Goal: Task Accomplishment & Management: Manage account settings

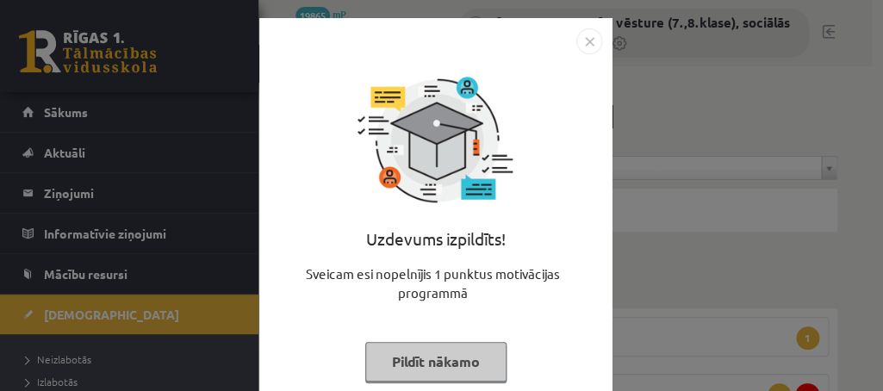
click at [404, 361] on button "Pildīt nākamo" at bounding box center [435, 362] width 141 height 40
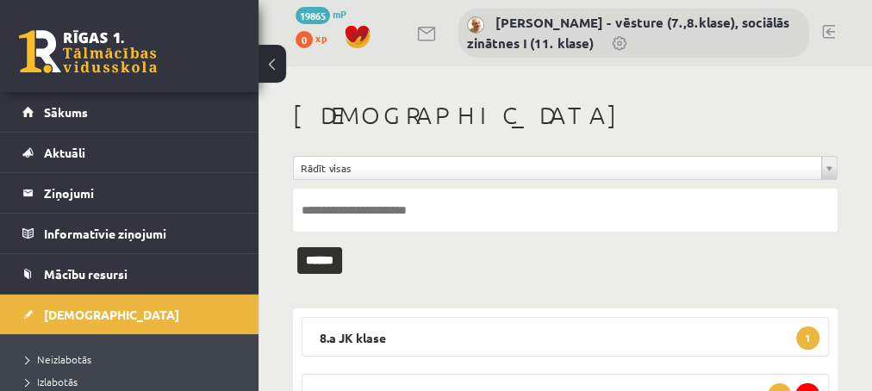
drag, startPoint x: 608, startPoint y: 229, endPoint x: 742, endPoint y: 114, distance: 177.1
click at [742, 189] on input "text" at bounding box center [565, 210] width 544 height 43
click at [745, 245] on form "**********" at bounding box center [565, 201] width 544 height 91
click at [736, 332] on legend "8.a JK klase 1" at bounding box center [564, 337] width 527 height 40
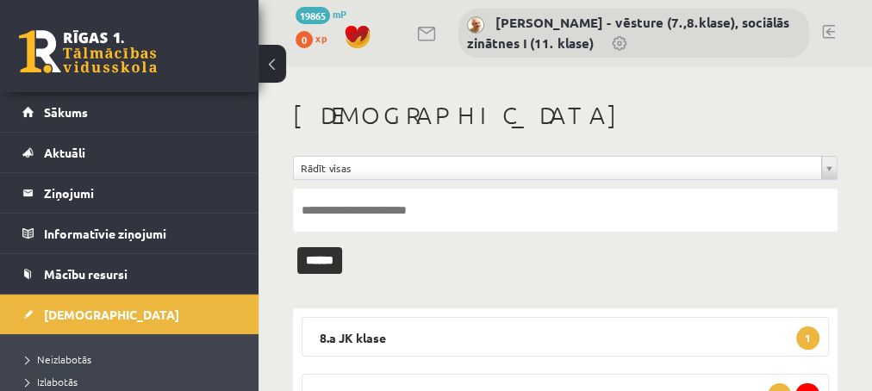
drag, startPoint x: 801, startPoint y: 196, endPoint x: 774, endPoint y: 80, distance: 118.5
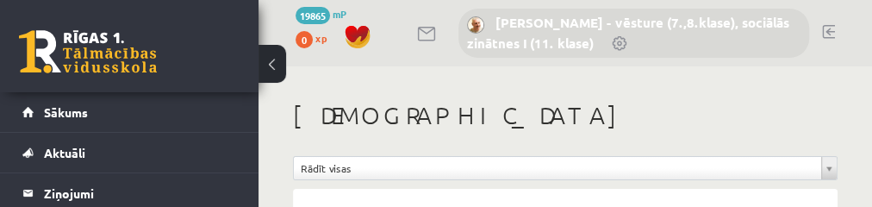
click at [500, 44] on link "[PERSON_NAME] - vēsture (7.,8.klase), sociālās zinātnes I (11. klase)" at bounding box center [628, 33] width 322 height 38
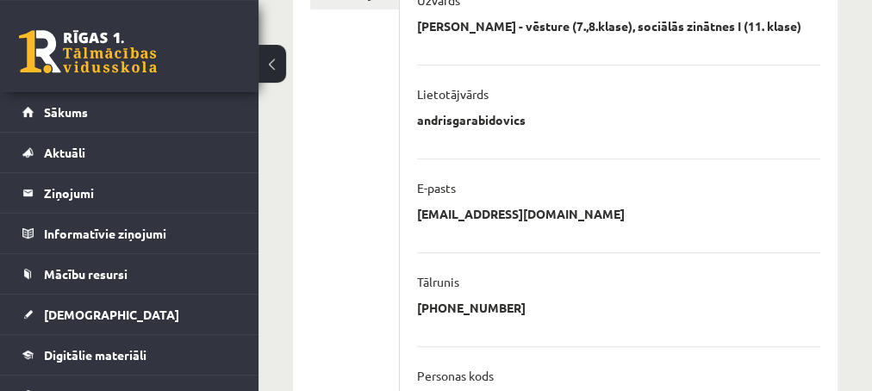
scroll to position [372, 0]
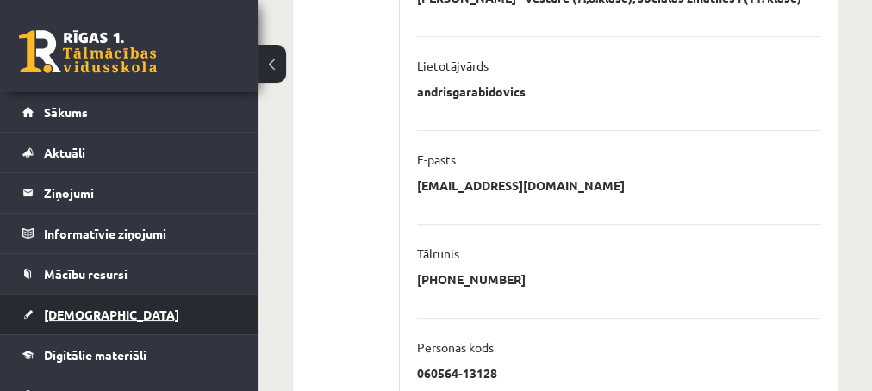
click at [57, 206] on span "[DEMOGRAPHIC_DATA]" at bounding box center [111, 315] width 135 height 16
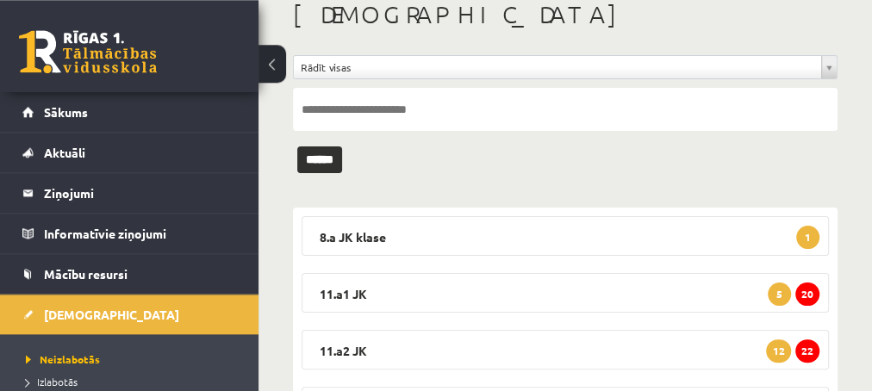
scroll to position [93, 0]
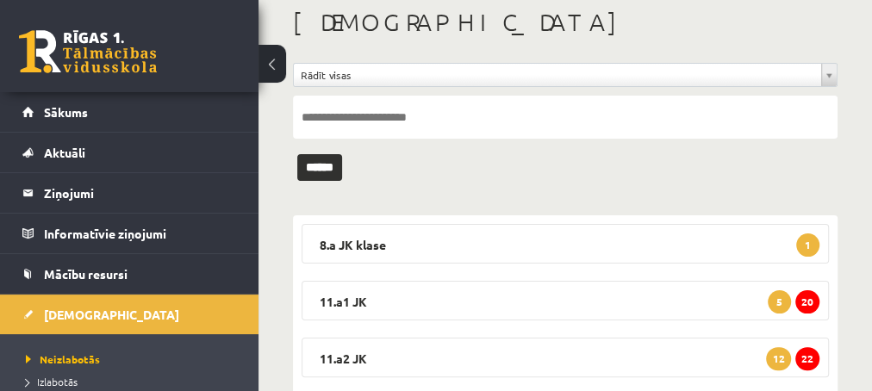
click at [842, 151] on div "**********" at bounding box center [564, 347] width 613 height 748
click at [810, 206] on span "1" at bounding box center [807, 244] width 23 height 23
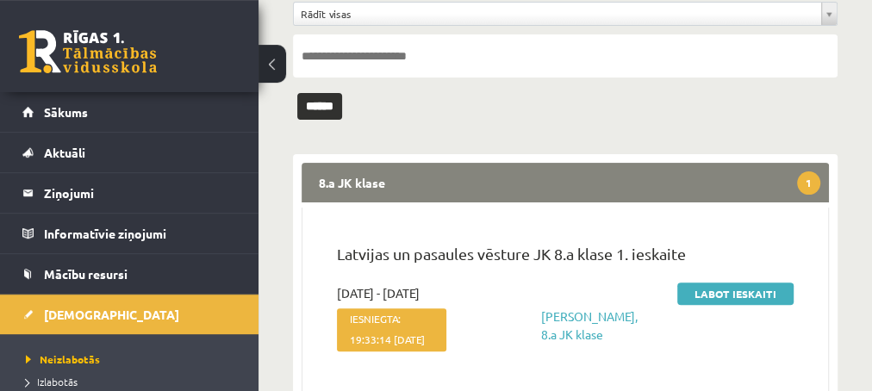
scroll to position [186, 0]
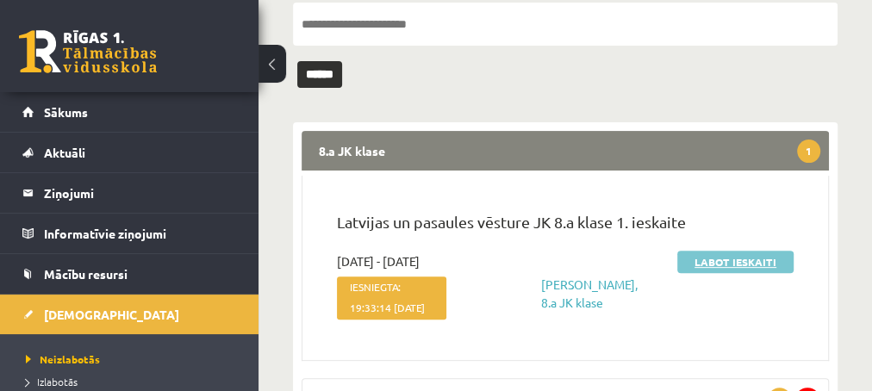
click at [697, 206] on link "Labot ieskaiti" at bounding box center [735, 262] width 116 height 22
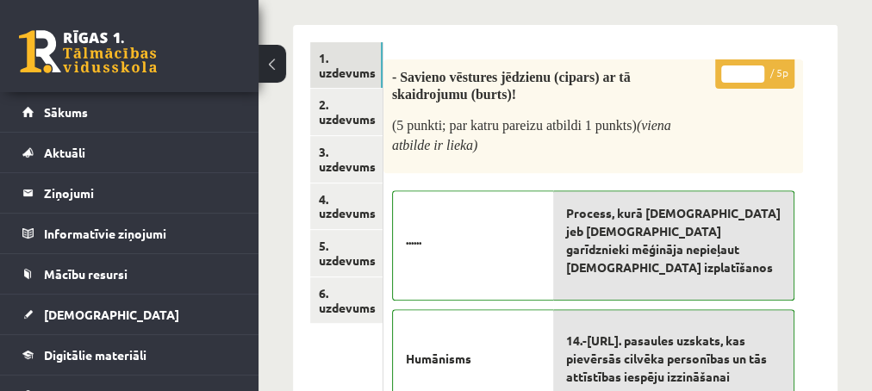
scroll to position [186, 0]
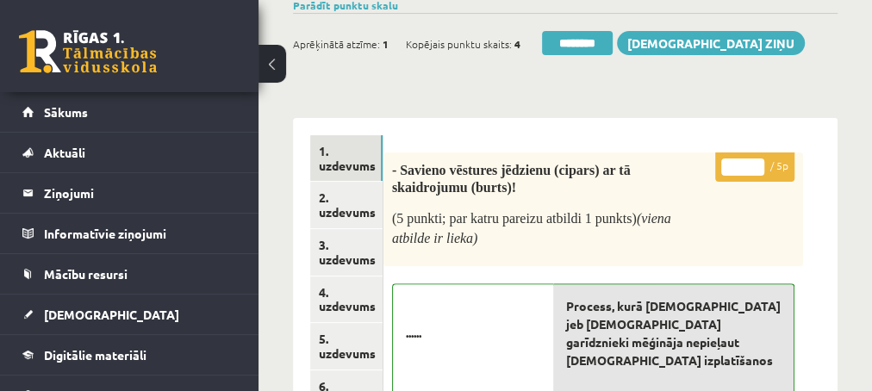
click at [751, 162] on input "*" at bounding box center [742, 166] width 43 height 17
type input "*"
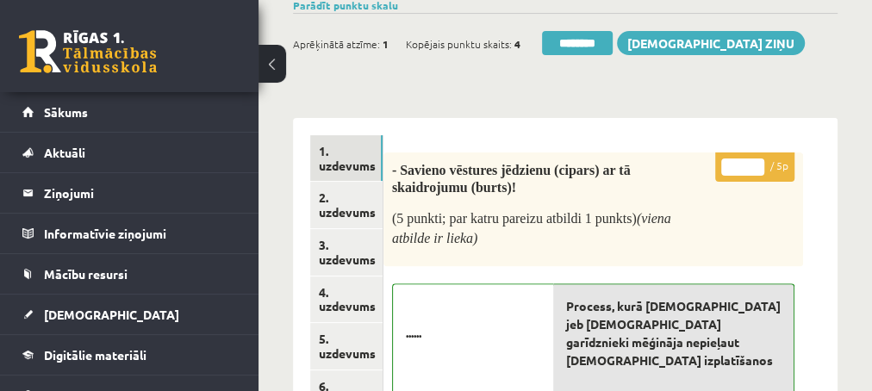
click at [751, 162] on input "*" at bounding box center [742, 166] width 43 height 17
click at [334, 255] on link "3. uzdevums" at bounding box center [346, 252] width 72 height 47
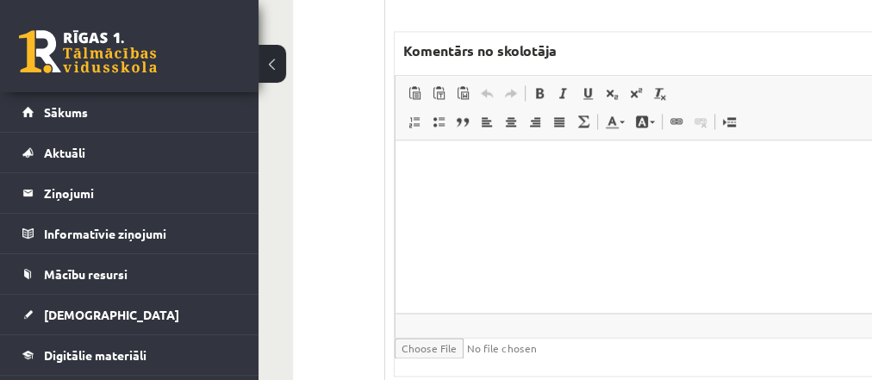
scroll to position [1287, 0]
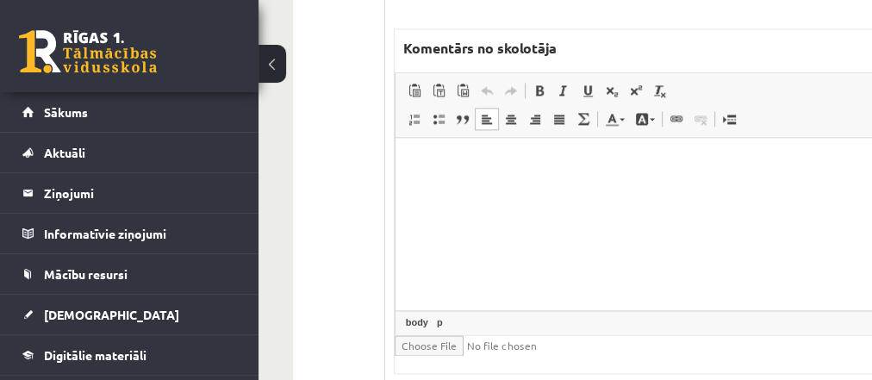
click at [469, 164] on p "Editor, wiswyg-editor-47433880711120-1760176523-409" at bounding box center [643, 163] width 463 height 18
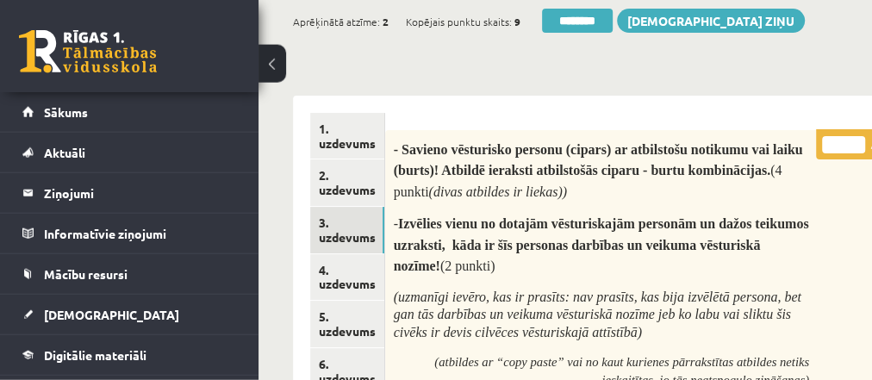
scroll to position [171, 0]
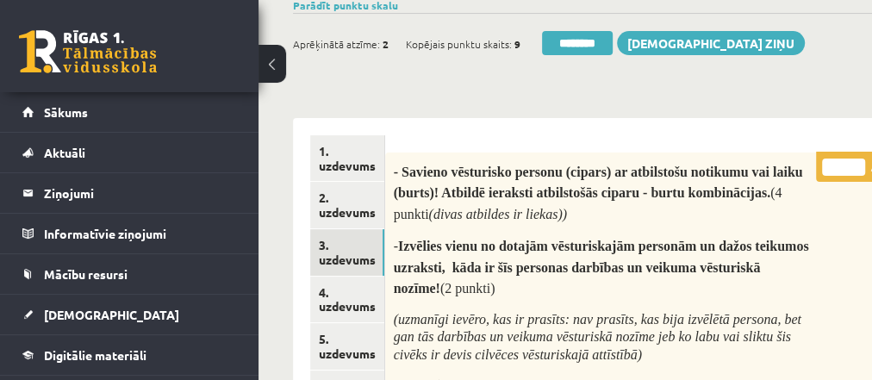
click at [852, 159] on input "*" at bounding box center [843, 166] width 43 height 17
click at [853, 159] on input "*" at bounding box center [843, 166] width 43 height 17
type input "*"
click at [853, 159] on input "*" at bounding box center [843, 166] width 43 height 17
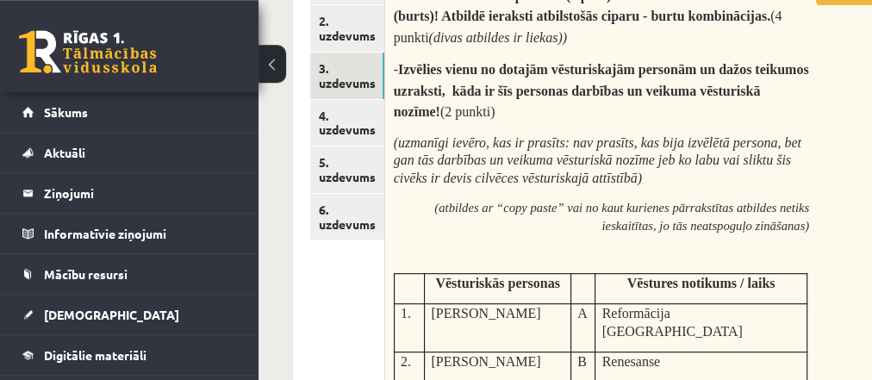
scroll to position [357, 0]
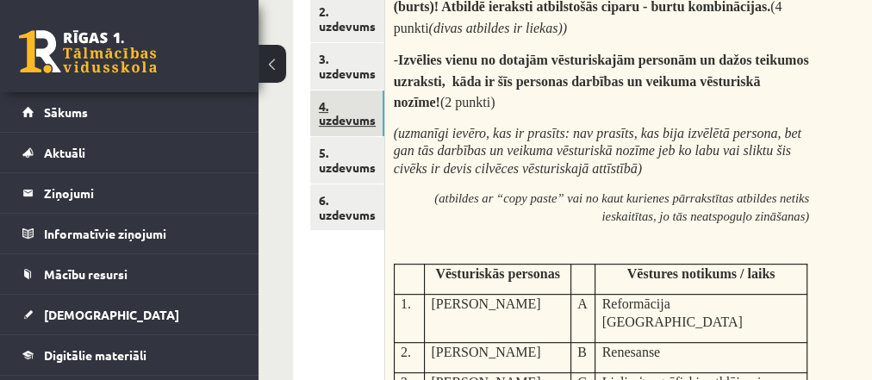
click at [343, 118] on link "4. uzdevums" at bounding box center [347, 113] width 74 height 47
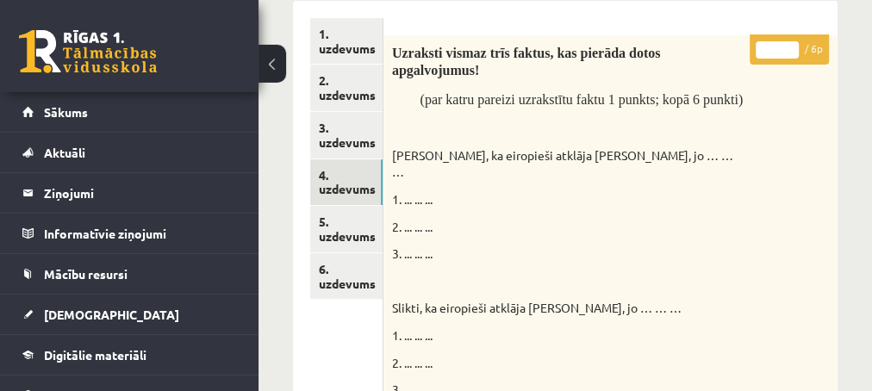
scroll to position [279, 0]
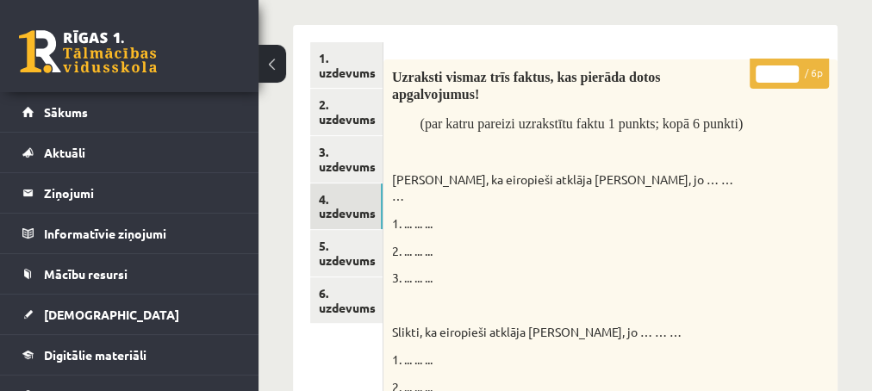
type input "*"
click at [796, 69] on input "*" at bounding box center [776, 73] width 43 height 17
click at [342, 262] on link "5. uzdevums" at bounding box center [346, 253] width 72 height 47
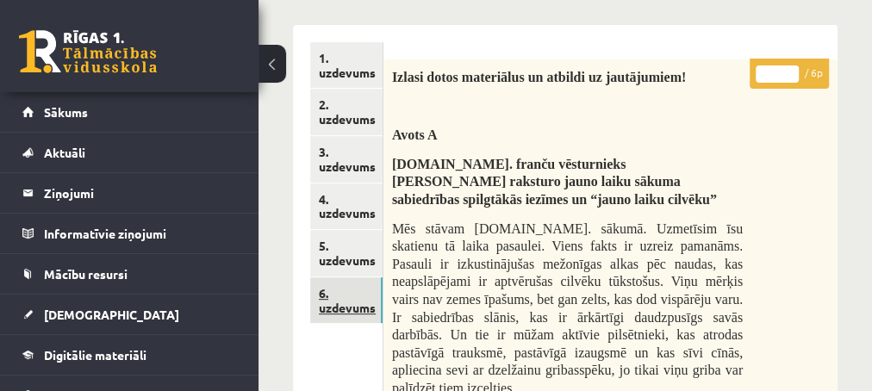
click at [343, 305] on link "6. uzdevums" at bounding box center [346, 300] width 72 height 47
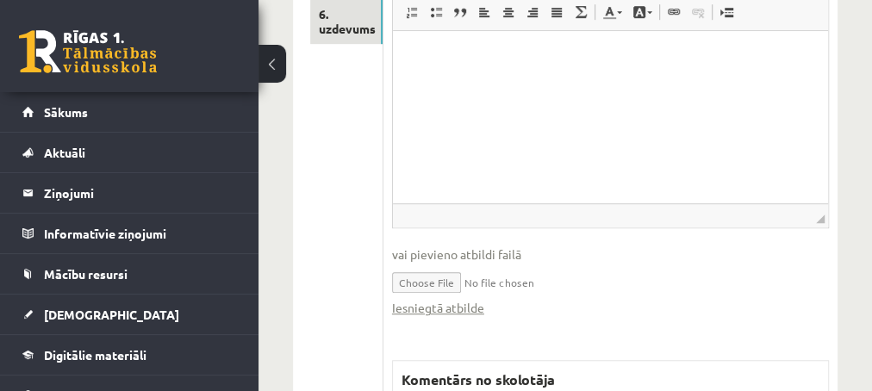
scroll to position [651, 0]
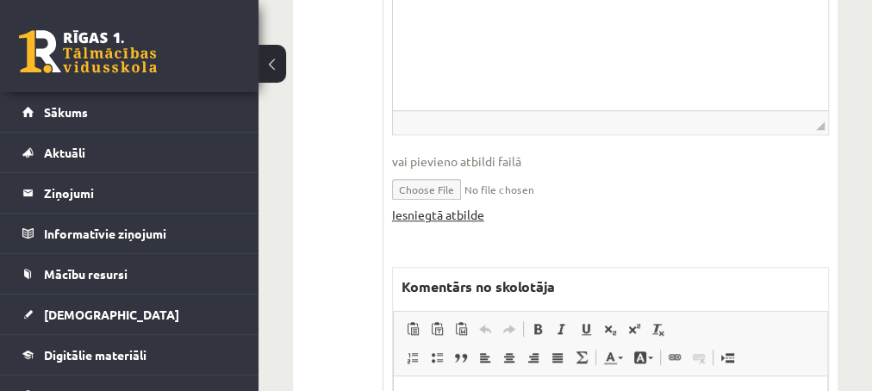
click at [436, 214] on link "Iesniegtā atbilde" at bounding box center [438, 215] width 92 height 18
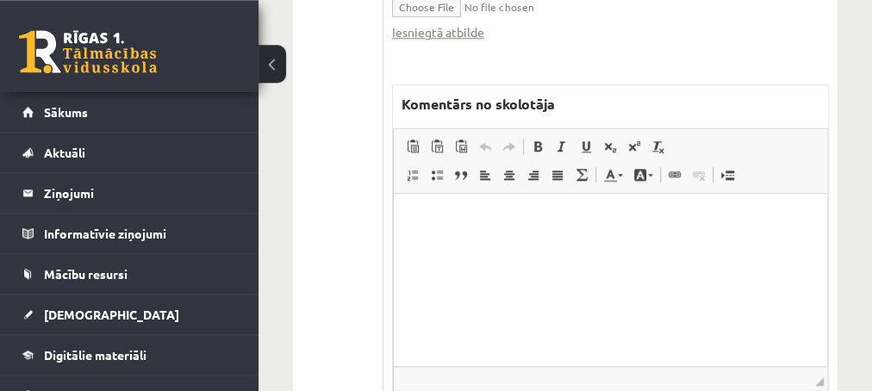
scroll to position [837, 0]
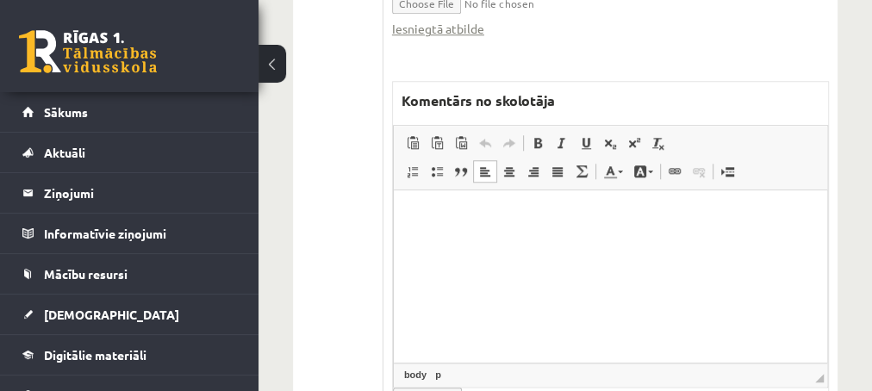
click at [449, 226] on p "Editor, wiswyg-editor-47433972082640-1760176693-21" at bounding box center [609, 217] width 399 height 18
click at [510, 215] on p "**********" at bounding box center [610, 217] width 400 height 18
click at [568, 213] on p "**********" at bounding box center [610, 217] width 400 height 18
click at [562, 216] on p "**********" at bounding box center [610, 217] width 400 height 18
click at [692, 220] on p "**********" at bounding box center [610, 217] width 400 height 18
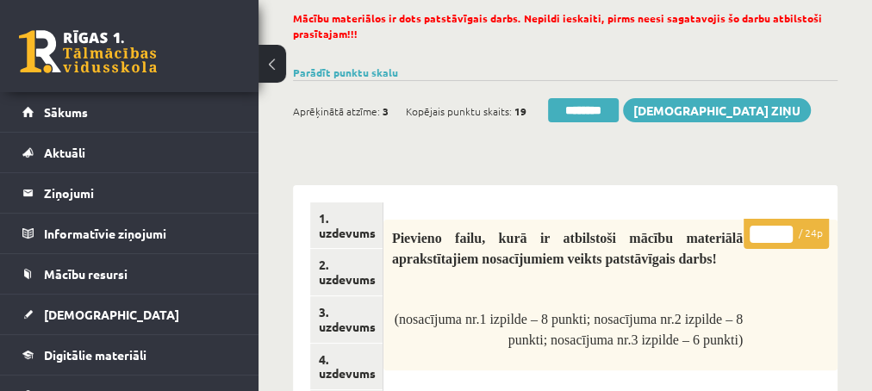
scroll to position [93, 0]
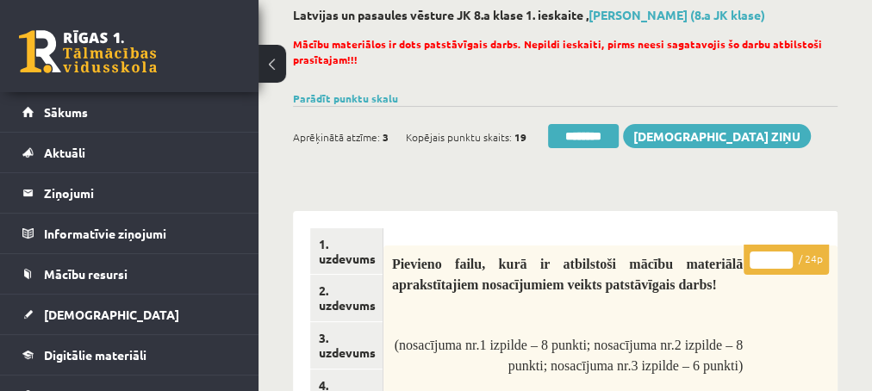
click at [786, 259] on input "*" at bounding box center [770, 260] width 43 height 17
type input "*"
click at [786, 259] on input "*" at bounding box center [770, 260] width 43 height 17
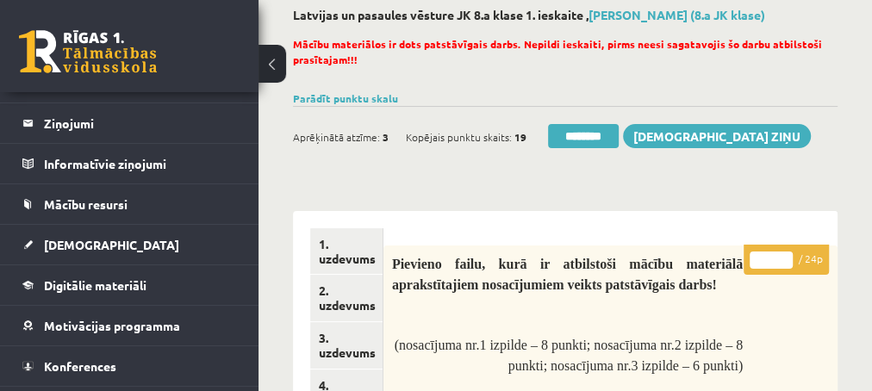
scroll to position [186, 0]
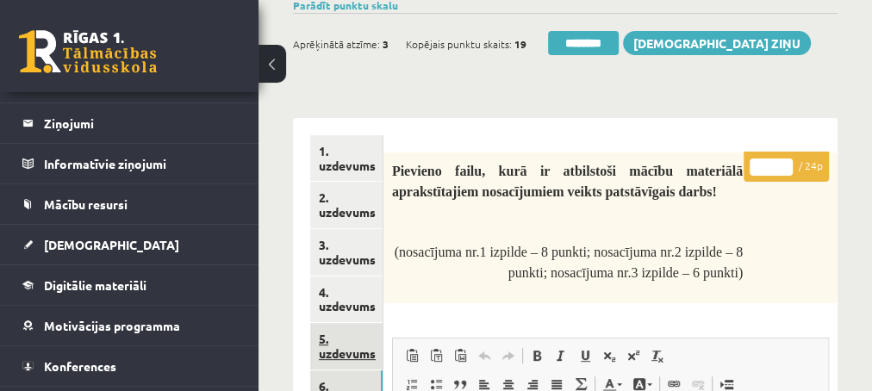
click at [340, 356] on link "5. uzdevums" at bounding box center [346, 346] width 72 height 47
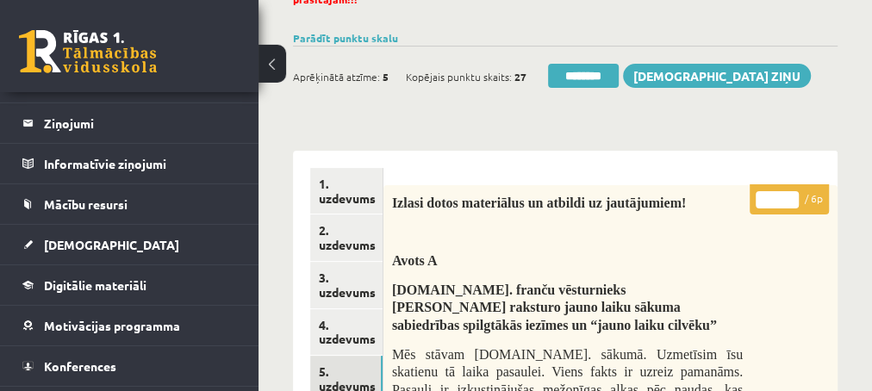
scroll to position [0, 0]
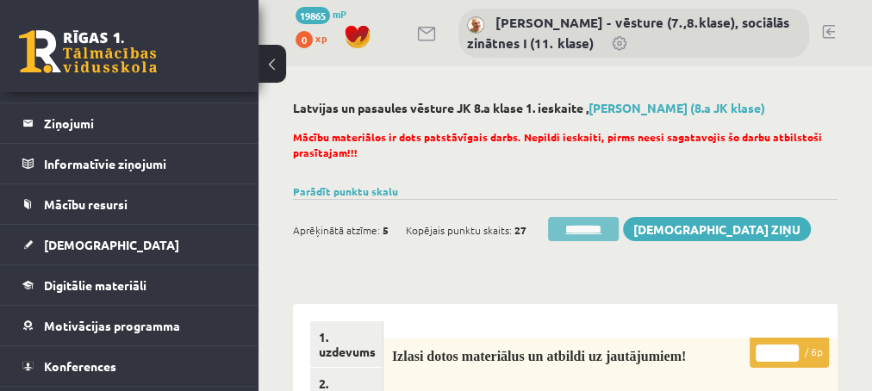
click at [587, 232] on input "********" at bounding box center [583, 229] width 71 height 24
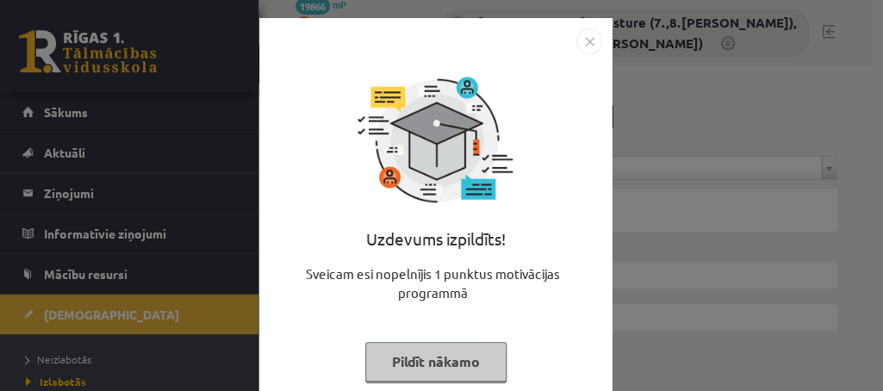
click at [394, 358] on button "Pildīt nākamo" at bounding box center [435, 362] width 141 height 40
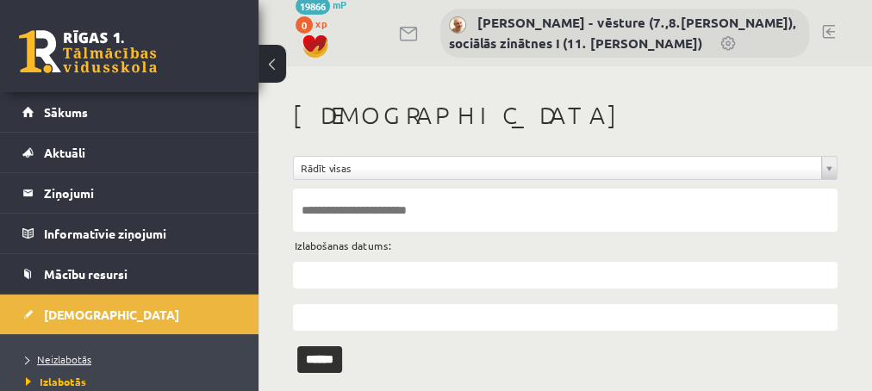
click at [73, 361] on span "Neizlabotās" at bounding box center [58, 359] width 65 height 14
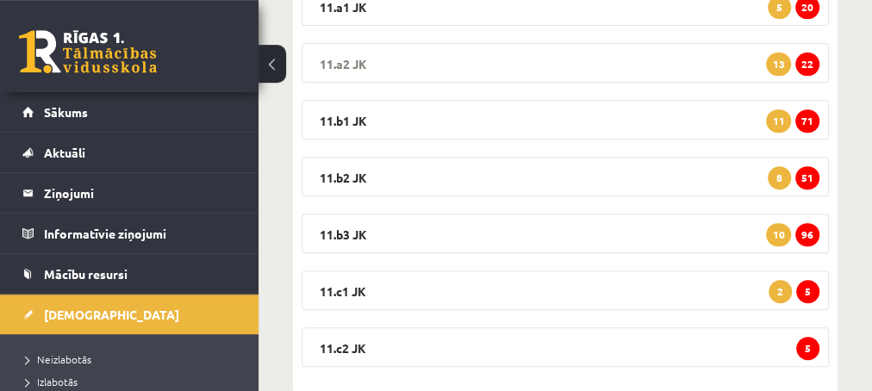
scroll to position [366, 0]
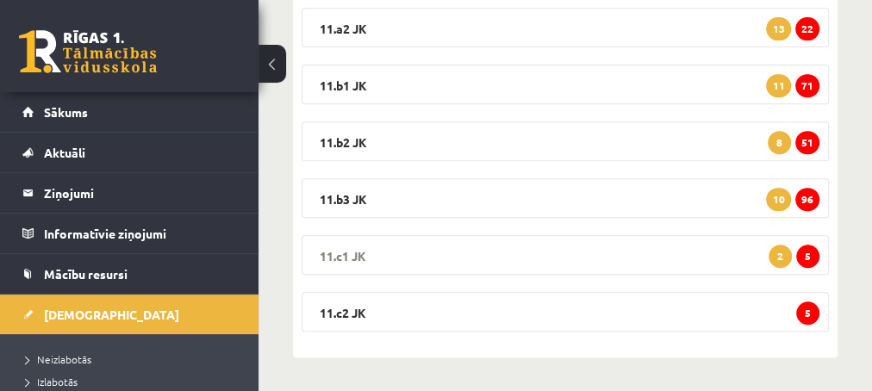
click at [805, 258] on span "5" at bounding box center [807, 256] width 23 height 23
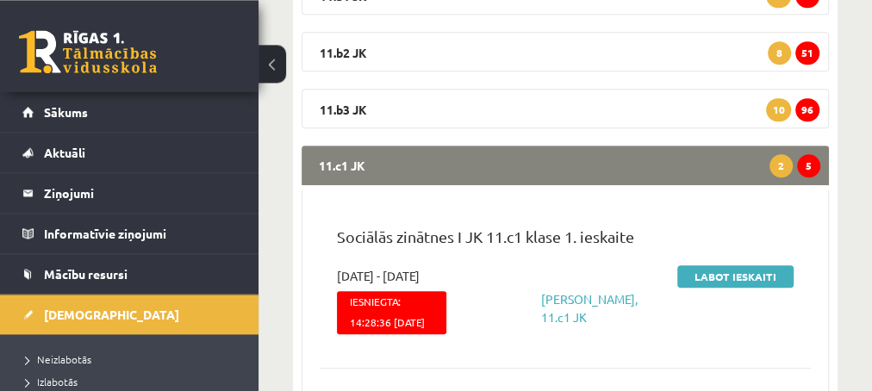
scroll to position [459, 0]
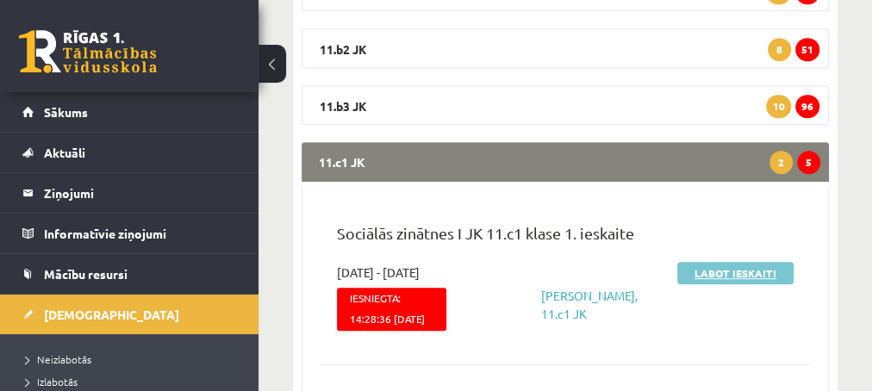
click at [699, 275] on link "Labot ieskaiti" at bounding box center [735, 273] width 116 height 22
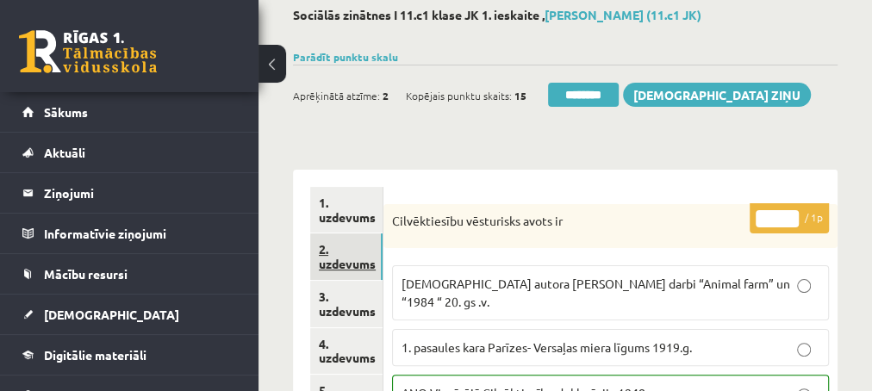
click at [340, 267] on link "2. uzdevums" at bounding box center [346, 256] width 72 height 47
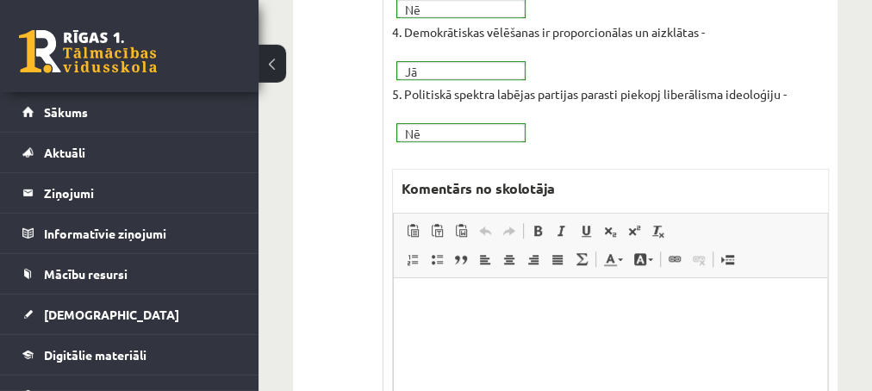
scroll to position [651, 0]
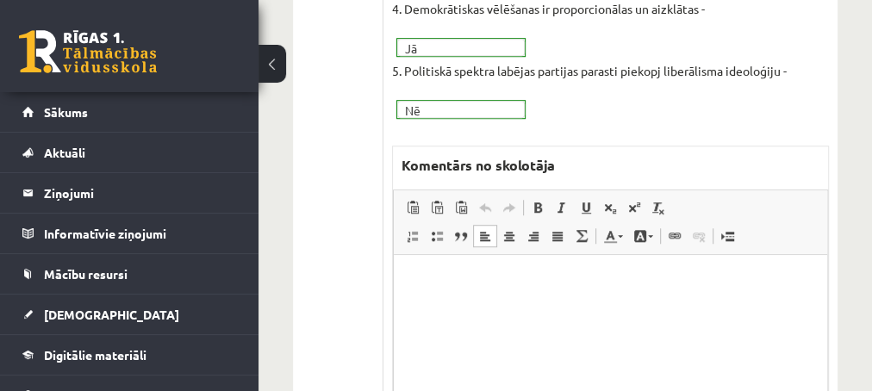
click at [511, 283] on p "Editor, wiswyg-editor-47433843637260-1760178807-984" at bounding box center [609, 281] width 399 height 18
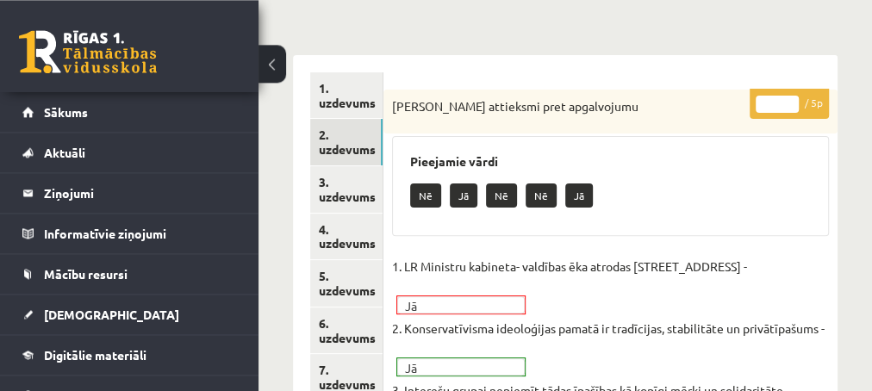
scroll to position [186, 0]
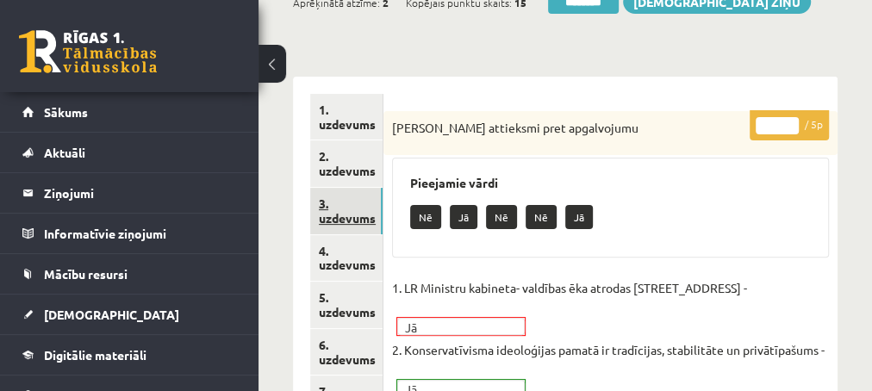
click at [338, 211] on link "3. uzdevums" at bounding box center [346, 211] width 72 height 47
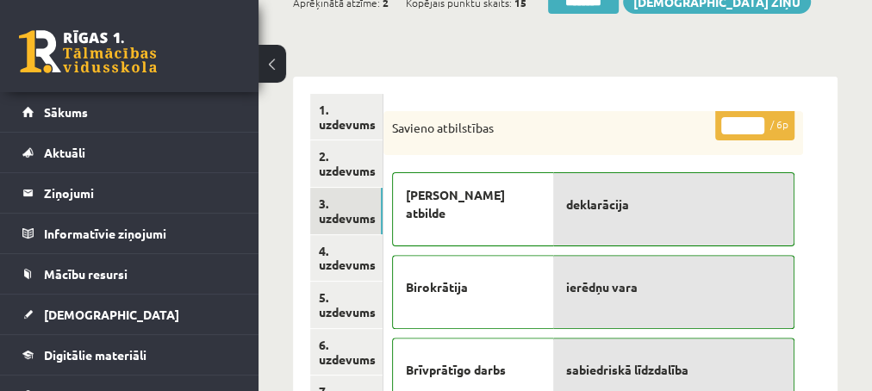
scroll to position [0, 0]
click at [343, 260] on link "4. uzdevums" at bounding box center [346, 258] width 72 height 47
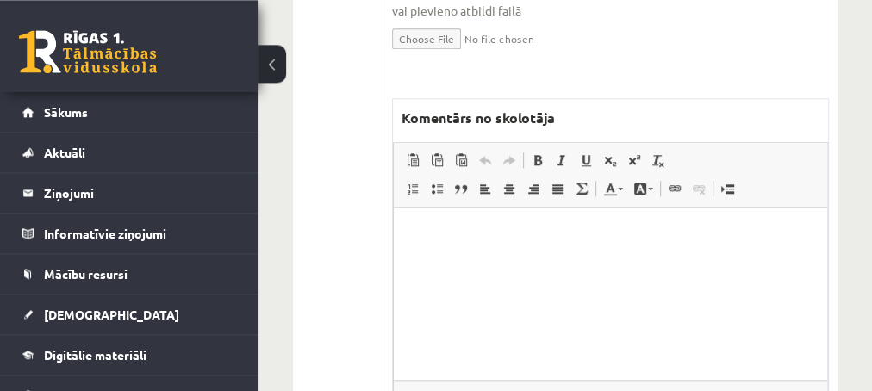
scroll to position [837, 0]
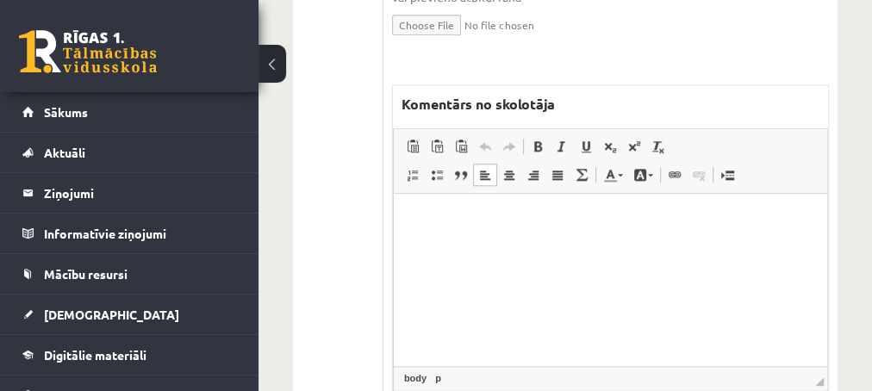
click at [456, 240] on html at bounding box center [609, 279] width 433 height 172
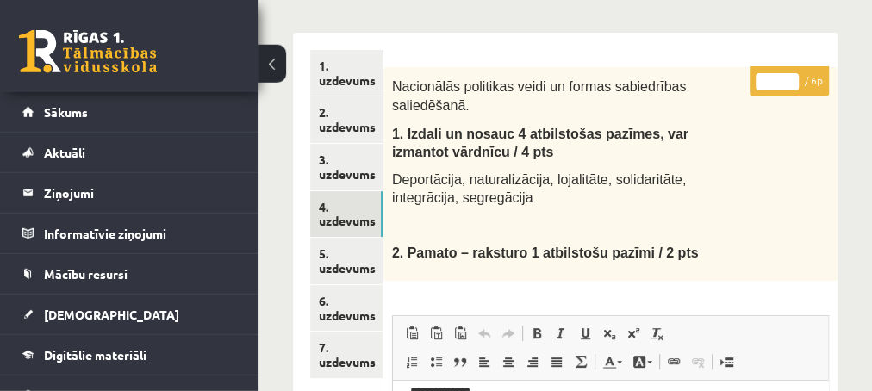
scroll to position [186, 0]
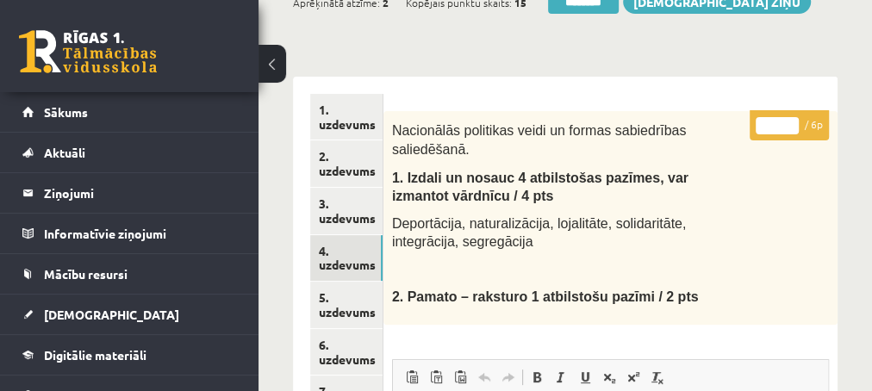
click at [786, 121] on input "*" at bounding box center [776, 125] width 43 height 17
type input "*"
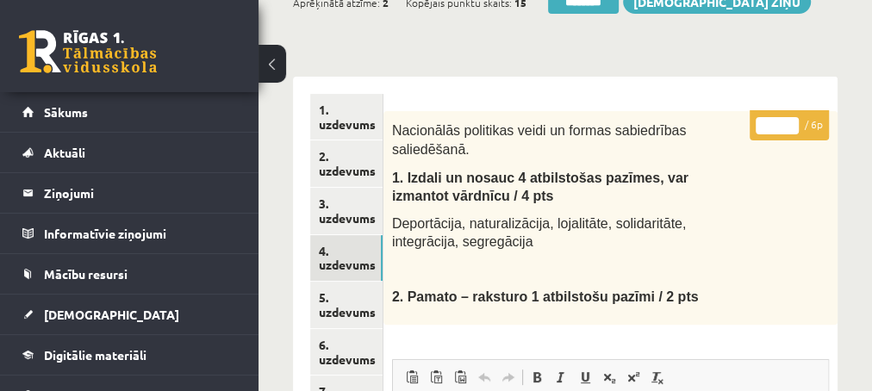
click at [786, 121] on input "*" at bounding box center [776, 125] width 43 height 17
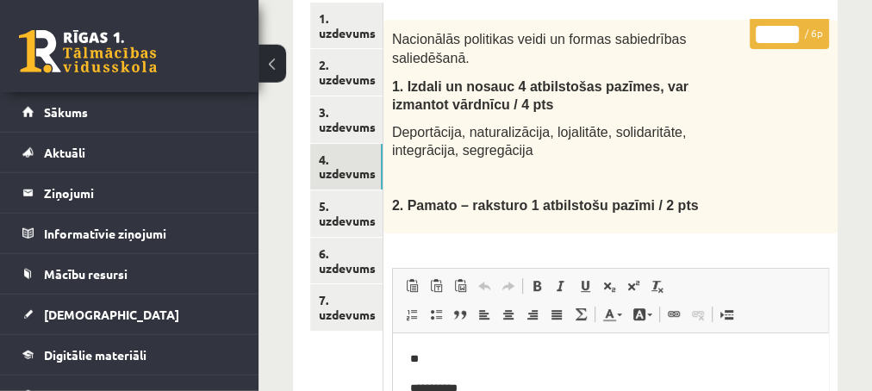
scroll to position [279, 0]
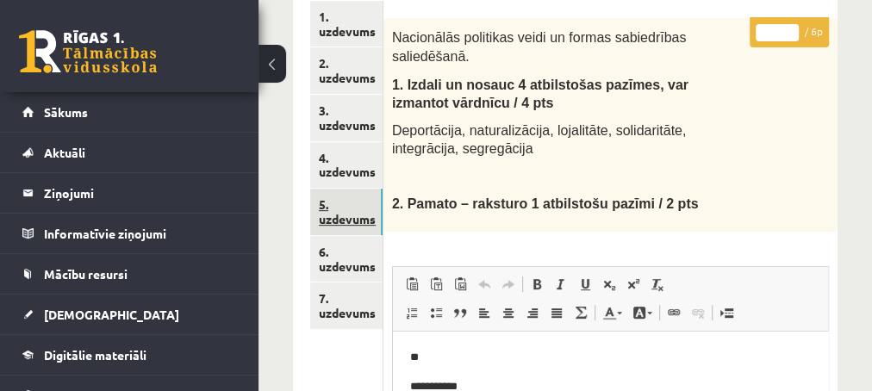
click at [351, 221] on link "5. uzdevums" at bounding box center [346, 212] width 72 height 47
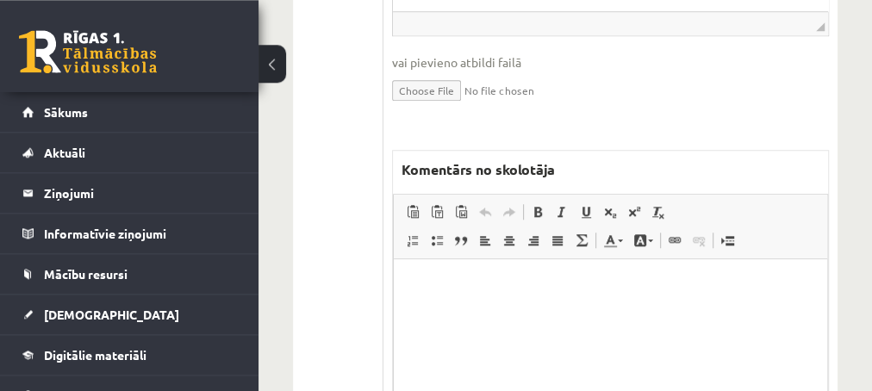
scroll to position [837, 0]
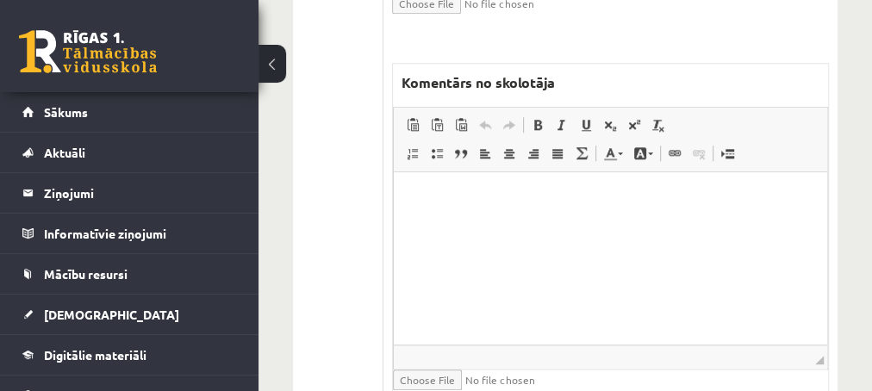
click at [449, 195] on p "Editor, wiswyg-editor-47433945498380-1760179023-128" at bounding box center [609, 198] width 399 height 18
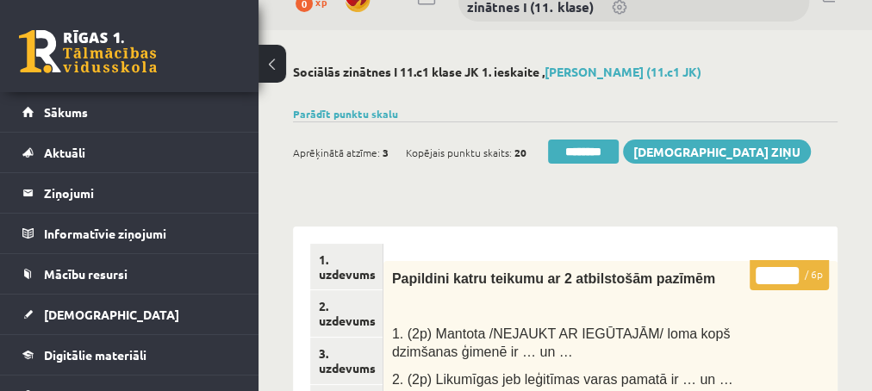
scroll to position [0, 0]
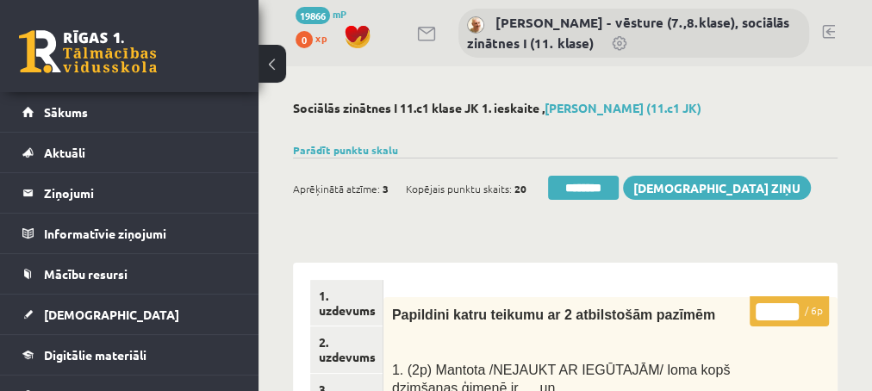
click at [792, 307] on input "*" at bounding box center [776, 311] width 43 height 17
type input "*"
click at [792, 307] on input "*" at bounding box center [776, 311] width 43 height 17
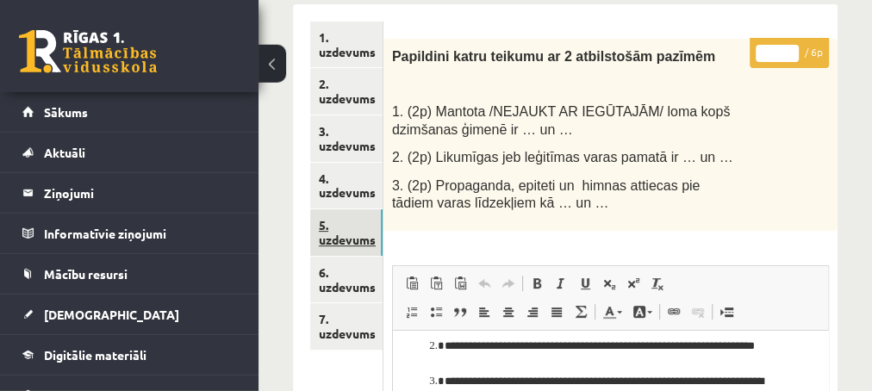
scroll to position [279, 0]
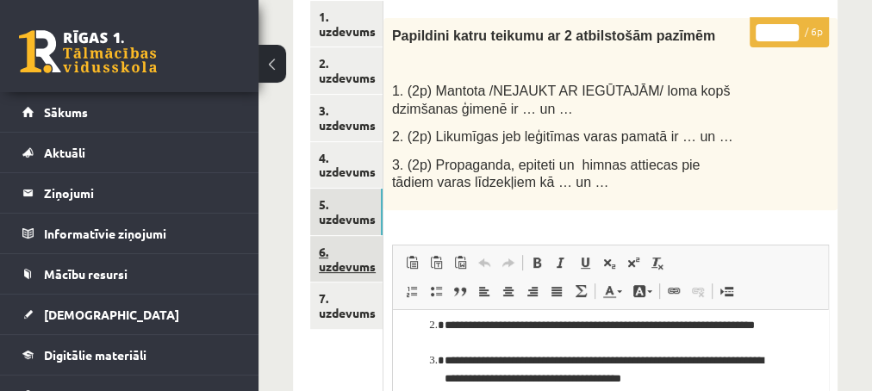
click at [340, 263] on link "6. uzdevums" at bounding box center [346, 259] width 72 height 47
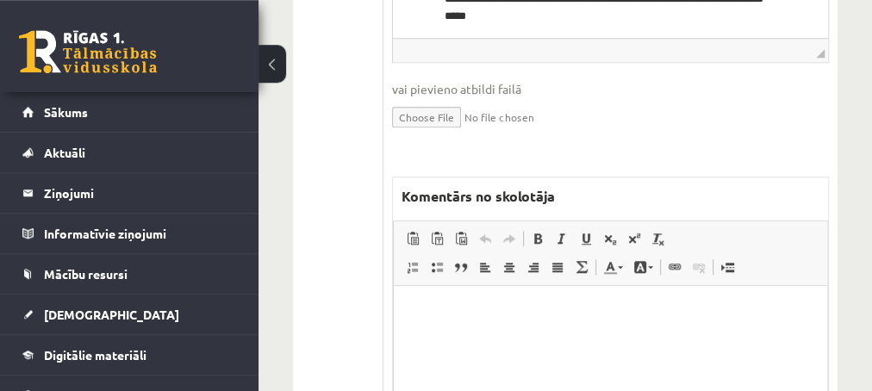
scroll to position [744, 0]
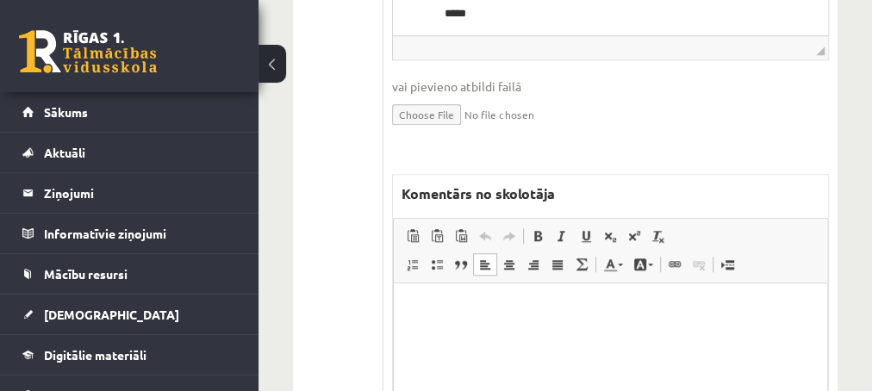
click at [493, 331] on html at bounding box center [609, 369] width 433 height 172
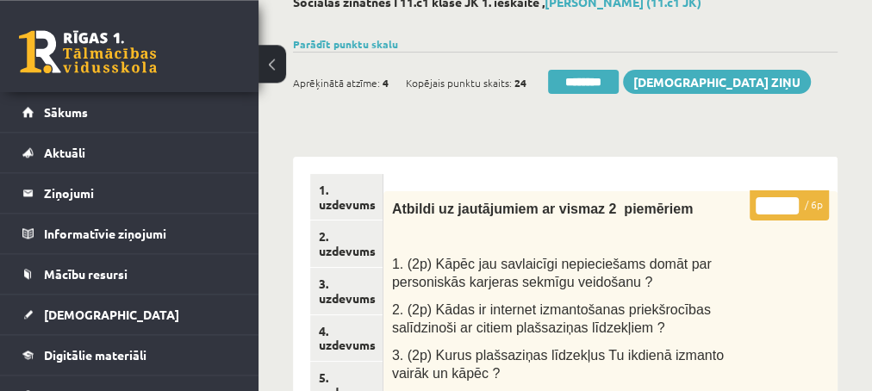
scroll to position [93, 0]
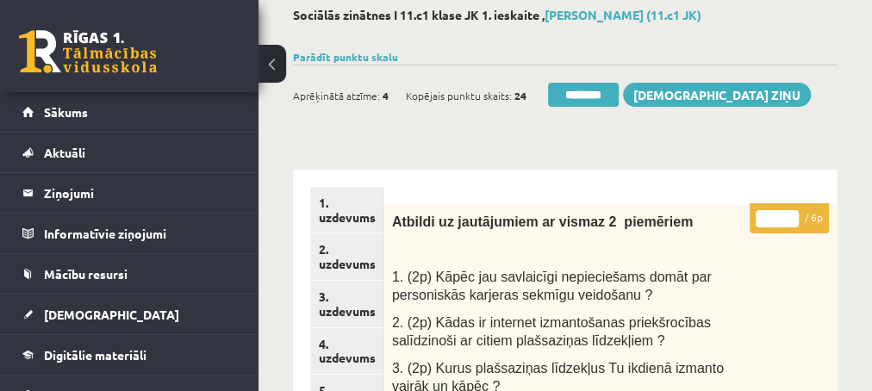
click at [788, 212] on input "*" at bounding box center [776, 218] width 43 height 17
type input "*"
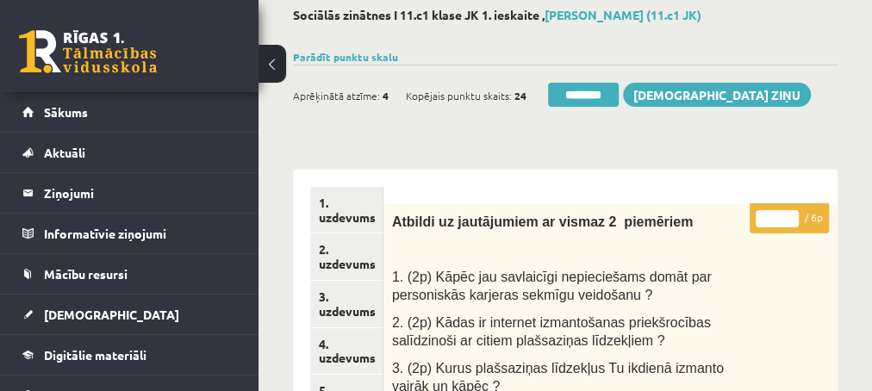
click at [788, 212] on input "*" at bounding box center [776, 218] width 43 height 17
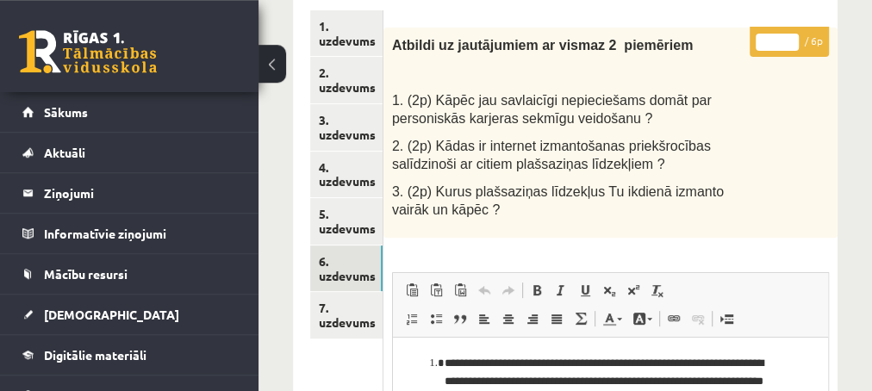
scroll to position [279, 0]
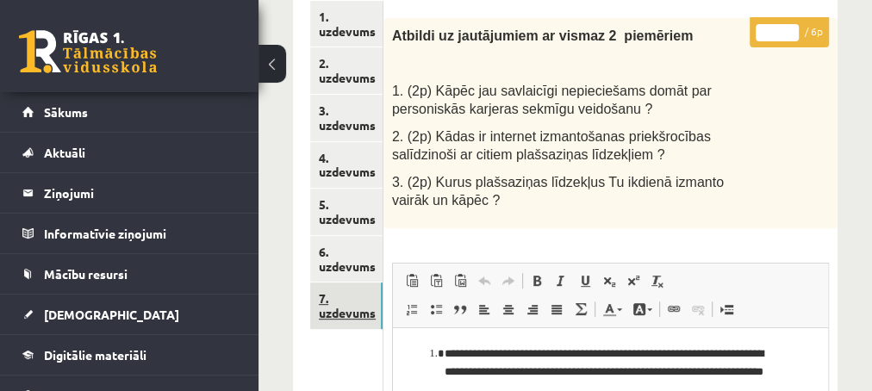
click at [347, 316] on link "7. uzdevums" at bounding box center [346, 306] width 72 height 47
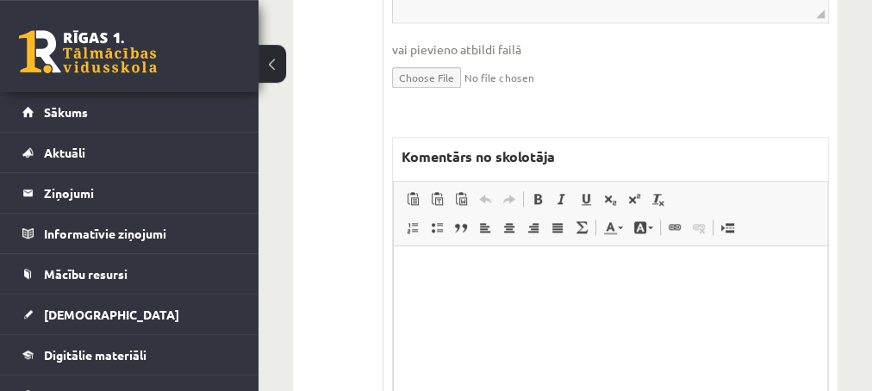
scroll to position [1023, 0]
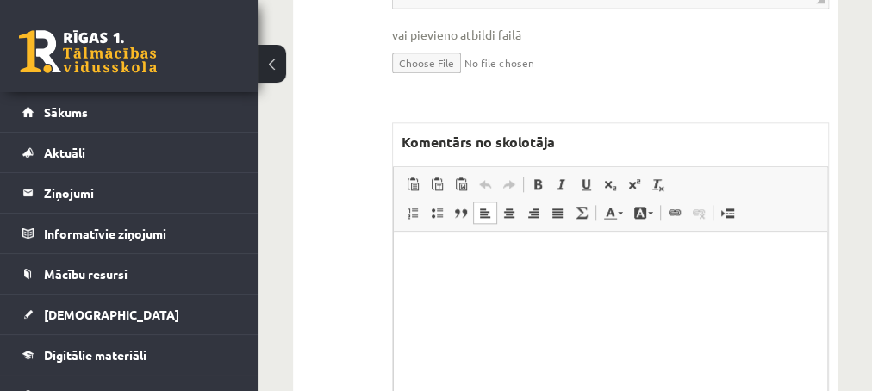
click at [459, 270] on html at bounding box center [609, 317] width 433 height 172
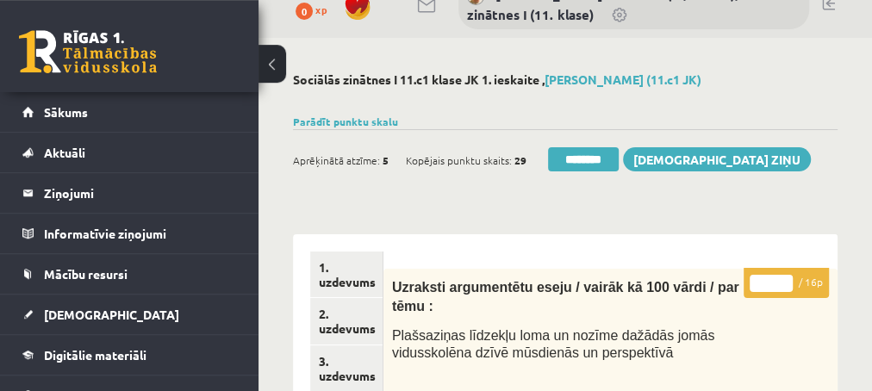
scroll to position [0, 0]
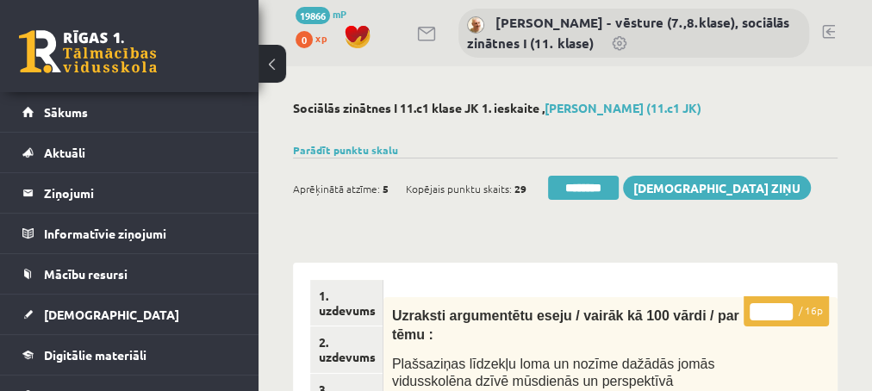
click at [785, 308] on input "*" at bounding box center [770, 311] width 43 height 17
click at [785, 308] on input "**" at bounding box center [770, 311] width 43 height 17
type input "**"
click at [785, 308] on input "**" at bounding box center [770, 311] width 43 height 17
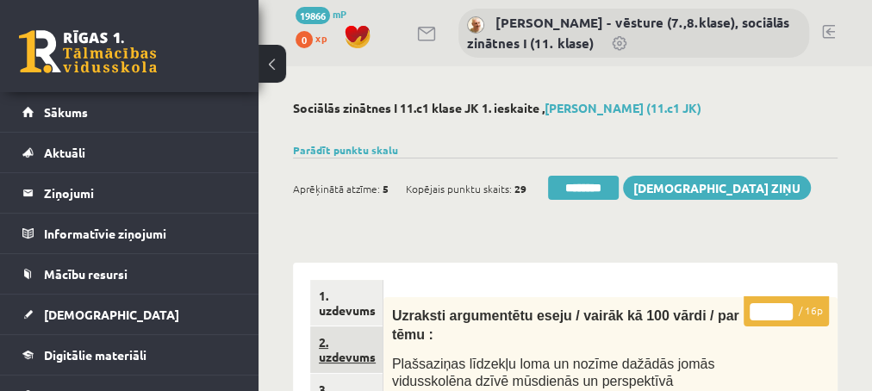
click at [338, 358] on link "2. uzdevums" at bounding box center [346, 349] width 72 height 47
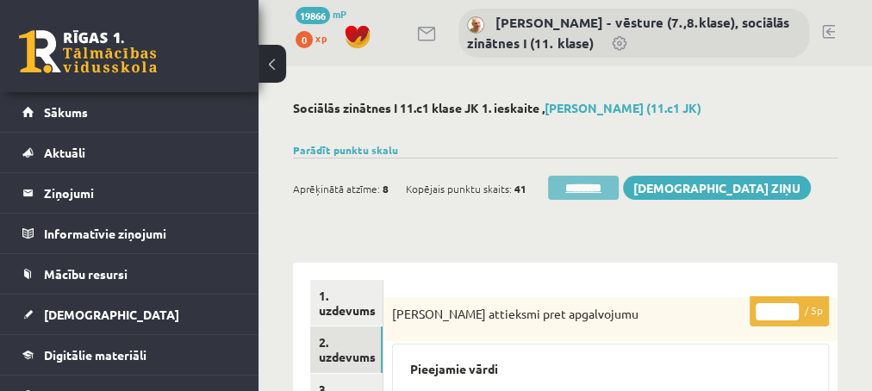
click at [558, 180] on input "********" at bounding box center [583, 188] width 71 height 24
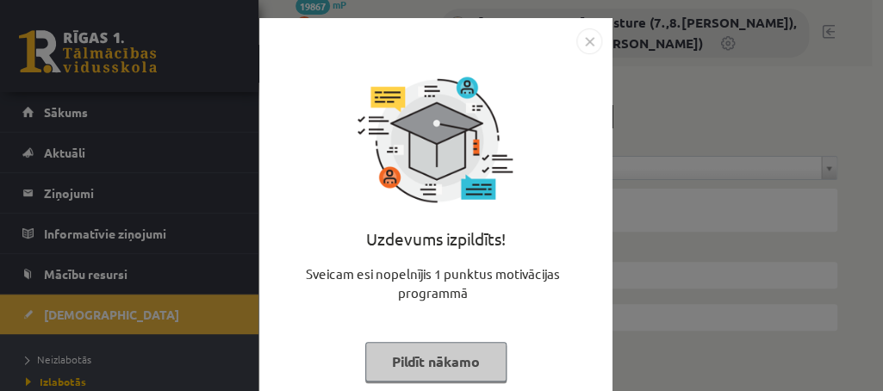
click at [397, 363] on button "Pildīt nākamo" at bounding box center [435, 362] width 141 height 40
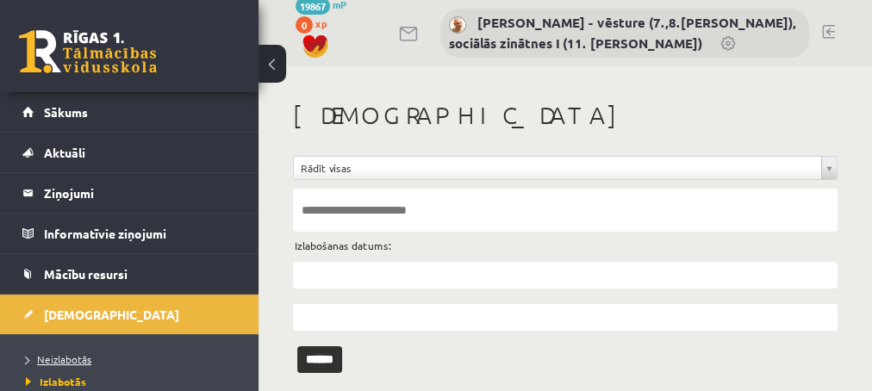
click at [51, 358] on span "Neizlabotās" at bounding box center [58, 359] width 65 height 14
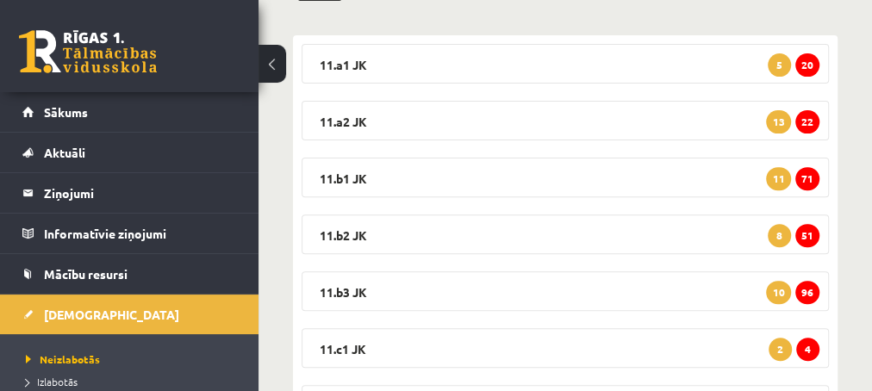
scroll to position [366, 0]
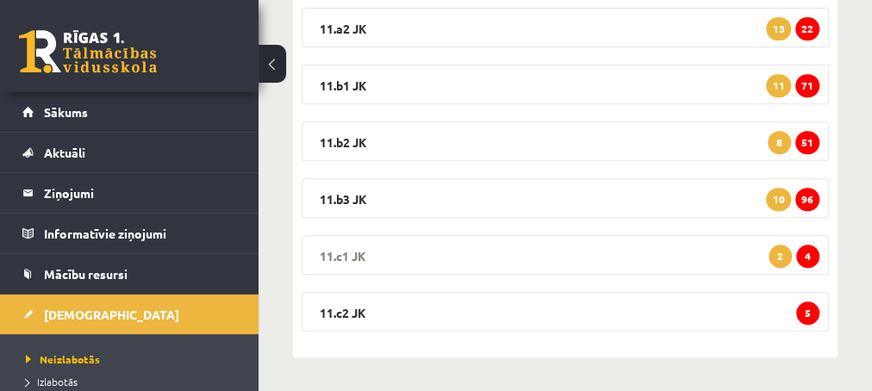
click at [804, 258] on span "4" at bounding box center [807, 256] width 23 height 23
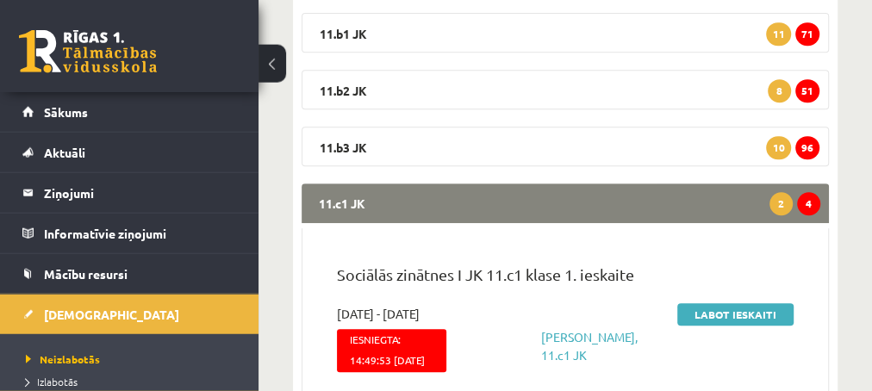
scroll to position [459, 0]
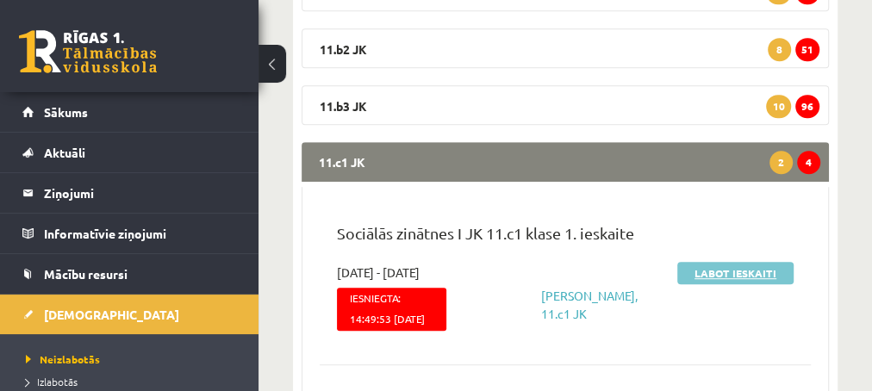
click at [741, 270] on link "Labot ieskaiti" at bounding box center [735, 273] width 116 height 22
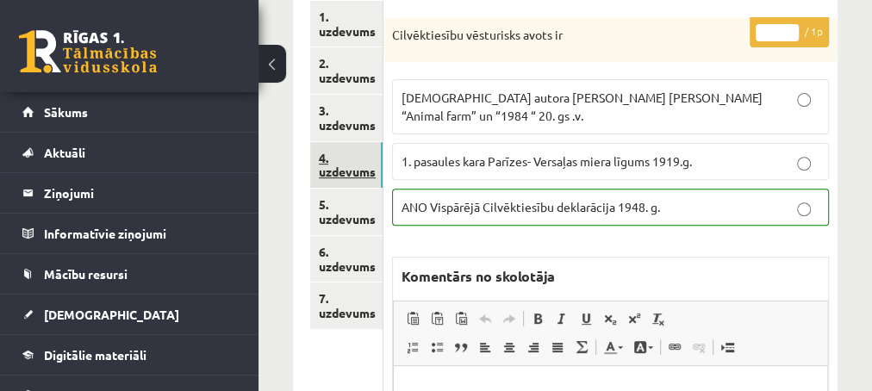
click at [361, 174] on link "4. uzdevums" at bounding box center [346, 165] width 72 height 47
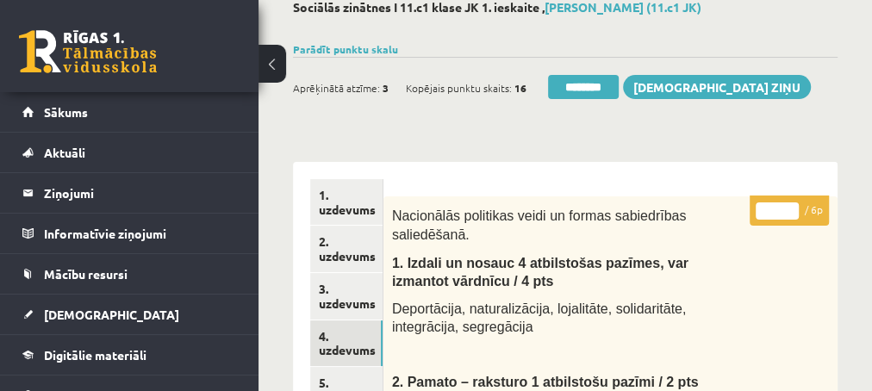
scroll to position [93, 0]
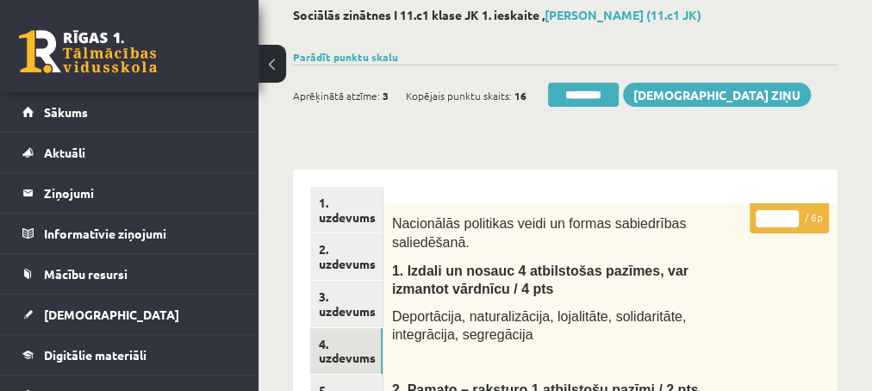
type input "*"
click at [790, 216] on input "*" at bounding box center [776, 218] width 43 height 17
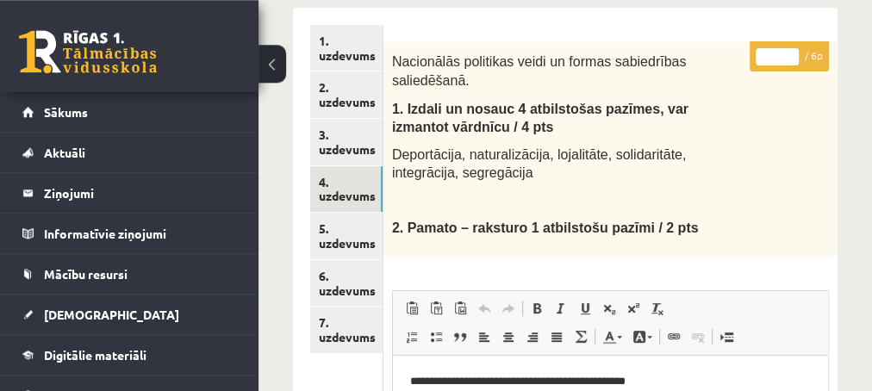
scroll to position [279, 0]
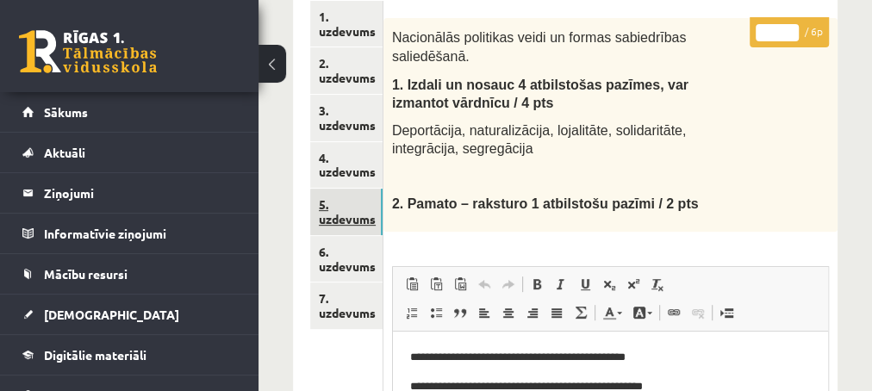
click at [341, 224] on link "5. uzdevums" at bounding box center [346, 212] width 72 height 47
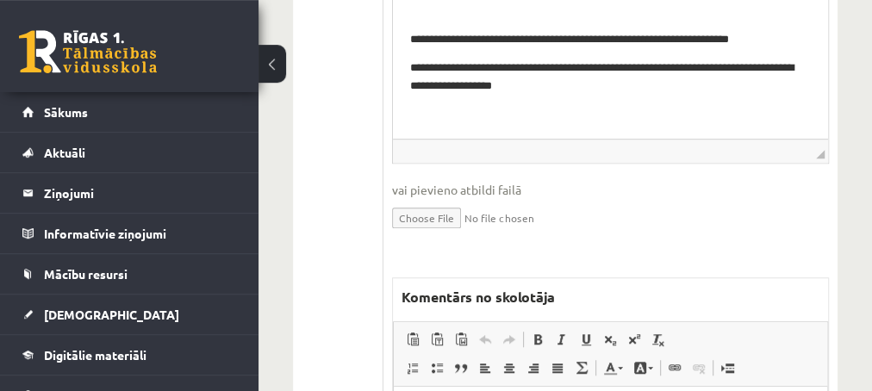
scroll to position [651, 0]
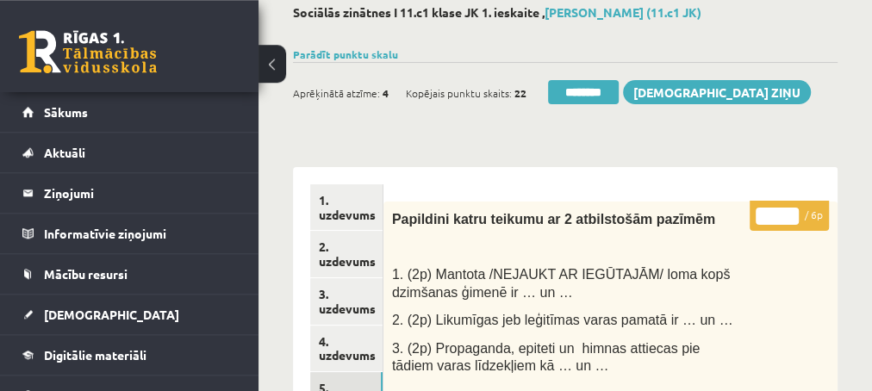
scroll to position [93, 0]
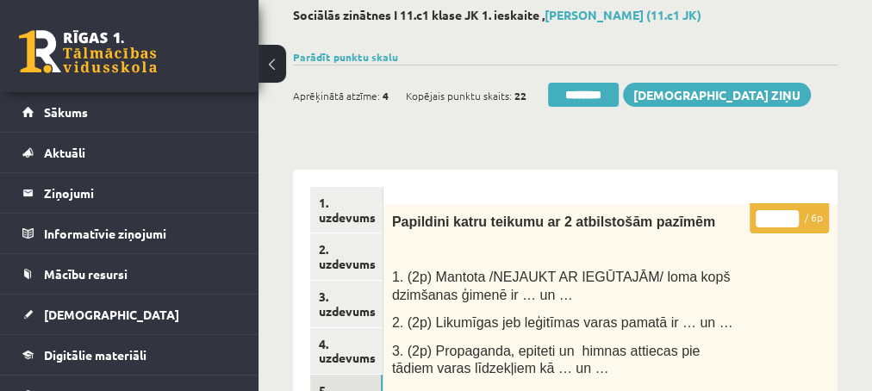
click at [786, 213] on input "*" at bounding box center [776, 218] width 43 height 17
type input "*"
click at [786, 213] on input "*" at bounding box center [776, 218] width 43 height 17
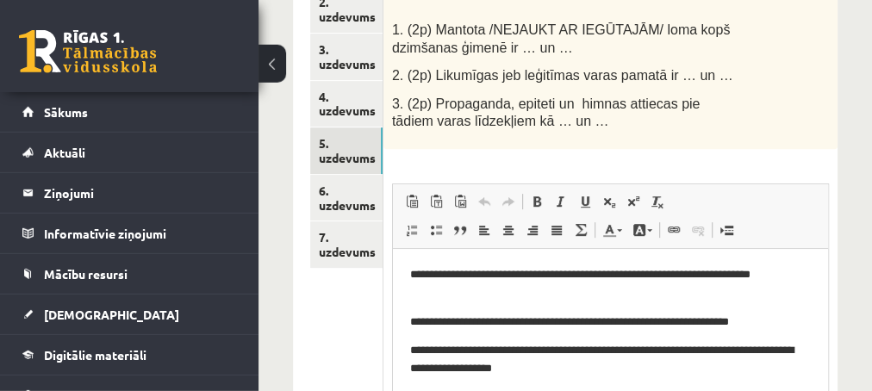
scroll to position [372, 0]
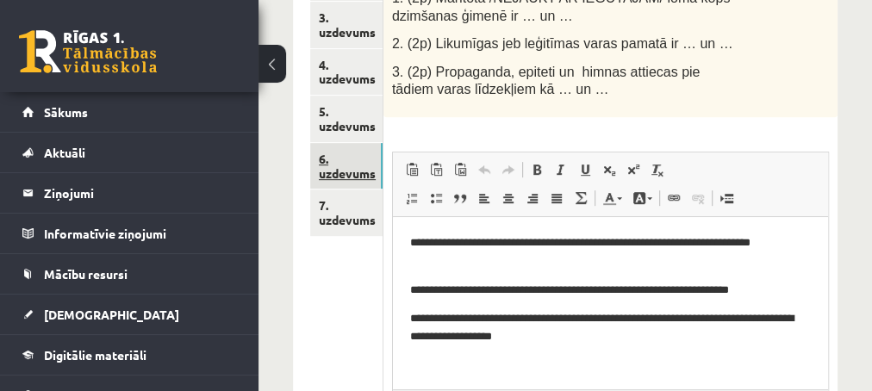
click at [342, 176] on link "6. uzdevums" at bounding box center [346, 166] width 72 height 47
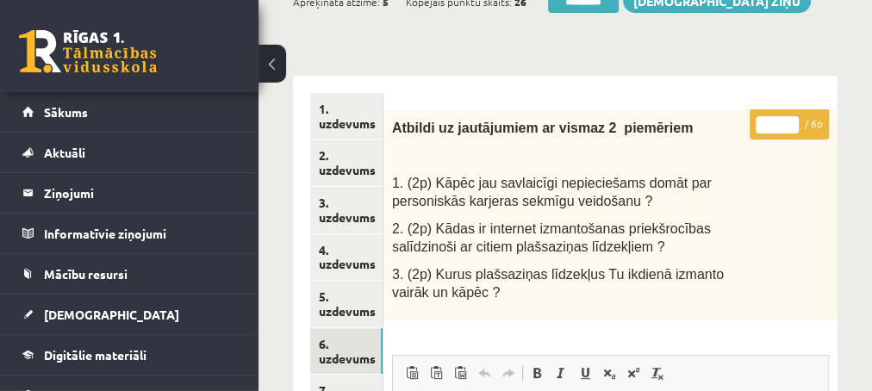
scroll to position [186, 0]
type input "*"
click at [795, 124] on input "*" at bounding box center [776, 125] width 43 height 17
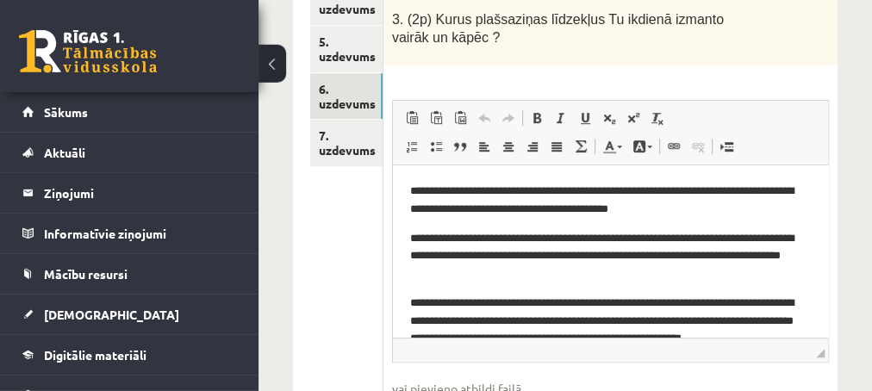
scroll to position [465, 0]
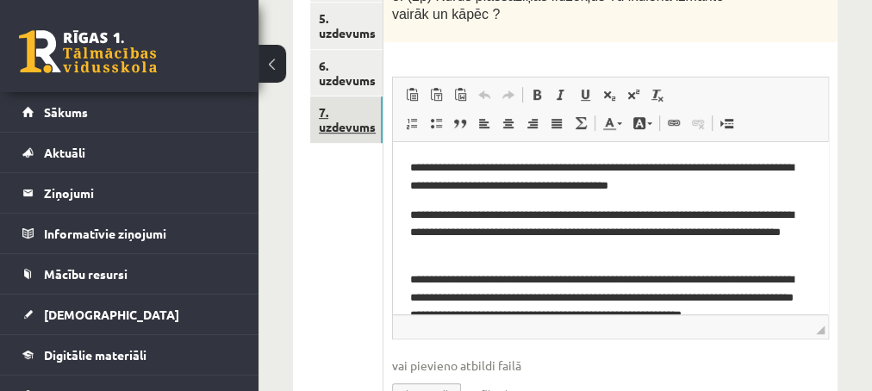
click at [353, 128] on link "7. uzdevums" at bounding box center [346, 119] width 72 height 47
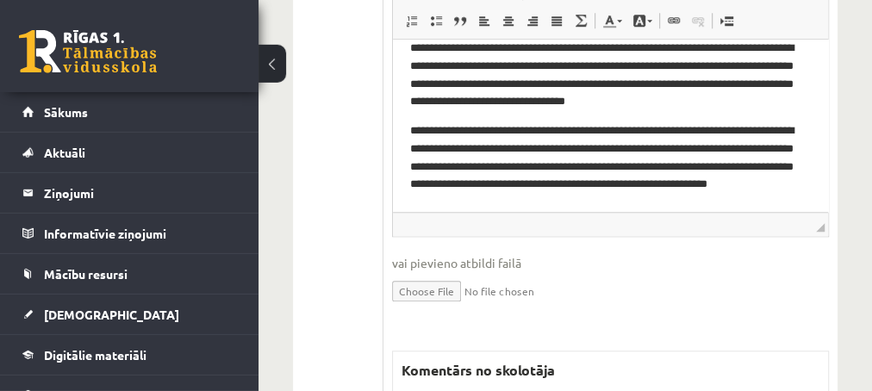
scroll to position [930, 0]
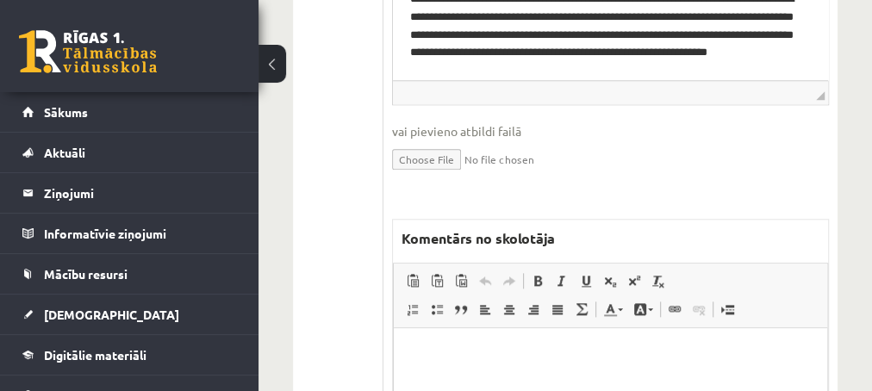
click at [424, 347] on p "Editor, wiswyg-editor-47433855333440-1760179378-233" at bounding box center [609, 354] width 399 height 18
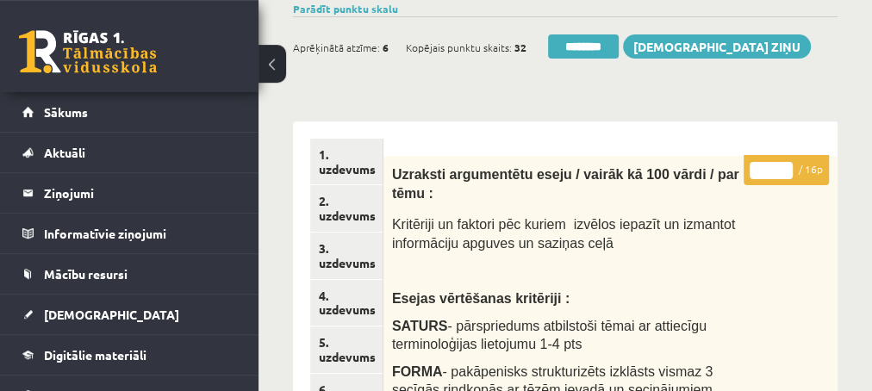
scroll to position [93, 0]
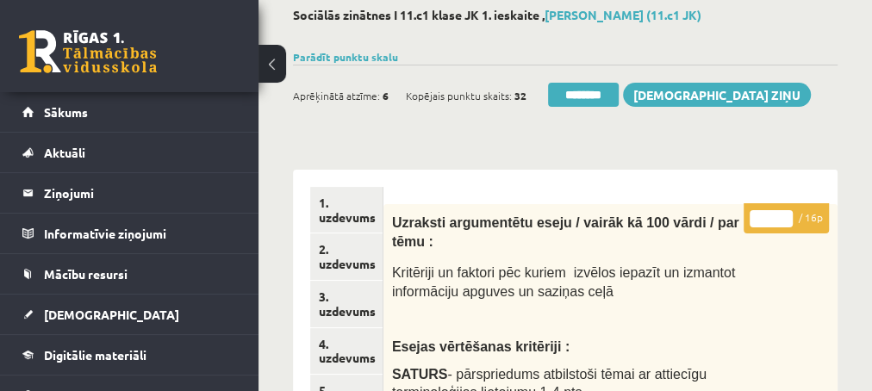
click at [784, 214] on input "*" at bounding box center [770, 218] width 43 height 17
click at [784, 214] on input "**" at bounding box center [770, 218] width 43 height 17
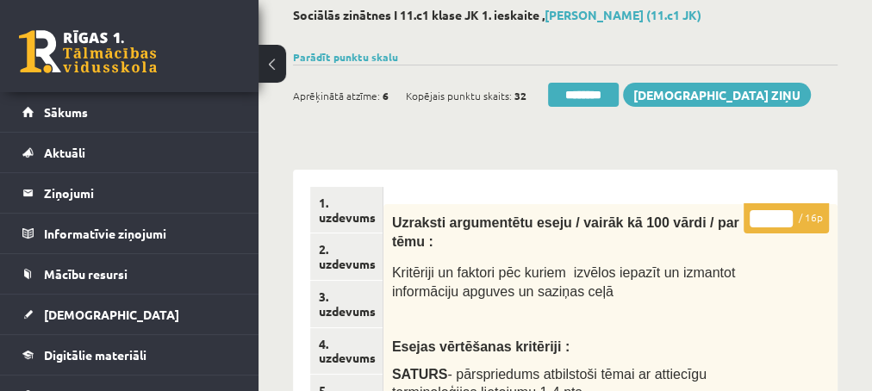
type input "**"
click at [784, 214] on input "**" at bounding box center [770, 218] width 43 height 17
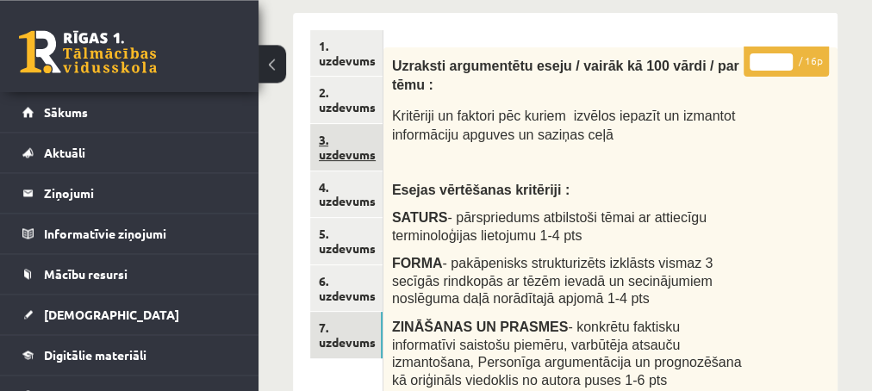
scroll to position [279, 0]
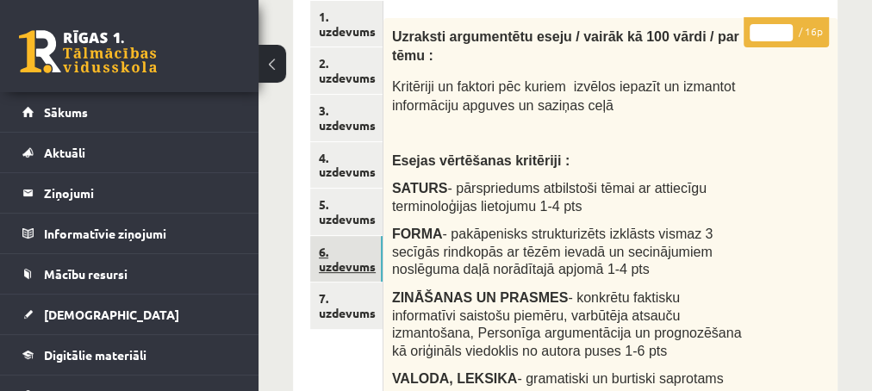
click at [348, 268] on link "6. uzdevums" at bounding box center [346, 259] width 72 height 47
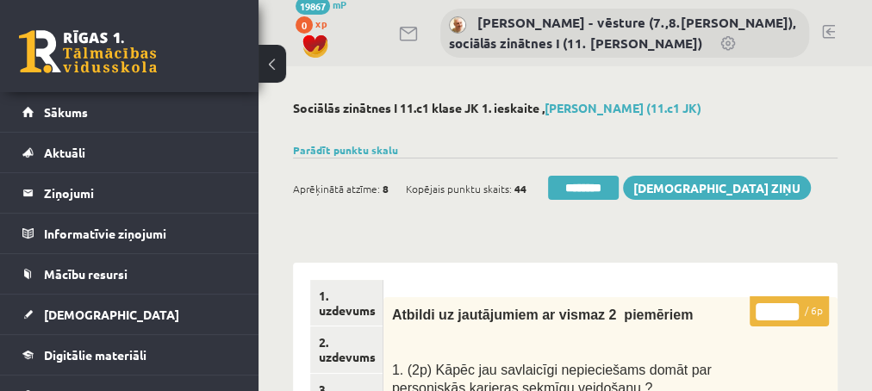
scroll to position [0, 0]
click at [589, 188] on input "********" at bounding box center [583, 188] width 71 height 24
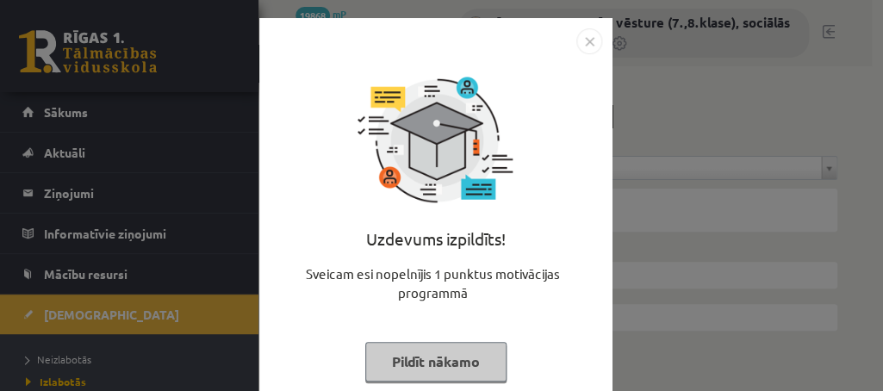
click at [412, 370] on button "Pildīt nākamo" at bounding box center [435, 362] width 141 height 40
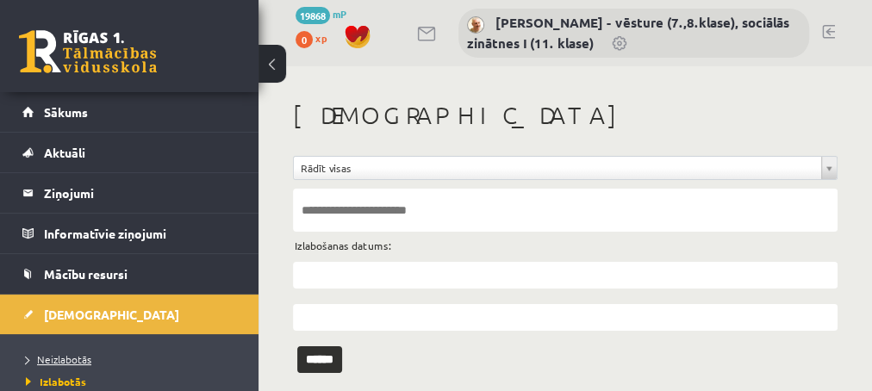
click at [72, 358] on span "Neizlabotās" at bounding box center [58, 359] width 65 height 14
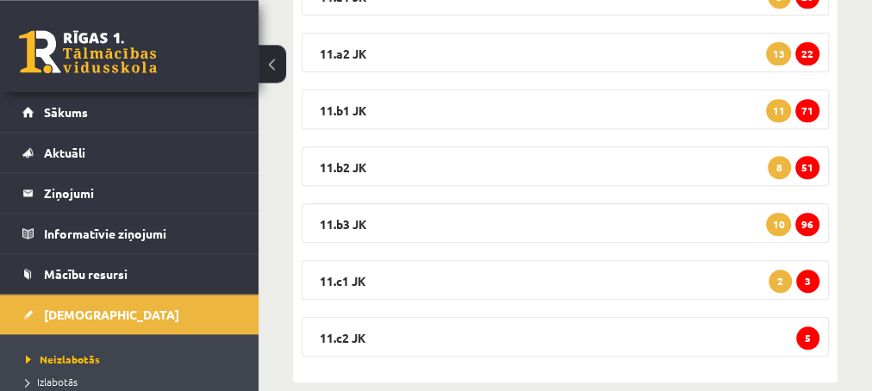
scroll to position [366, 0]
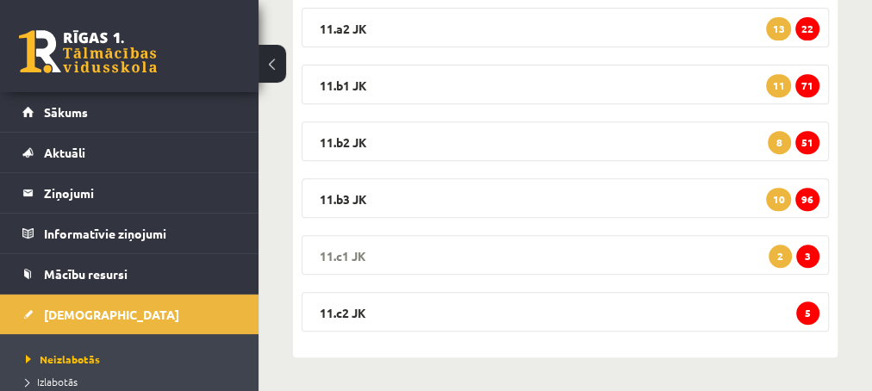
click at [806, 259] on span "3" at bounding box center [807, 256] width 23 height 23
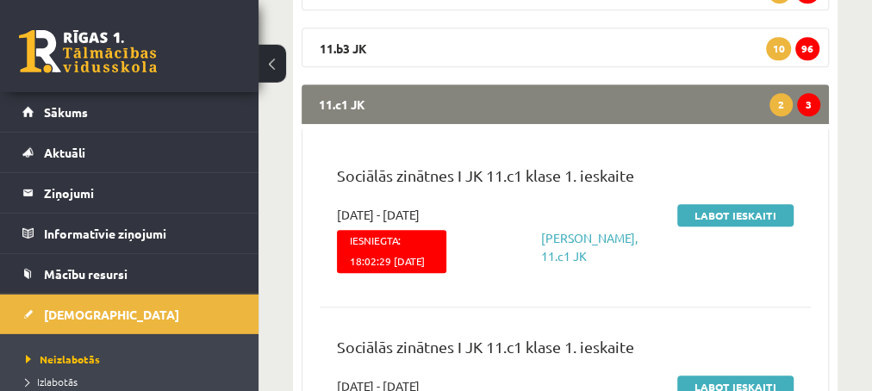
scroll to position [552, 0]
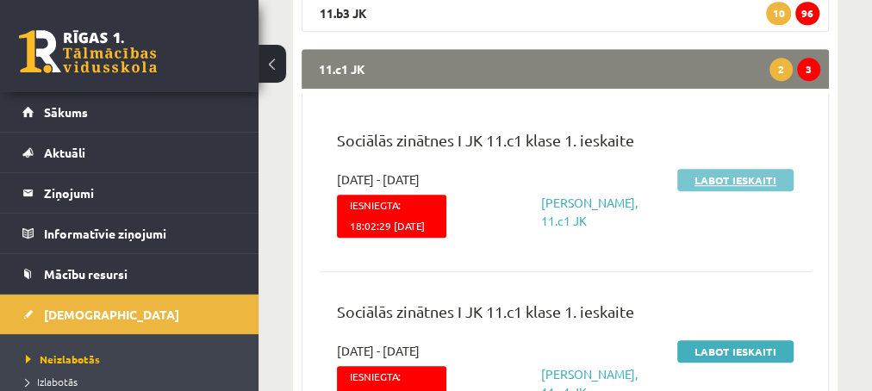
click at [686, 180] on link "Labot ieskaiti" at bounding box center [735, 180] width 116 height 22
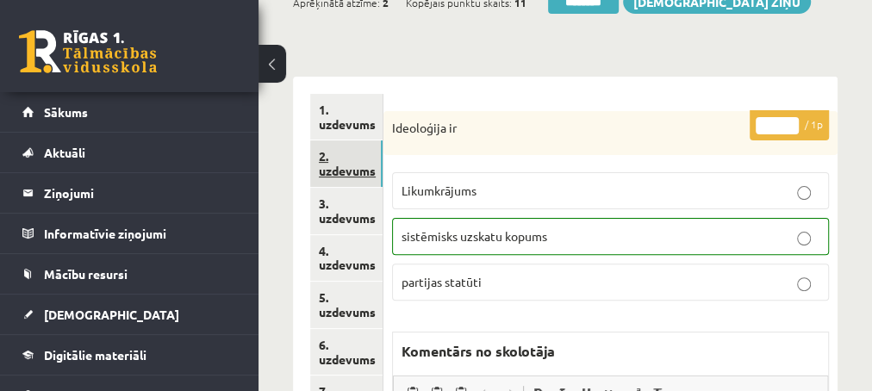
click at [344, 171] on link "2. uzdevums" at bounding box center [346, 163] width 72 height 47
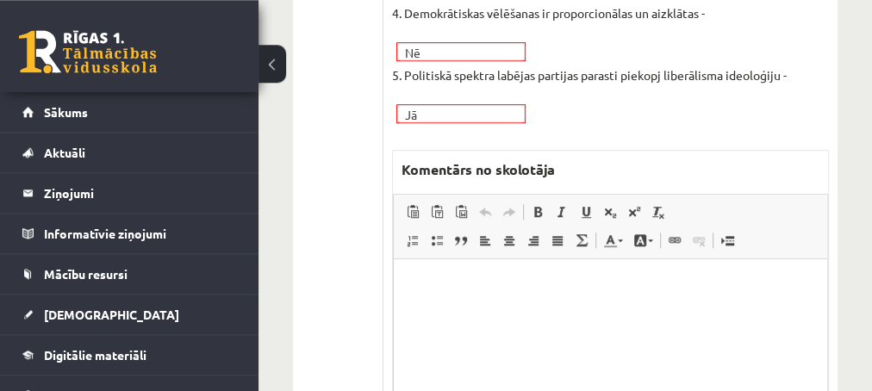
scroll to position [651, 0]
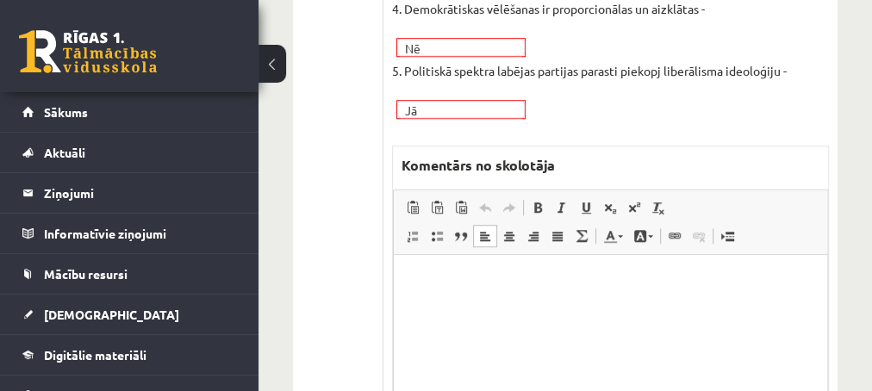
click at [477, 291] on html at bounding box center [609, 341] width 433 height 172
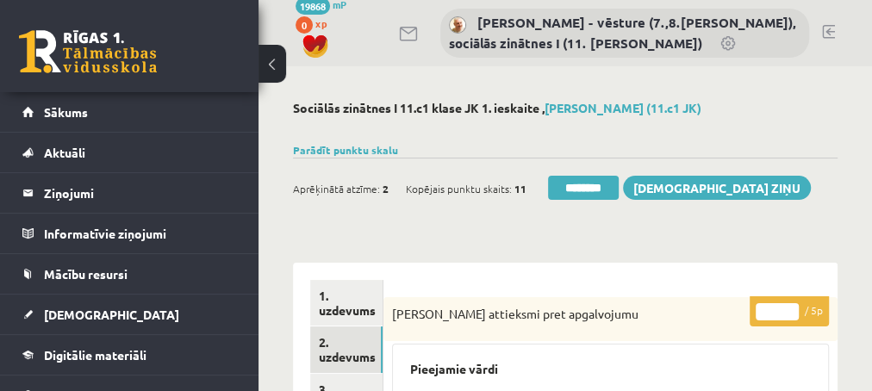
scroll to position [93, 0]
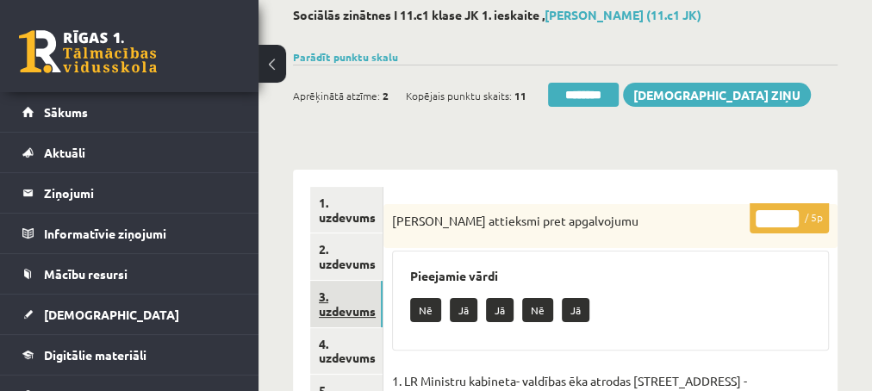
click at [351, 314] on link "3. uzdevums" at bounding box center [346, 304] width 72 height 47
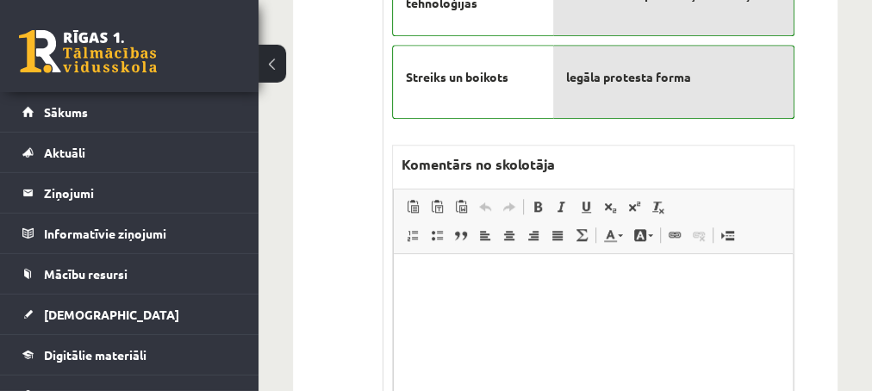
scroll to position [744, 0]
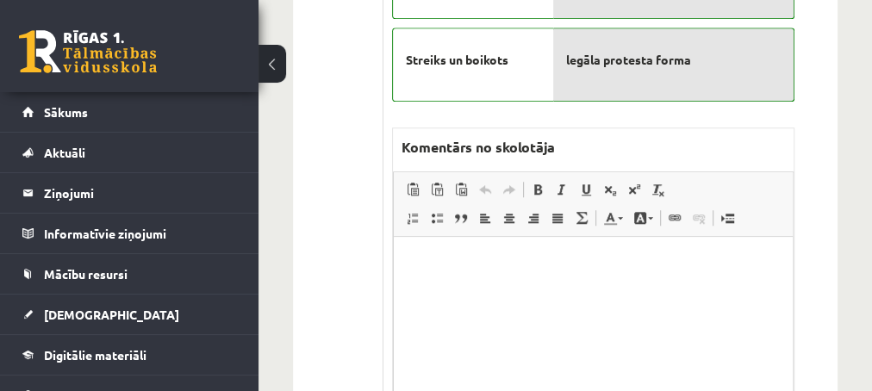
click at [485, 281] on html at bounding box center [592, 323] width 399 height 172
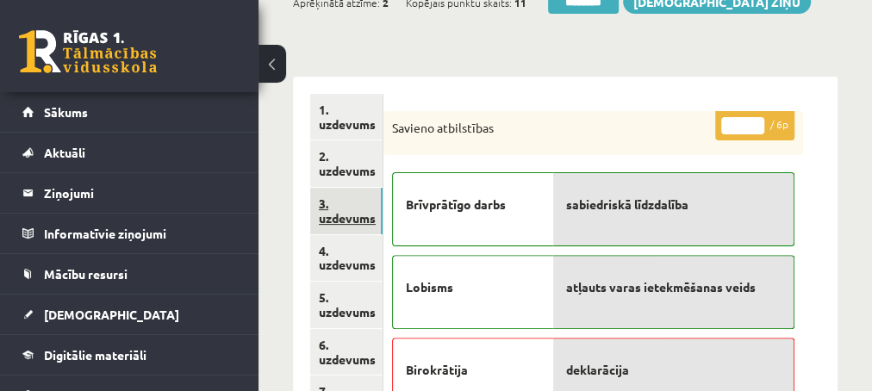
scroll to position [279, 0]
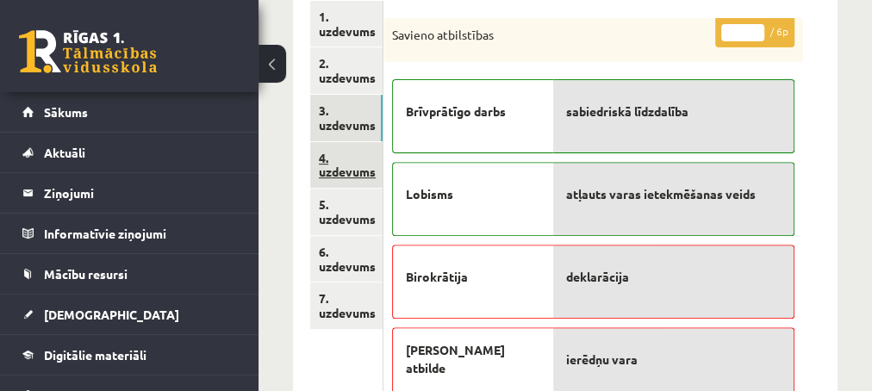
click at [345, 177] on link "4. uzdevums" at bounding box center [346, 165] width 72 height 47
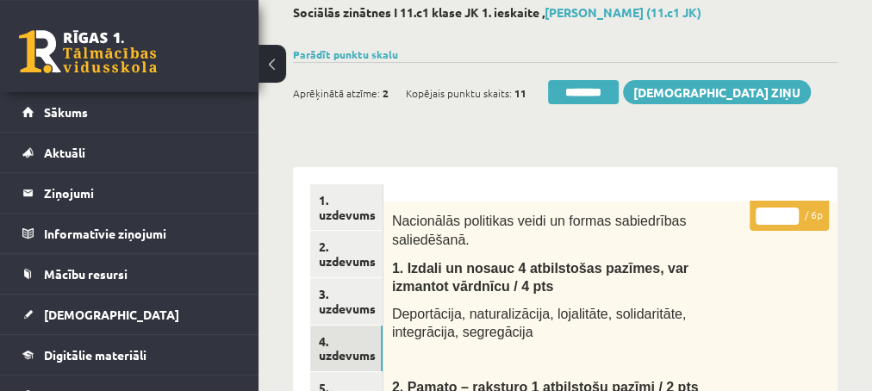
scroll to position [93, 0]
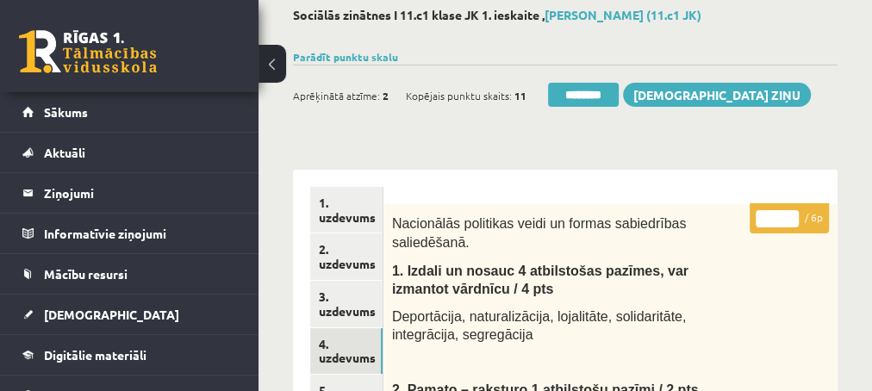
type input "*"
click at [789, 216] on input "*" at bounding box center [776, 218] width 43 height 17
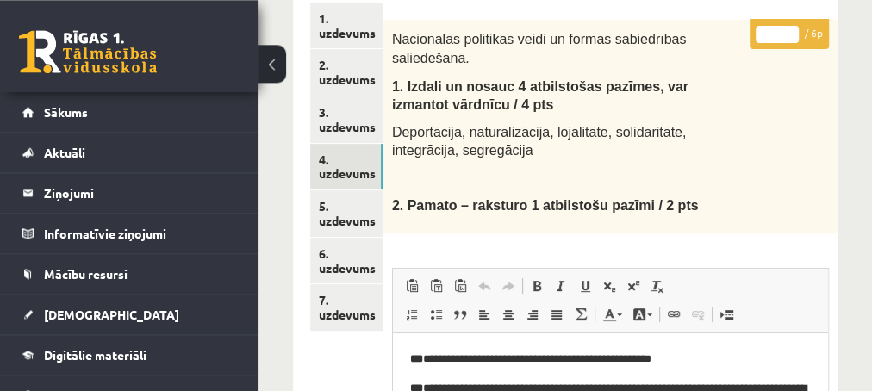
scroll to position [279, 0]
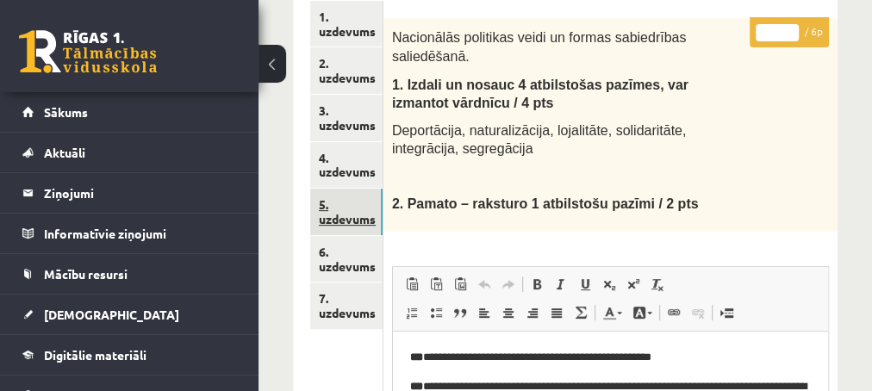
click at [340, 221] on link "5. uzdevums" at bounding box center [346, 212] width 72 height 47
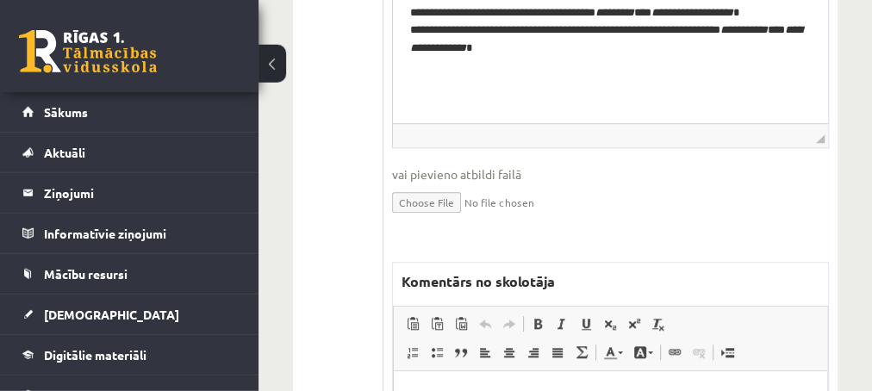
scroll to position [651, 0]
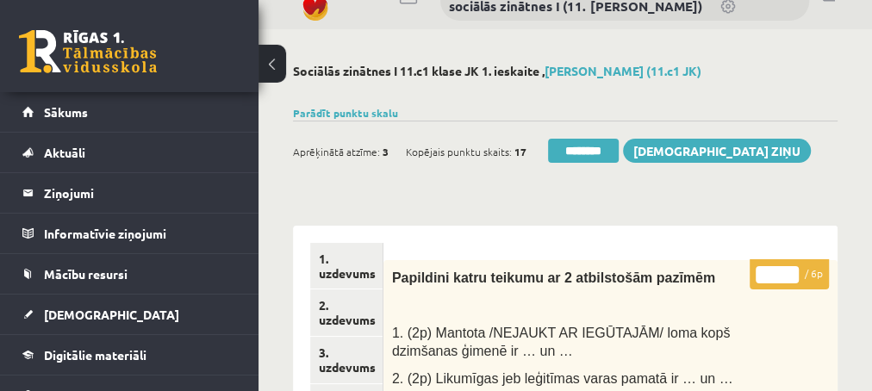
scroll to position [0, 0]
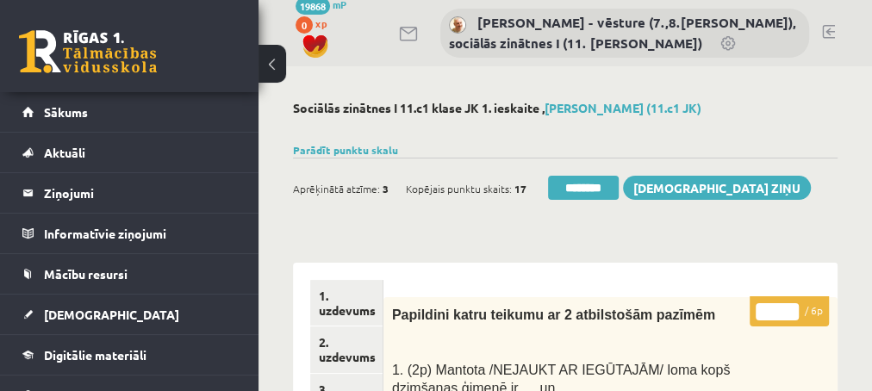
click at [787, 307] on input "*" at bounding box center [776, 311] width 43 height 17
type input "*"
click at [787, 307] on input "*" at bounding box center [776, 311] width 43 height 17
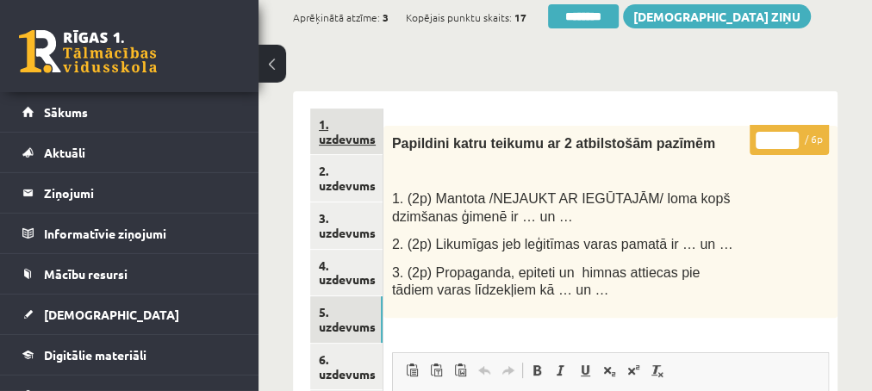
scroll to position [279, 0]
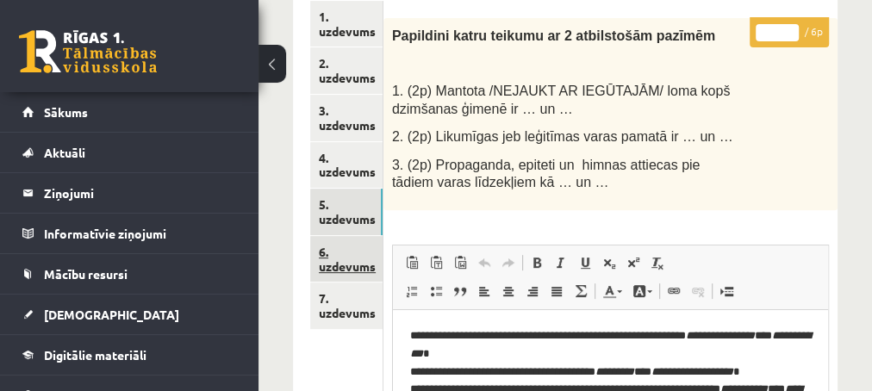
click at [335, 273] on link "6. uzdevums" at bounding box center [346, 259] width 72 height 47
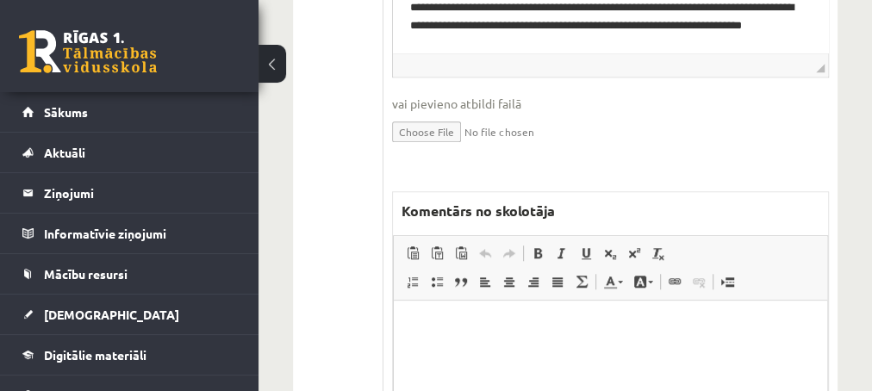
scroll to position [837, 0]
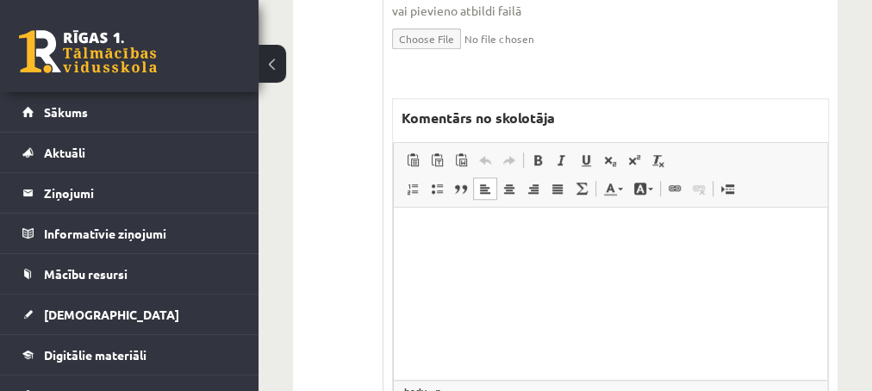
click at [469, 239] on p "Editor, wiswyg-editor-47433783606380-1760179826-858" at bounding box center [609, 234] width 399 height 18
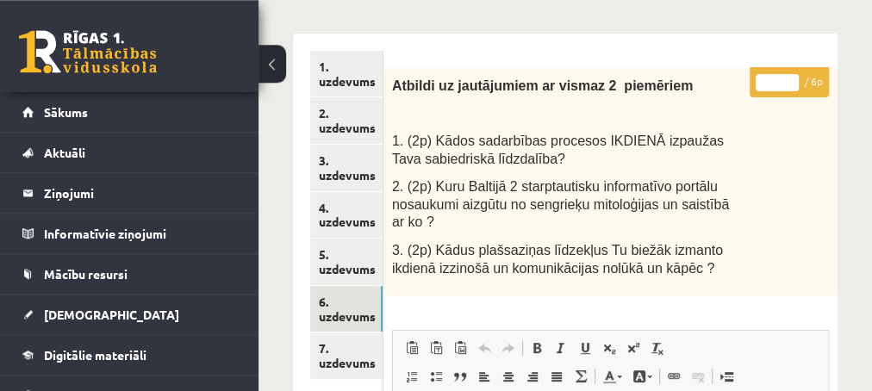
scroll to position [186, 0]
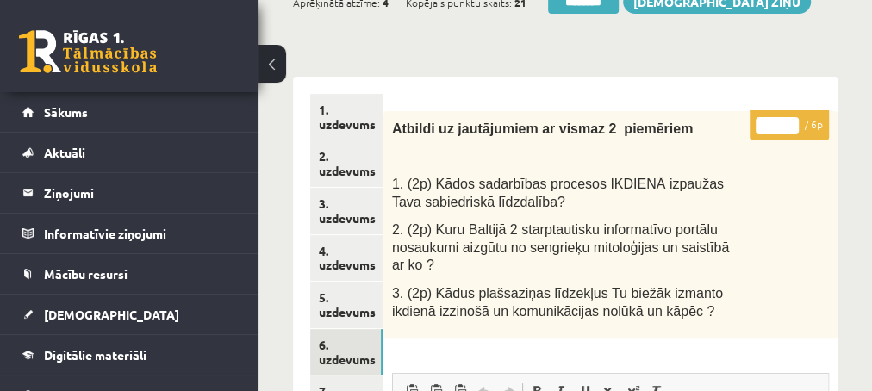
click at [787, 122] on input "*" at bounding box center [776, 125] width 43 height 17
type input "*"
click at [787, 122] on input "*" at bounding box center [776, 125] width 43 height 17
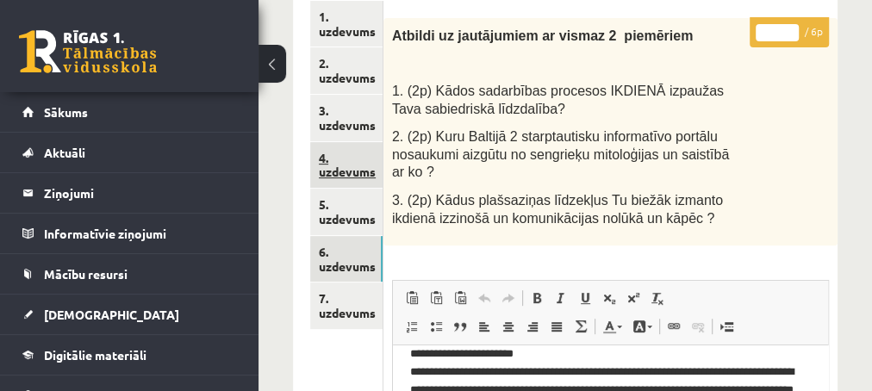
scroll to position [372, 0]
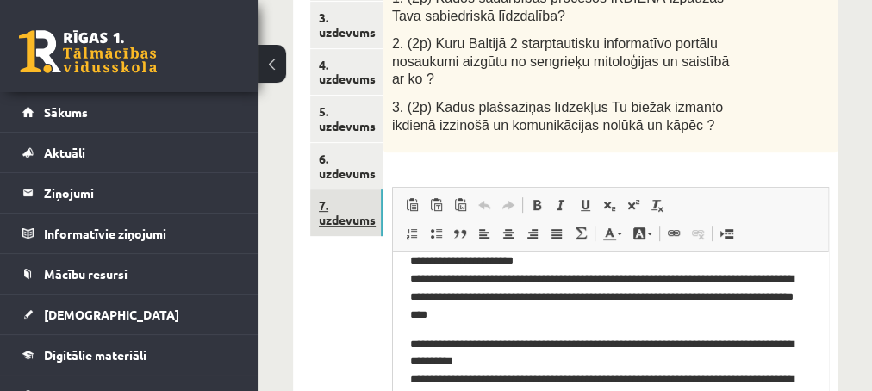
click at [336, 225] on link "7. uzdevums" at bounding box center [346, 212] width 72 height 47
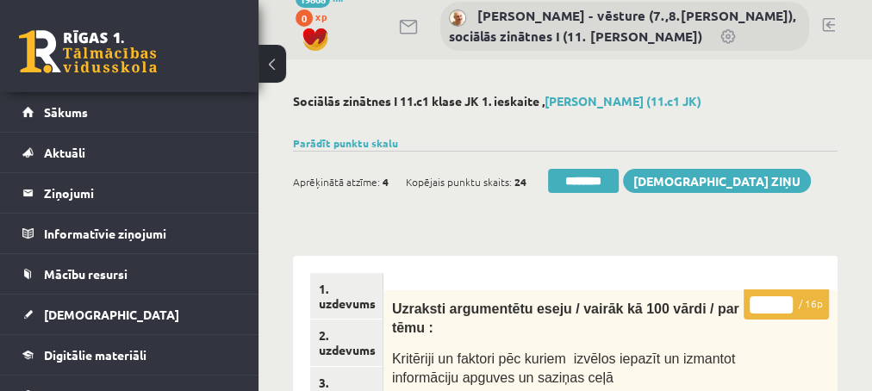
scroll to position [0, 0]
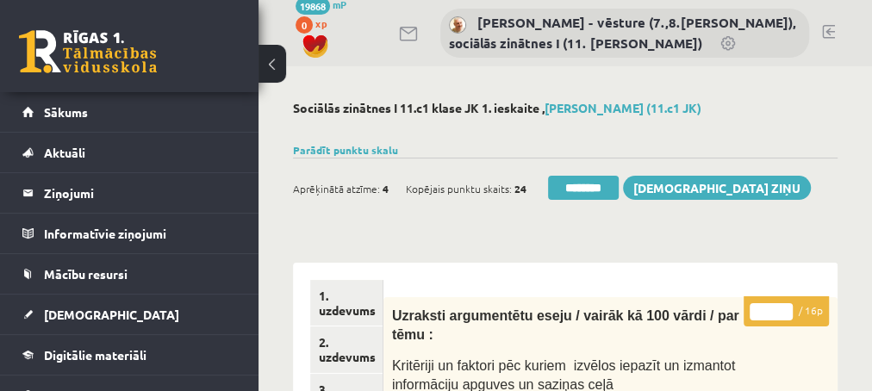
click at [781, 309] on input "*" at bounding box center [770, 311] width 43 height 17
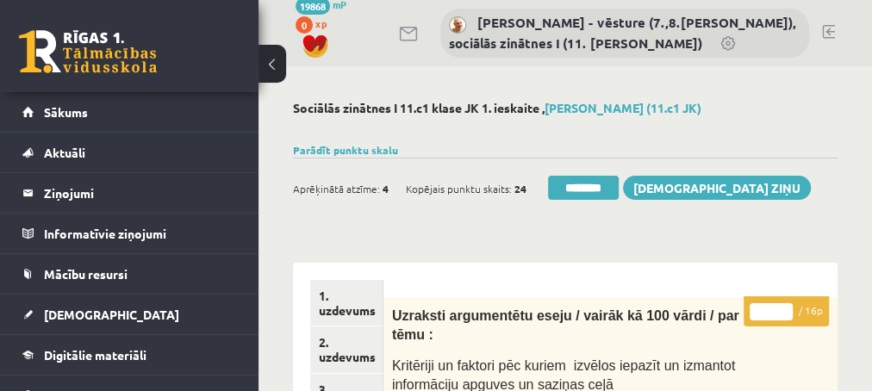
click at [781, 309] on input "*" at bounding box center [770, 311] width 43 height 17
click at [781, 309] on input "**" at bounding box center [770, 311] width 43 height 17
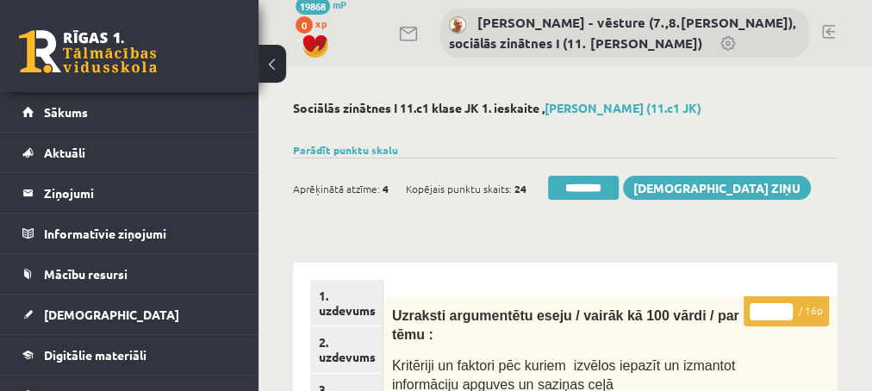
click at [781, 309] on input "**" at bounding box center [770, 311] width 43 height 17
type input "**"
click at [782, 308] on input "**" at bounding box center [770, 311] width 43 height 17
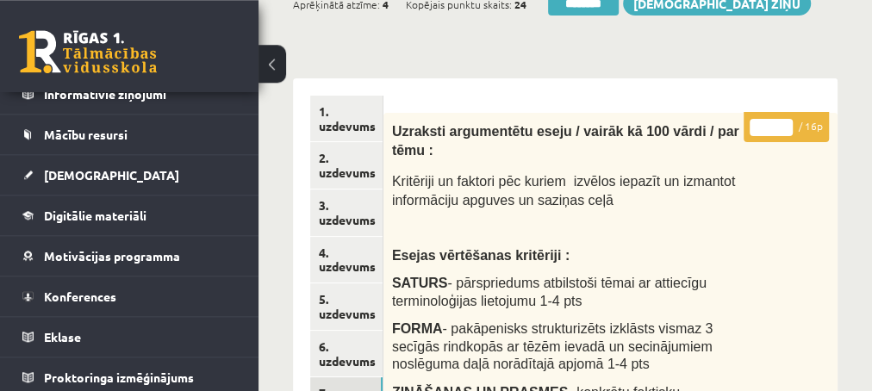
scroll to position [186, 0]
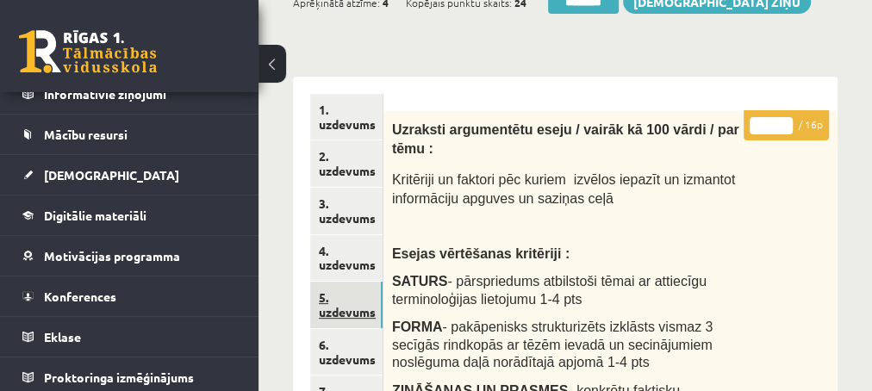
click at [343, 314] on link "5. uzdevums" at bounding box center [346, 305] width 72 height 47
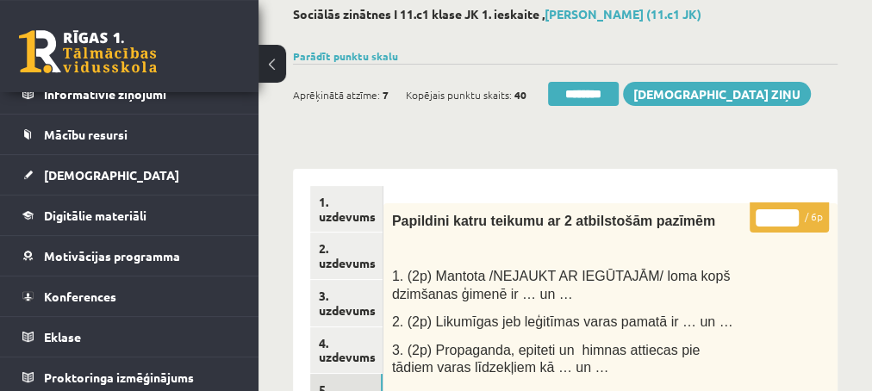
scroll to position [93, 0]
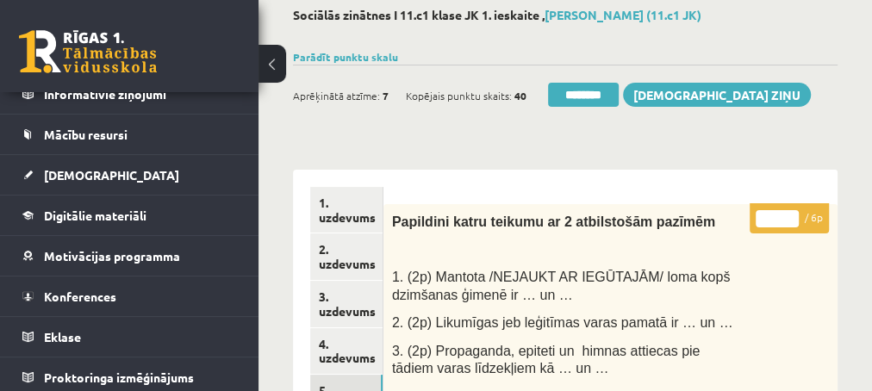
type input "*"
click at [790, 214] on input "*" at bounding box center [776, 218] width 43 height 17
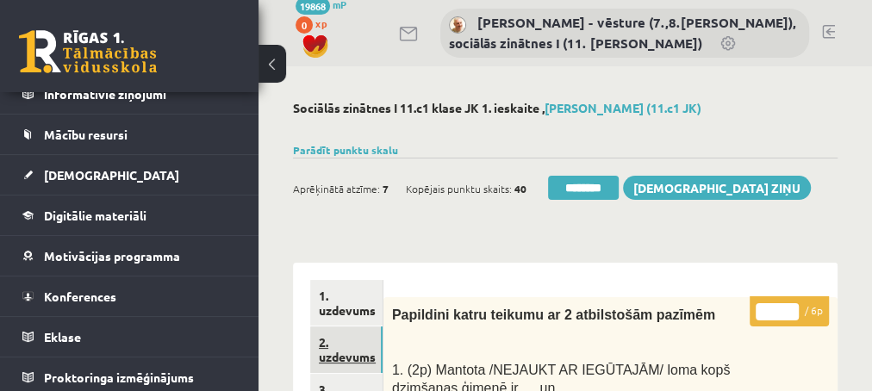
click at [329, 357] on link "2. uzdevums" at bounding box center [346, 349] width 72 height 47
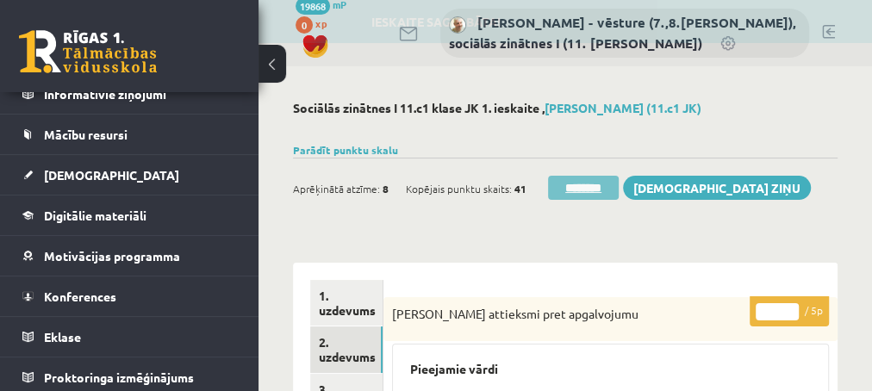
click at [599, 186] on input "********" at bounding box center [583, 188] width 71 height 24
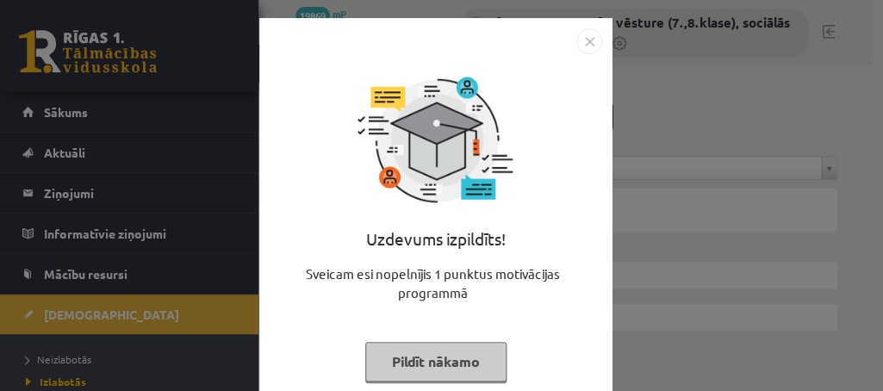
click at [414, 360] on button "Pildīt nākamo" at bounding box center [435, 362] width 141 height 40
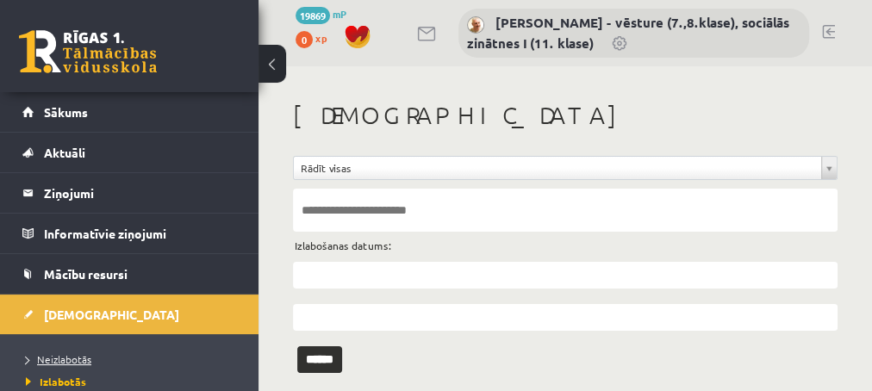
click at [69, 356] on span "Neizlabotās" at bounding box center [58, 359] width 65 height 14
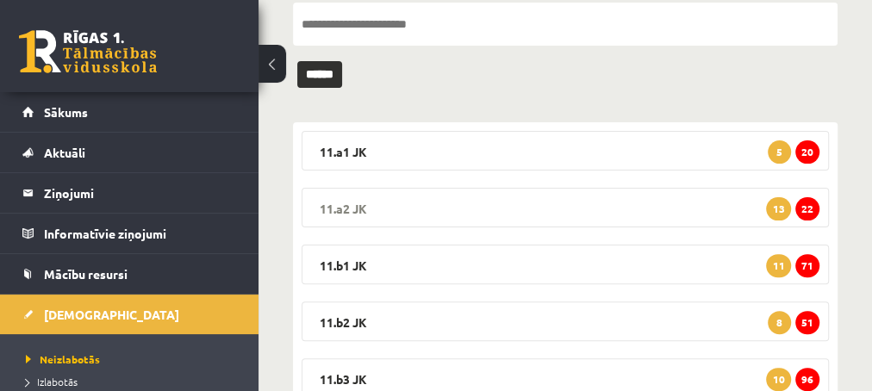
scroll to position [366, 0]
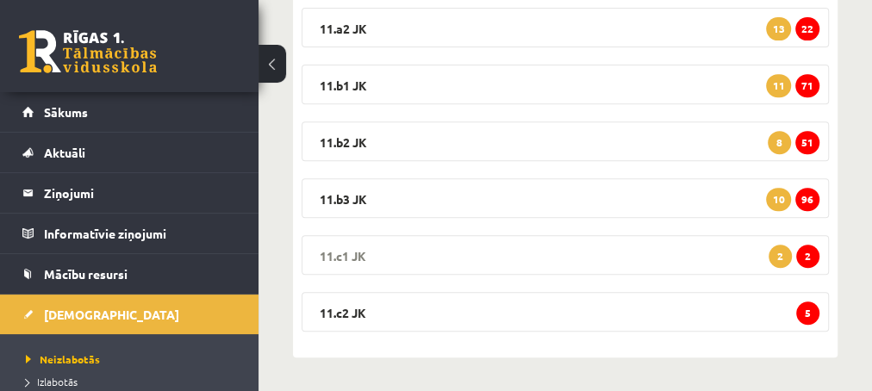
click at [809, 260] on span "2" at bounding box center [807, 256] width 23 height 23
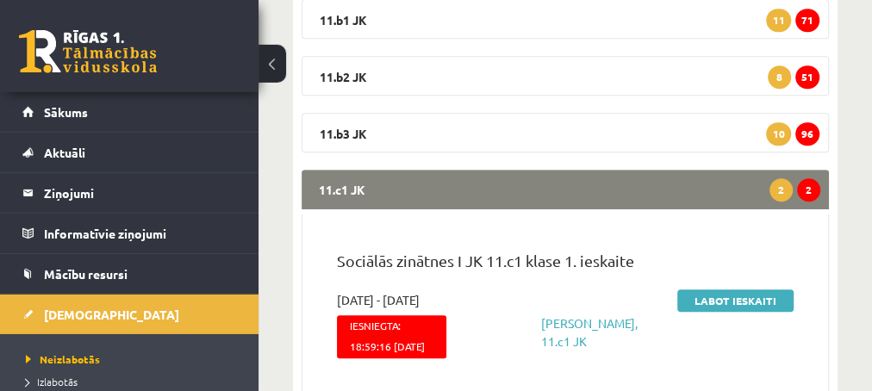
scroll to position [459, 0]
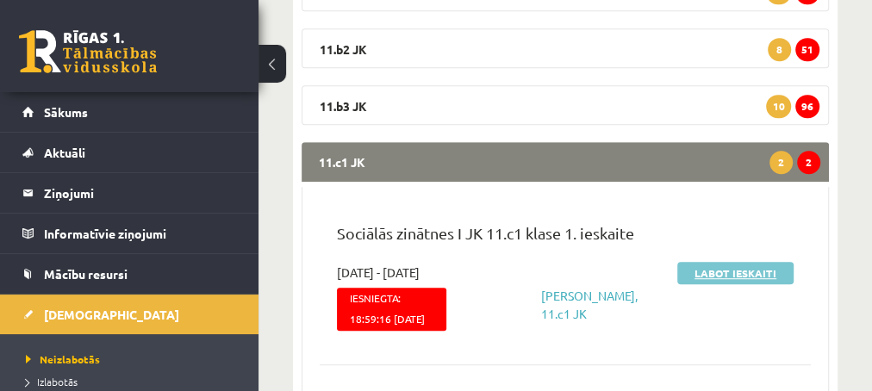
click at [702, 276] on link "Labot ieskaiti" at bounding box center [735, 273] width 116 height 22
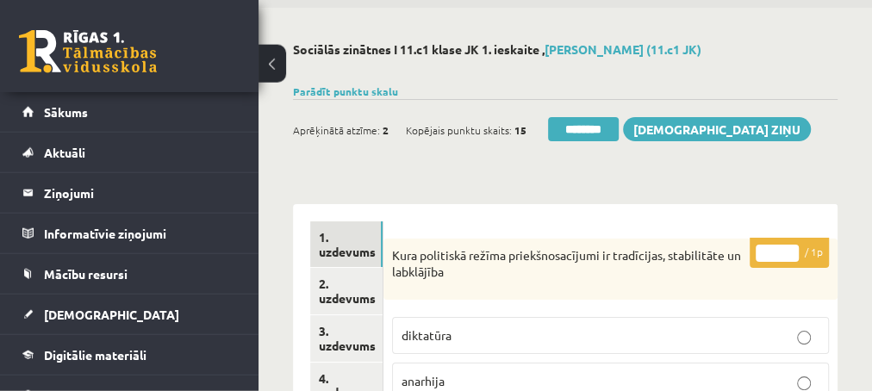
scroll to position [93, 0]
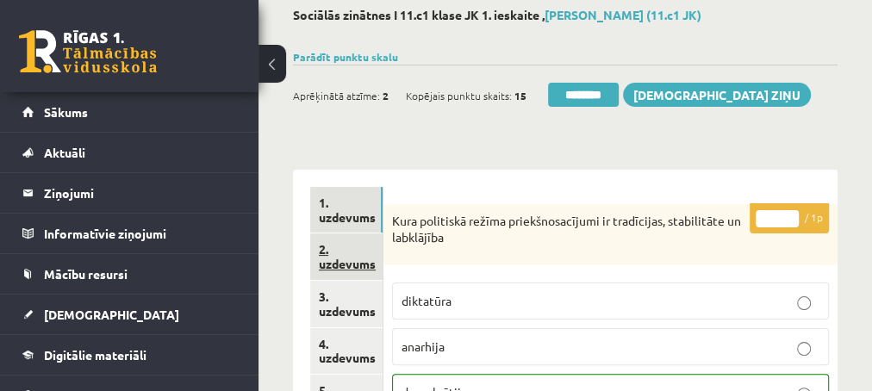
click at [351, 261] on link "2. uzdevums" at bounding box center [346, 256] width 72 height 47
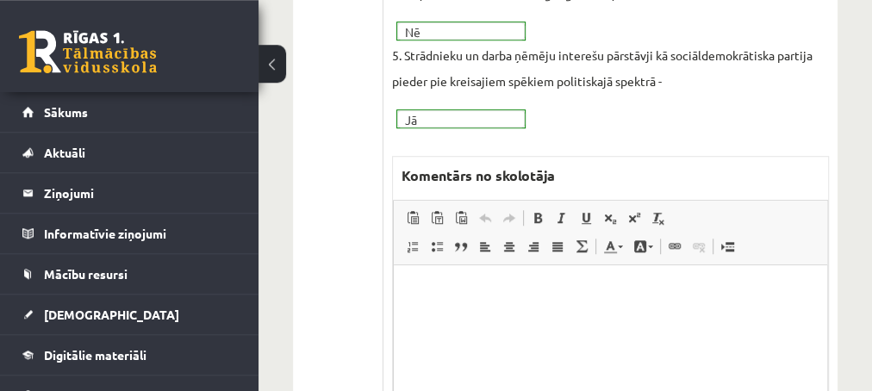
scroll to position [651, 0]
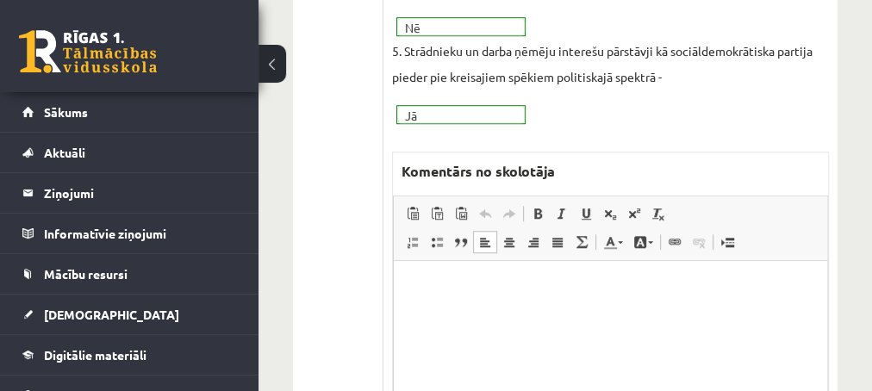
click at [497, 283] on p "Editor, wiswyg-editor-47433866155340-1760180116-786" at bounding box center [609, 286] width 399 height 18
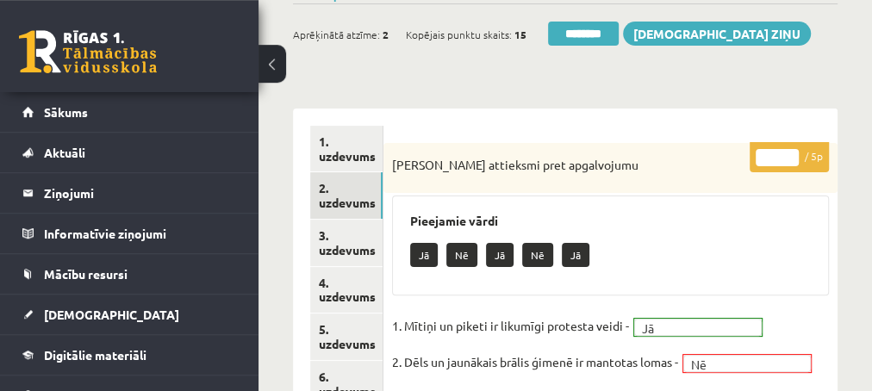
scroll to position [186, 0]
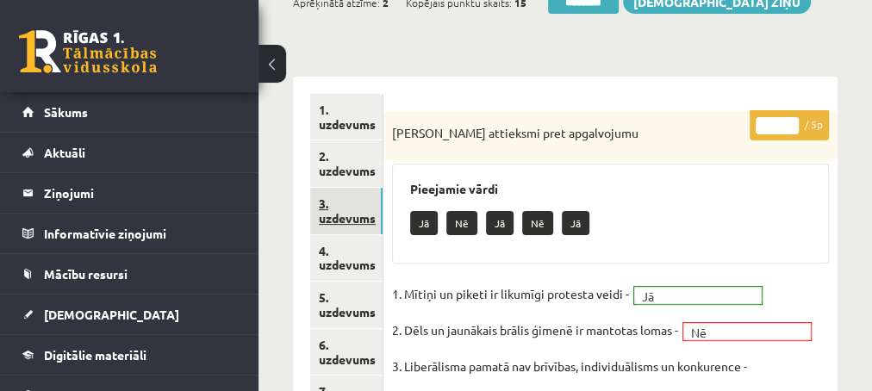
click at [345, 213] on link "3. uzdevums" at bounding box center [346, 211] width 72 height 47
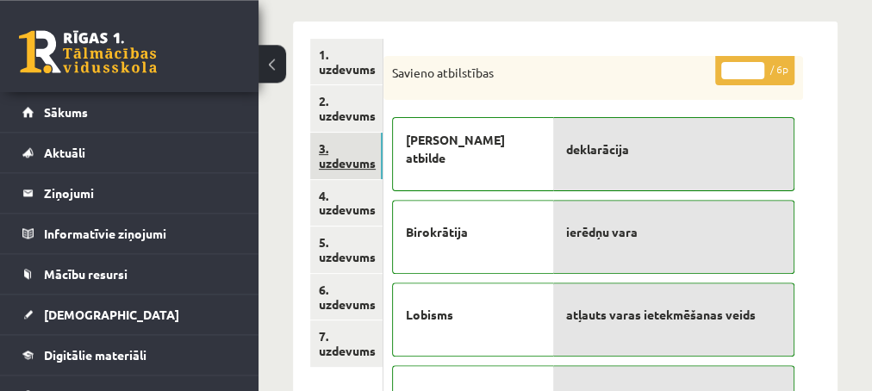
scroll to position [279, 0]
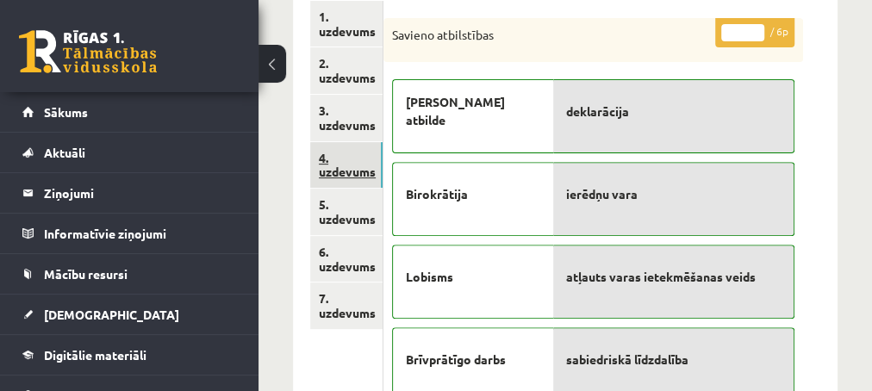
click at [344, 169] on link "4. uzdevums" at bounding box center [346, 165] width 72 height 47
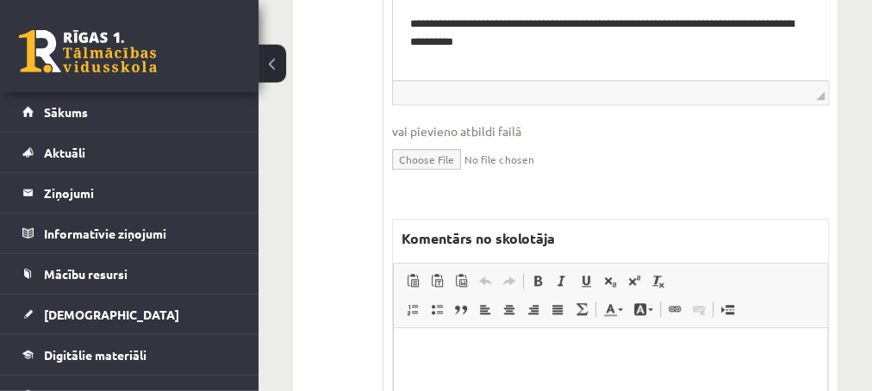
scroll to position [744, 0]
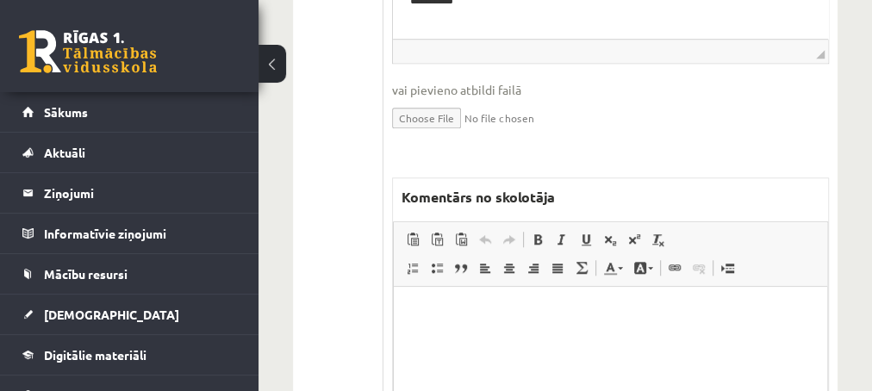
click at [537, 341] on html at bounding box center [609, 372] width 433 height 172
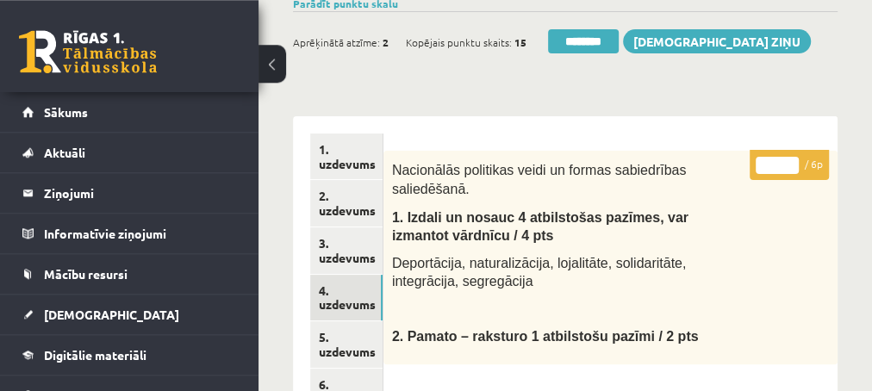
scroll to position [93, 0]
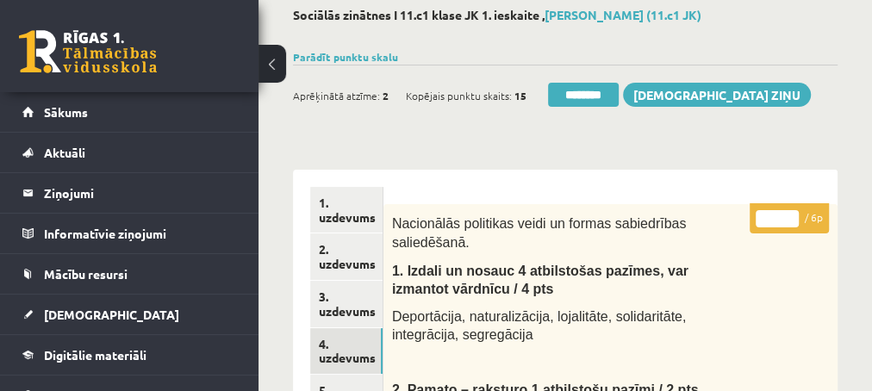
click at [790, 213] on input "*" at bounding box center [776, 218] width 43 height 17
type input "*"
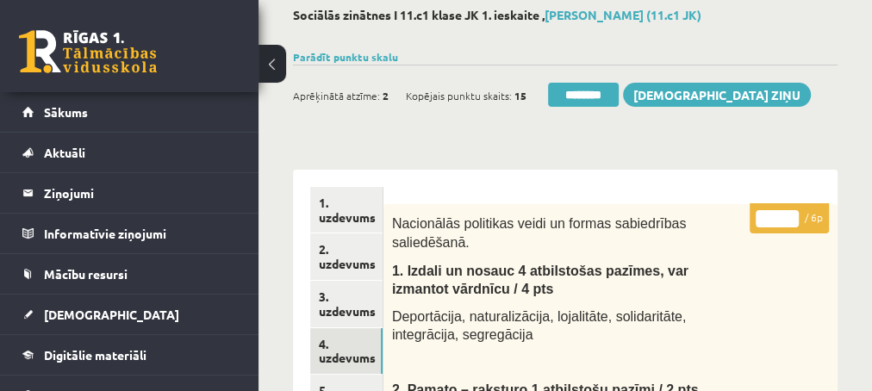
click at [790, 213] on input "*" at bounding box center [776, 218] width 43 height 17
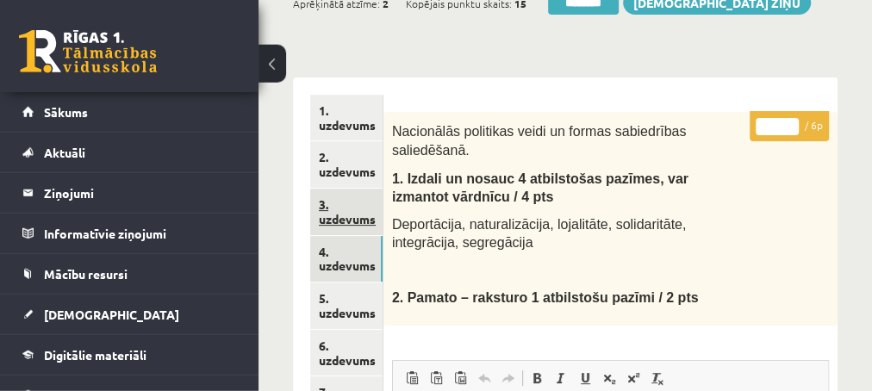
scroll to position [186, 0]
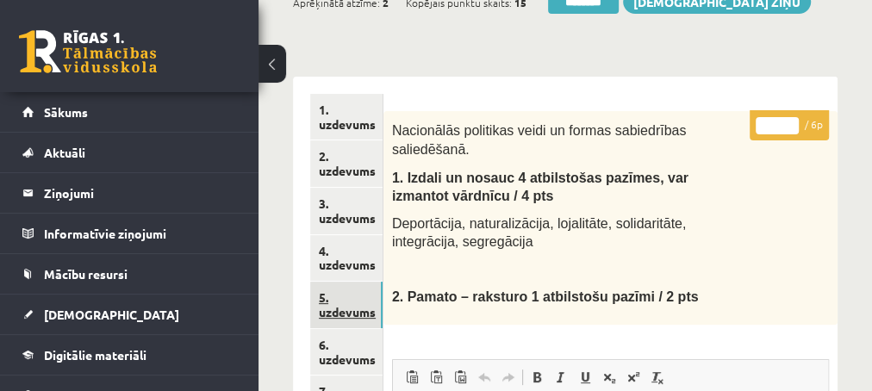
click at [335, 311] on link "5. uzdevums" at bounding box center [346, 305] width 72 height 47
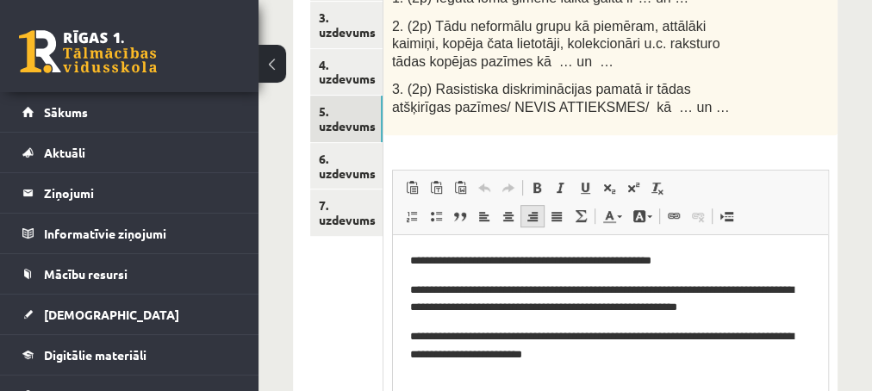
scroll to position [744, 0]
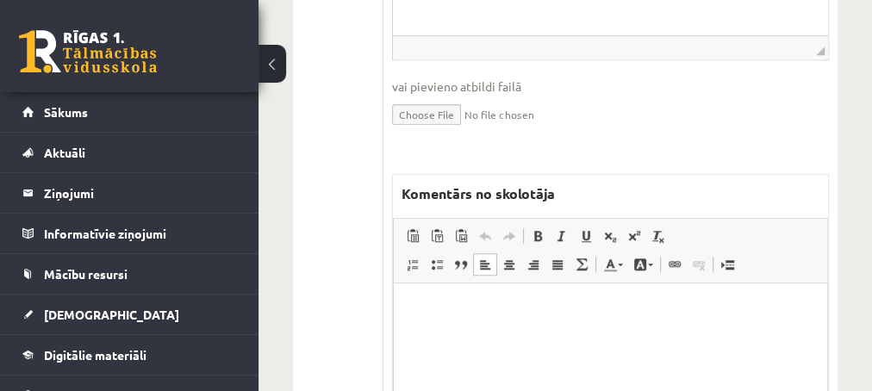
click at [470, 306] on p "Editor, wiswyg-editor-47433956827280-1760180250-649" at bounding box center [609, 309] width 399 height 18
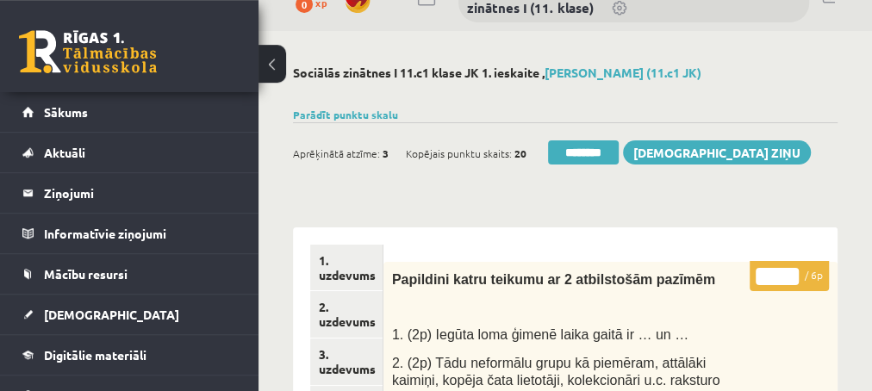
scroll to position [0, 0]
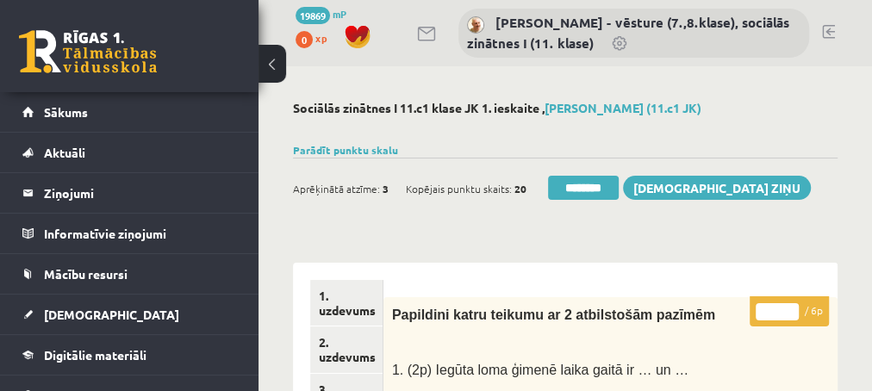
click at [787, 309] on input "*" at bounding box center [776, 311] width 43 height 17
click at [791, 315] on input "*" at bounding box center [776, 311] width 43 height 17
type input "*"
click at [791, 315] on input "*" at bounding box center [776, 311] width 43 height 17
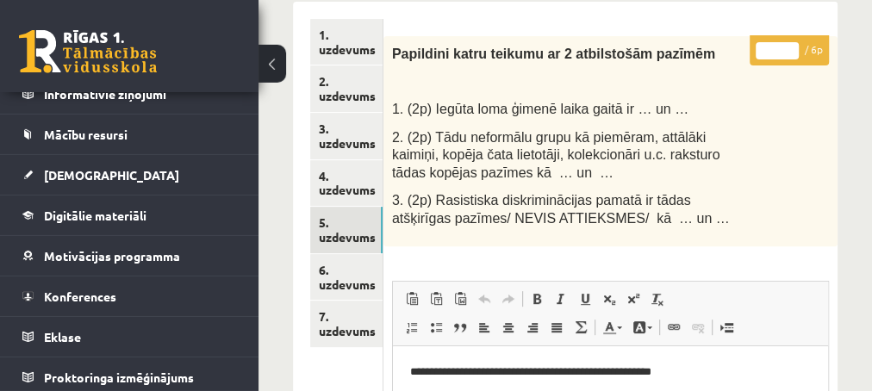
scroll to position [279, 0]
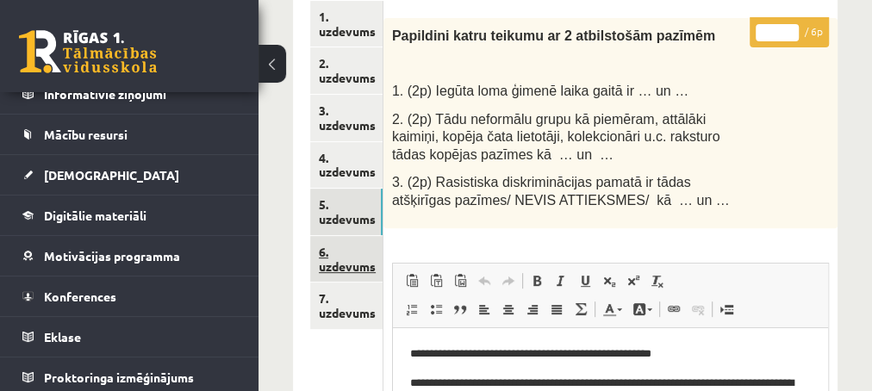
click at [344, 267] on link "6. uzdevums" at bounding box center [346, 259] width 72 height 47
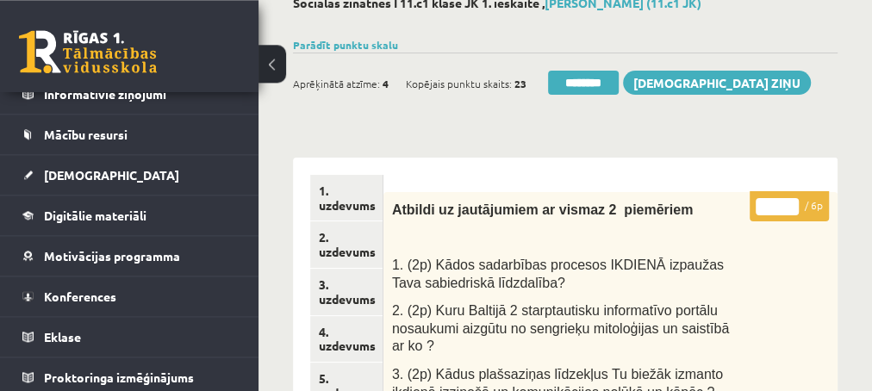
scroll to position [93, 0]
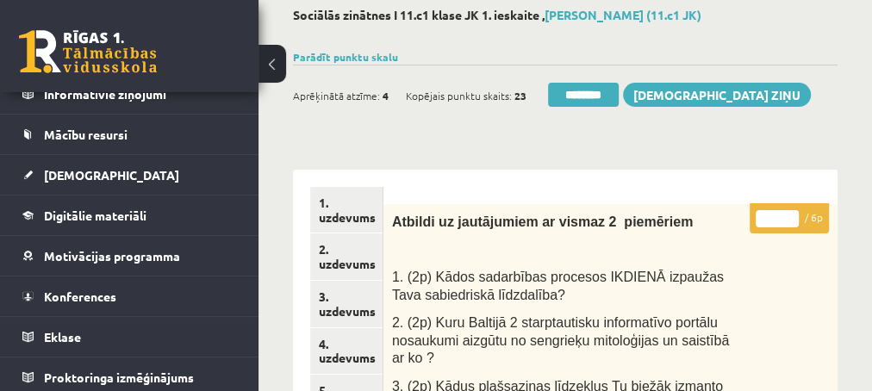
type input "*"
click at [789, 212] on input "*" at bounding box center [776, 218] width 43 height 17
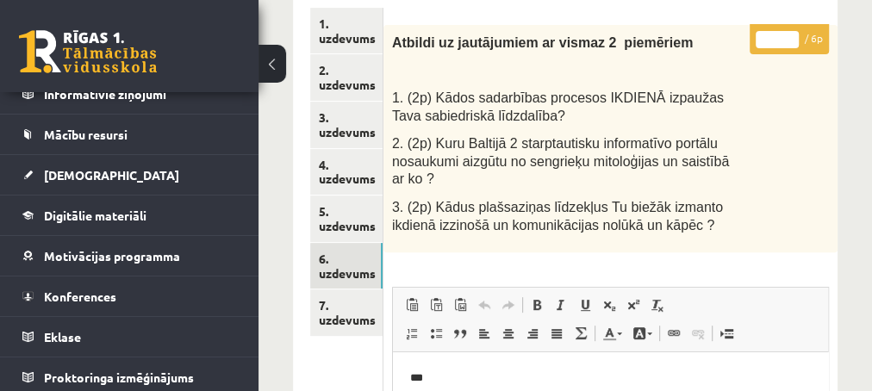
scroll to position [279, 0]
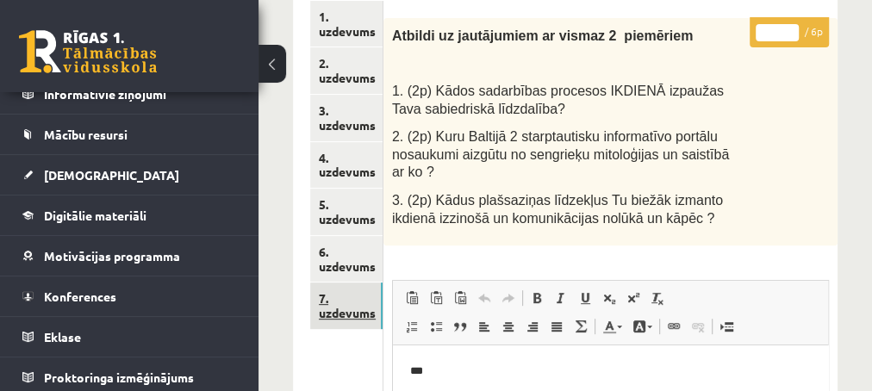
click at [339, 312] on link "7. uzdevums" at bounding box center [346, 306] width 72 height 47
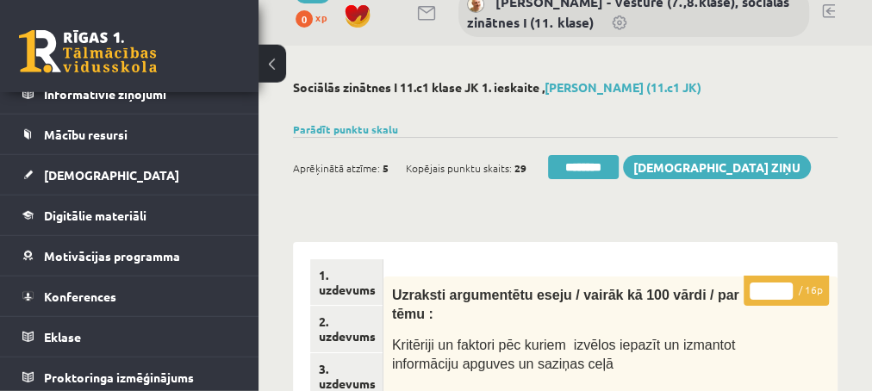
scroll to position [0, 0]
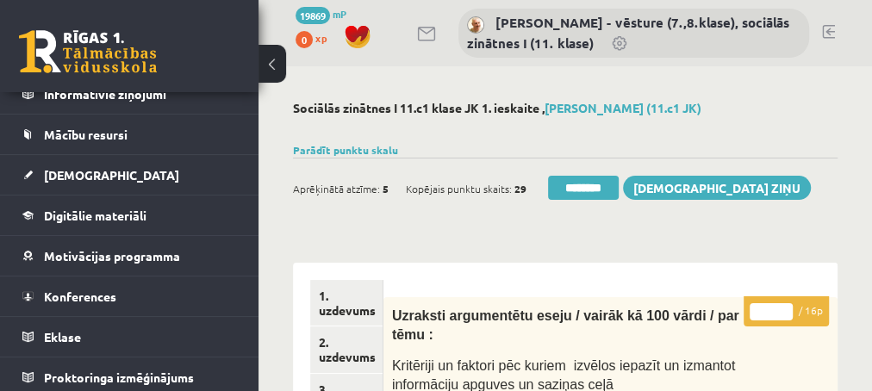
click at [786, 306] on input "*" at bounding box center [770, 311] width 43 height 17
click at [786, 306] on input "**" at bounding box center [770, 311] width 43 height 17
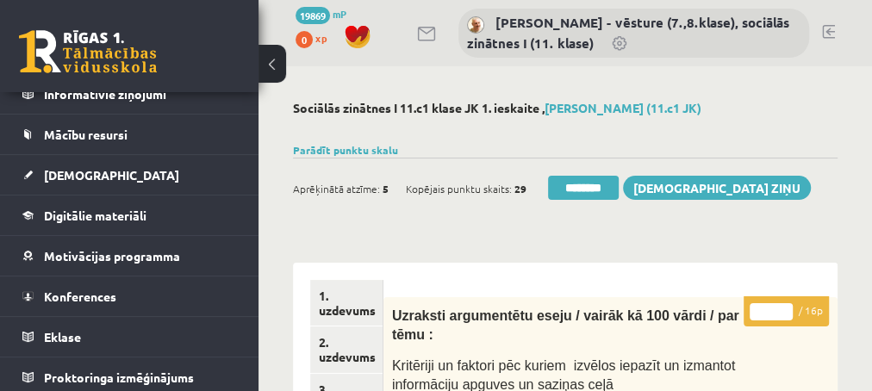
click at [786, 306] on input "**" at bounding box center [770, 311] width 43 height 17
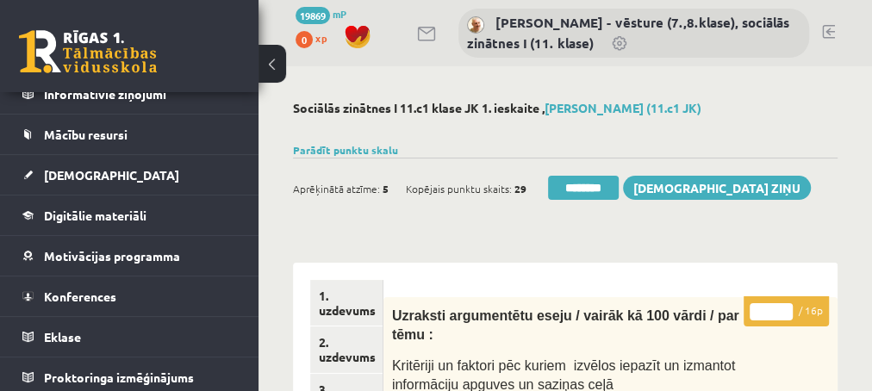
type input "**"
click at [786, 306] on input "**" at bounding box center [770, 311] width 43 height 17
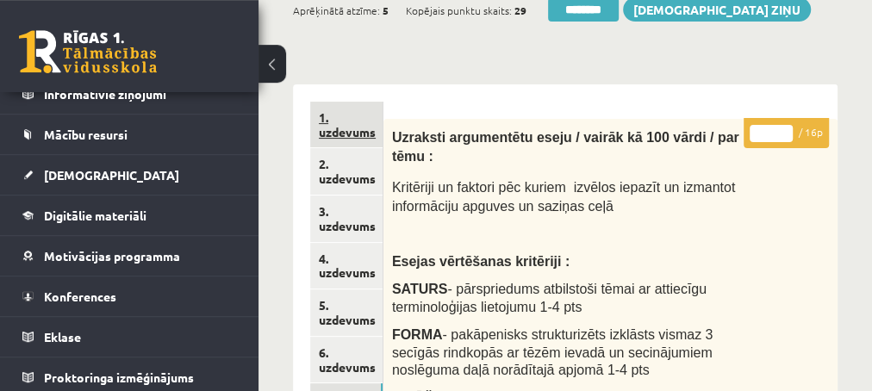
scroll to position [186, 0]
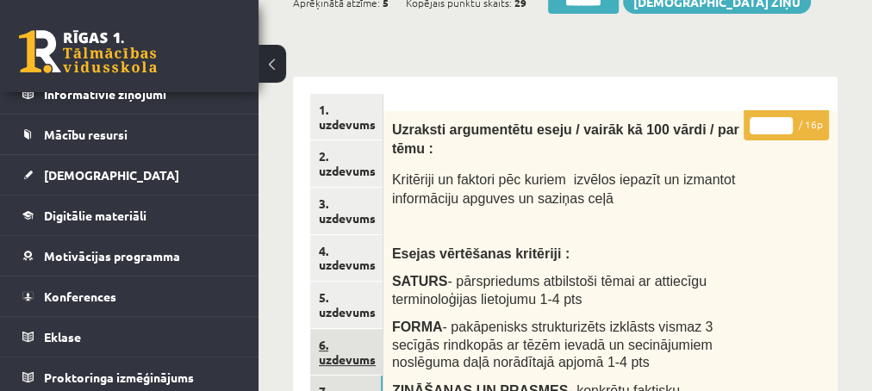
click at [337, 361] on link "6. uzdevums" at bounding box center [346, 352] width 72 height 47
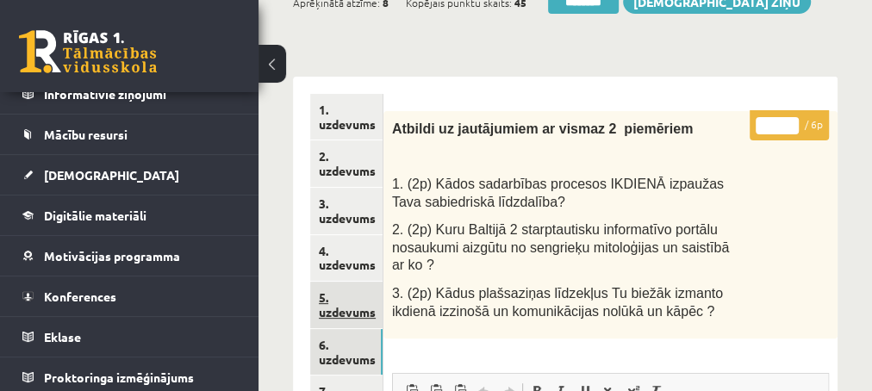
click at [328, 314] on link "5. uzdevums" at bounding box center [346, 305] width 72 height 47
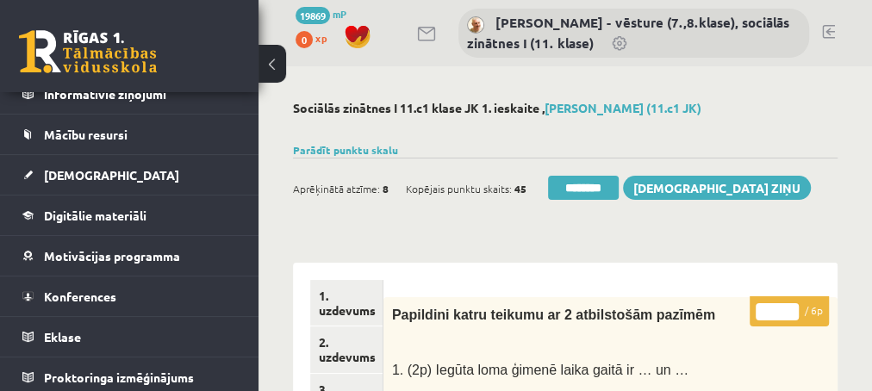
scroll to position [93, 0]
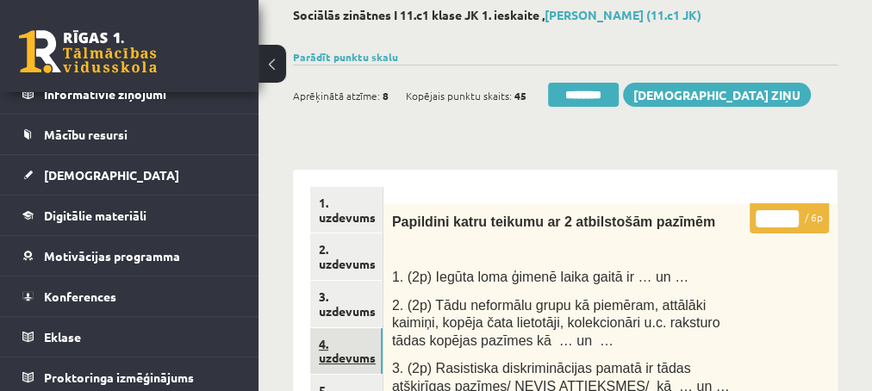
click at [331, 353] on link "4. uzdevums" at bounding box center [346, 351] width 72 height 47
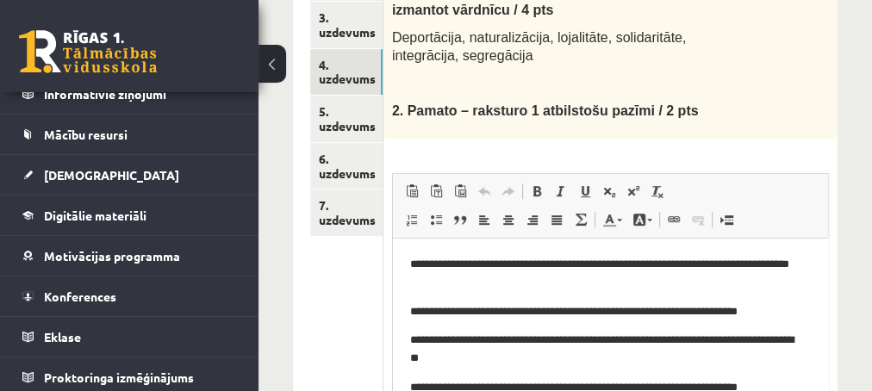
scroll to position [0, 0]
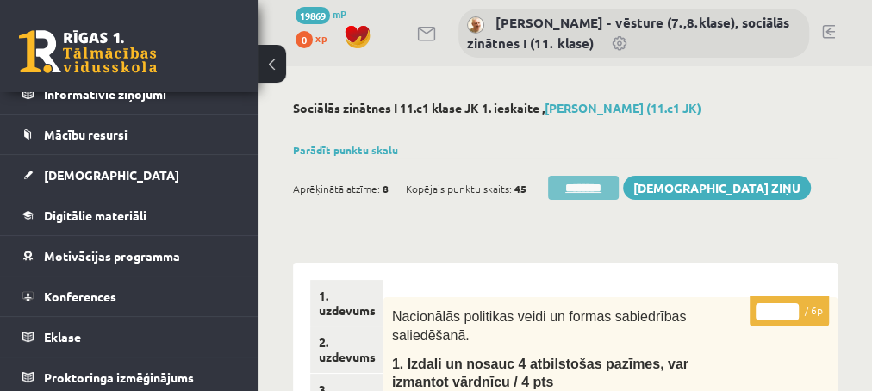
click at [574, 189] on input "********" at bounding box center [583, 188] width 71 height 24
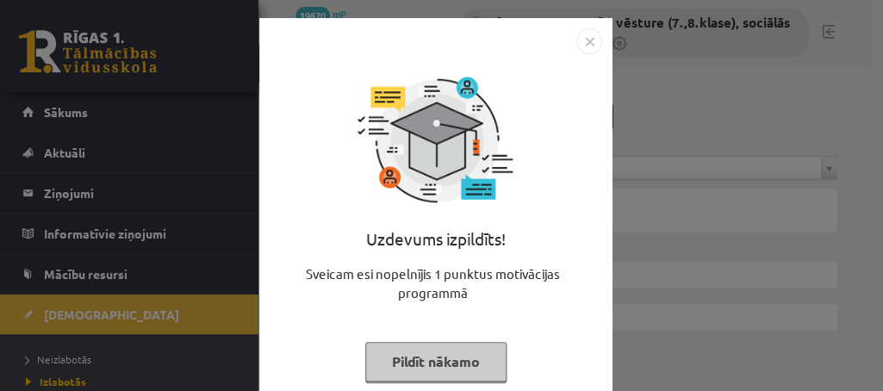
click at [389, 362] on button "Pildīt nākamo" at bounding box center [435, 362] width 141 height 40
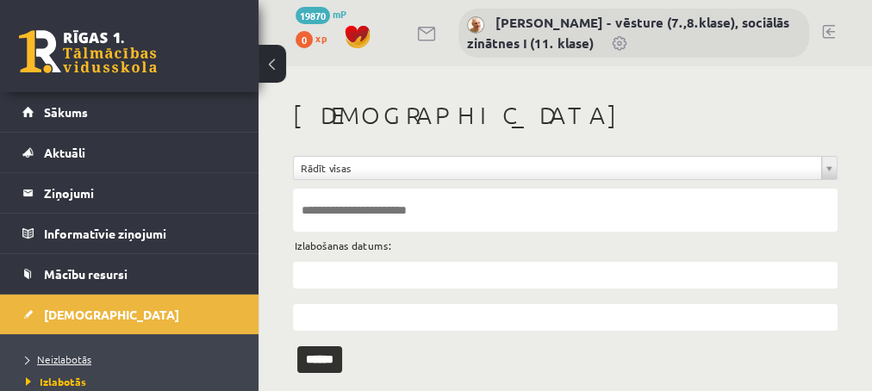
click at [79, 358] on span "Neizlabotās" at bounding box center [58, 359] width 65 height 14
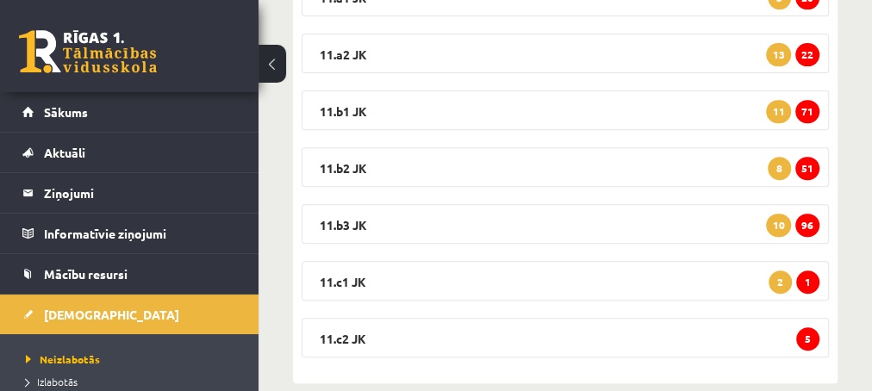
scroll to position [366, 0]
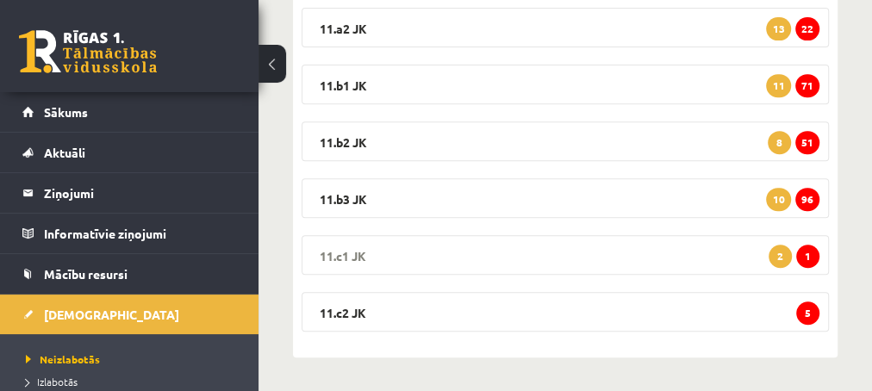
click at [810, 258] on span "1" at bounding box center [807, 256] width 23 height 23
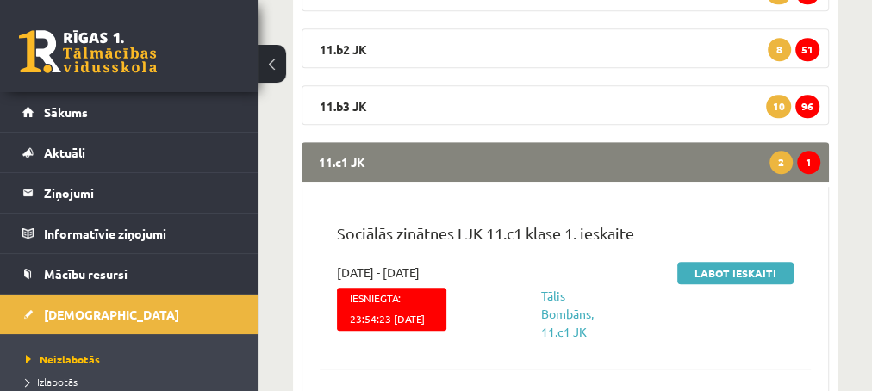
scroll to position [552, 0]
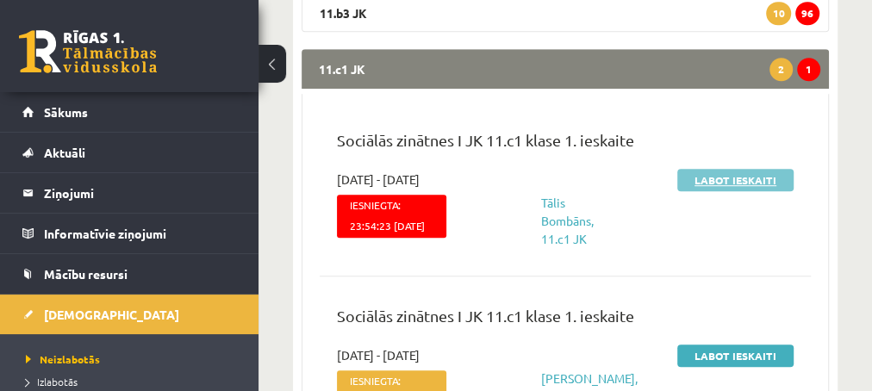
click at [703, 182] on link "Labot ieskaiti" at bounding box center [735, 180] width 116 height 22
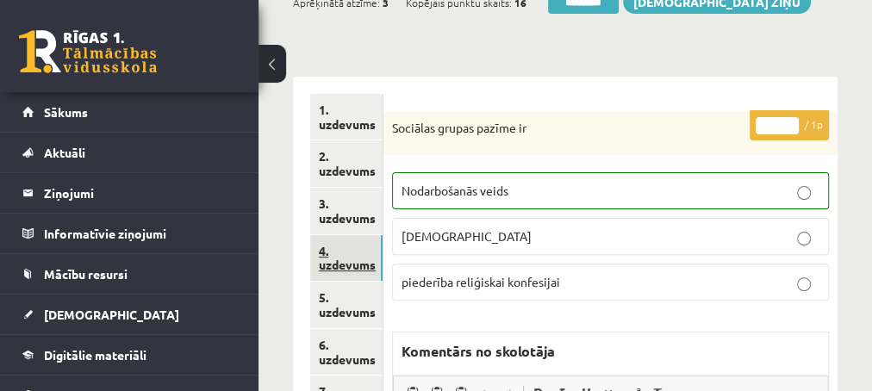
click at [331, 260] on link "4. uzdevums" at bounding box center [346, 258] width 72 height 47
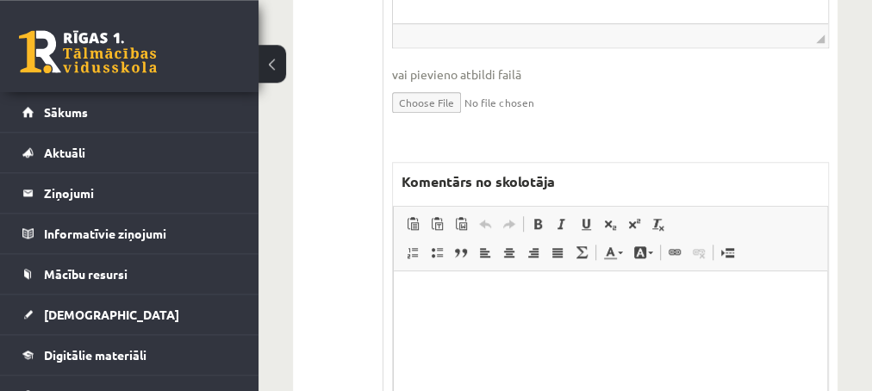
scroll to position [744, 0]
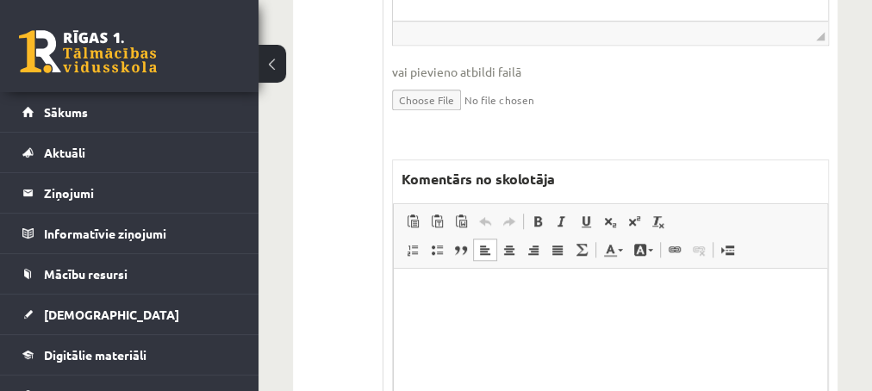
click at [449, 290] on p "Editor, wiswyg-editor-47433777289220-1760180584-671" at bounding box center [609, 294] width 399 height 18
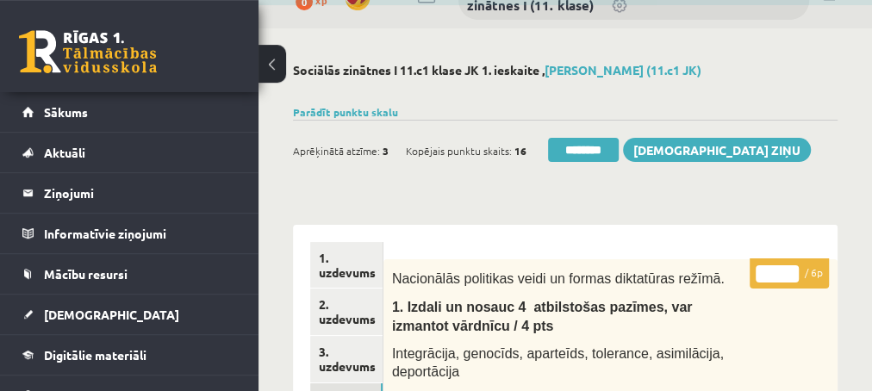
scroll to position [0, 0]
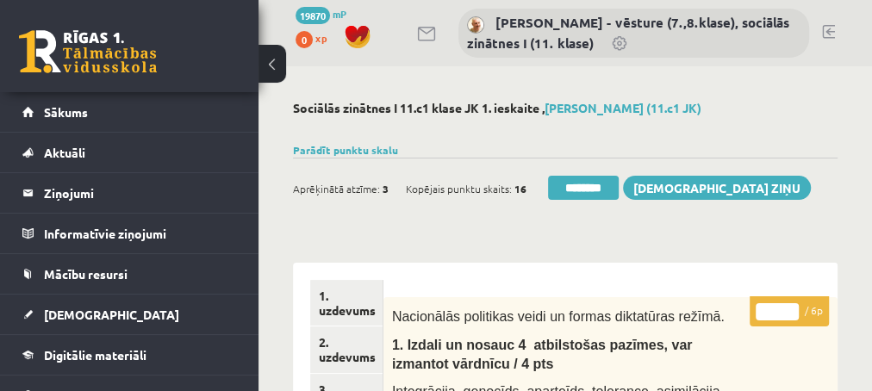
click at [792, 307] on input "*" at bounding box center [776, 311] width 43 height 17
type input "*"
click at [792, 307] on input "*" at bounding box center [776, 311] width 43 height 17
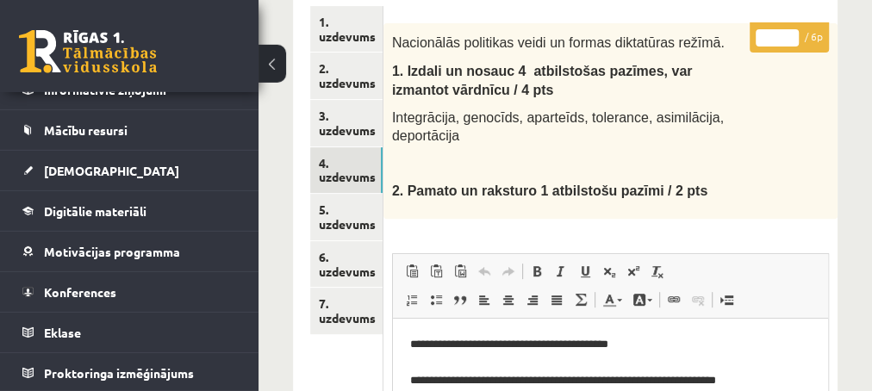
scroll to position [279, 0]
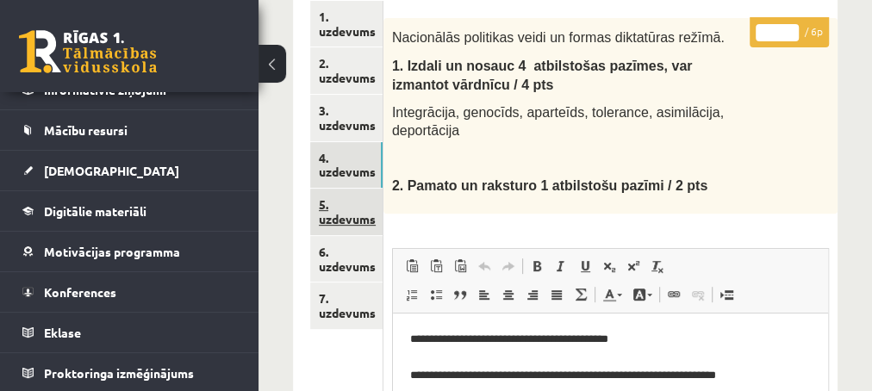
click at [332, 219] on link "5. uzdevums" at bounding box center [346, 212] width 72 height 47
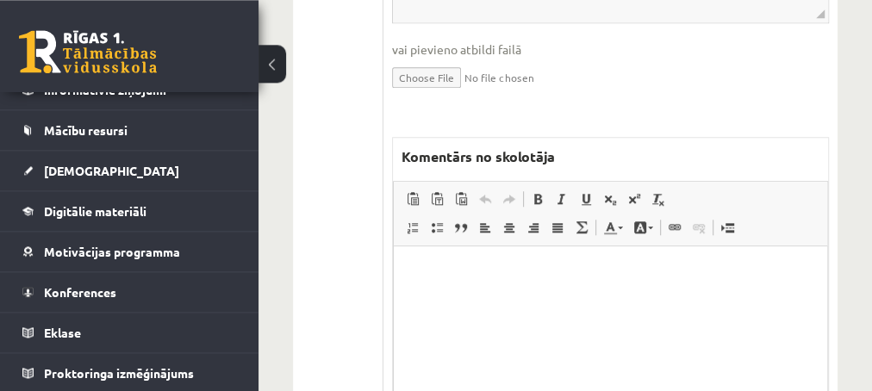
scroll to position [837, 0]
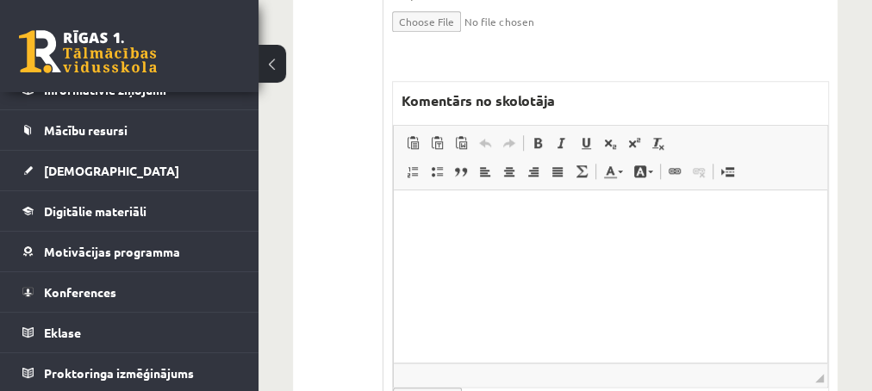
click at [471, 232] on html at bounding box center [609, 275] width 433 height 172
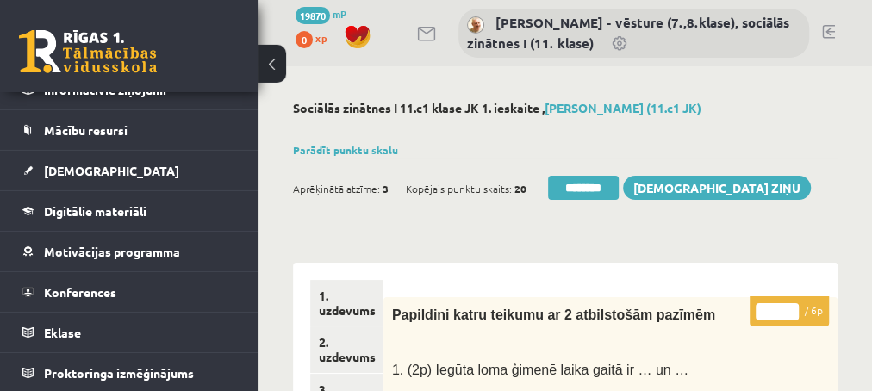
scroll to position [0, 0]
click at [787, 308] on input "*" at bounding box center [776, 311] width 43 height 17
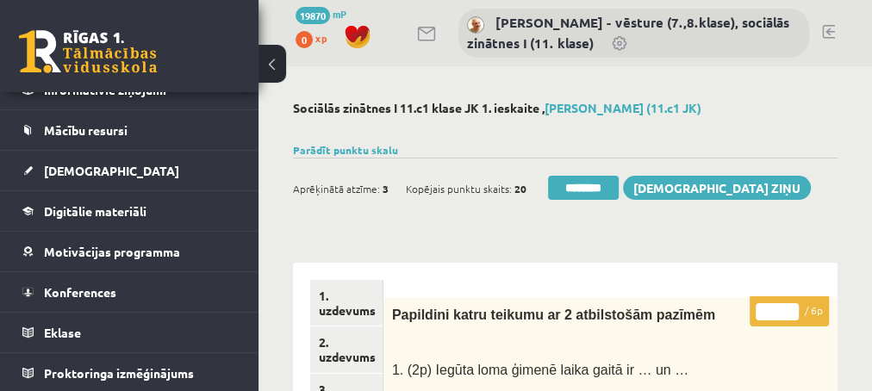
type input "*"
click at [787, 308] on input "*" at bounding box center [776, 311] width 43 height 17
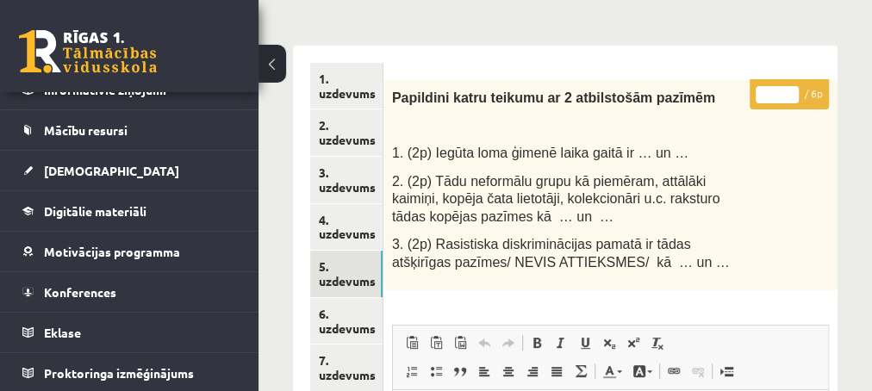
scroll to position [186, 0]
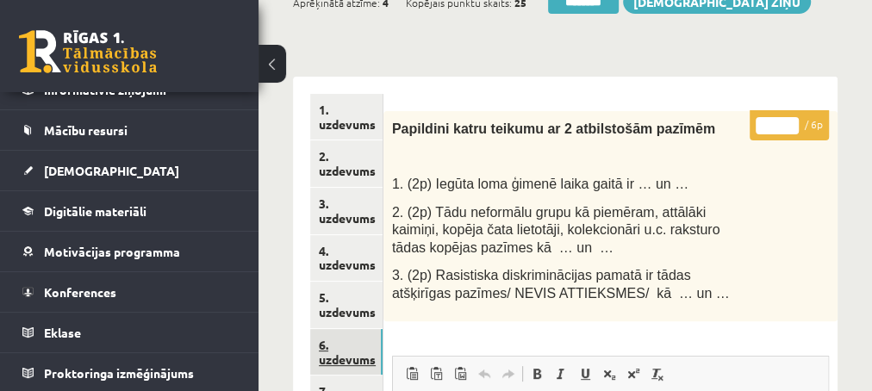
click at [340, 360] on link "6. uzdevums" at bounding box center [346, 352] width 72 height 47
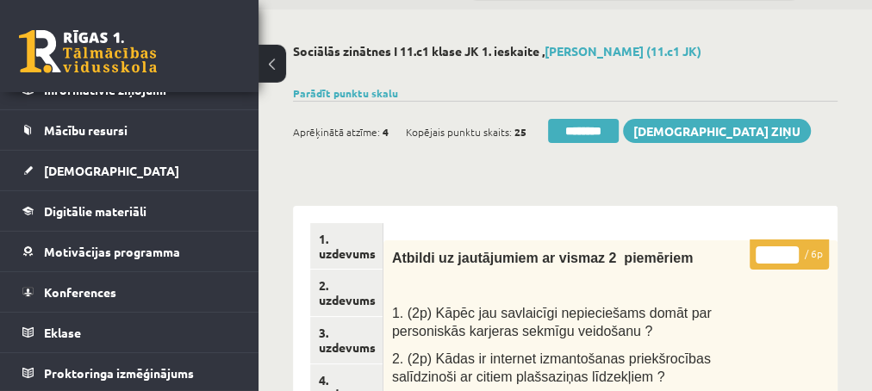
scroll to position [0, 0]
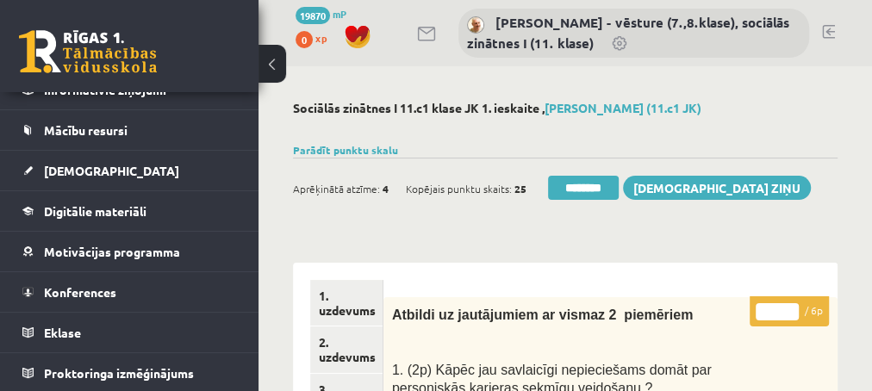
type input "*"
click at [790, 309] on input "*" at bounding box center [776, 311] width 43 height 17
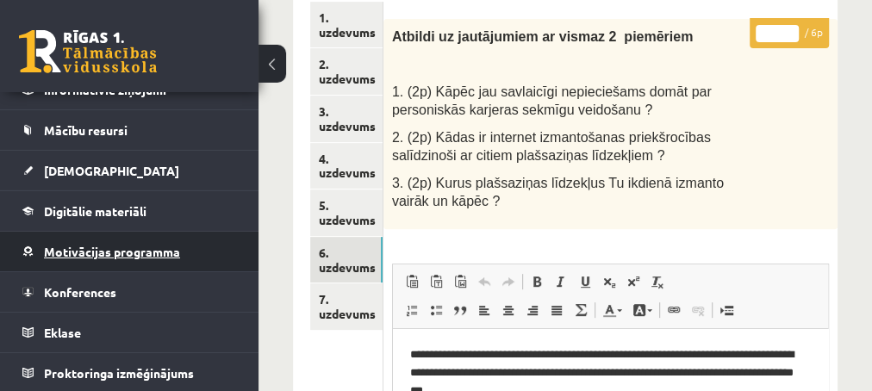
scroll to position [279, 0]
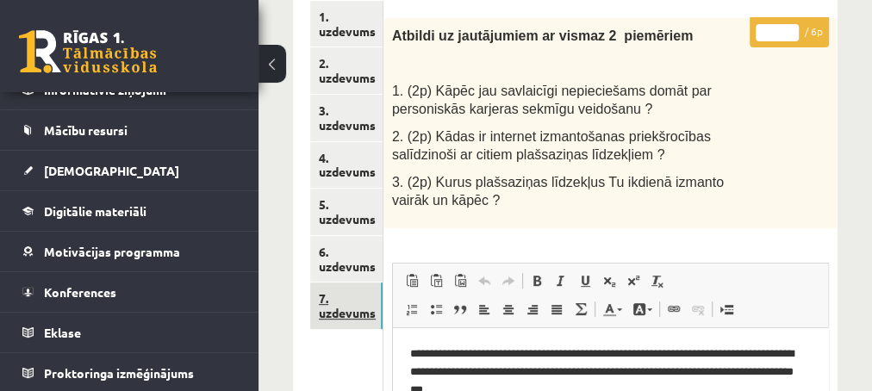
click at [334, 307] on link "7. uzdevums" at bounding box center [346, 306] width 72 height 47
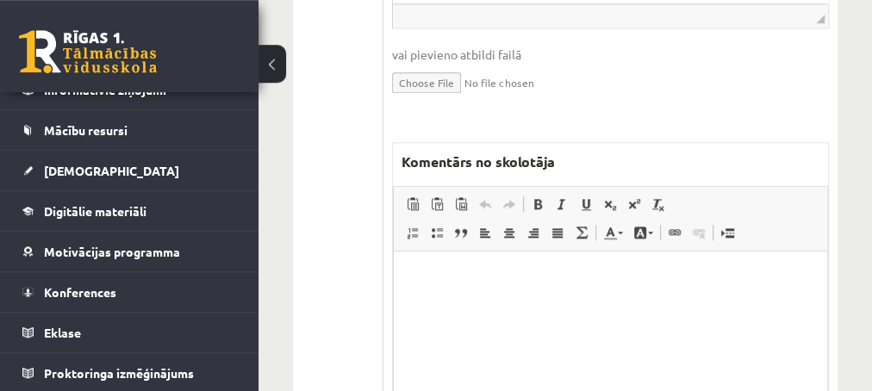
scroll to position [1023, 0]
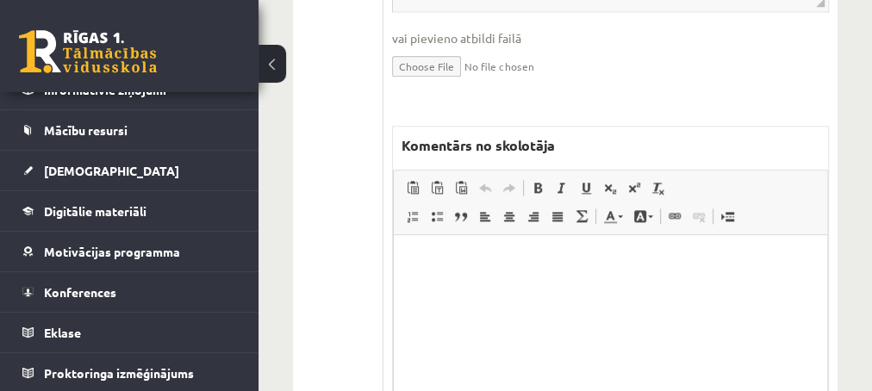
click at [467, 278] on html at bounding box center [609, 320] width 433 height 172
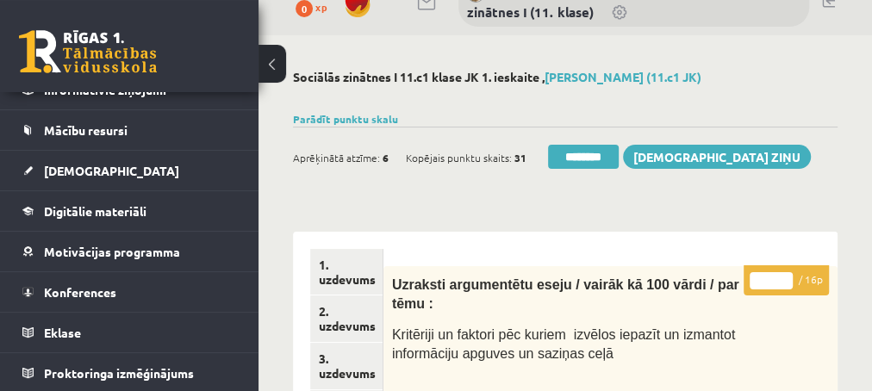
scroll to position [0, 0]
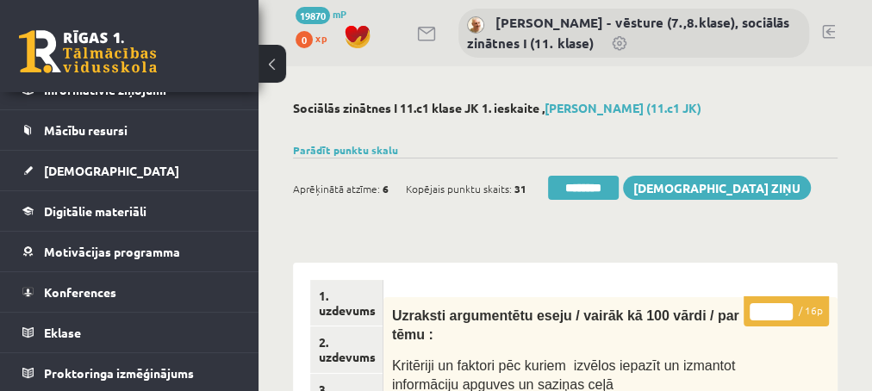
click at [782, 305] on input "*" at bounding box center [770, 311] width 43 height 17
type input "**"
click at [782, 305] on input "**" at bounding box center [770, 311] width 43 height 17
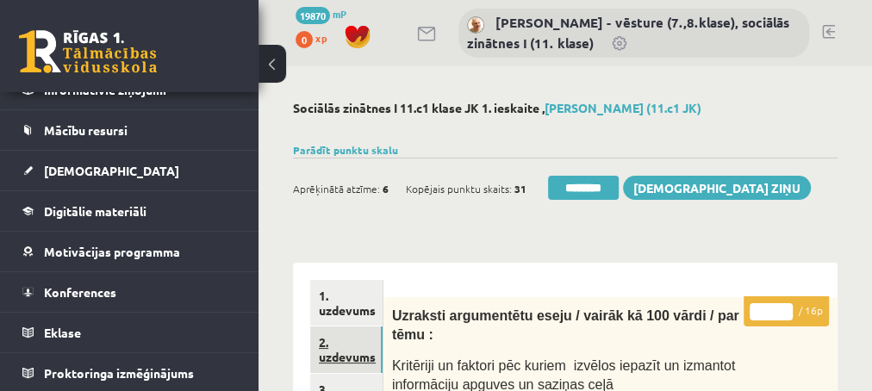
click at [340, 358] on link "2. uzdevums" at bounding box center [346, 349] width 72 height 47
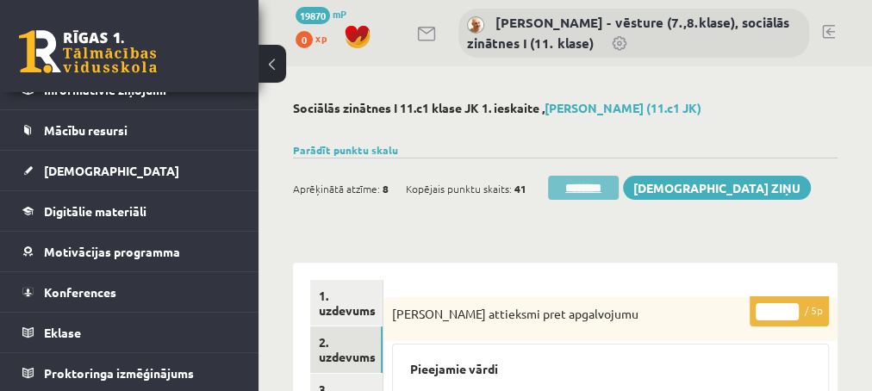
click at [578, 194] on input "********" at bounding box center [583, 188] width 71 height 24
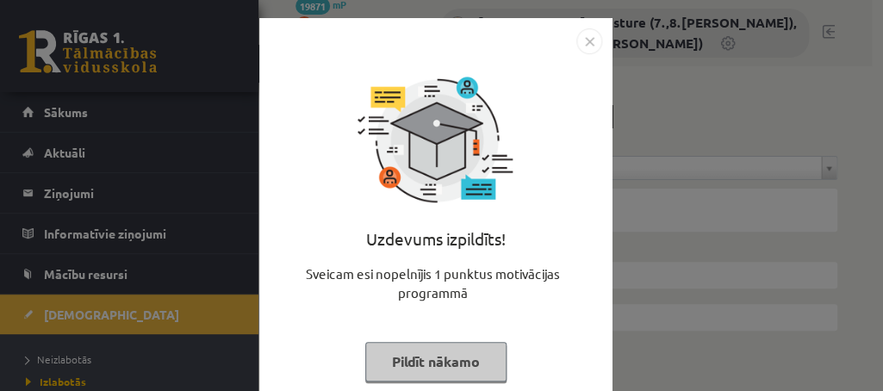
click at [397, 353] on button "Pildīt nākamo" at bounding box center [435, 362] width 141 height 40
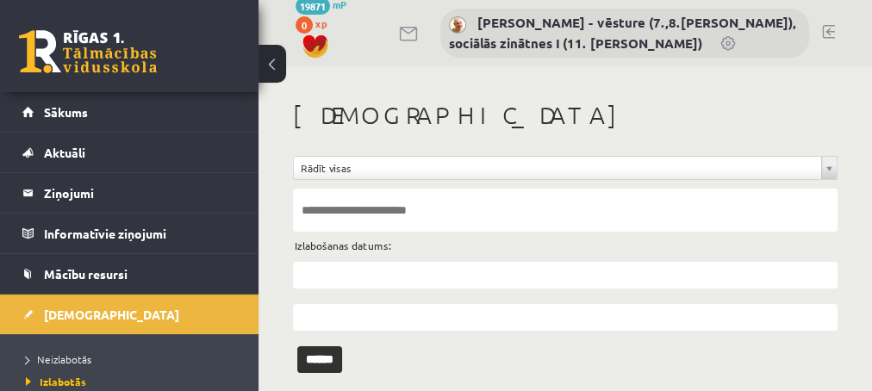
scroll to position [83, 0]
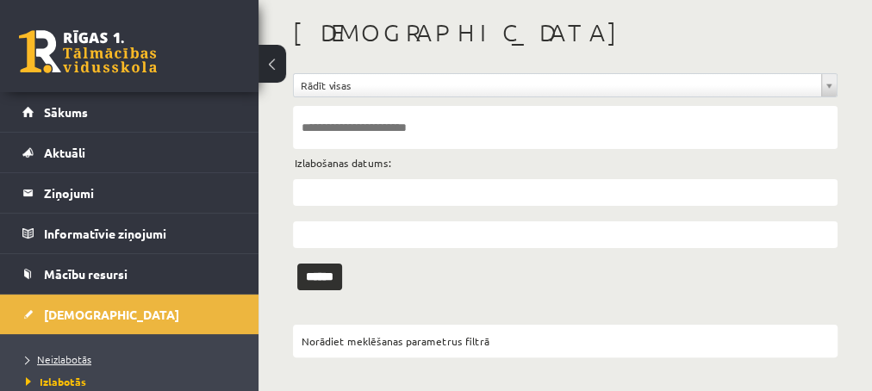
click at [61, 360] on span "Neizlabotās" at bounding box center [58, 359] width 65 height 14
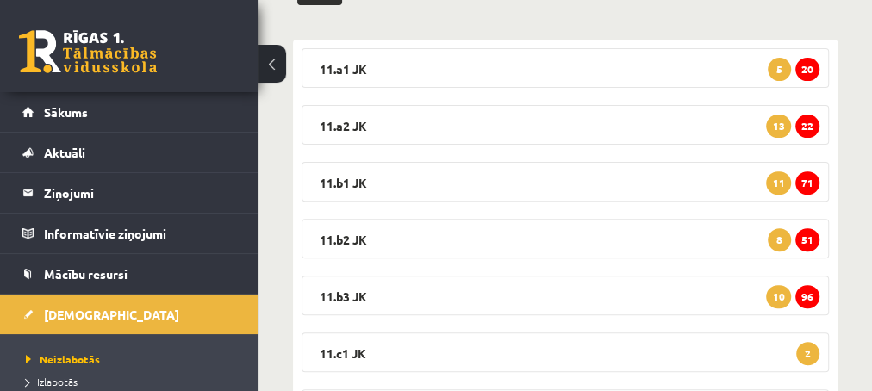
scroll to position [362, 0]
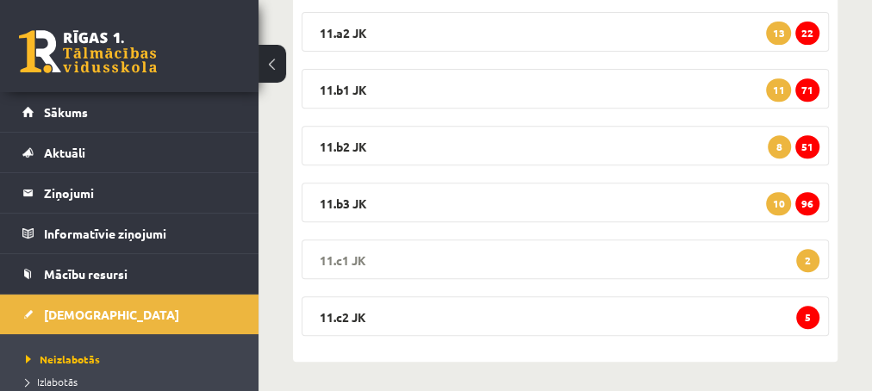
click at [804, 258] on span "2" at bounding box center [807, 260] width 23 height 23
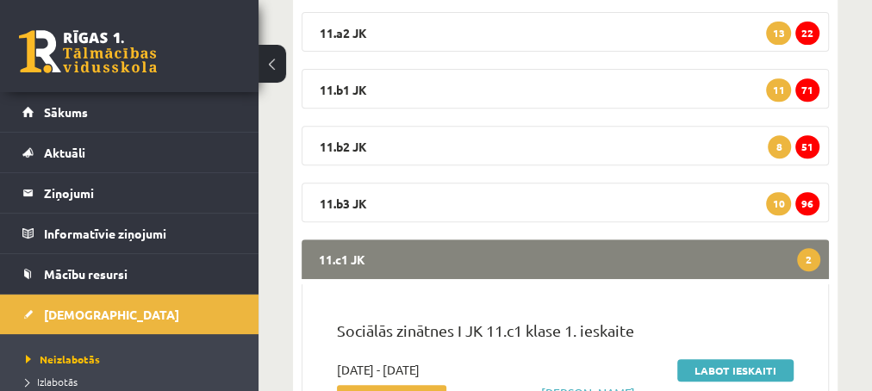
scroll to position [455, 0]
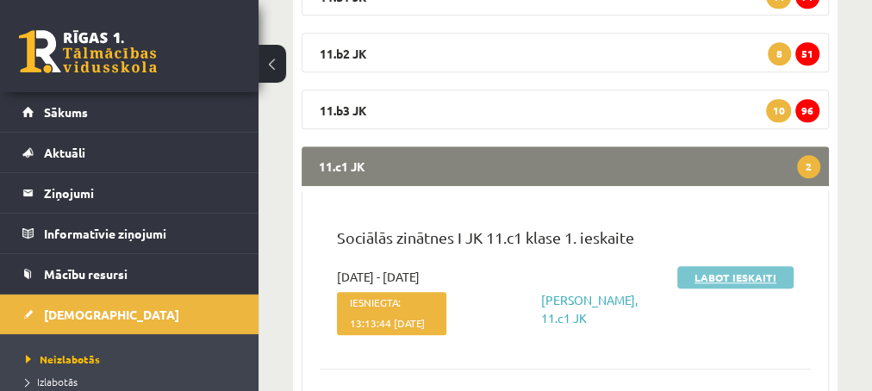
click at [724, 276] on link "Labot ieskaiti" at bounding box center [735, 277] width 116 height 22
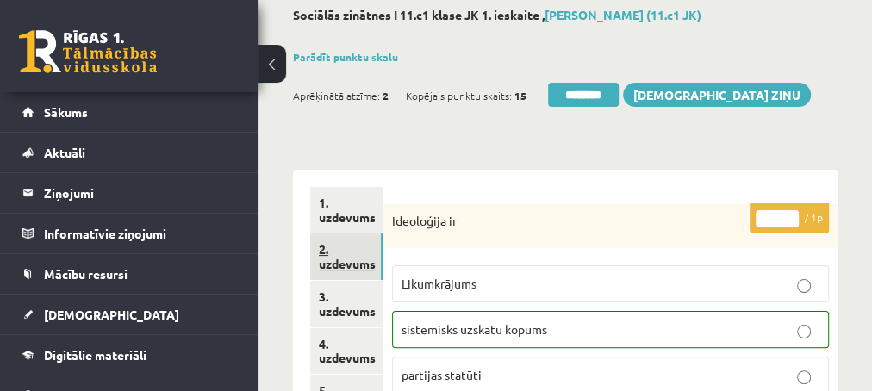
click at [341, 265] on link "2. uzdevums" at bounding box center [346, 256] width 72 height 47
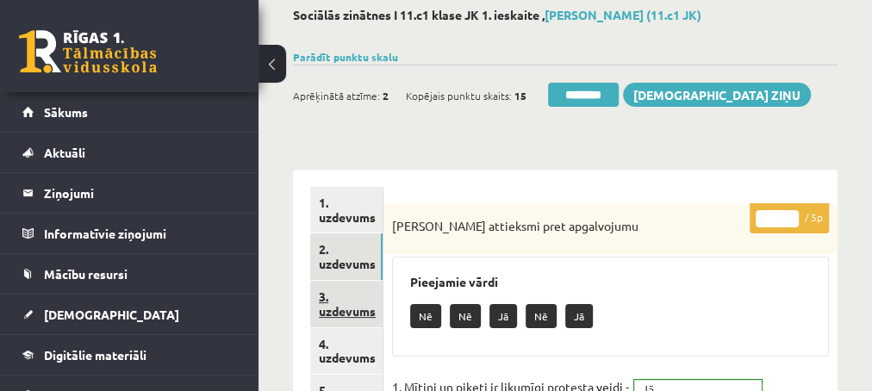
click at [343, 299] on link "3. uzdevums" at bounding box center [346, 304] width 72 height 47
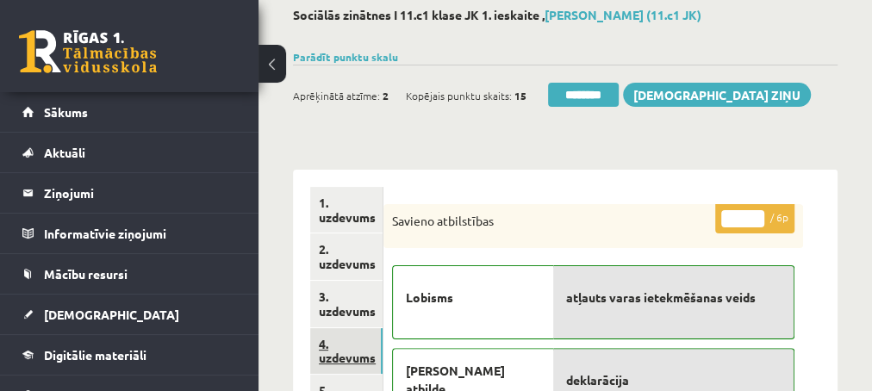
click at [340, 355] on link "4. uzdevums" at bounding box center [346, 351] width 72 height 47
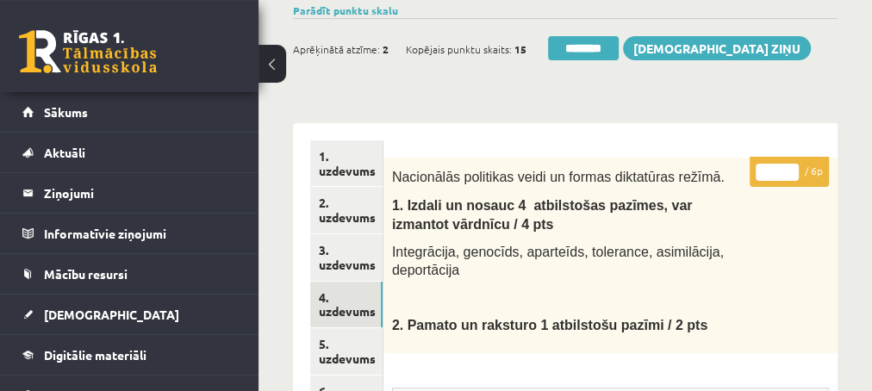
scroll to position [93, 0]
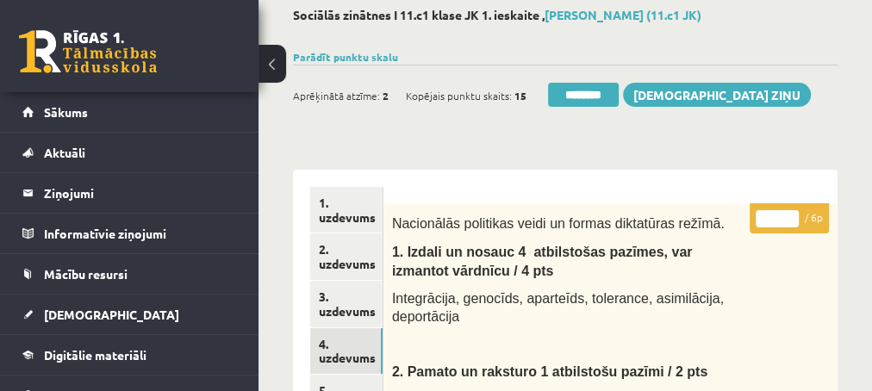
type input "*"
click at [785, 213] on input "*" at bounding box center [776, 218] width 43 height 17
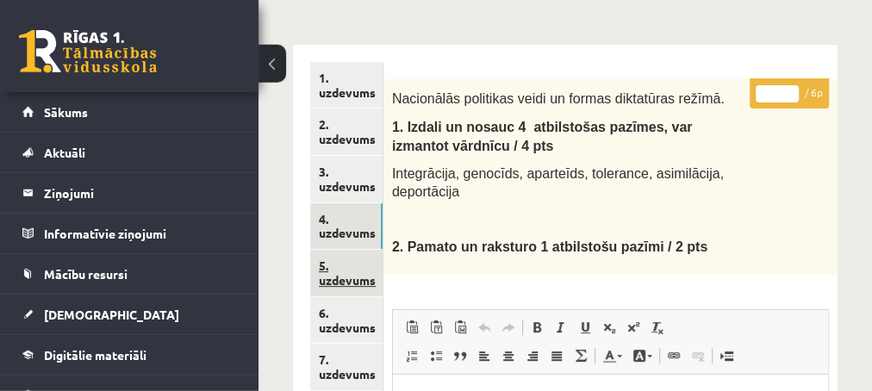
scroll to position [186, 0]
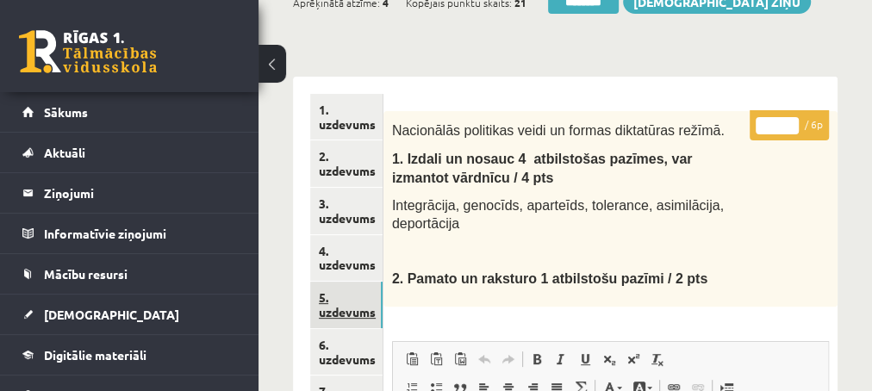
click at [351, 314] on link "5. uzdevums" at bounding box center [346, 305] width 72 height 47
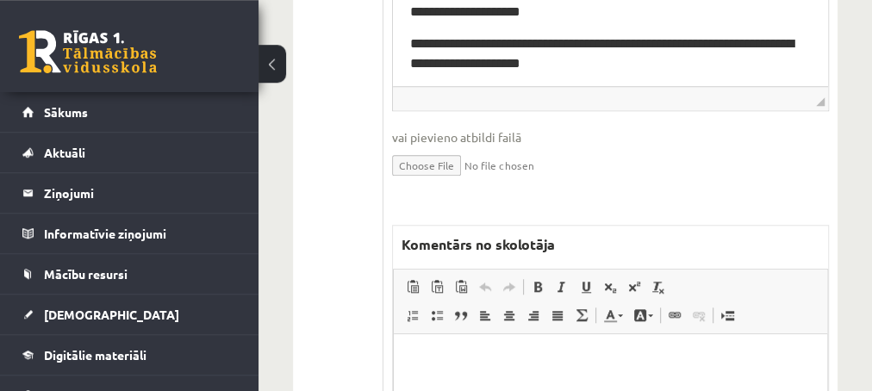
scroll to position [744, 0]
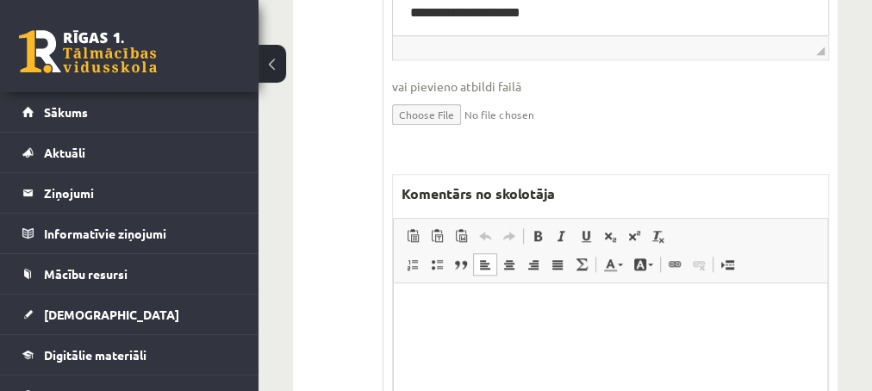
click at [443, 320] on html at bounding box center [609, 369] width 433 height 172
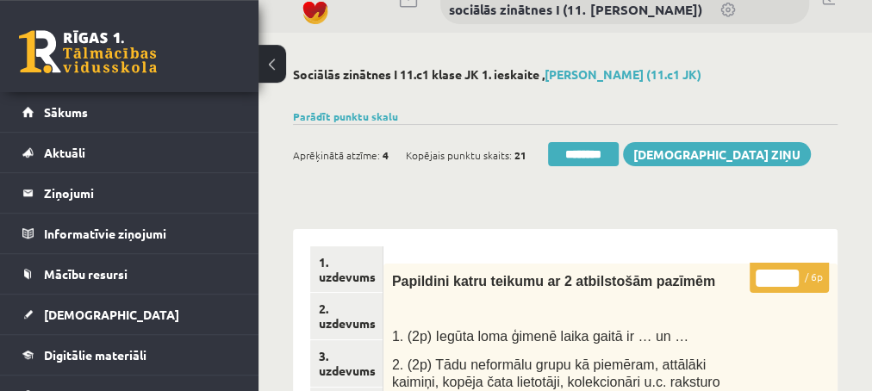
scroll to position [0, 0]
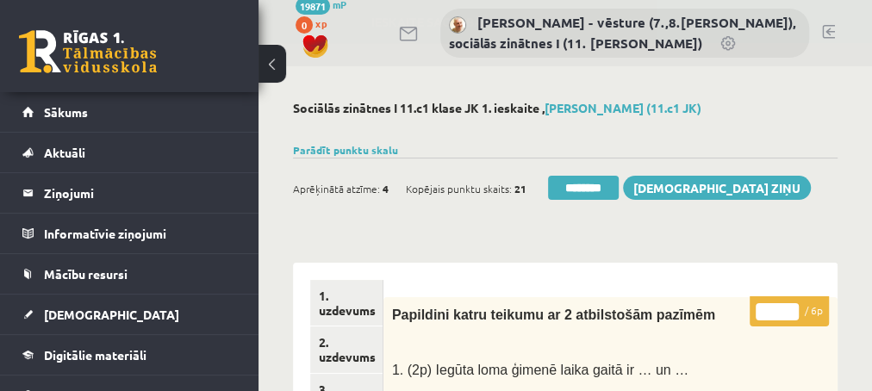
click at [788, 309] on input "*" at bounding box center [776, 311] width 43 height 17
click at [791, 317] on input "*" at bounding box center [776, 311] width 43 height 17
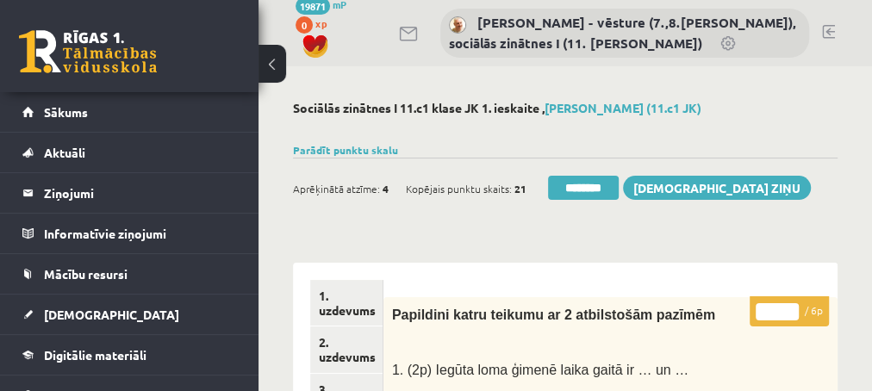
click at [791, 317] on input "*" at bounding box center [776, 311] width 43 height 17
type input "*"
click at [792, 309] on input "*" at bounding box center [776, 311] width 43 height 17
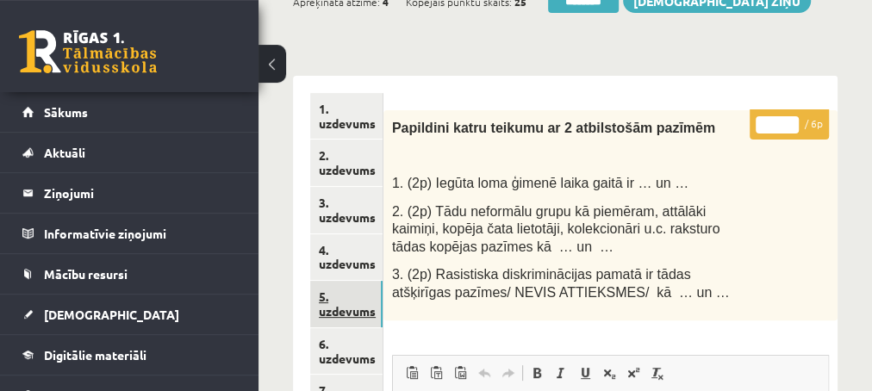
scroll to position [186, 0]
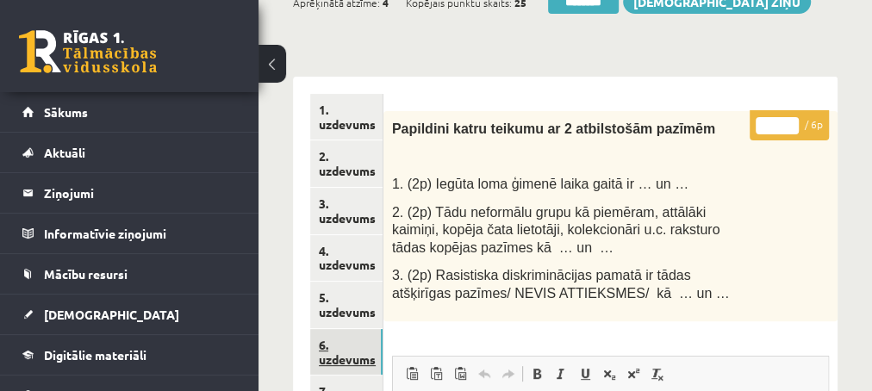
click at [334, 363] on link "6. uzdevums" at bounding box center [346, 352] width 72 height 47
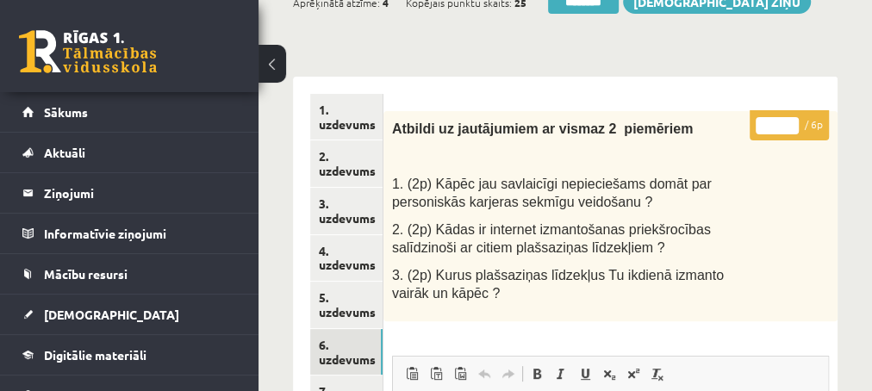
scroll to position [93, 0]
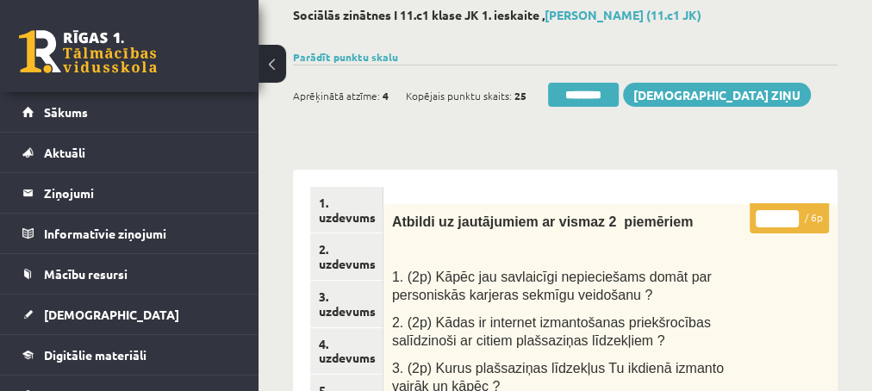
type input "*"
click at [792, 214] on input "*" at bounding box center [776, 218] width 43 height 17
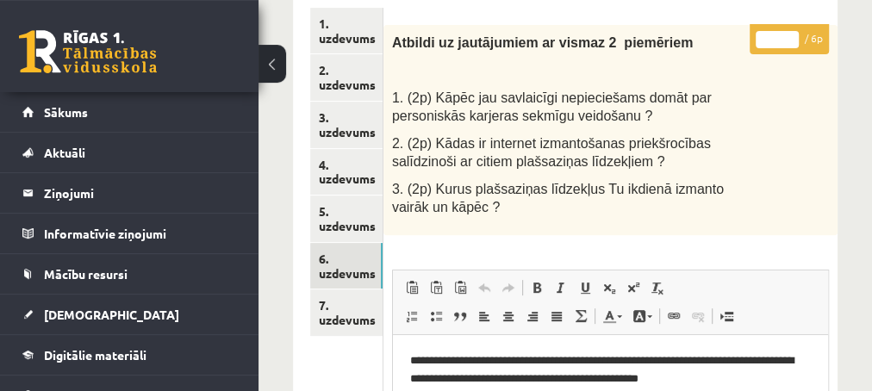
scroll to position [279, 0]
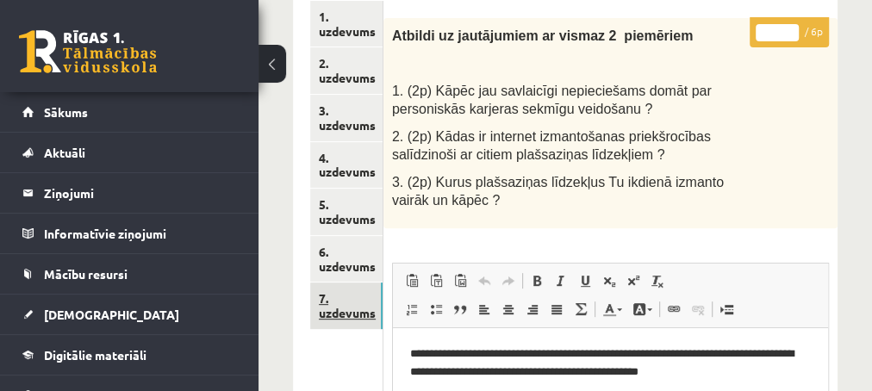
click at [322, 313] on link "7. uzdevums" at bounding box center [346, 306] width 72 height 47
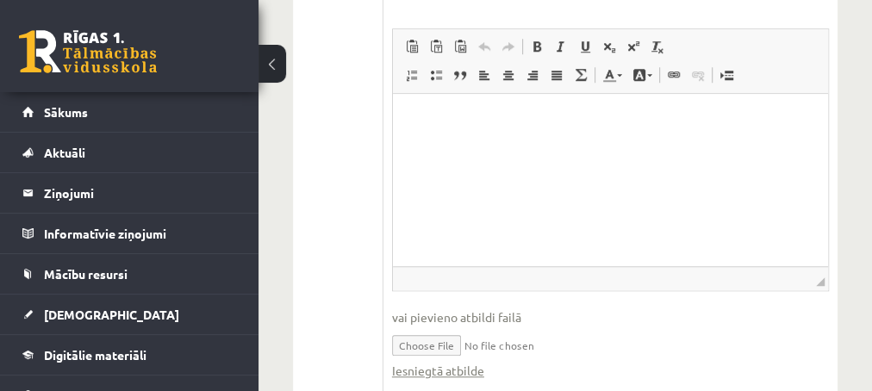
scroll to position [837, 0]
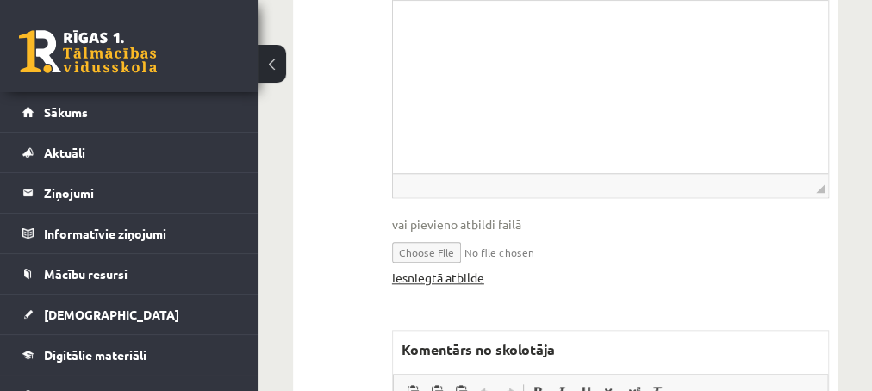
click at [429, 269] on link "Iesniegtā atbilde" at bounding box center [438, 278] width 92 height 18
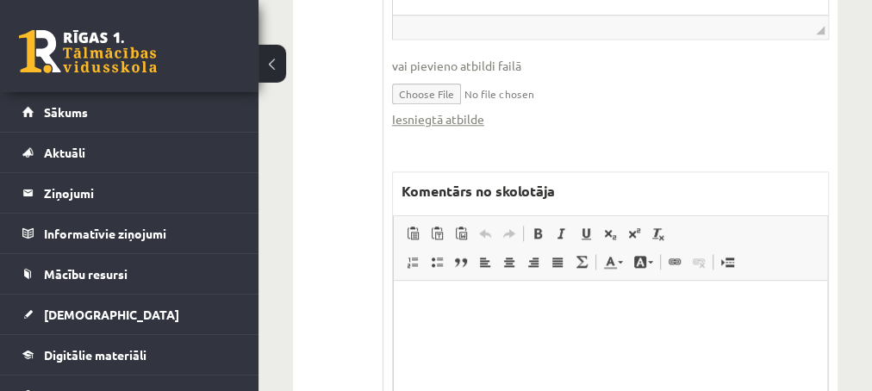
scroll to position [1023, 0]
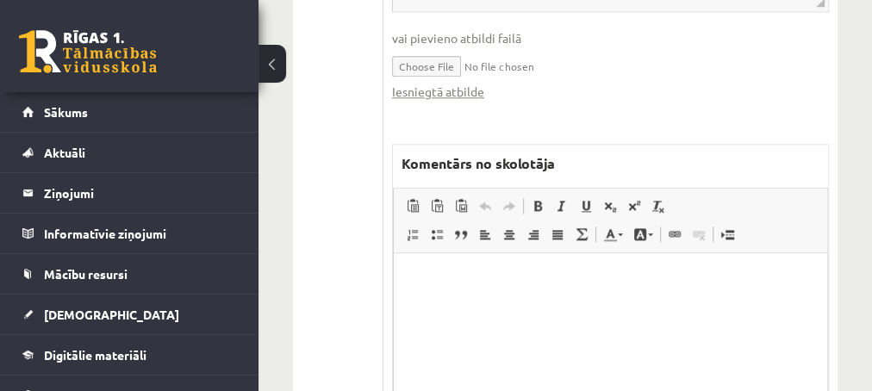
click at [434, 295] on html at bounding box center [609, 338] width 433 height 172
click at [625, 281] on p "**********" at bounding box center [610, 279] width 400 height 18
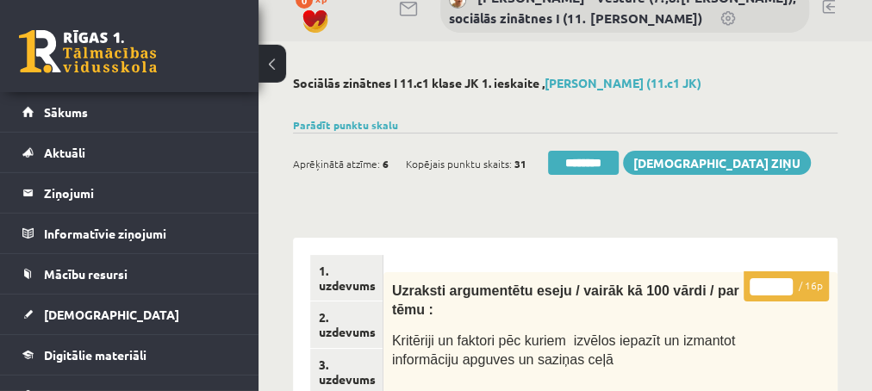
scroll to position [0, 0]
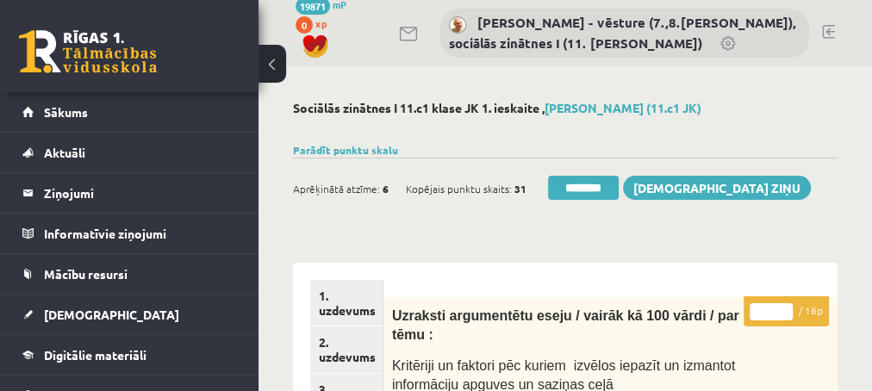
click at [784, 307] on input "*" at bounding box center [770, 311] width 43 height 17
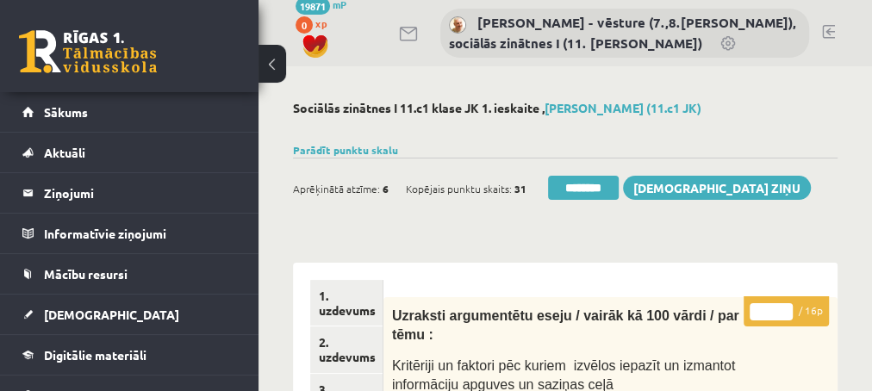
type input "**"
click at [784, 307] on input "**" at bounding box center [770, 311] width 43 height 17
click at [343, 352] on link "2. uzdevums" at bounding box center [346, 349] width 72 height 47
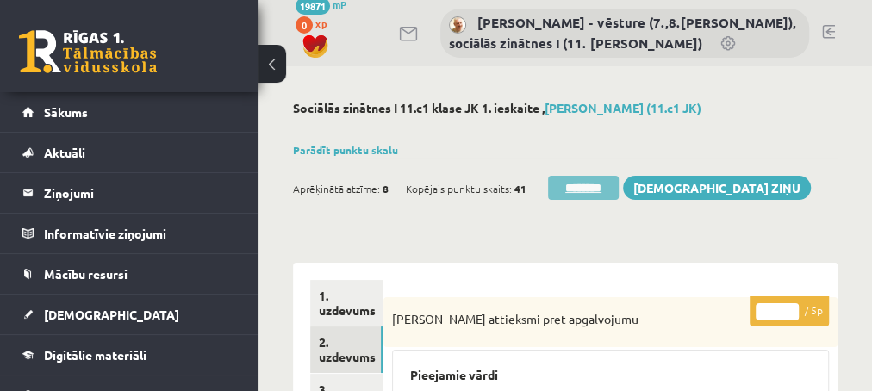
click at [560, 188] on input "********" at bounding box center [583, 188] width 71 height 24
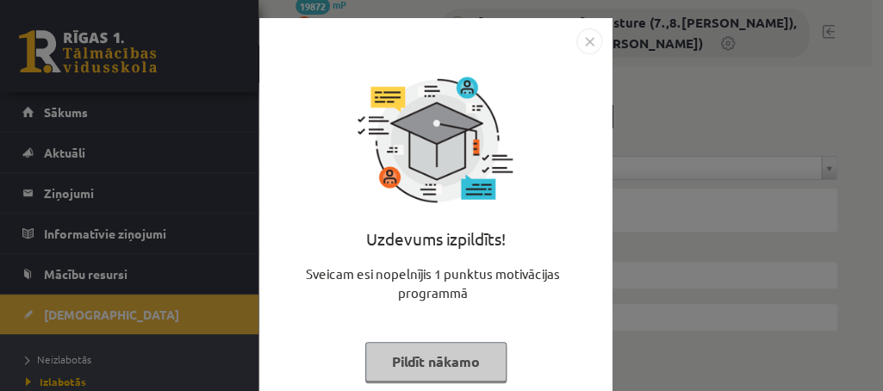
click at [391, 354] on button "Pildīt nākamo" at bounding box center [435, 362] width 141 height 40
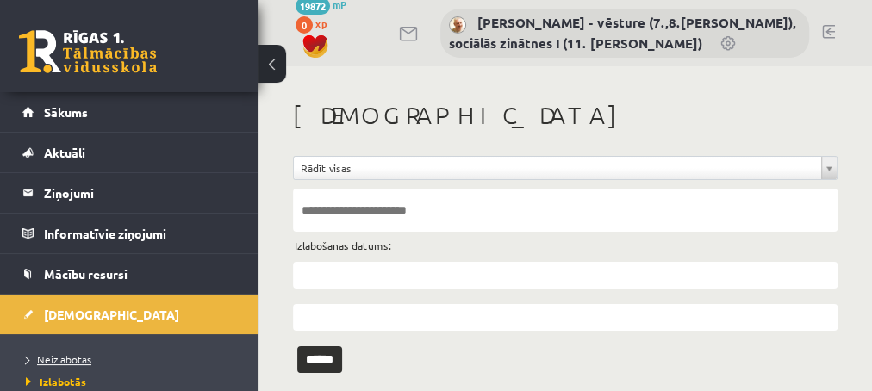
click at [64, 356] on span "Neizlabotās" at bounding box center [58, 359] width 65 height 14
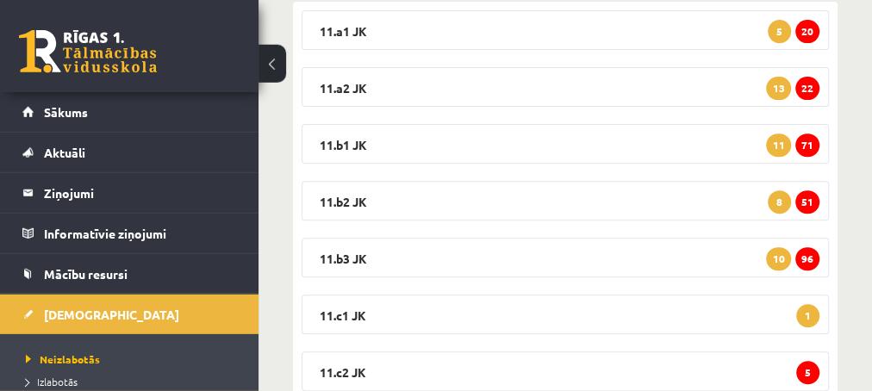
scroll to position [366, 0]
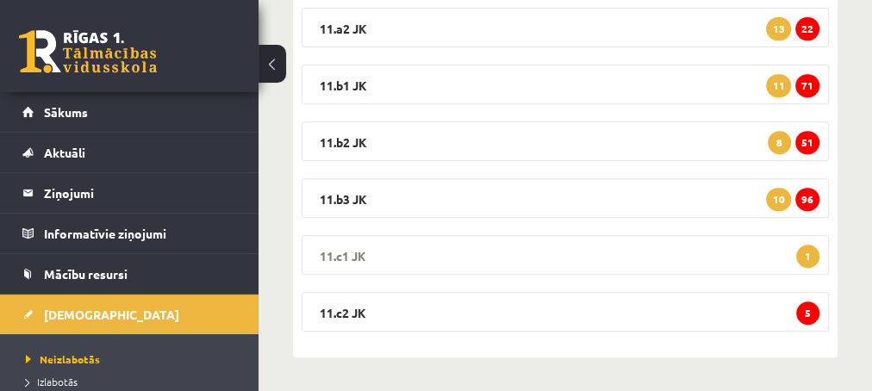
click at [807, 255] on span "1" at bounding box center [807, 256] width 23 height 23
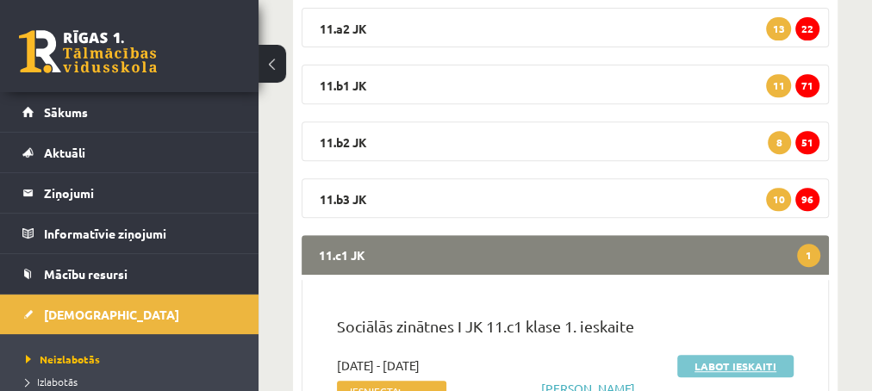
click at [692, 363] on link "Labot ieskaiti" at bounding box center [735, 366] width 116 height 22
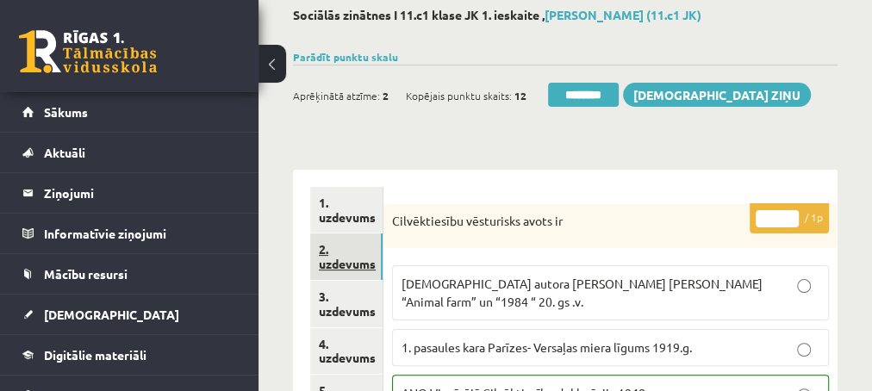
click at [344, 264] on link "2. uzdevums" at bounding box center [346, 256] width 72 height 47
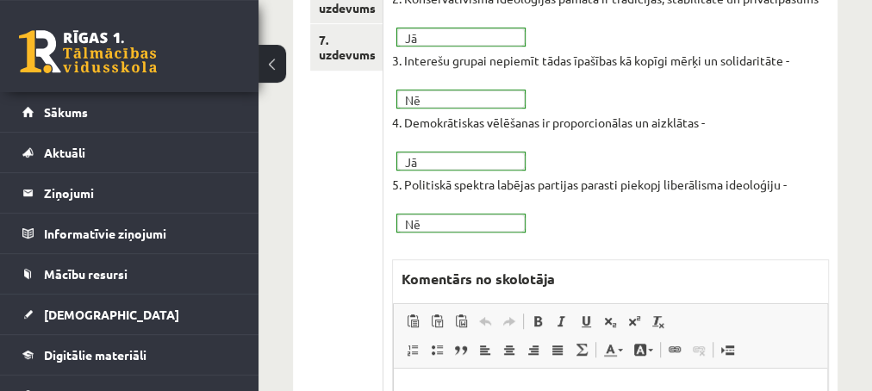
scroll to position [558, 0]
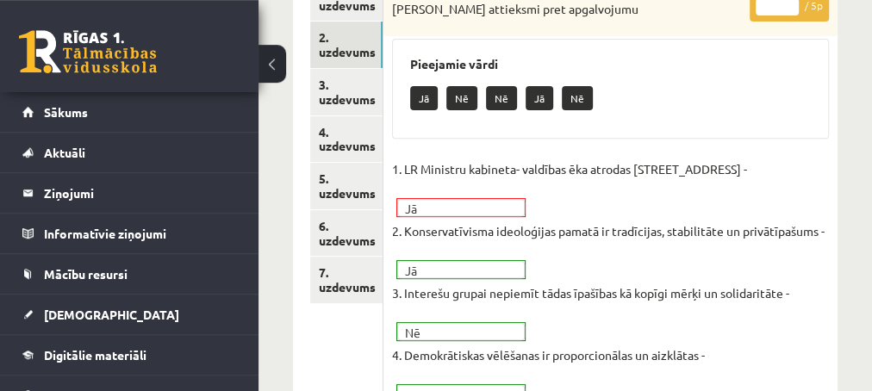
scroll to position [186, 0]
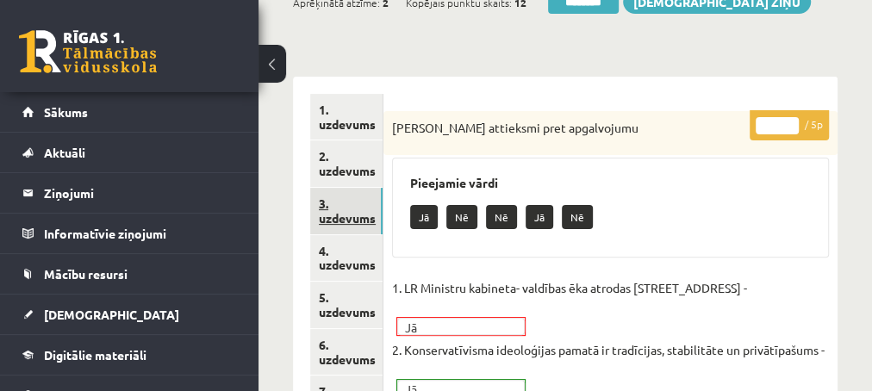
click at [341, 218] on link "3. uzdevums" at bounding box center [346, 211] width 72 height 47
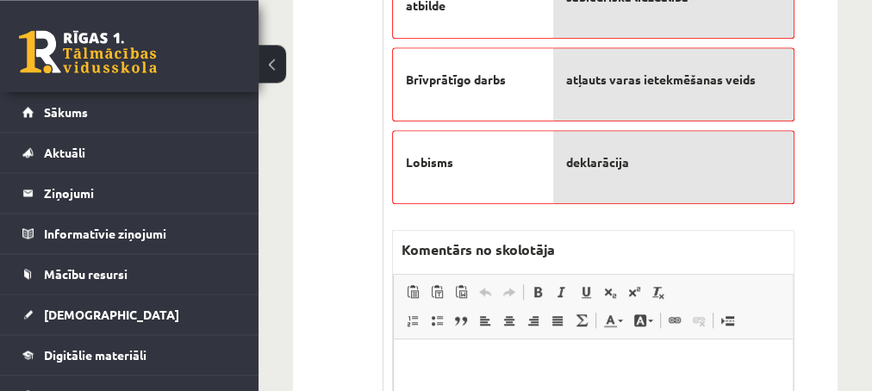
scroll to position [651, 0]
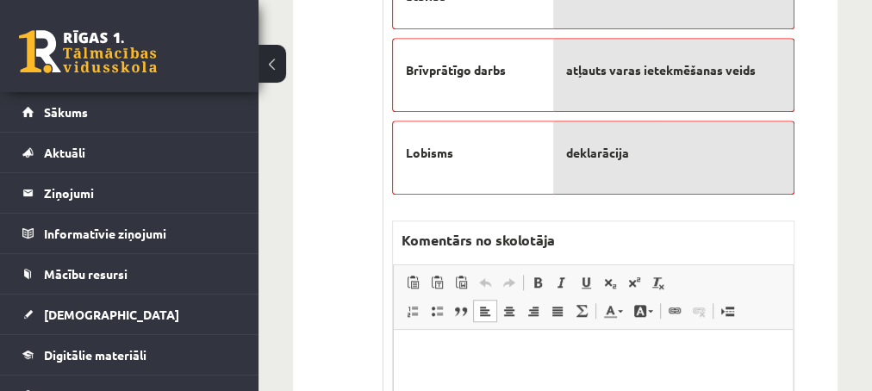
click at [456, 357] on p "Editor, wiswyg-editor-47433886820500-1760181386-519" at bounding box center [592, 356] width 364 height 18
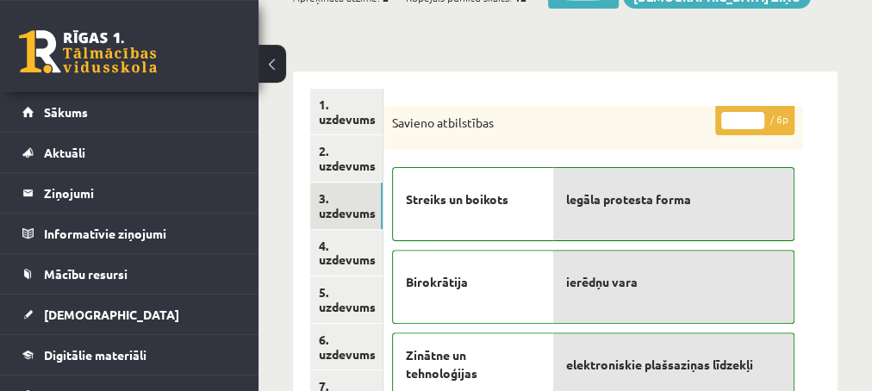
scroll to position [186, 0]
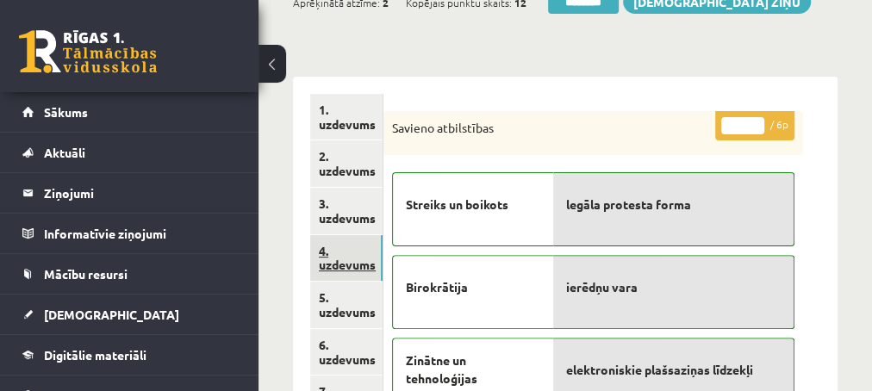
click at [339, 268] on link "4. uzdevums" at bounding box center [346, 258] width 72 height 47
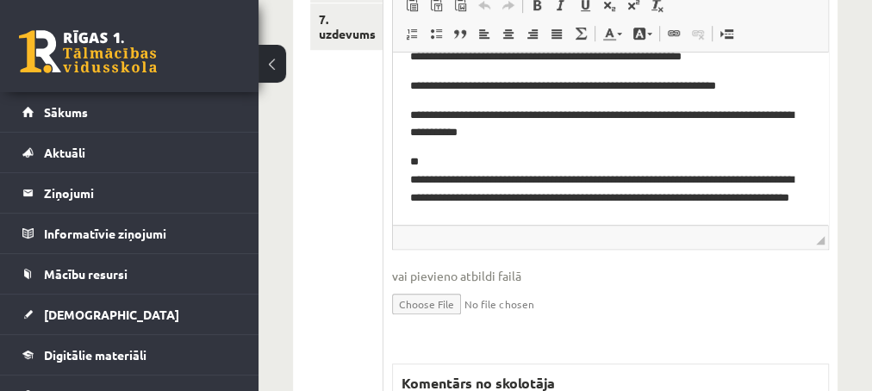
scroll to position [651, 0]
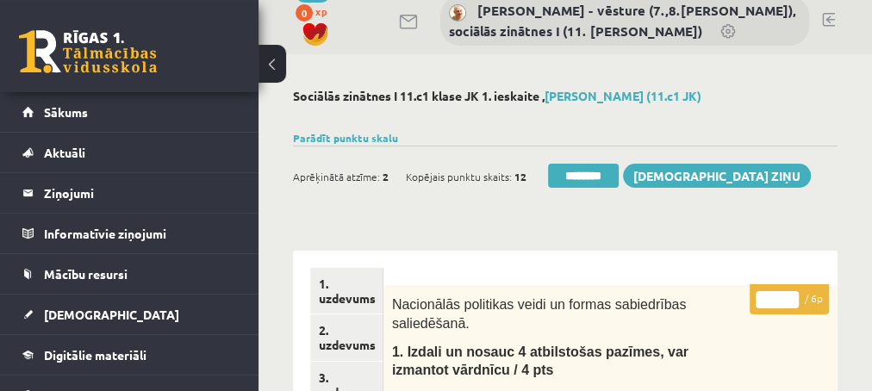
scroll to position [0, 0]
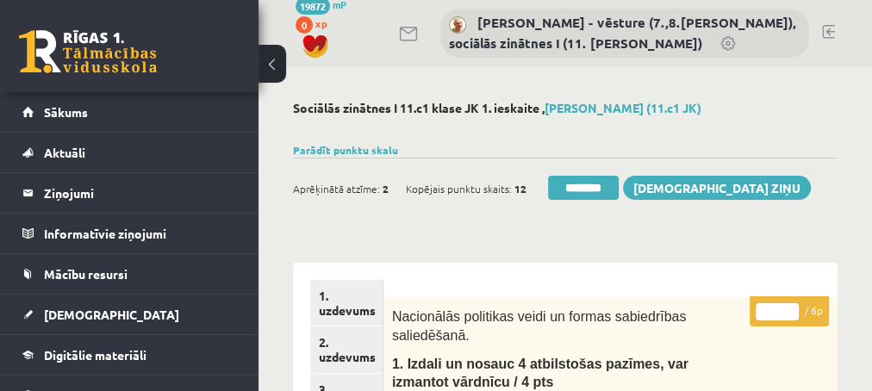
click at [795, 306] on input "*" at bounding box center [776, 311] width 43 height 17
click at [787, 311] on input "*" at bounding box center [776, 311] width 43 height 17
type input "*"
click at [787, 311] on input "*" at bounding box center [776, 311] width 43 height 17
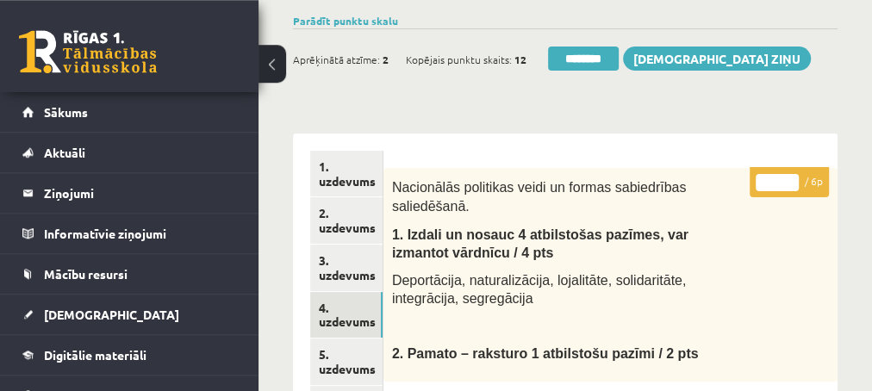
scroll to position [186, 0]
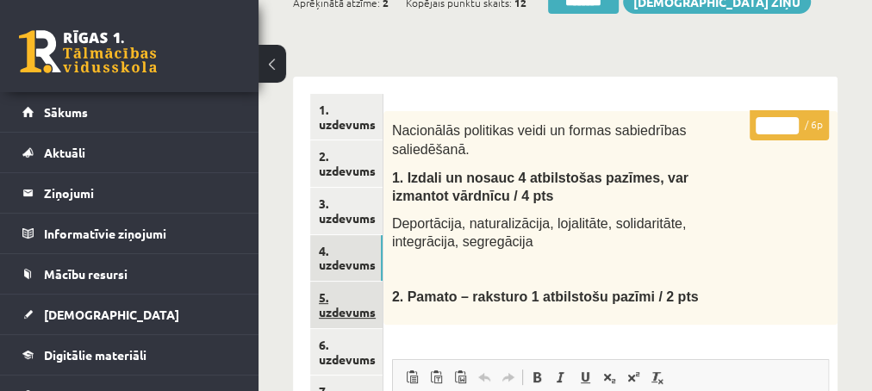
click at [332, 314] on link "5. uzdevums" at bounding box center [346, 305] width 72 height 47
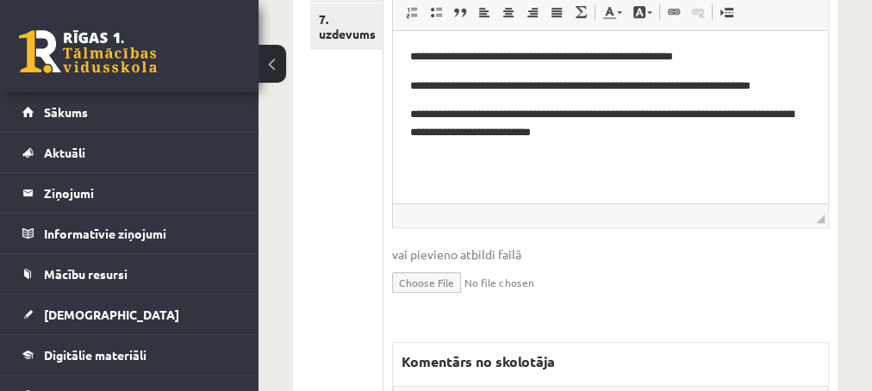
scroll to position [651, 0]
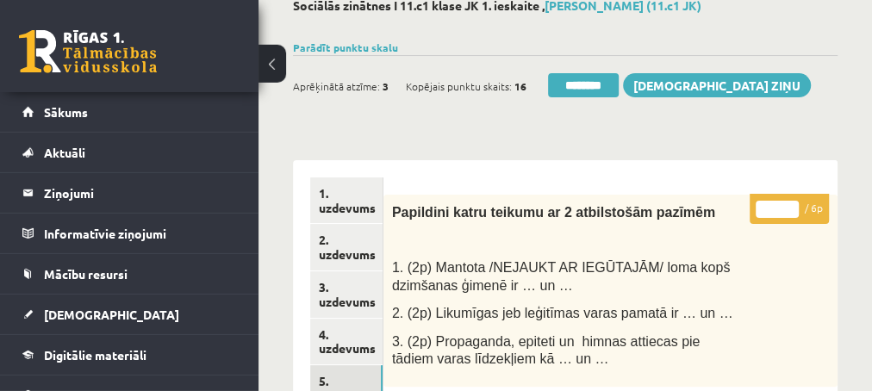
scroll to position [0, 0]
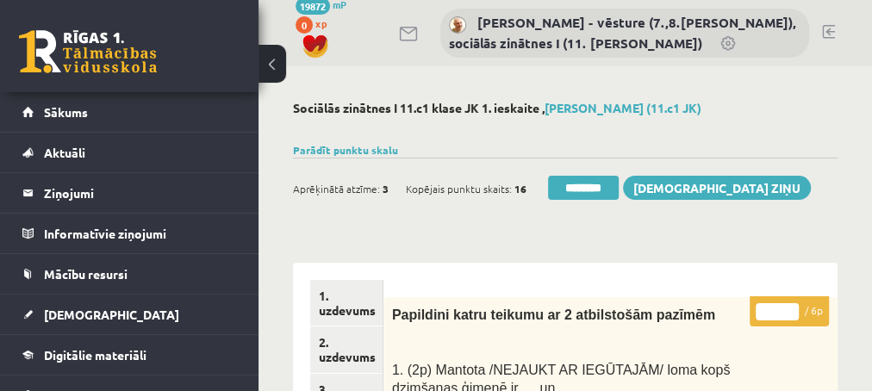
click at [791, 307] on input "*" at bounding box center [776, 311] width 43 height 17
type input "*"
click at [791, 307] on input "*" at bounding box center [776, 311] width 43 height 17
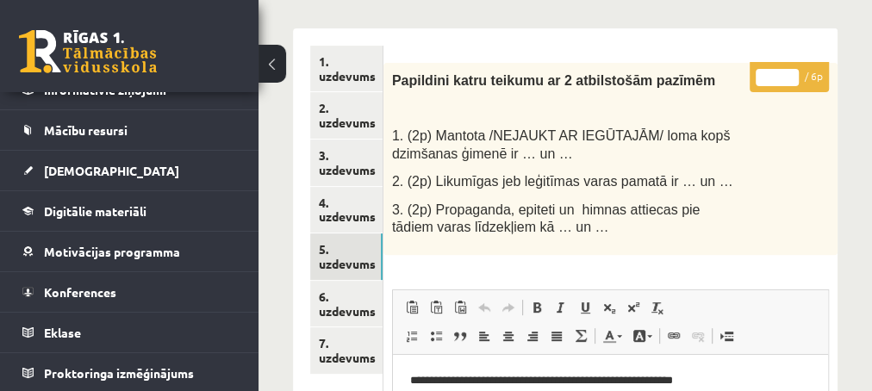
scroll to position [279, 0]
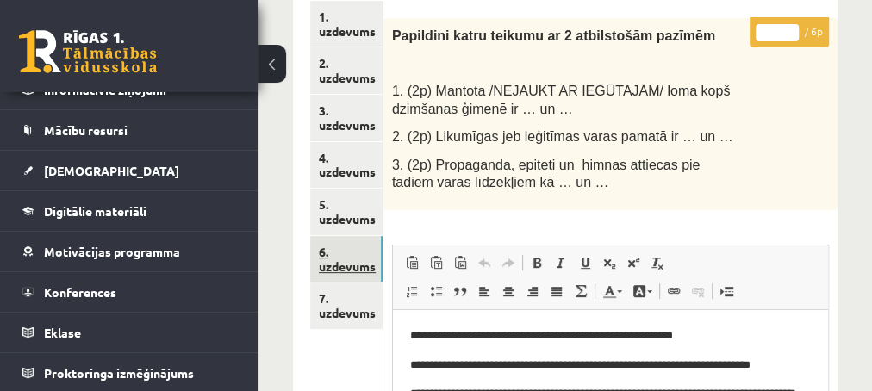
click at [348, 262] on link "6. uzdevums" at bounding box center [346, 259] width 72 height 47
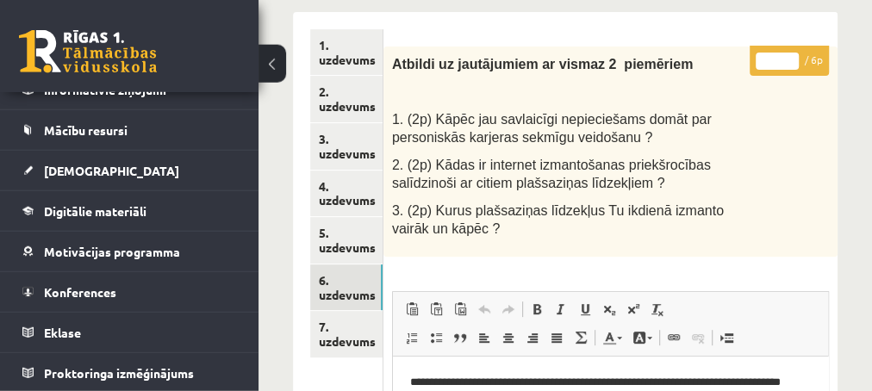
scroll to position [186, 0]
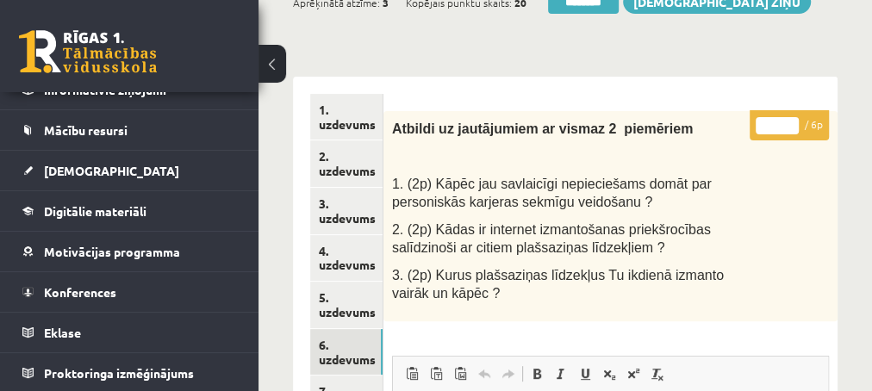
type input "*"
click at [790, 123] on input "*" at bounding box center [776, 125] width 43 height 17
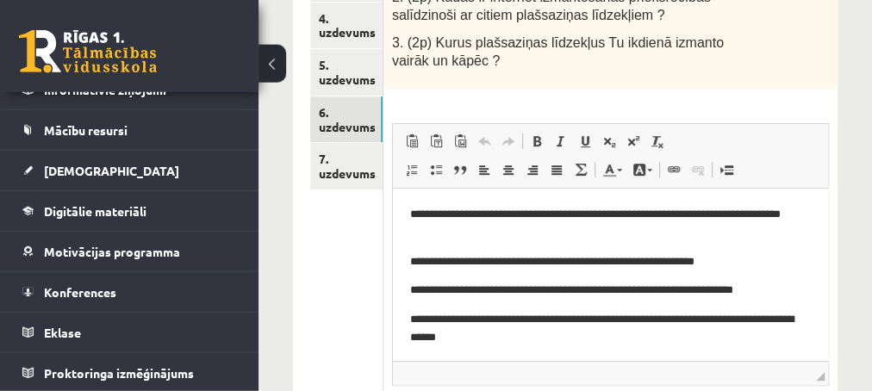
scroll to position [465, 0]
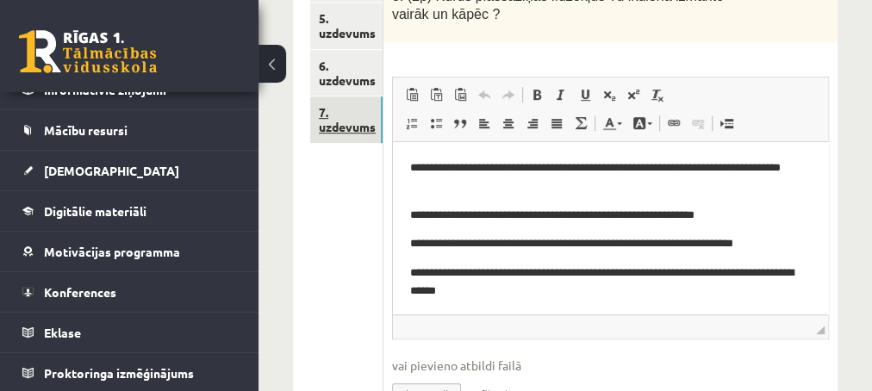
click at [341, 126] on link "7. uzdevums" at bounding box center [346, 119] width 72 height 47
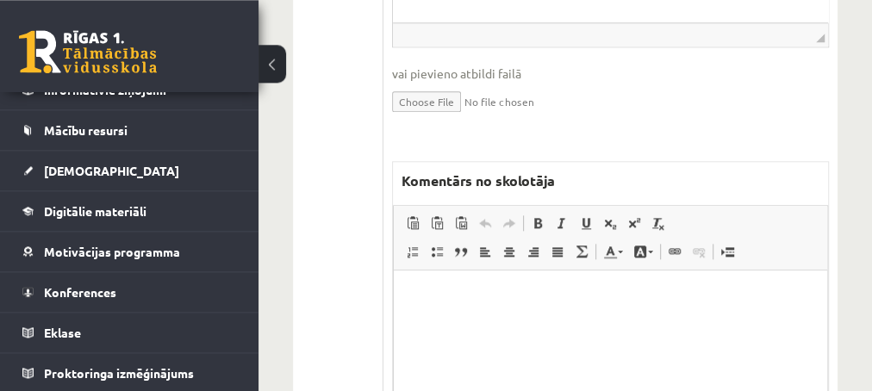
scroll to position [1023, 0]
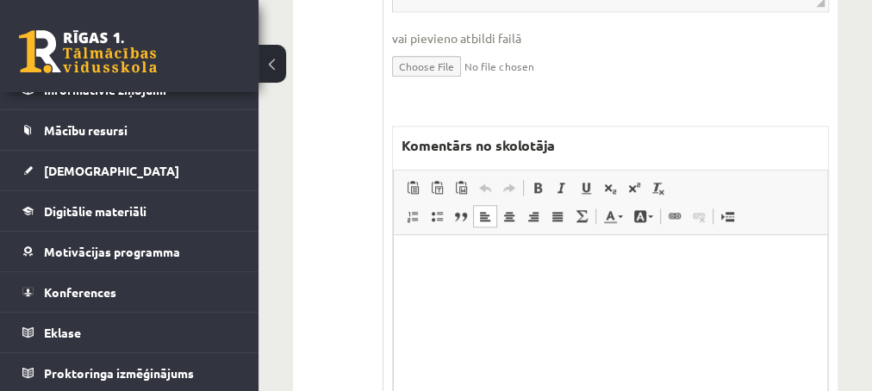
click at [475, 273] on html at bounding box center [609, 320] width 433 height 172
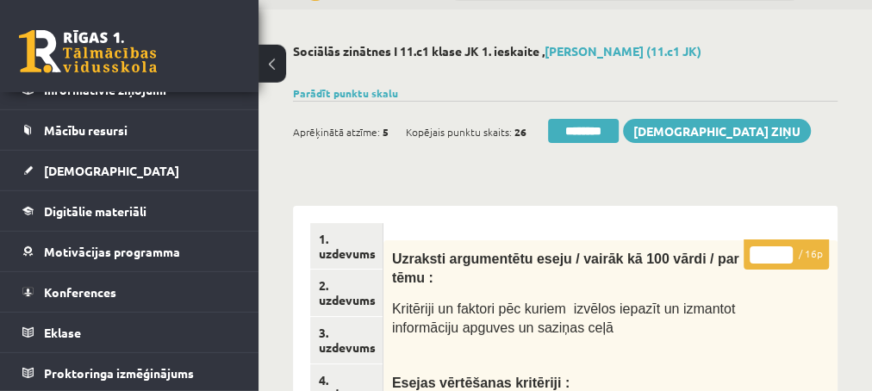
scroll to position [93, 0]
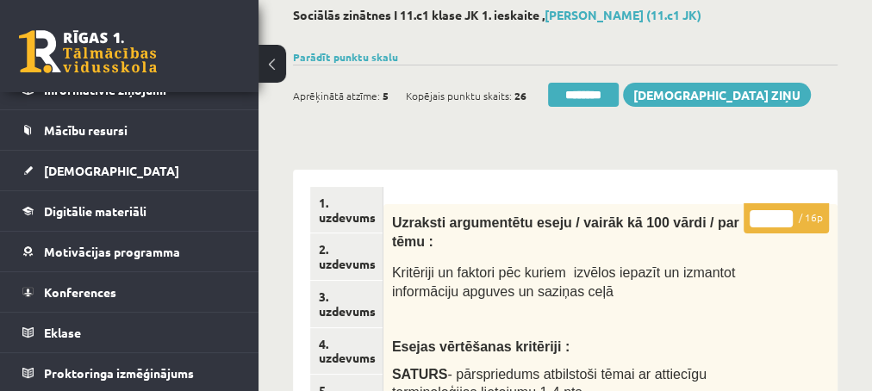
click at [786, 214] on input "*" at bounding box center [770, 218] width 43 height 17
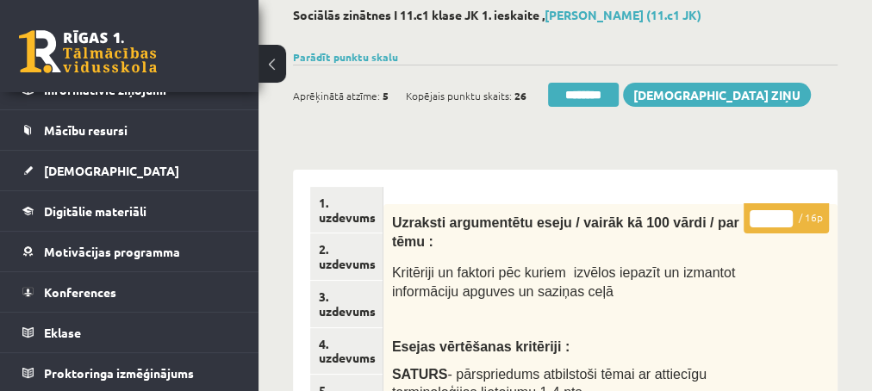
click at [786, 214] on input "*" at bounding box center [770, 218] width 43 height 17
type input "*"
click at [786, 214] on input "*" at bounding box center [770, 218] width 43 height 17
click at [348, 264] on link "2. uzdevums" at bounding box center [346, 256] width 72 height 47
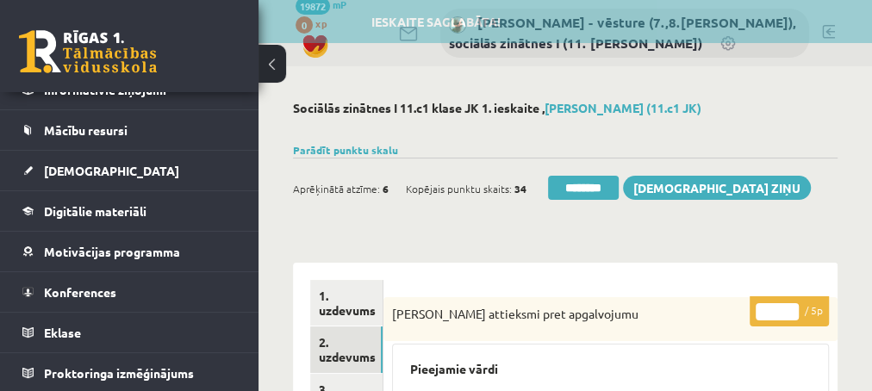
scroll to position [0, 0]
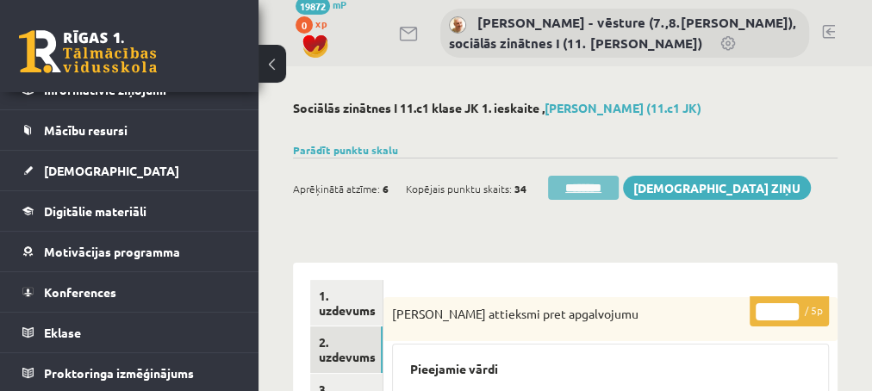
click at [570, 195] on input "********" at bounding box center [583, 188] width 71 height 24
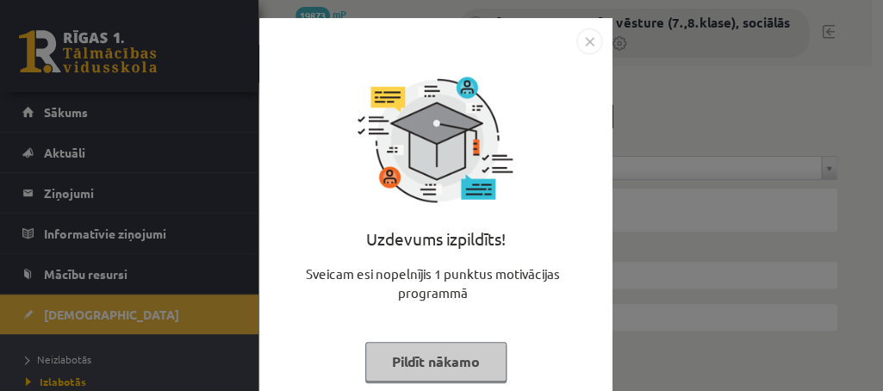
click at [463, 355] on button "Pildīt nākamo" at bounding box center [435, 362] width 141 height 40
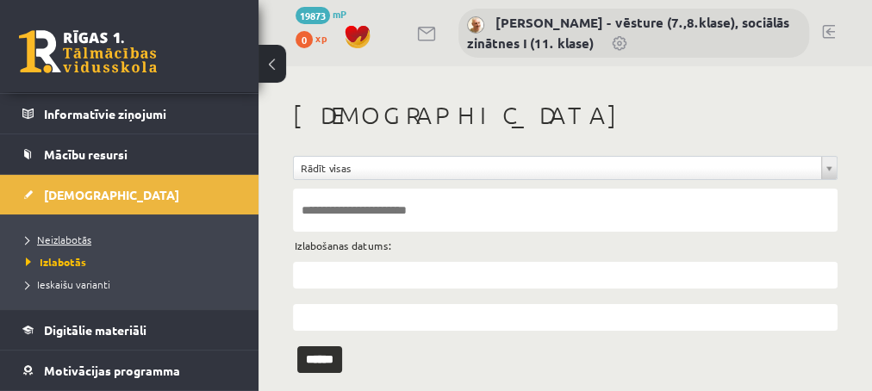
scroll to position [140, 0]
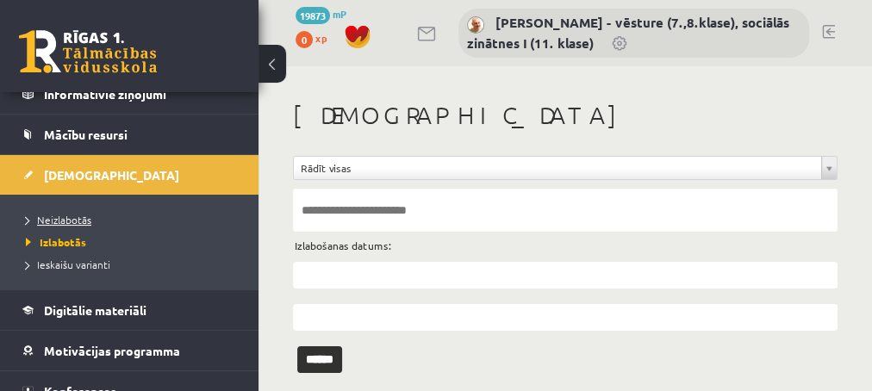
click at [74, 218] on span "Neizlabotās" at bounding box center [58, 220] width 65 height 14
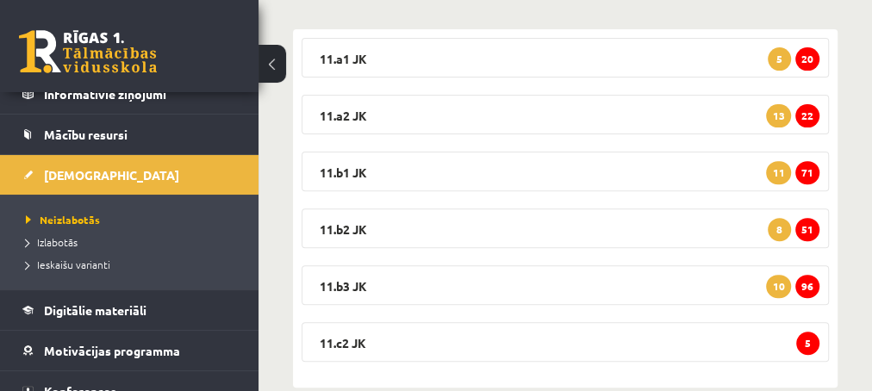
scroll to position [309, 0]
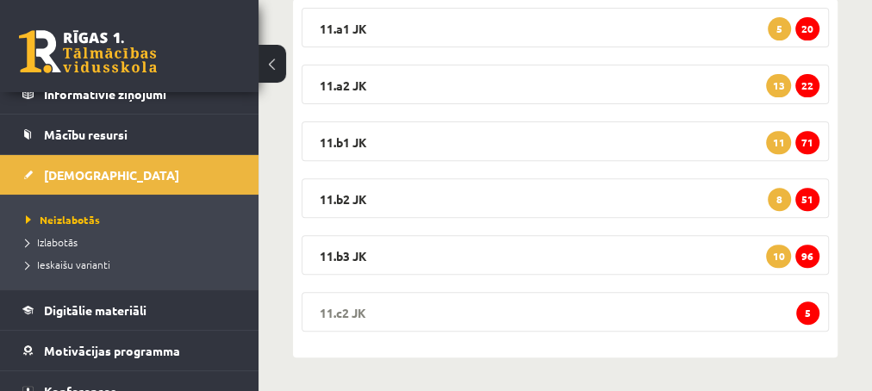
click at [808, 313] on span "5" at bounding box center [807, 312] width 23 height 23
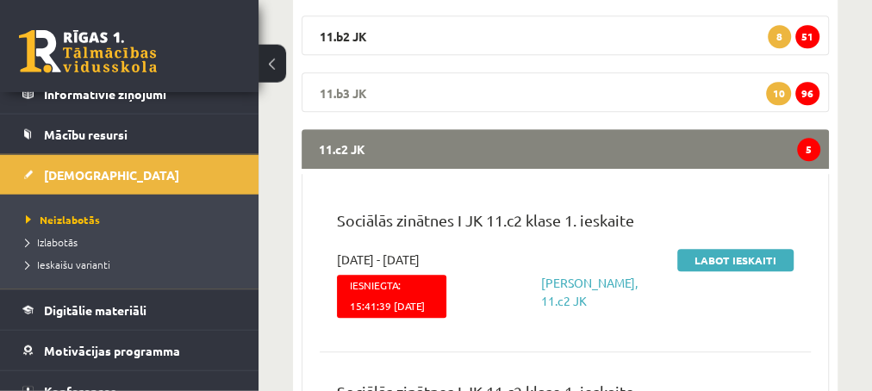
scroll to position [495, 0]
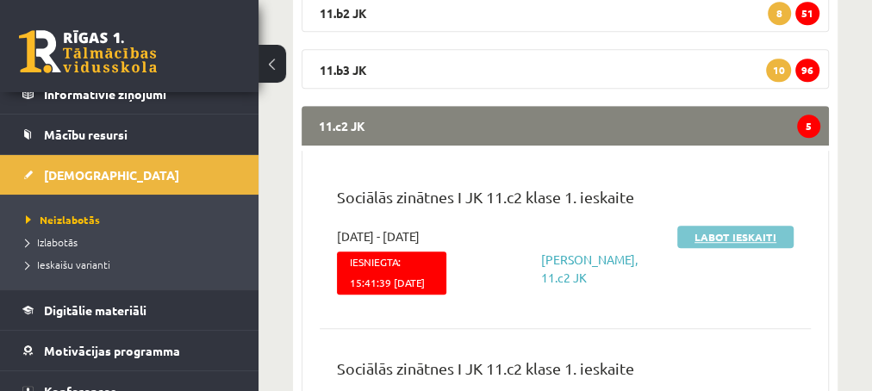
click at [697, 233] on link "Labot ieskaiti" at bounding box center [735, 237] width 116 height 22
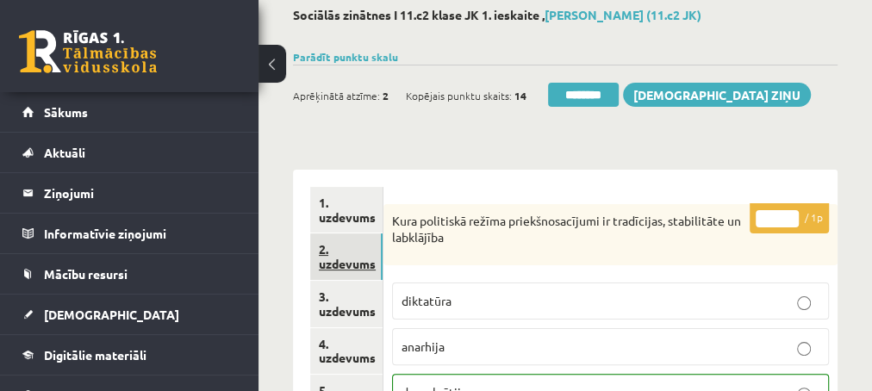
click at [344, 262] on link "2. uzdevums" at bounding box center [346, 256] width 72 height 47
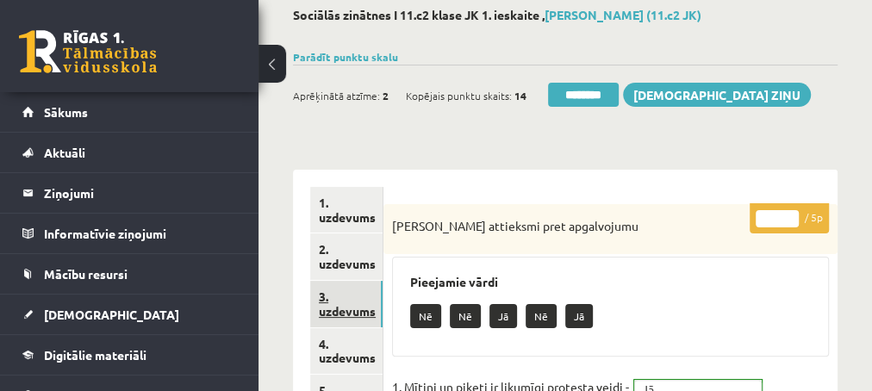
click at [327, 308] on link "3. uzdevums" at bounding box center [346, 304] width 72 height 47
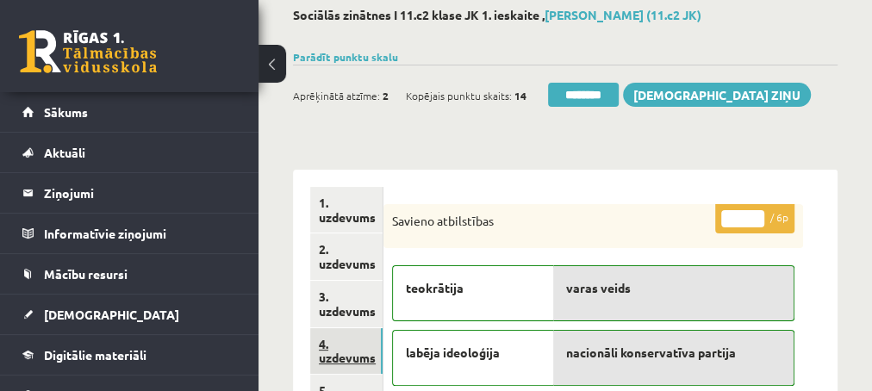
click at [338, 357] on link "4. uzdevums" at bounding box center [346, 351] width 72 height 47
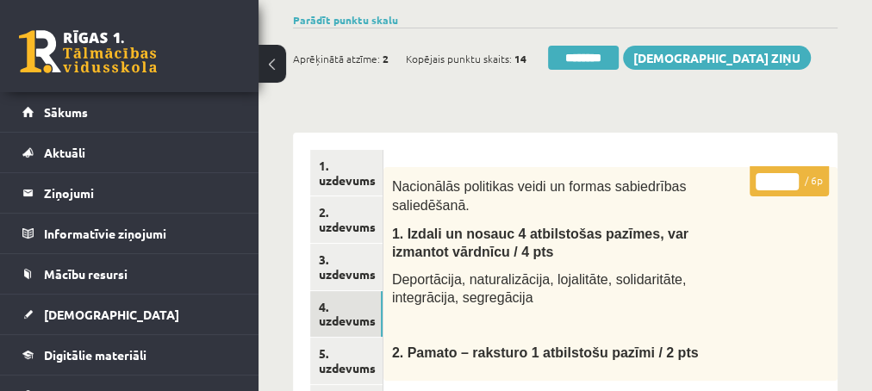
scroll to position [93, 0]
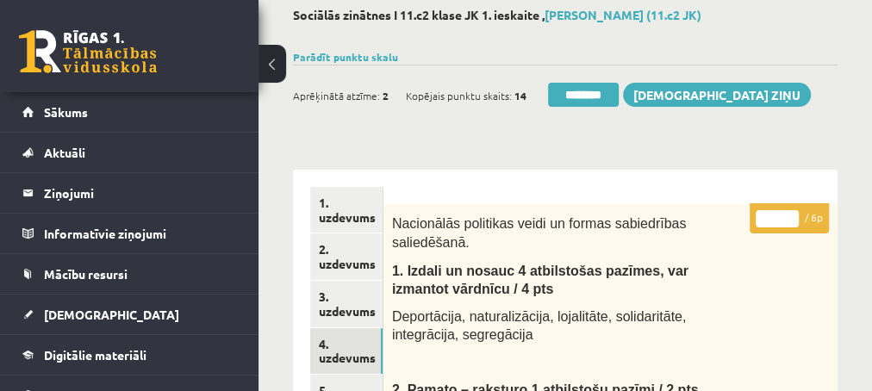
type input "*"
click at [794, 216] on input "*" at bounding box center [776, 218] width 43 height 17
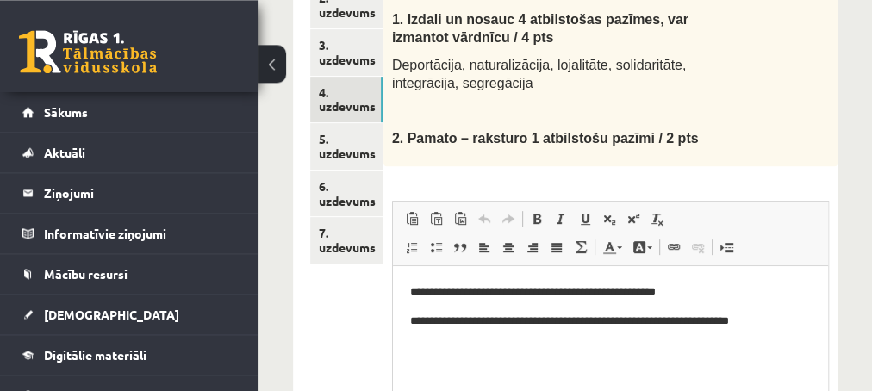
scroll to position [372, 0]
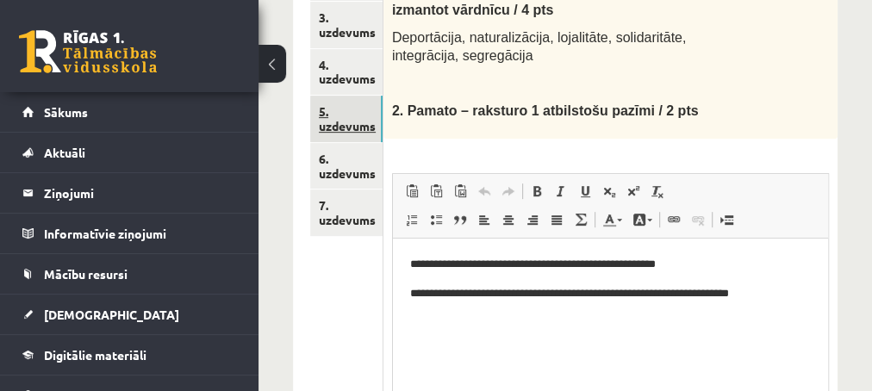
click at [348, 126] on link "5. uzdevums" at bounding box center [346, 119] width 72 height 47
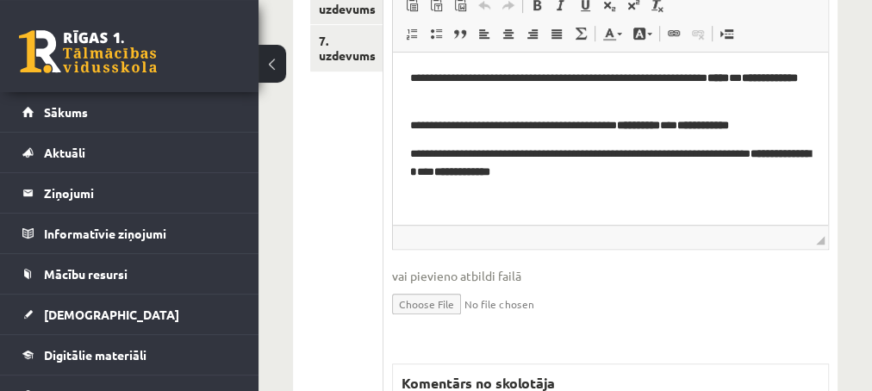
scroll to position [651, 0]
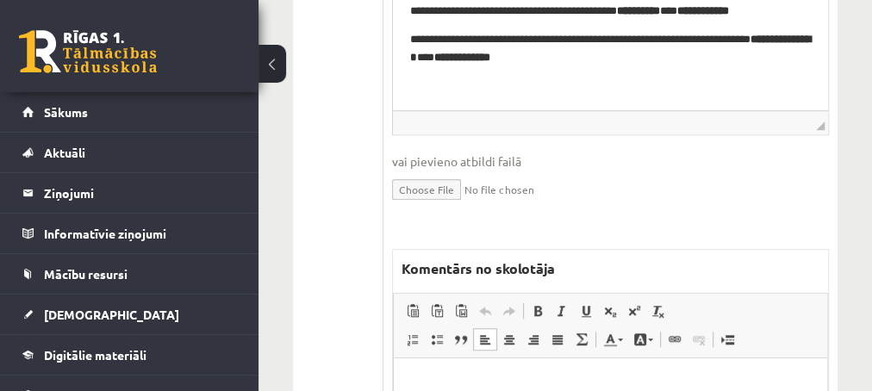
click at [454, 378] on p "Editor, wiswyg-editor-47433774843380-1760181850-617" at bounding box center [609, 385] width 399 height 18
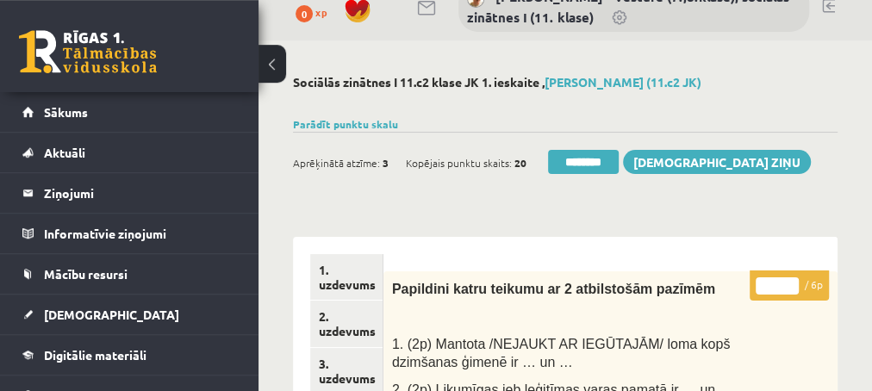
scroll to position [0, 0]
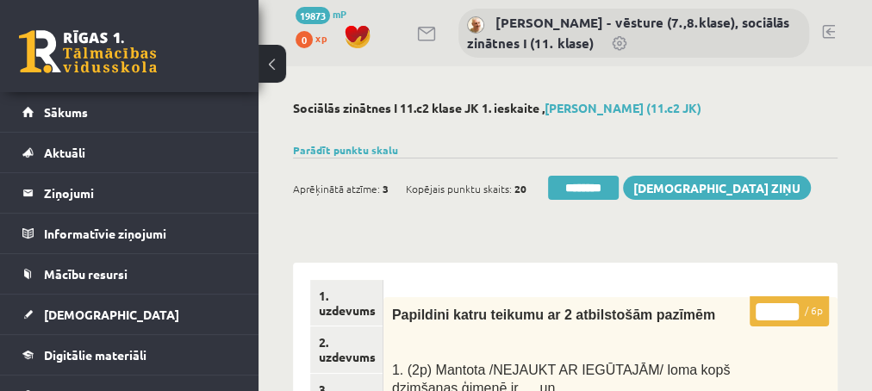
click at [787, 307] on input "*" at bounding box center [776, 311] width 43 height 17
type input "*"
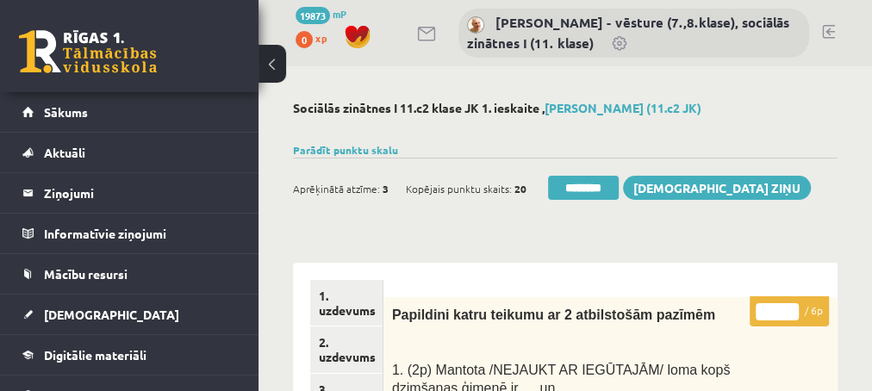
click at [787, 307] on input "*" at bounding box center [776, 311] width 43 height 17
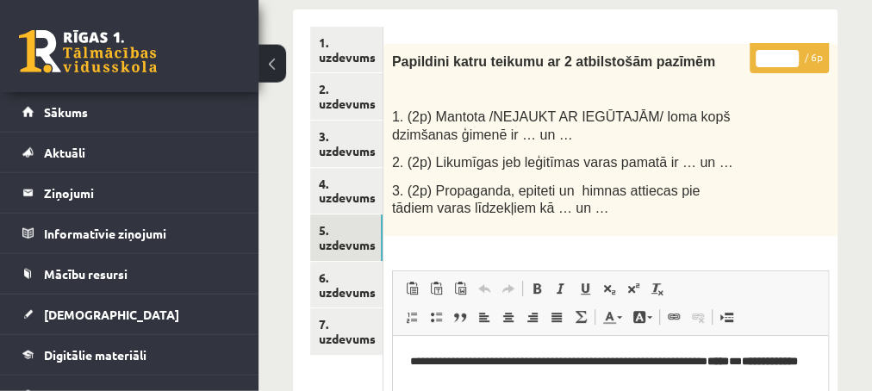
scroll to position [279, 0]
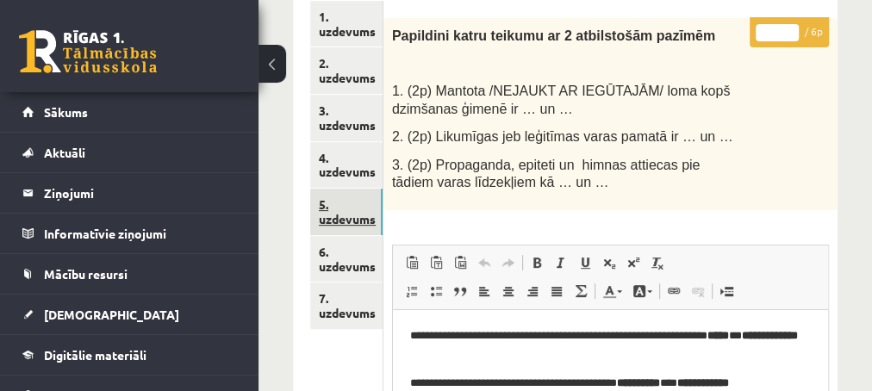
click at [345, 214] on link "5. uzdevums" at bounding box center [346, 212] width 72 height 47
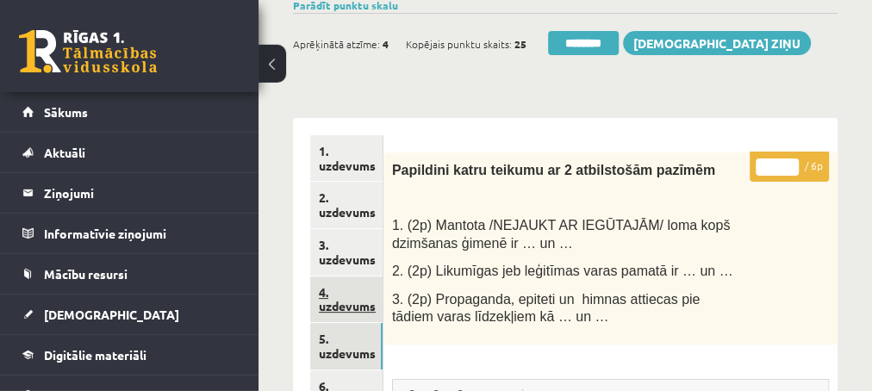
scroll to position [186, 0]
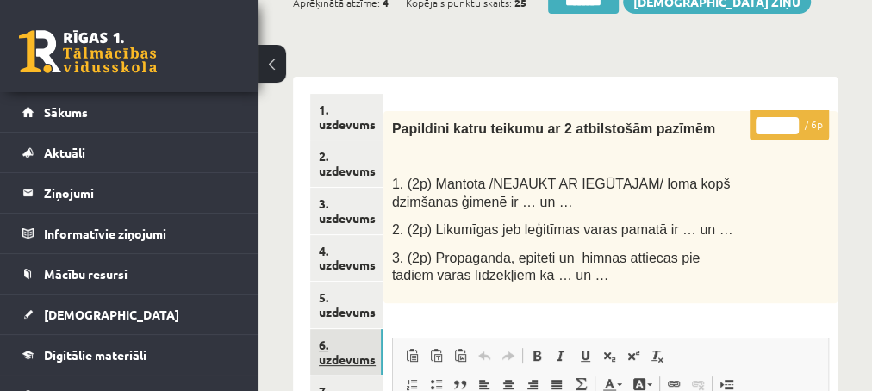
click at [332, 360] on link "6. uzdevums" at bounding box center [346, 352] width 72 height 47
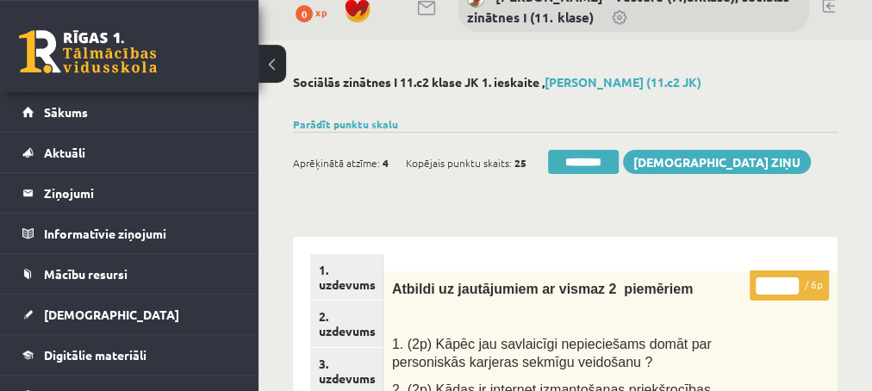
scroll to position [0, 0]
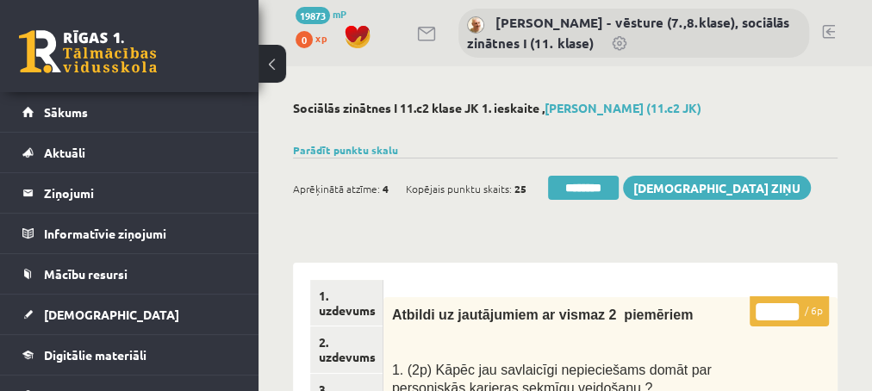
type input "*"
click at [789, 307] on input "*" at bounding box center [776, 311] width 43 height 17
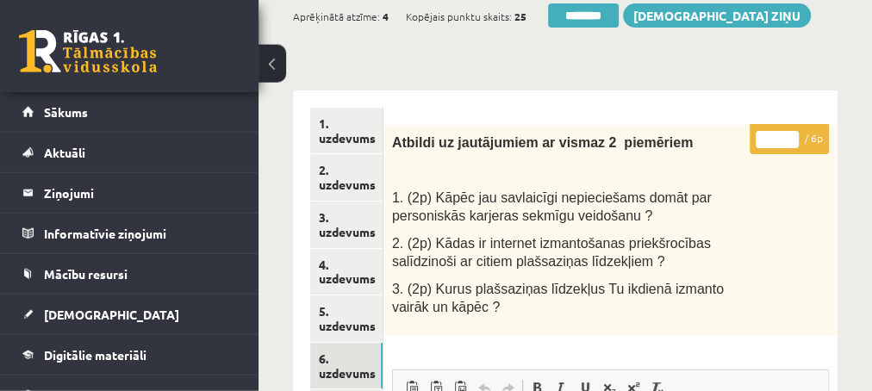
scroll to position [279, 0]
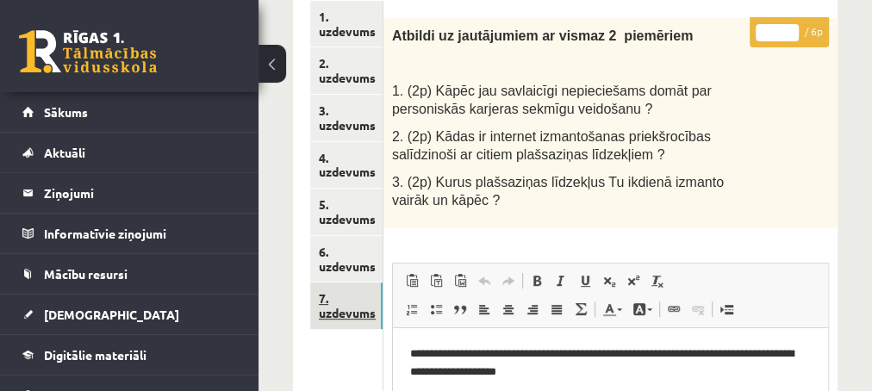
click at [333, 314] on link "7. uzdevums" at bounding box center [346, 306] width 72 height 47
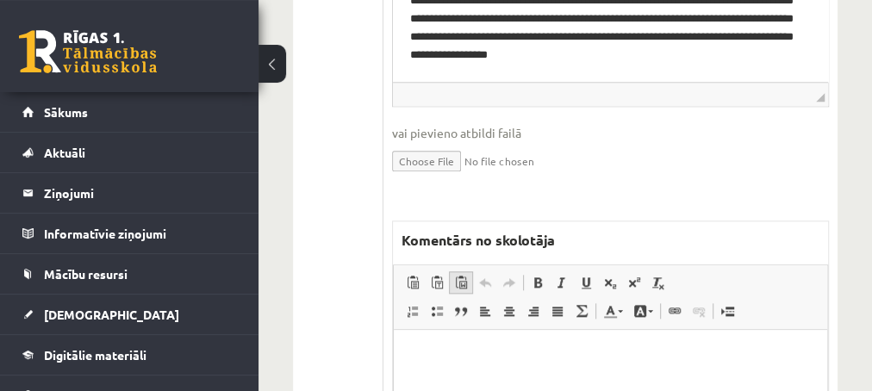
scroll to position [930, 0]
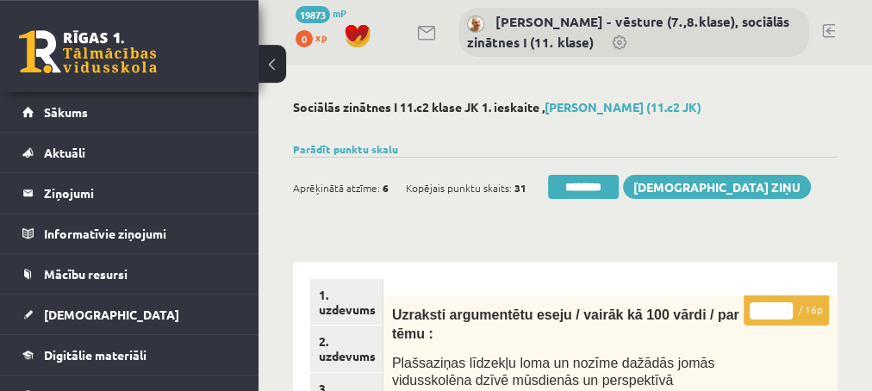
scroll to position [0, 0]
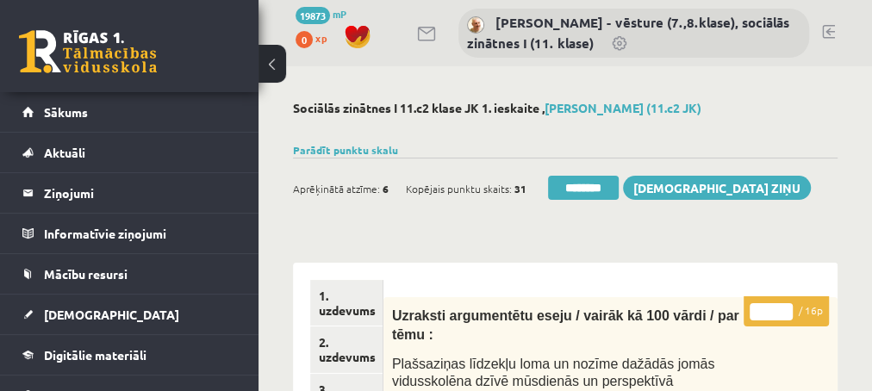
click at [781, 307] on input "**" at bounding box center [770, 311] width 43 height 17
type input "**"
click at [781, 307] on input "**" at bounding box center [770, 311] width 43 height 17
click at [348, 353] on link "2. uzdevums" at bounding box center [346, 349] width 72 height 47
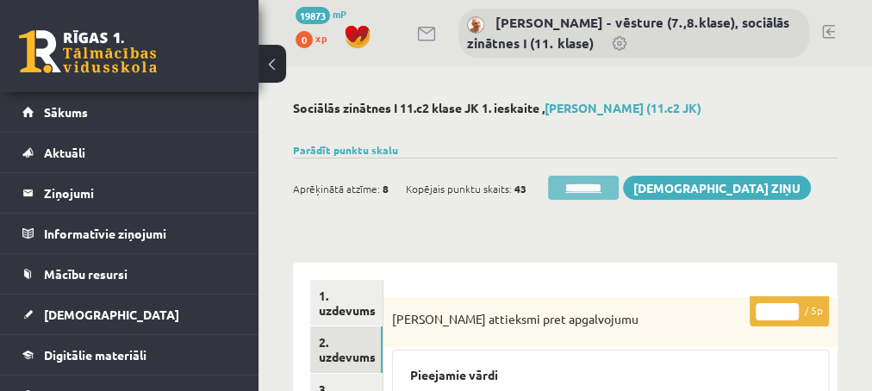
click at [572, 188] on input "********" at bounding box center [583, 188] width 71 height 24
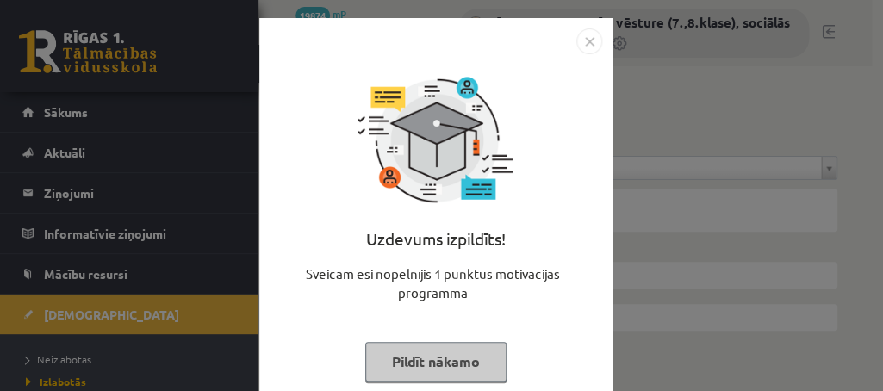
click at [400, 369] on button "Pildīt nākamo" at bounding box center [435, 362] width 141 height 40
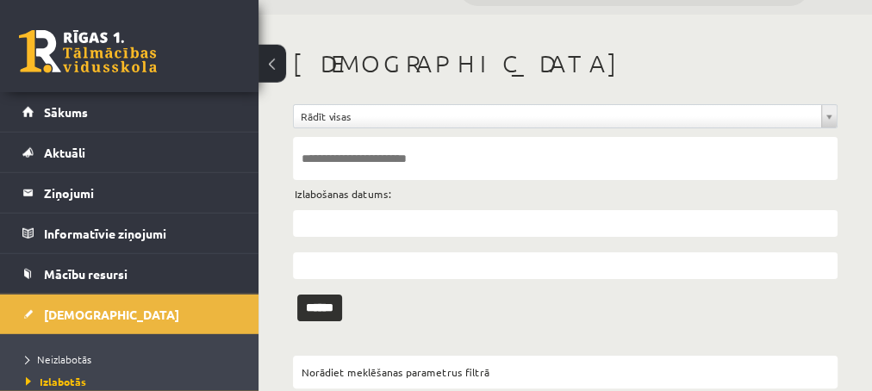
scroll to position [83, 0]
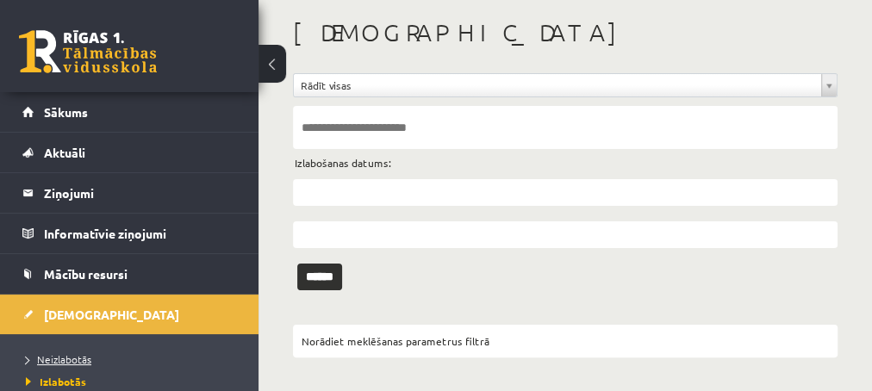
click at [60, 356] on span "Neizlabotās" at bounding box center [58, 359] width 65 height 14
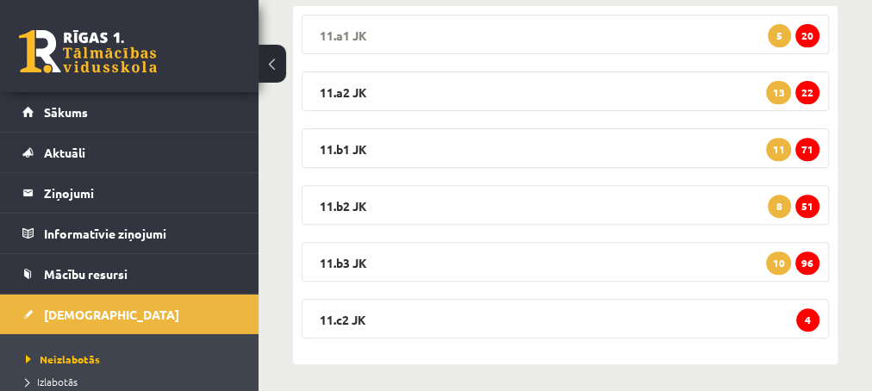
scroll to position [309, 0]
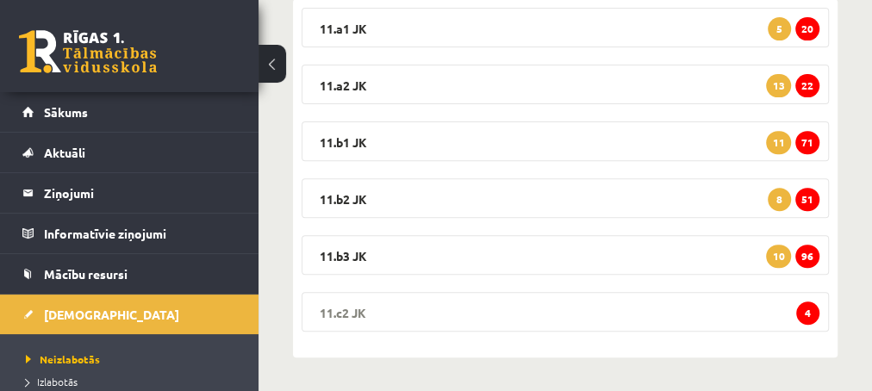
click at [803, 311] on span "4" at bounding box center [807, 312] width 23 height 23
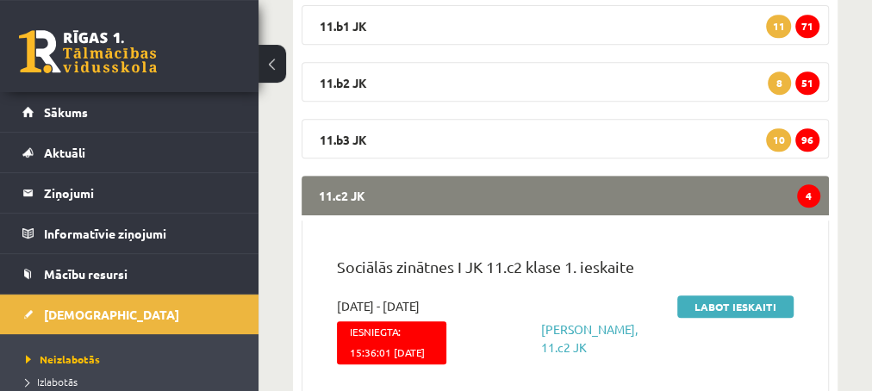
scroll to position [495, 0]
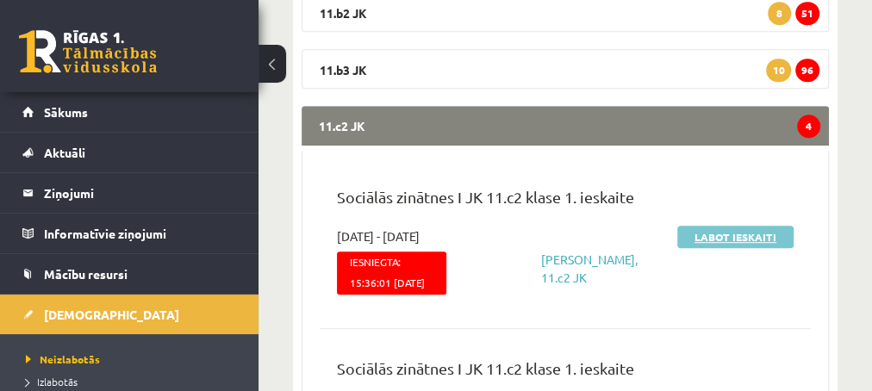
click at [717, 238] on link "Labot ieskaiti" at bounding box center [735, 237] width 116 height 22
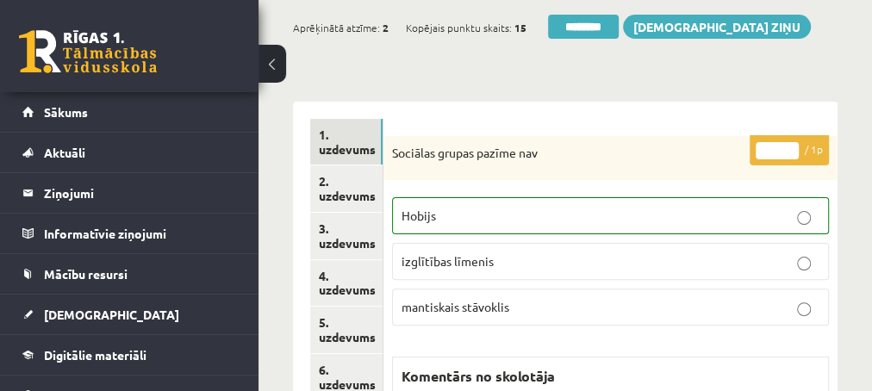
scroll to position [186, 0]
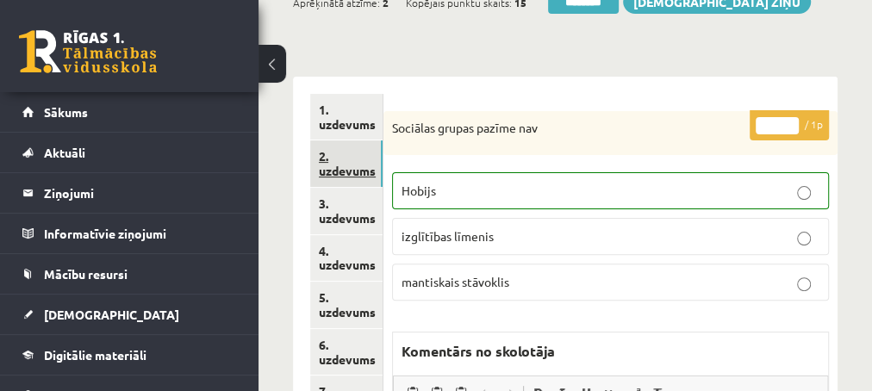
click at [356, 171] on link "2. uzdevums" at bounding box center [346, 163] width 72 height 47
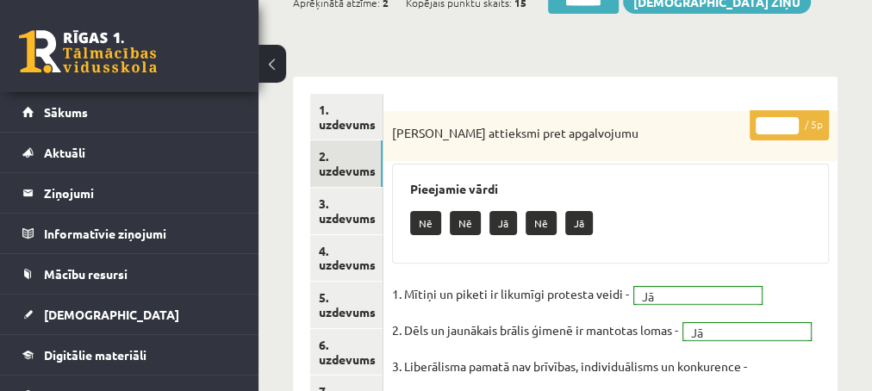
scroll to position [279, 0]
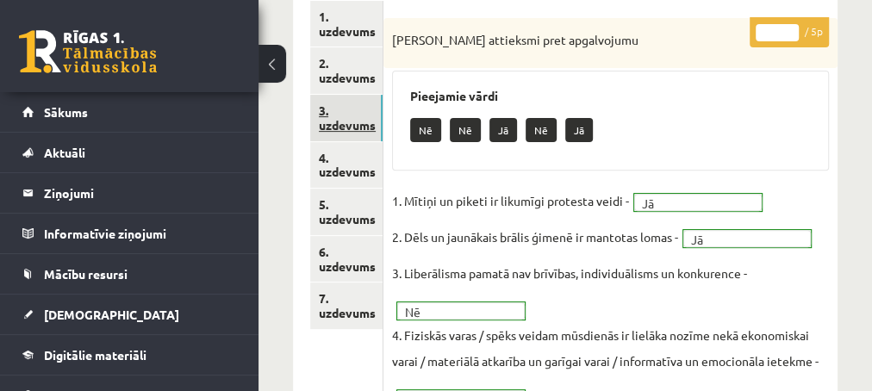
click at [346, 123] on link "3. uzdevums" at bounding box center [346, 118] width 72 height 47
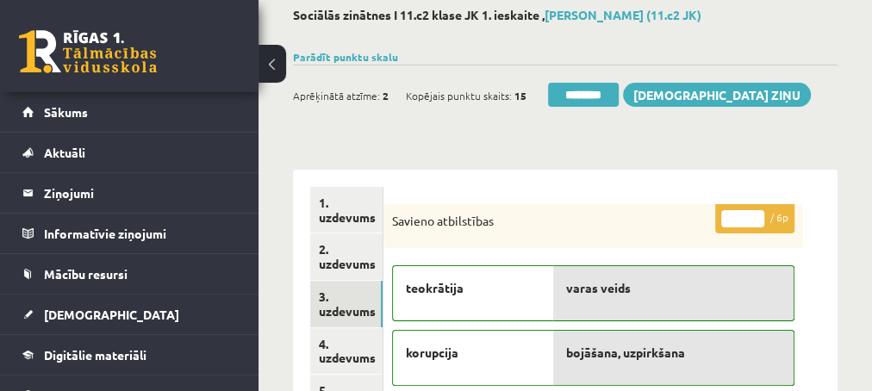
scroll to position [186, 0]
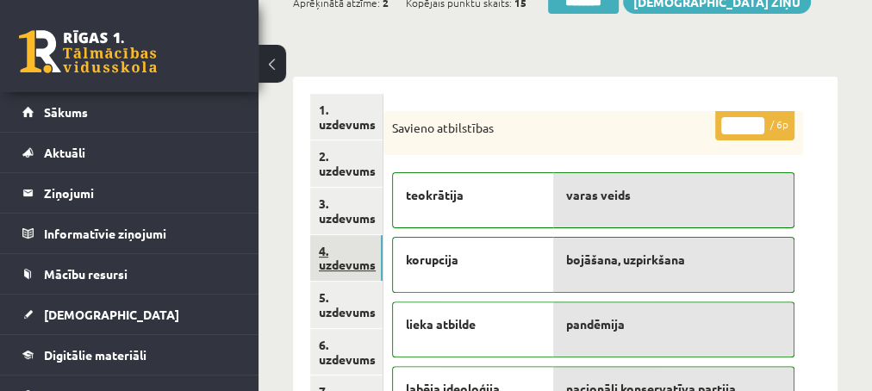
click at [330, 265] on link "4. uzdevums" at bounding box center [346, 258] width 72 height 47
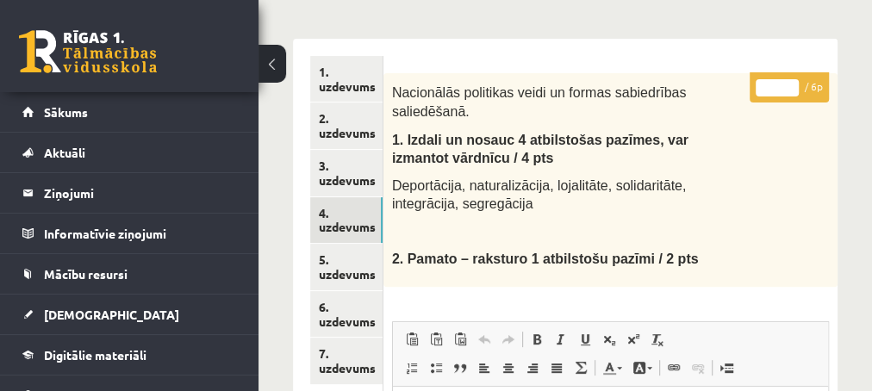
scroll to position [93, 0]
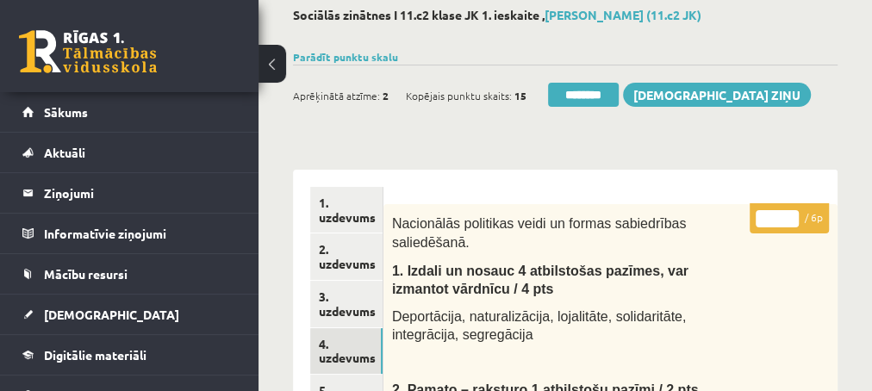
type input "*"
click at [790, 214] on input "*" at bounding box center [776, 218] width 43 height 17
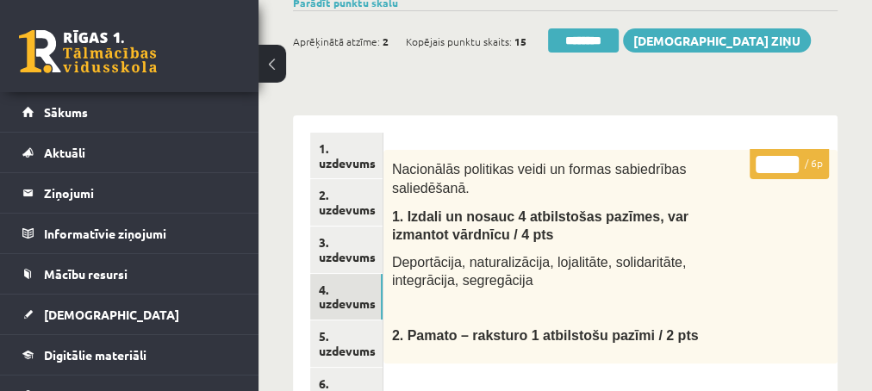
scroll to position [279, 0]
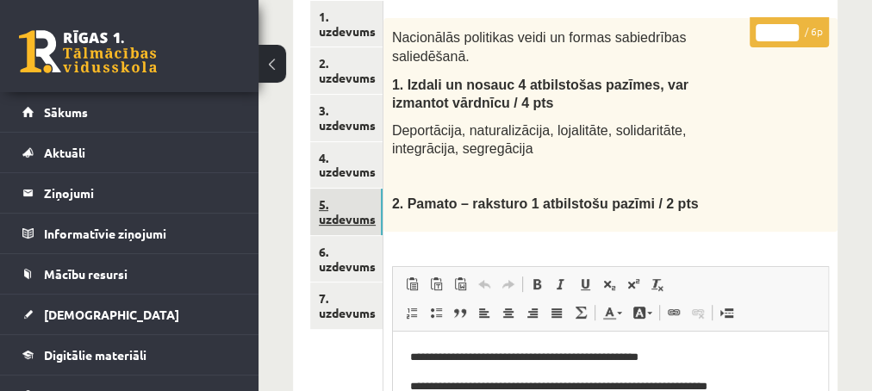
click at [350, 224] on link "5. uzdevums" at bounding box center [346, 212] width 72 height 47
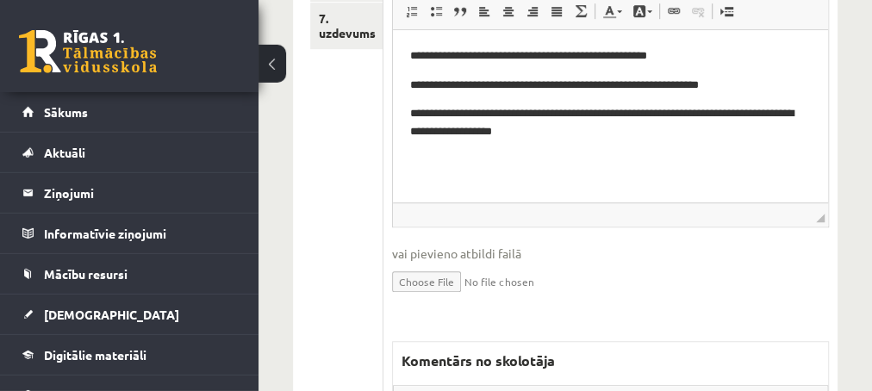
scroll to position [651, 0]
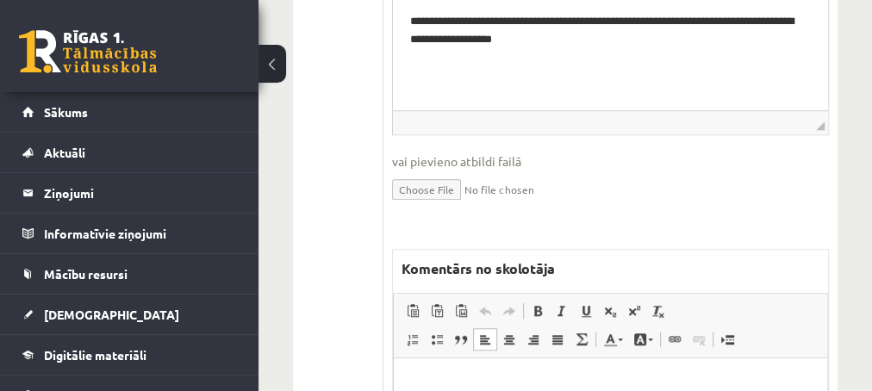
click at [418, 377] on p "Editor, wiswyg-editor-47433879187320-1760182242-584" at bounding box center [609, 385] width 399 height 18
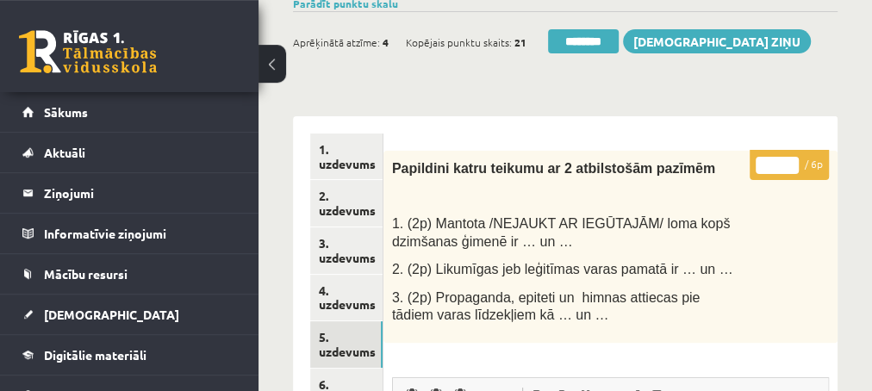
scroll to position [93, 0]
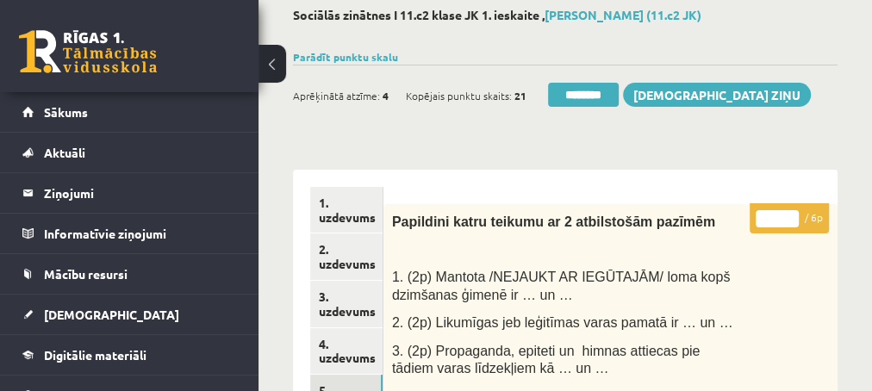
click at [791, 214] on input "*" at bounding box center [776, 218] width 43 height 17
type input "*"
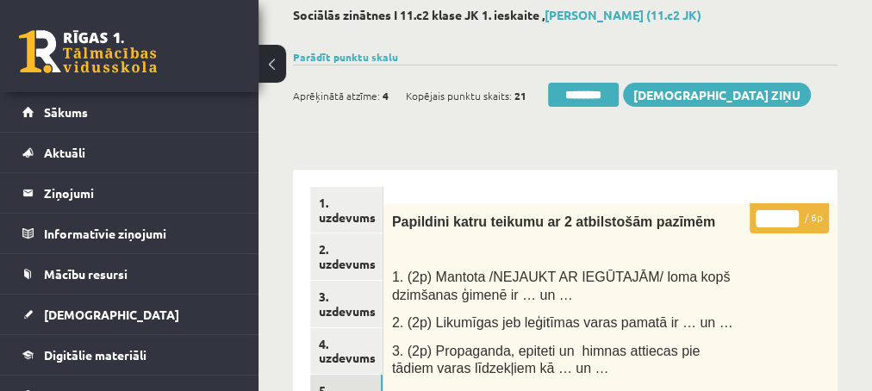
click at [791, 214] on input "*" at bounding box center [776, 218] width 43 height 17
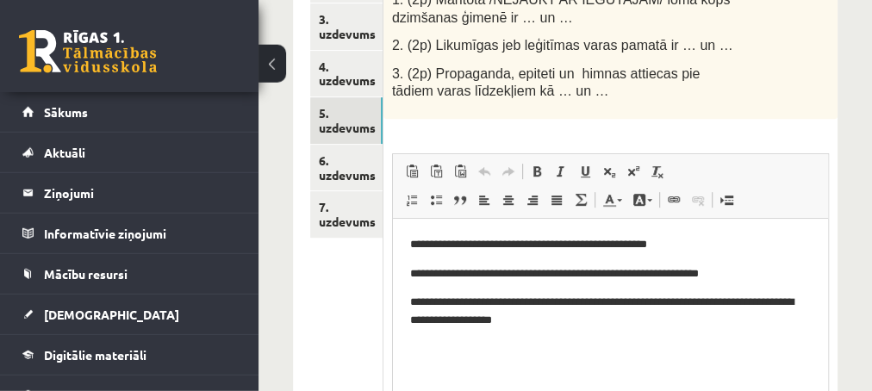
scroll to position [372, 0]
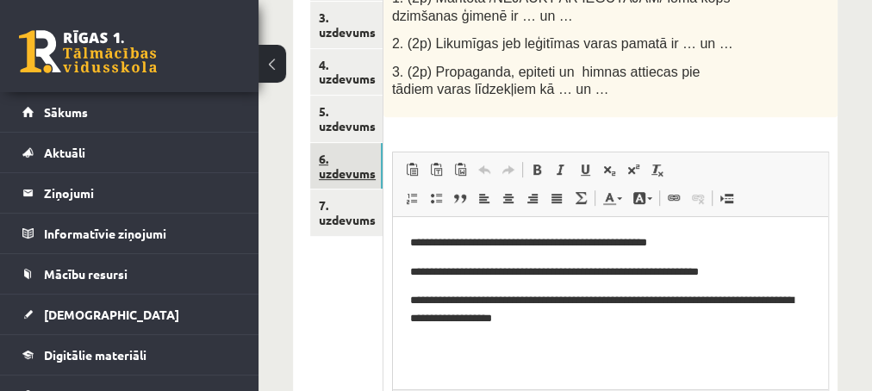
click at [330, 165] on link "6. uzdevums" at bounding box center [346, 166] width 72 height 47
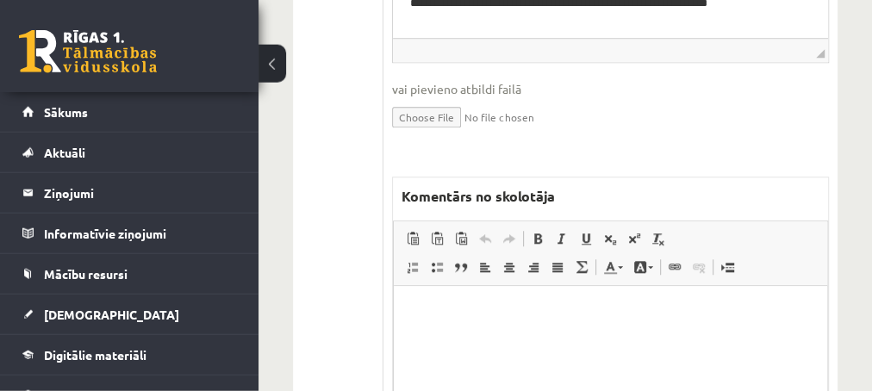
scroll to position [744, 0]
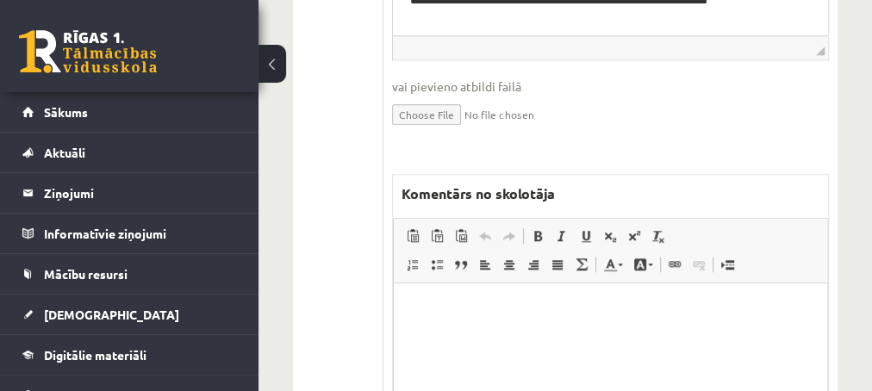
click at [510, 322] on html at bounding box center [609, 369] width 433 height 172
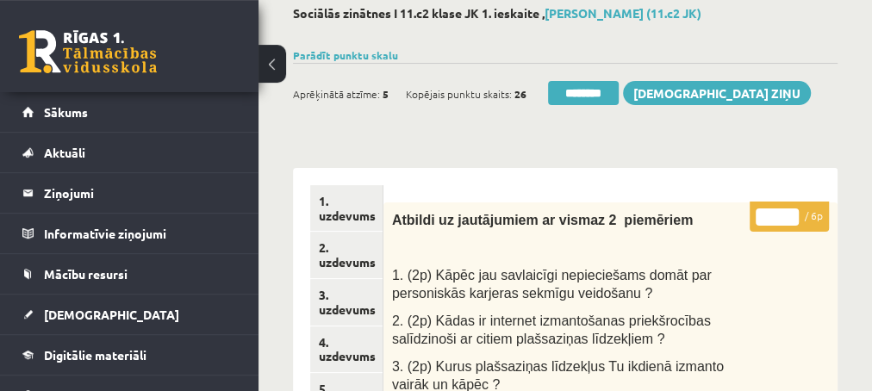
scroll to position [93, 0]
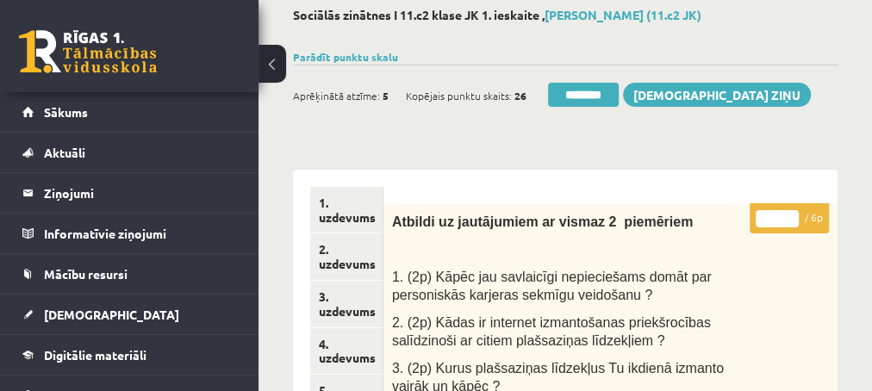
click at [792, 214] on input "*" at bounding box center [776, 218] width 43 height 17
type input "*"
click at [792, 214] on input "*" at bounding box center [776, 218] width 43 height 17
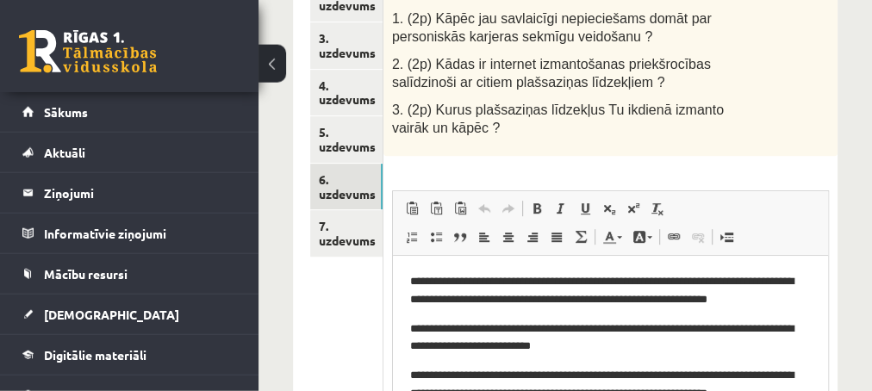
scroll to position [372, 0]
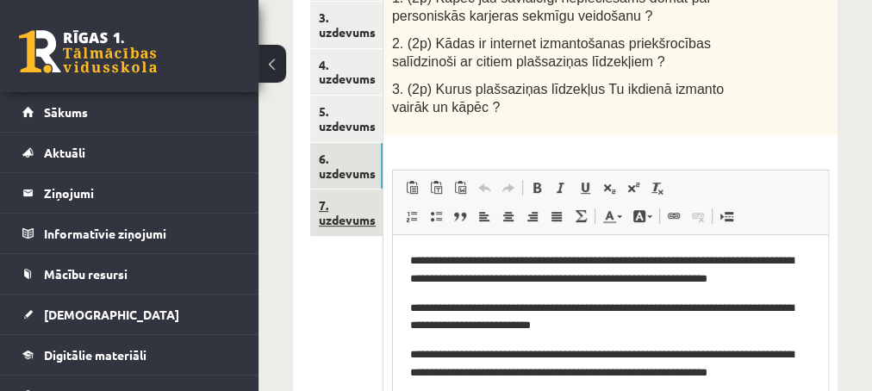
click at [332, 221] on link "7. uzdevums" at bounding box center [346, 212] width 72 height 47
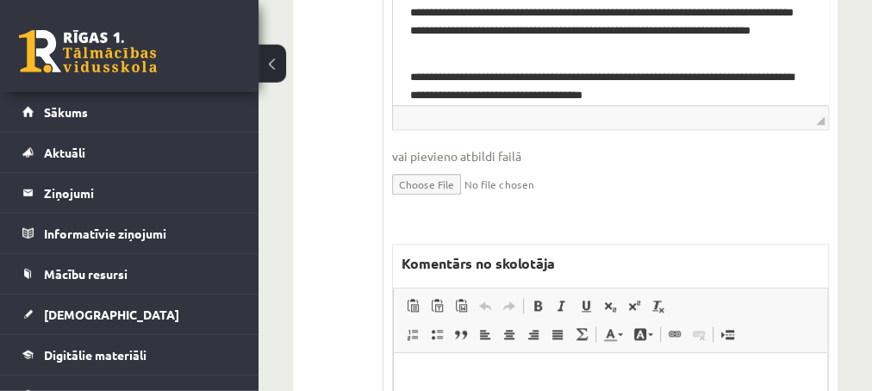
scroll to position [930, 0]
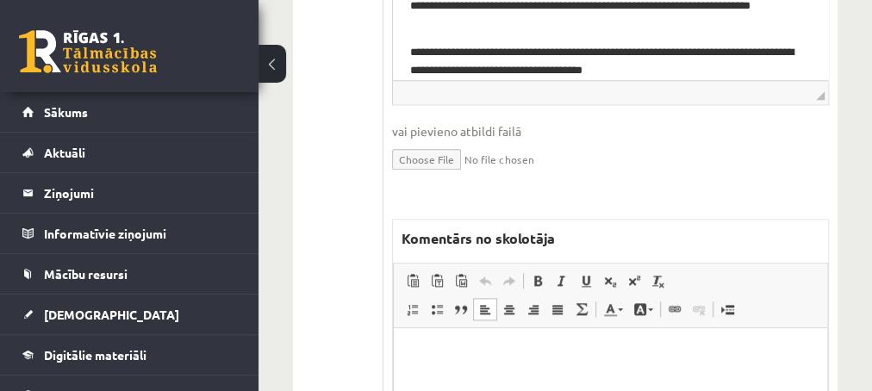
click at [428, 350] on p "Editor, wiswyg-editor-47434038236340-1760182367-409" at bounding box center [609, 354] width 399 height 18
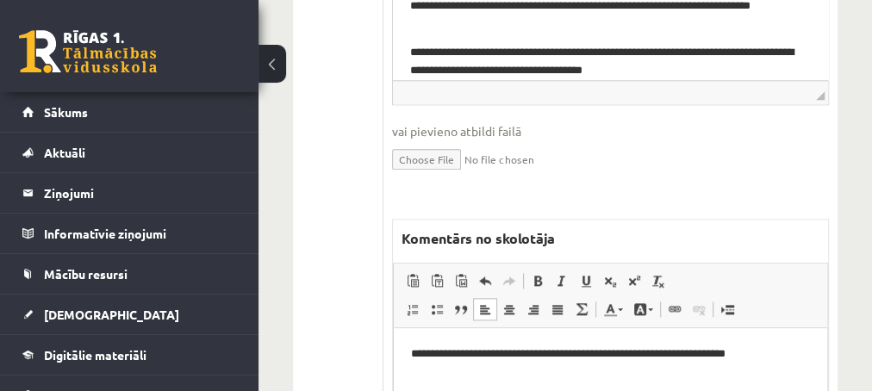
click at [795, 353] on p "**********" at bounding box center [610, 354] width 400 height 18
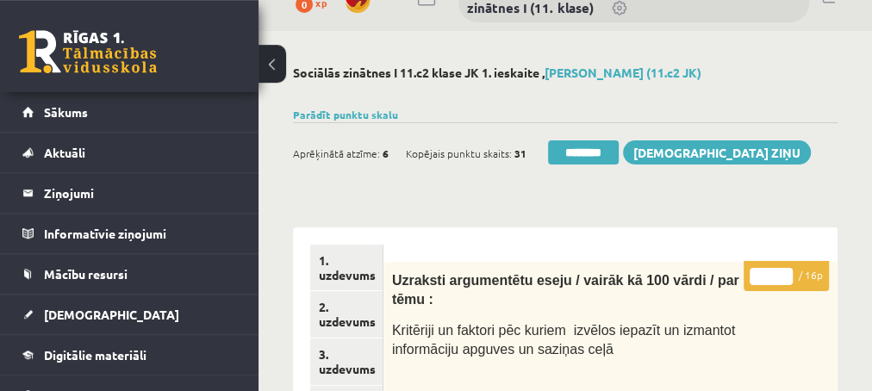
scroll to position [0, 0]
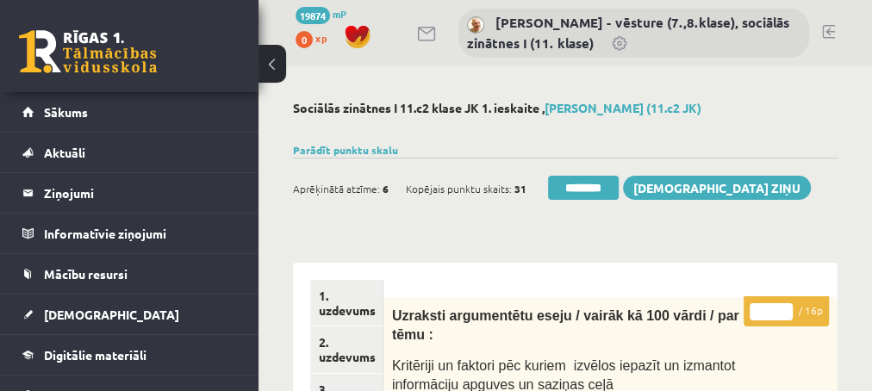
click at [783, 304] on input "*" at bounding box center [770, 311] width 43 height 17
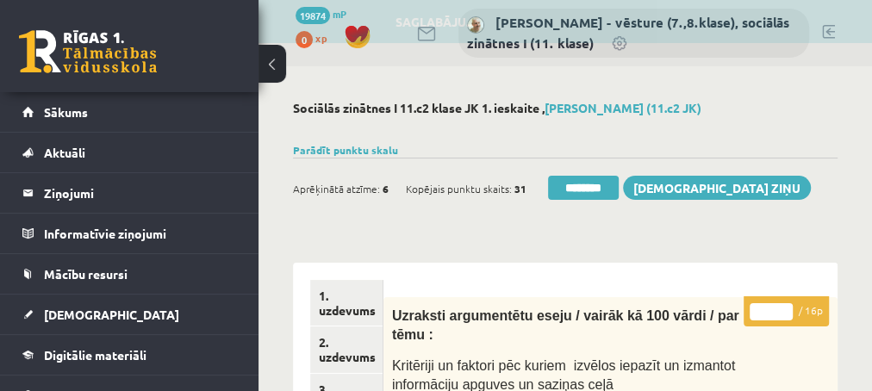
click at [783, 304] on input "*" at bounding box center [770, 311] width 43 height 17
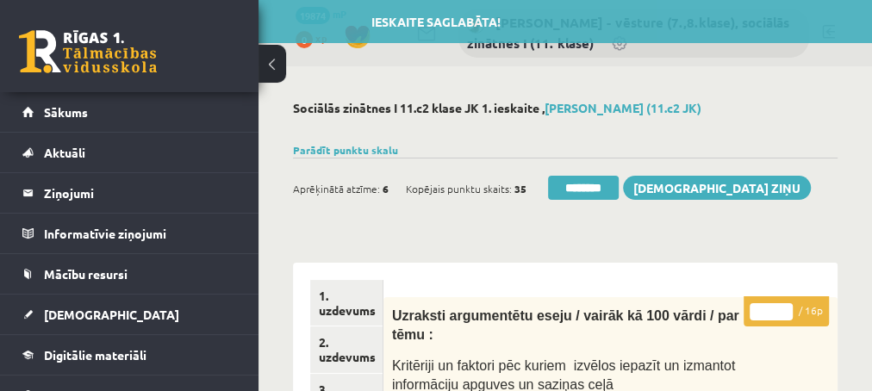
click at [783, 304] on input "*" at bounding box center [770, 311] width 43 height 17
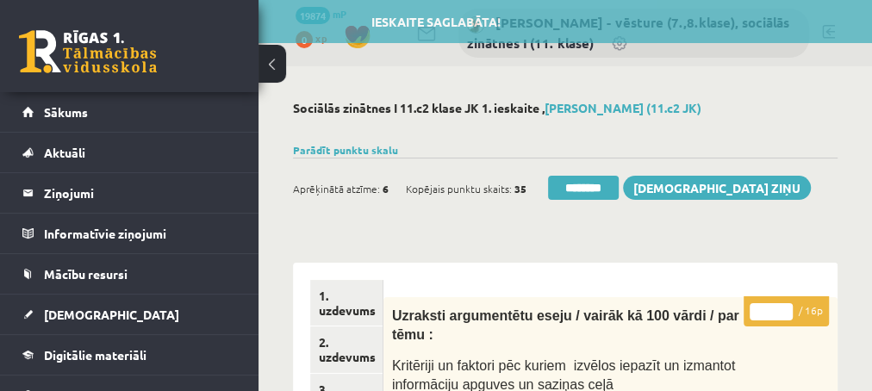
click at [783, 304] on input "*" at bounding box center [770, 311] width 43 height 17
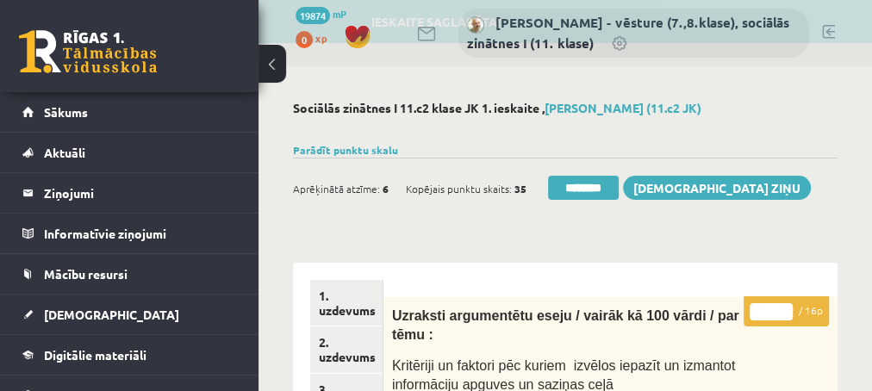
type input "*"
click at [783, 304] on input "*" at bounding box center [770, 311] width 43 height 17
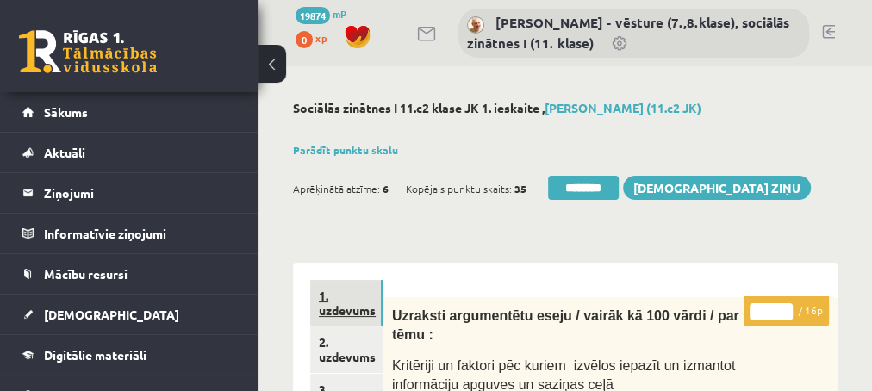
click at [345, 307] on link "1. uzdevums" at bounding box center [346, 303] width 72 height 47
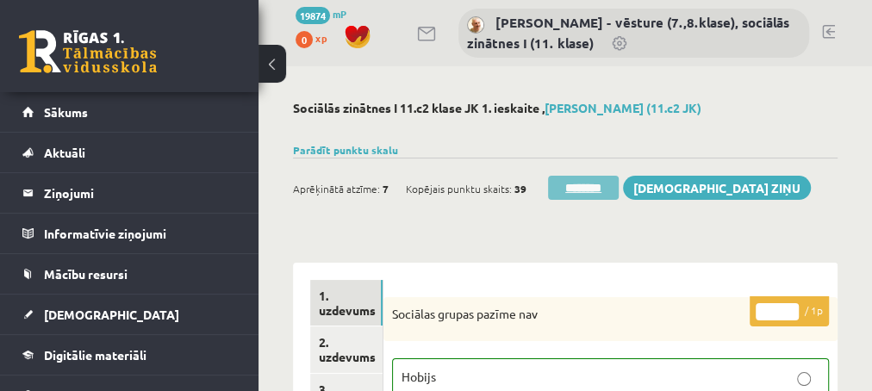
click at [575, 189] on input "********" at bounding box center [583, 188] width 71 height 24
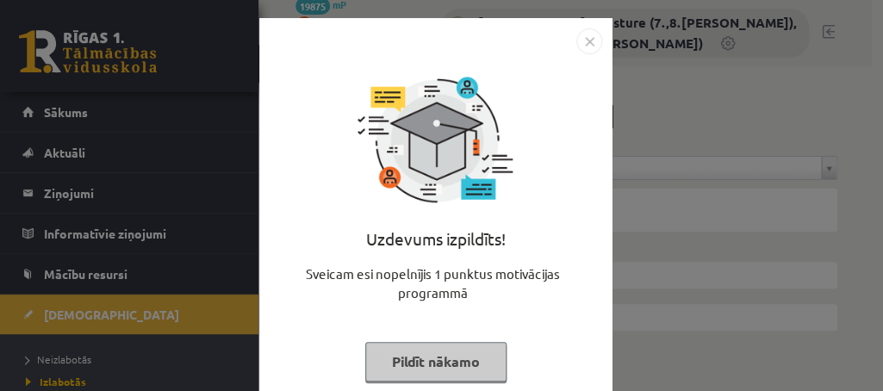
click at [425, 353] on button "Pildīt nākamo" at bounding box center [435, 362] width 141 height 40
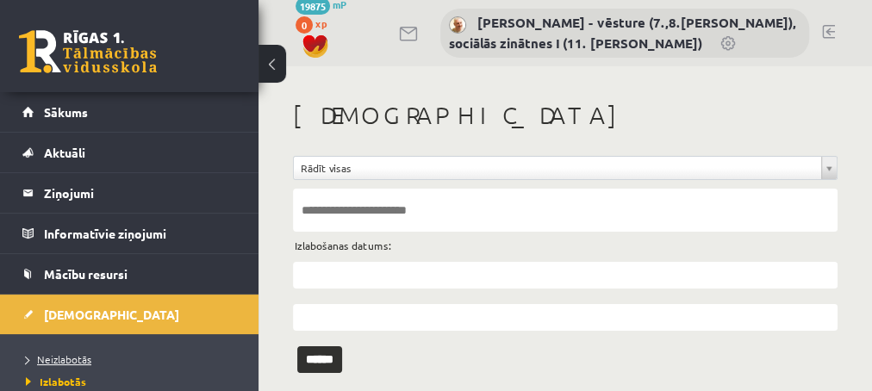
click at [49, 359] on span "Neizlabotās" at bounding box center [58, 359] width 65 height 14
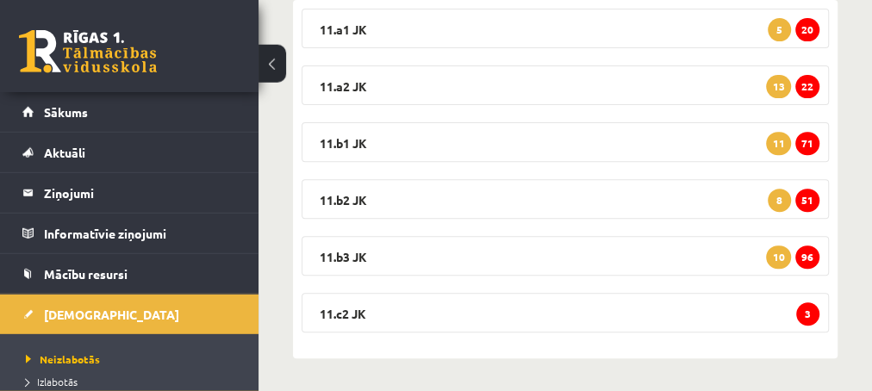
scroll to position [309, 0]
click at [802, 316] on span "3" at bounding box center [807, 312] width 23 height 23
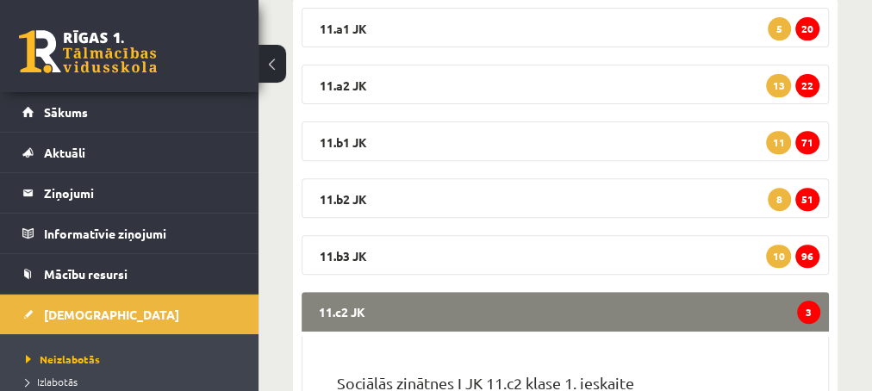
scroll to position [495, 0]
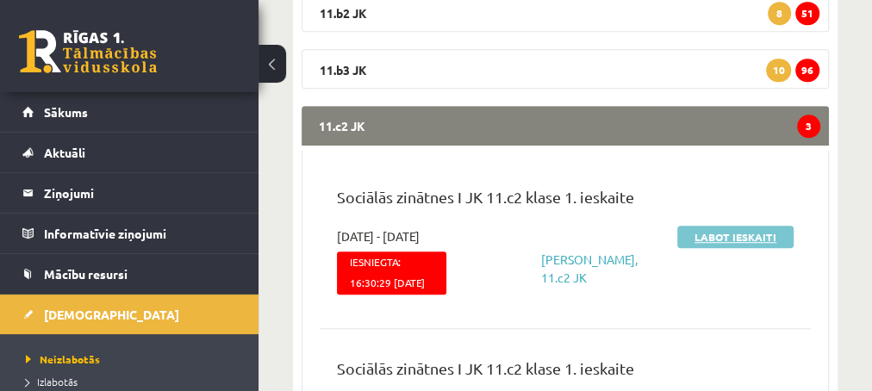
click at [698, 240] on link "Labot ieskaiti" at bounding box center [735, 237] width 116 height 22
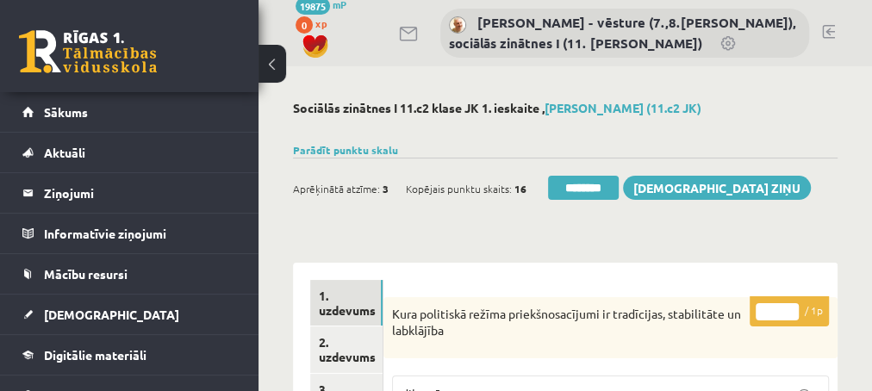
scroll to position [93, 0]
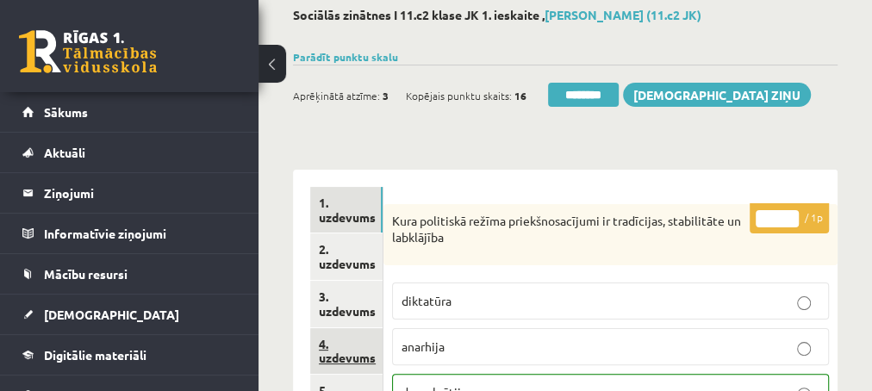
click at [343, 357] on link "4. uzdevums" at bounding box center [346, 351] width 72 height 47
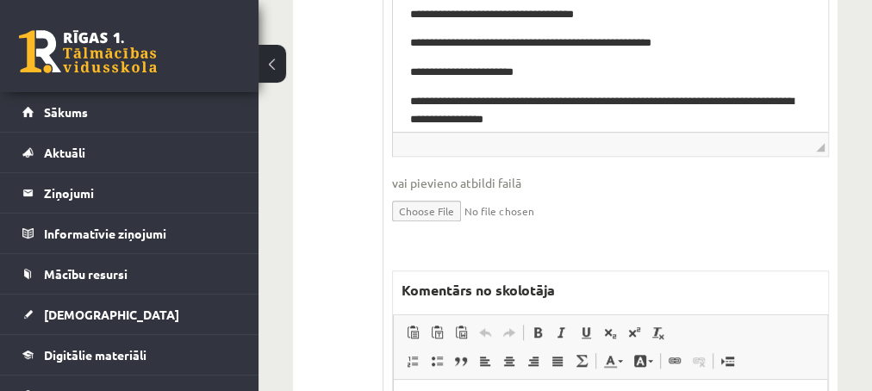
scroll to position [744, 0]
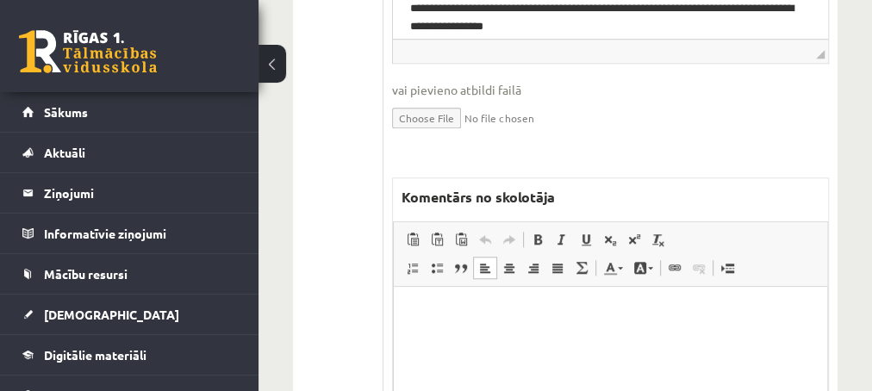
click at [480, 333] on html at bounding box center [609, 372] width 433 height 172
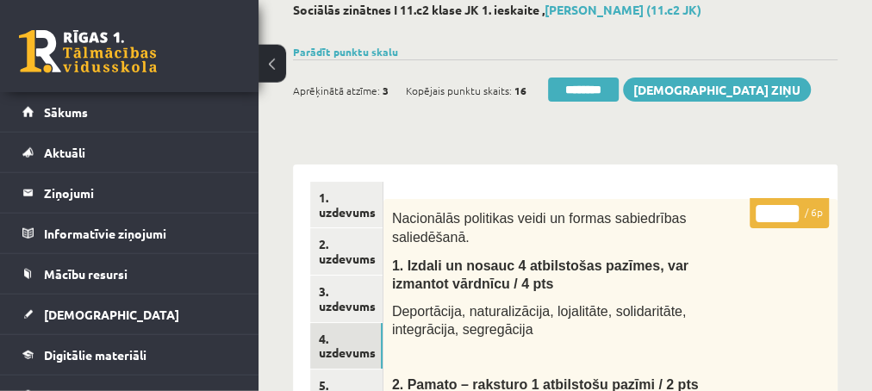
scroll to position [93, 0]
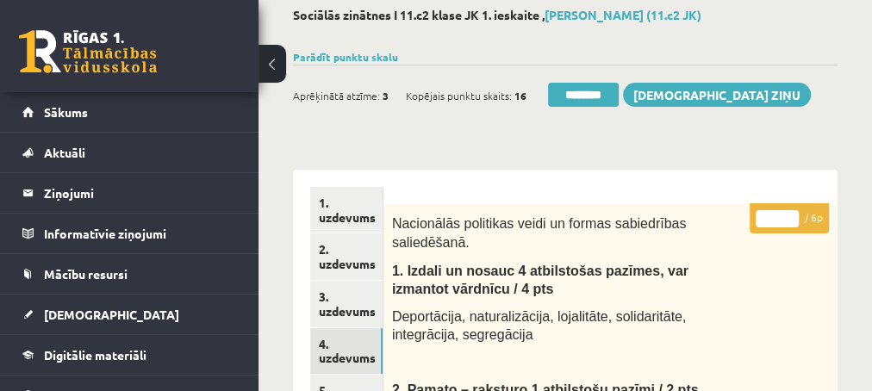
type input "*"
click at [792, 213] on input "*" at bounding box center [776, 218] width 43 height 17
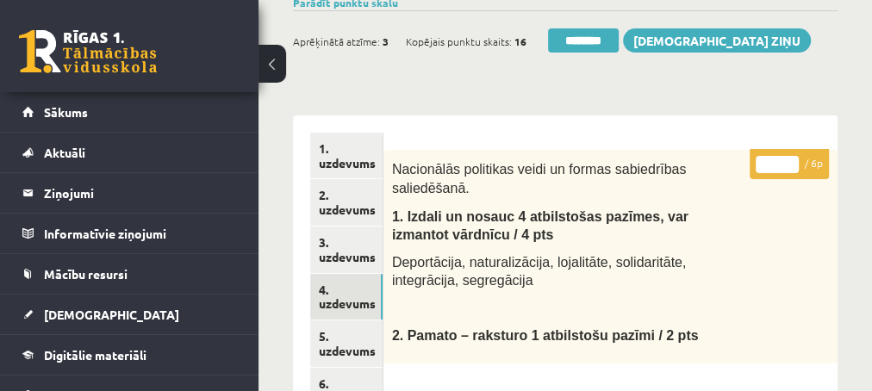
scroll to position [186, 0]
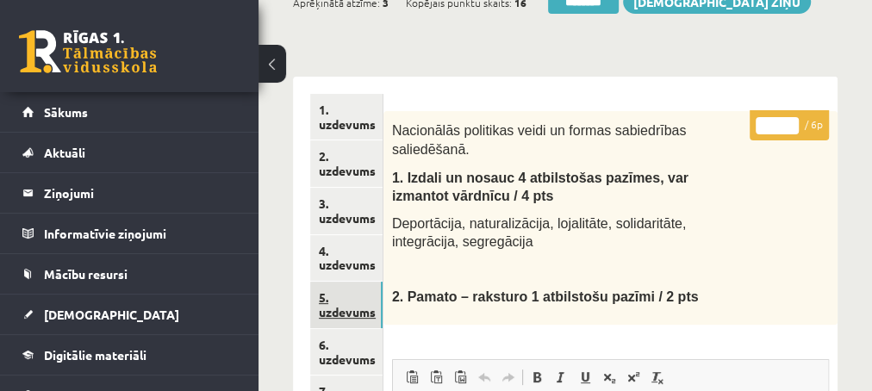
click at [342, 311] on link "5. uzdevums" at bounding box center [346, 305] width 72 height 47
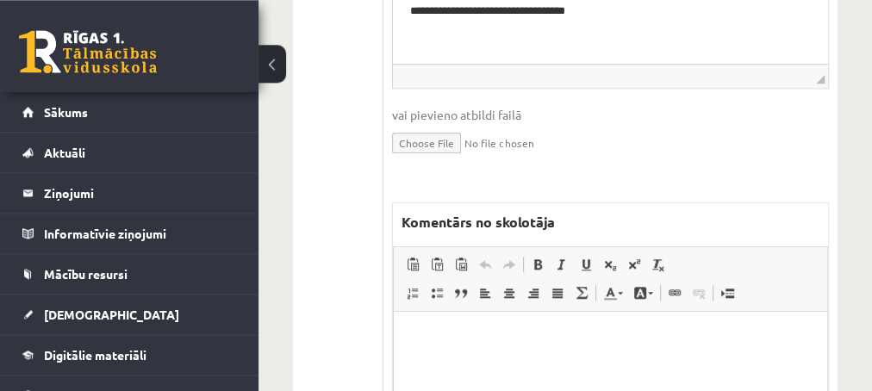
scroll to position [744, 0]
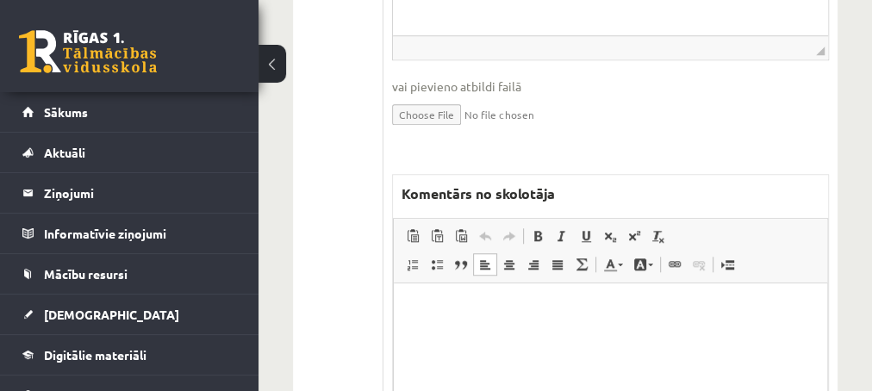
click at [555, 322] on html at bounding box center [609, 369] width 433 height 172
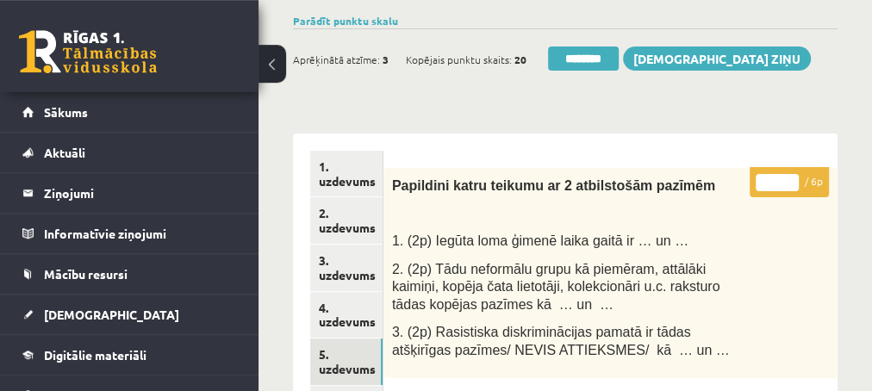
scroll to position [93, 0]
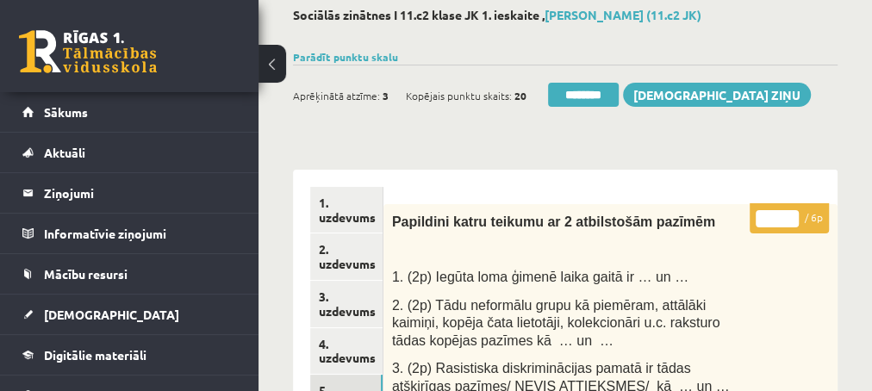
click at [790, 214] on input "*" at bounding box center [776, 218] width 43 height 17
type input "*"
click at [790, 214] on input "*" at bounding box center [776, 218] width 43 height 17
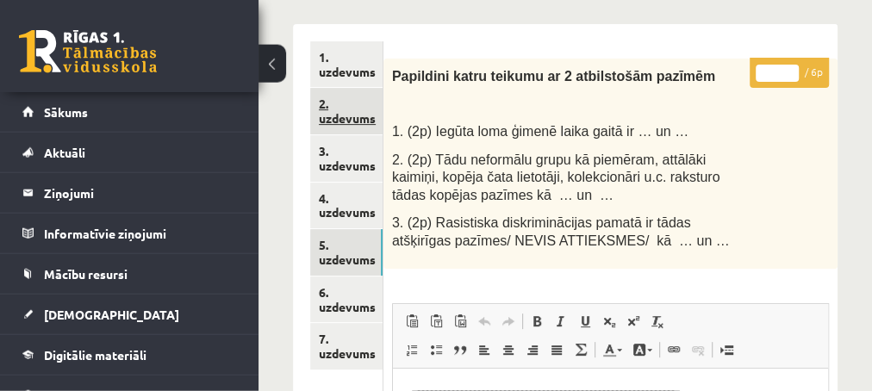
scroll to position [279, 0]
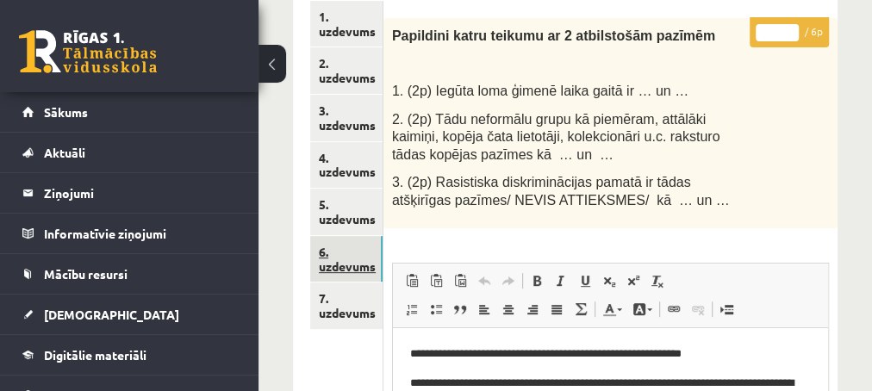
click at [357, 264] on link "6. uzdevums" at bounding box center [346, 259] width 72 height 47
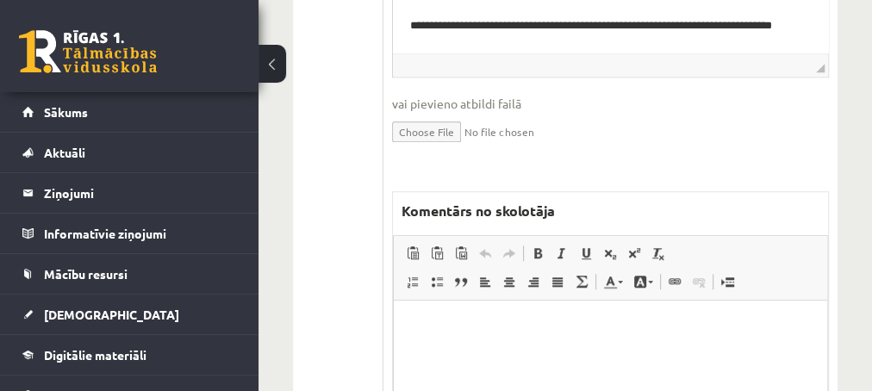
scroll to position [837, 0]
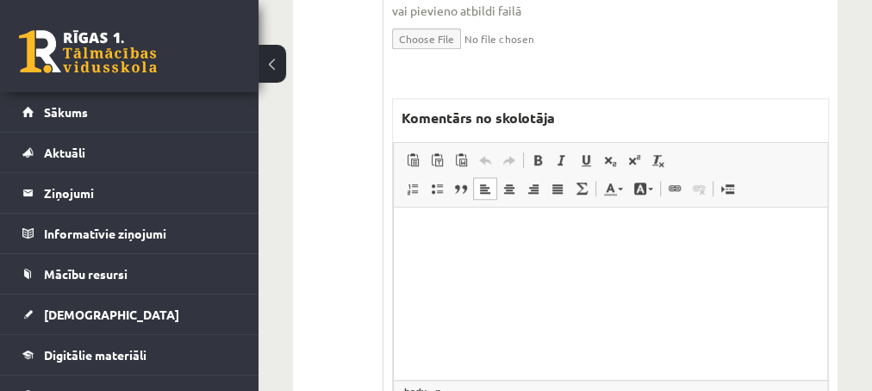
click at [483, 265] on html at bounding box center [609, 294] width 433 height 172
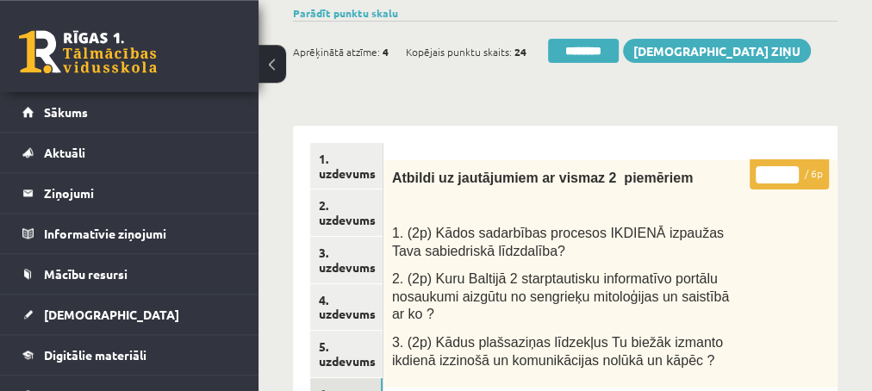
scroll to position [93, 0]
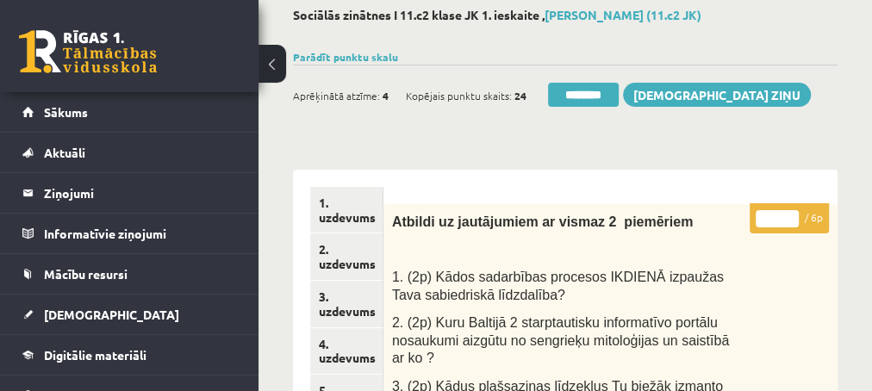
click at [793, 214] on input "*" at bounding box center [776, 218] width 43 height 17
type input "*"
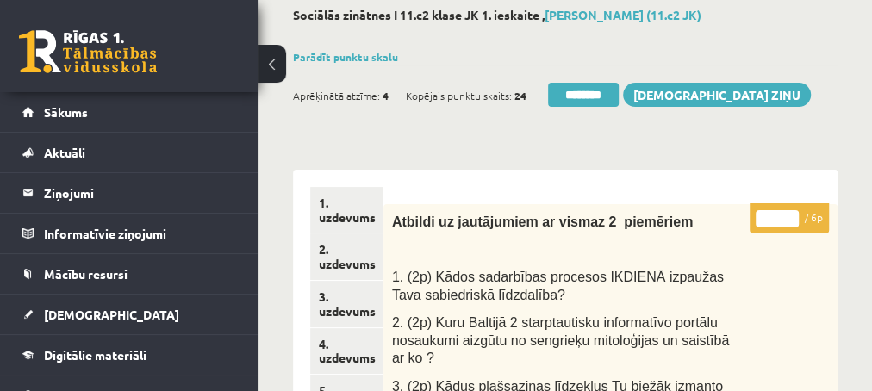
click at [793, 214] on input "*" at bounding box center [776, 218] width 43 height 17
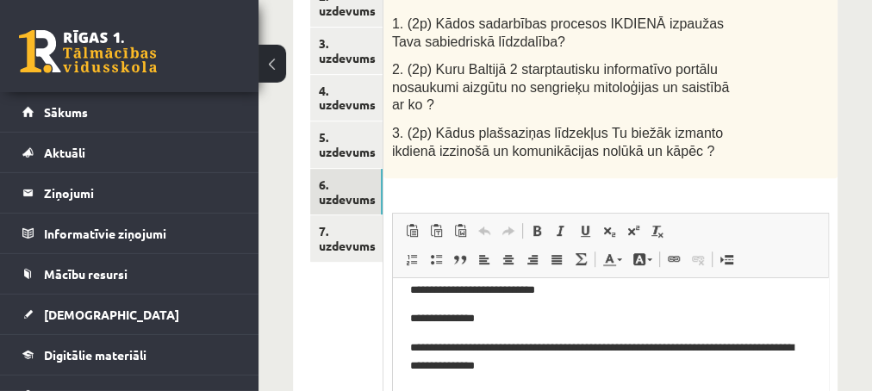
scroll to position [372, 0]
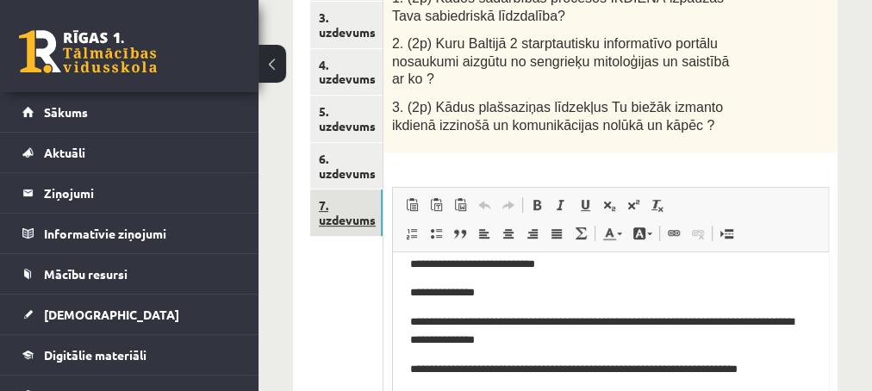
click at [344, 224] on link "7. uzdevums" at bounding box center [346, 212] width 72 height 47
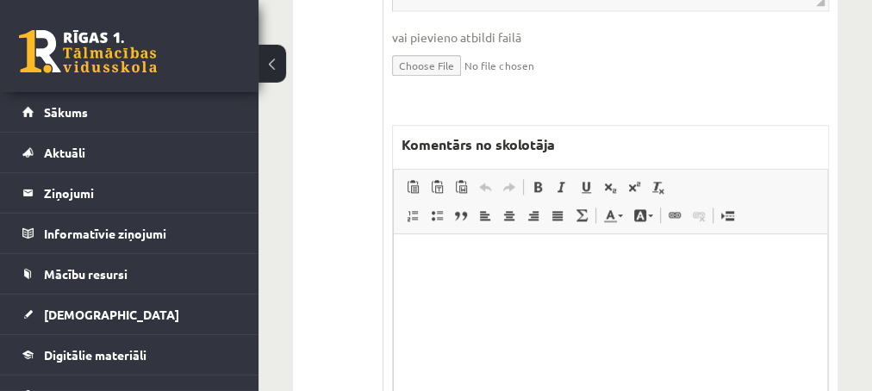
scroll to position [1023, 0]
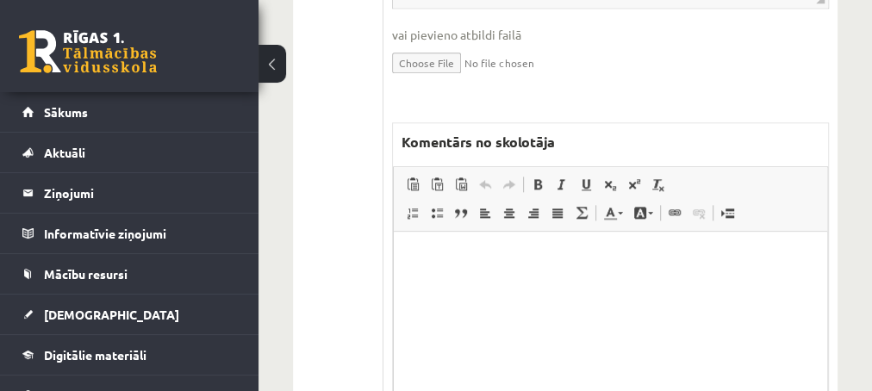
click at [512, 201] on span "Insert/Remove Numbered List Insert/Remove Bulleted List Block Quote Align Left …" at bounding box center [499, 215] width 197 height 28
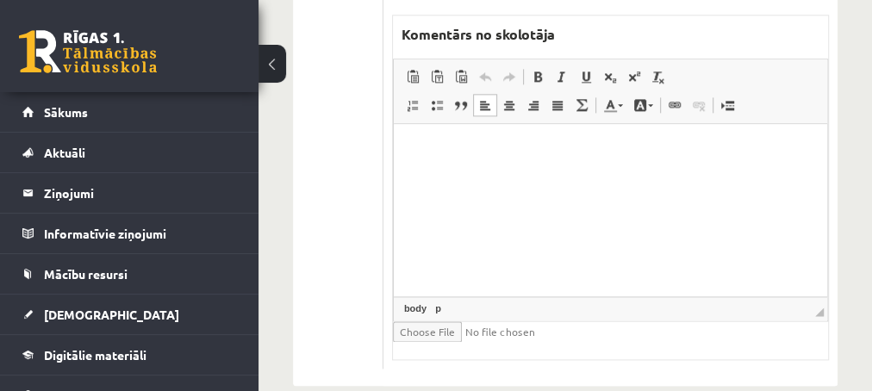
click at [426, 146] on p "Editor, wiswyg-editor-47433781172820-1760182801-156" at bounding box center [609, 149] width 399 height 18
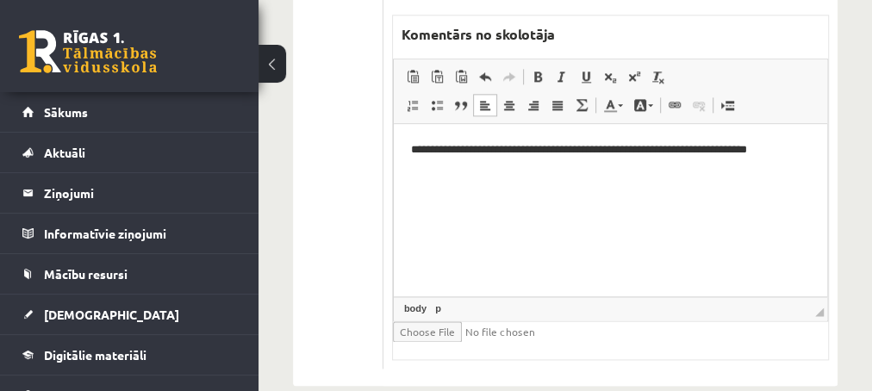
click at [815, 152] on html "**********" at bounding box center [609, 209] width 433 height 172
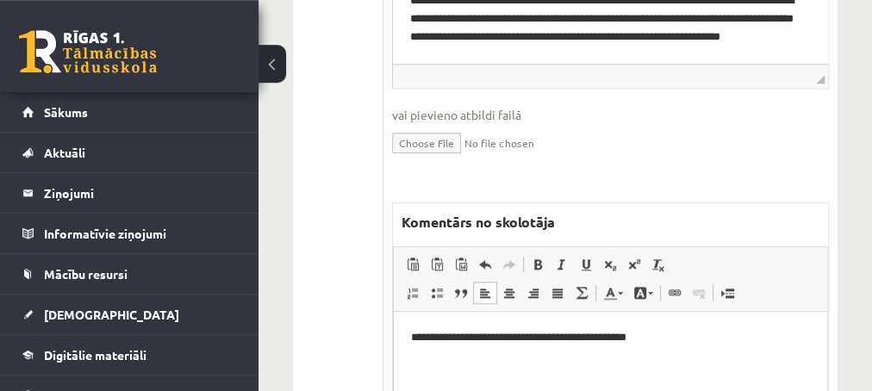
scroll to position [945, 0]
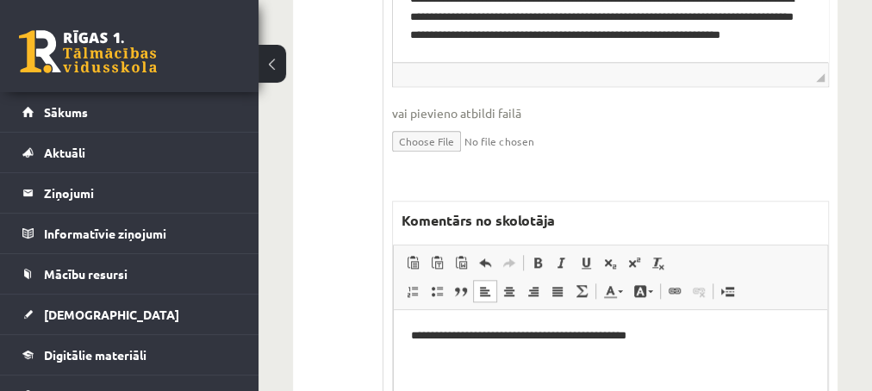
click at [699, 336] on p "**********" at bounding box center [610, 335] width 400 height 18
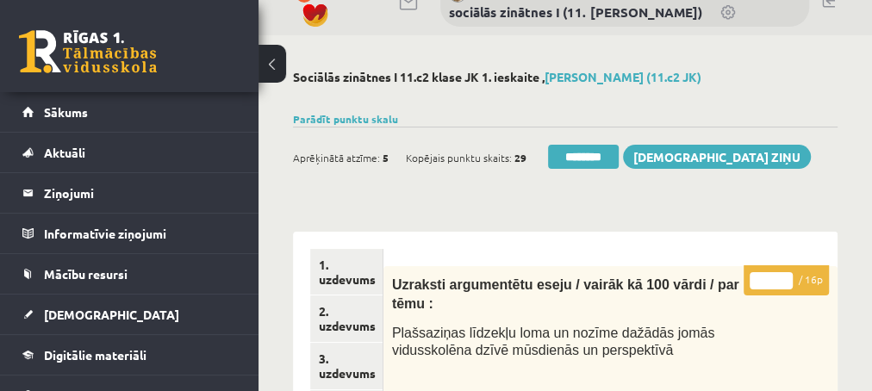
scroll to position [15, 0]
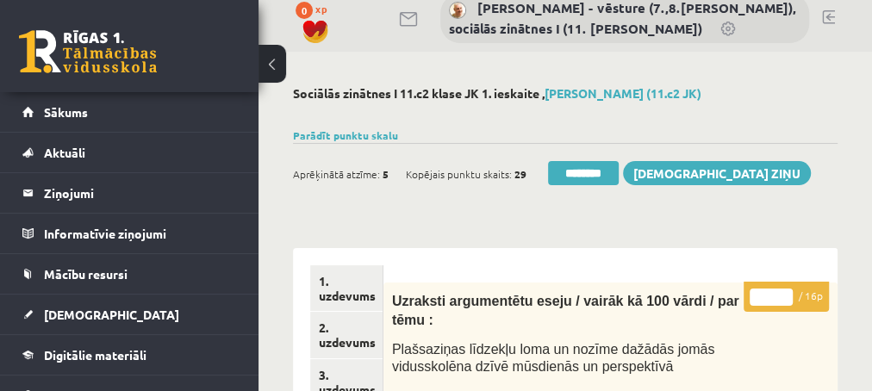
click at [786, 291] on input "*" at bounding box center [770, 297] width 43 height 17
click at [782, 301] on input "*" at bounding box center [770, 297] width 43 height 17
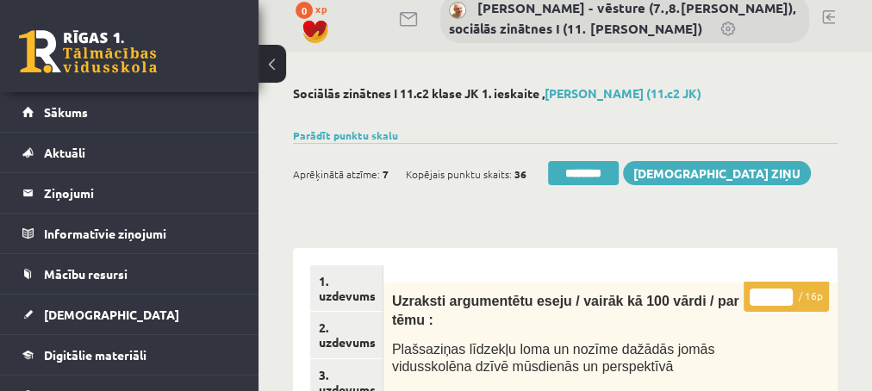
type input "*"
click at [782, 301] on input "*" at bounding box center [770, 297] width 43 height 17
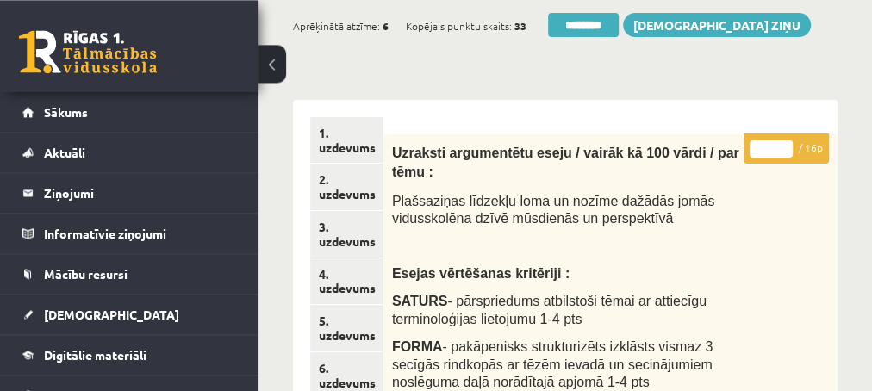
scroll to position [108, 0]
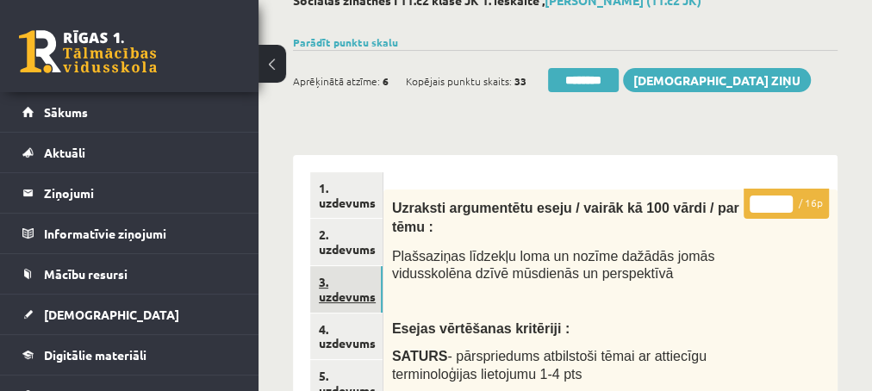
click at [335, 290] on link "3. uzdevums" at bounding box center [346, 289] width 72 height 47
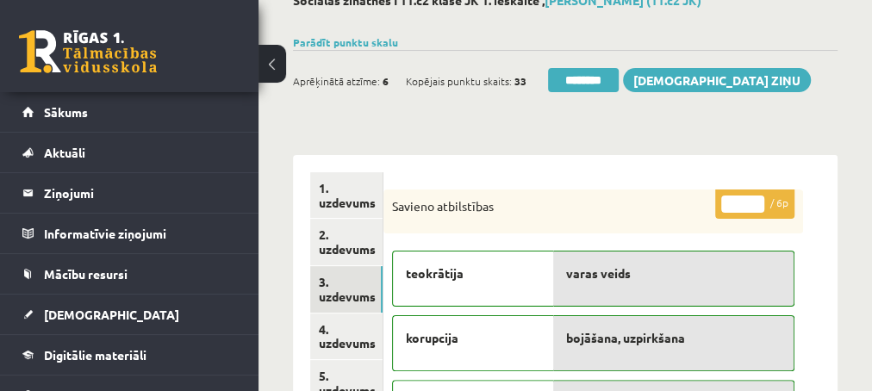
scroll to position [0, 0]
click at [599, 80] on input "********" at bounding box center [583, 80] width 71 height 24
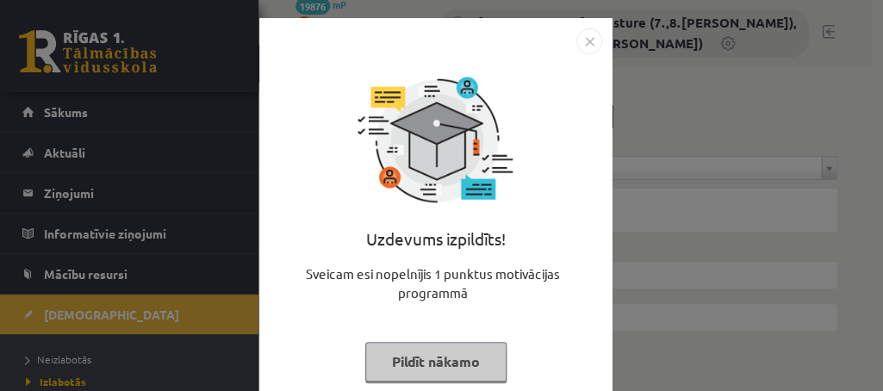
click at [391, 360] on button "Pildīt nākamo" at bounding box center [435, 362] width 141 height 40
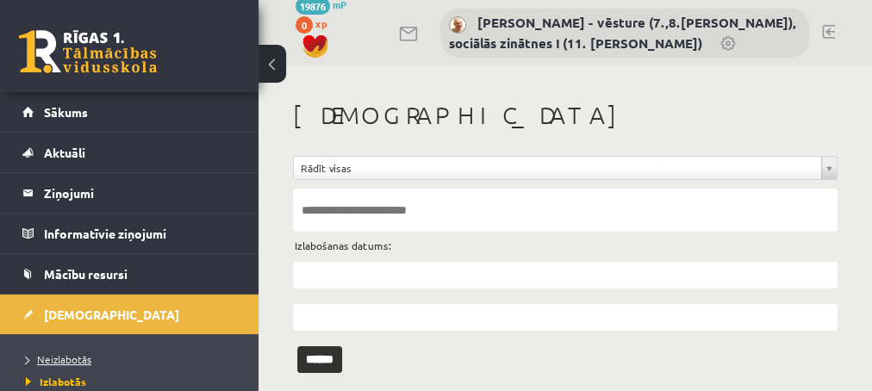
click at [69, 361] on span "Neizlabotās" at bounding box center [58, 359] width 65 height 14
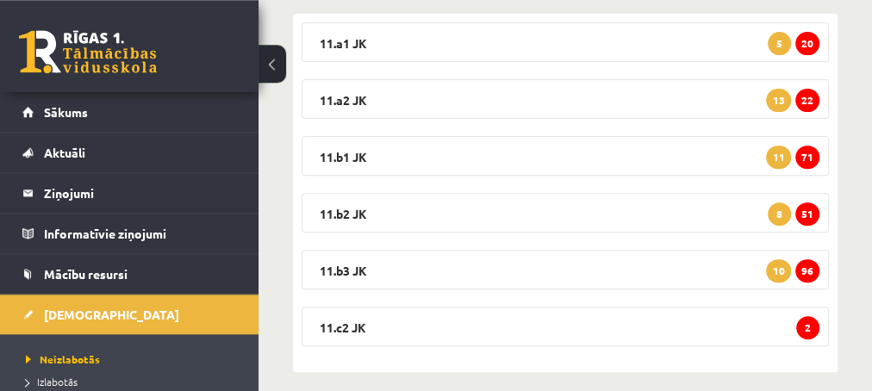
scroll to position [309, 0]
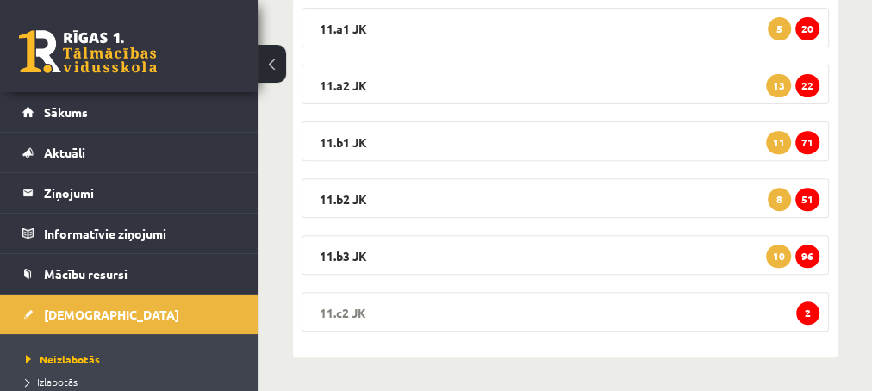
click at [803, 314] on span "2" at bounding box center [807, 312] width 23 height 23
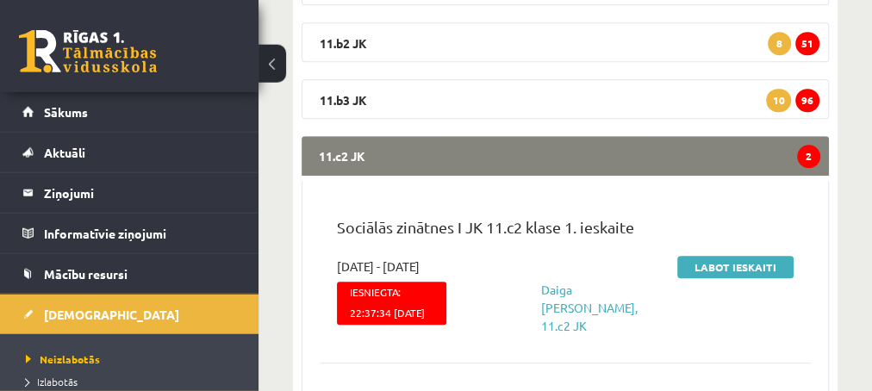
scroll to position [495, 0]
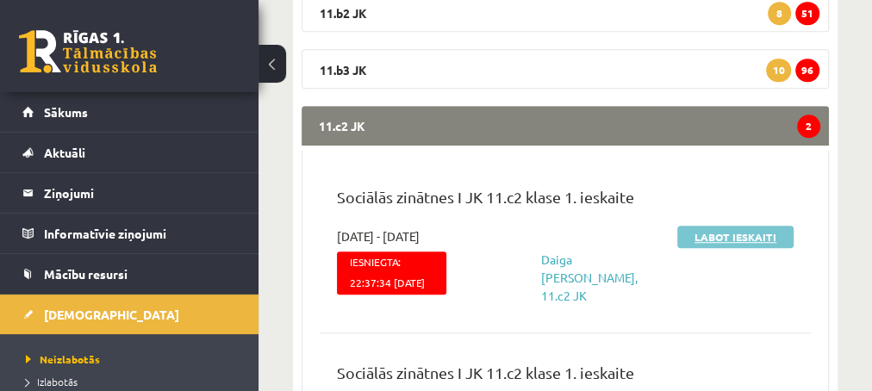
click at [742, 239] on link "Labot ieskaiti" at bounding box center [735, 237] width 116 height 22
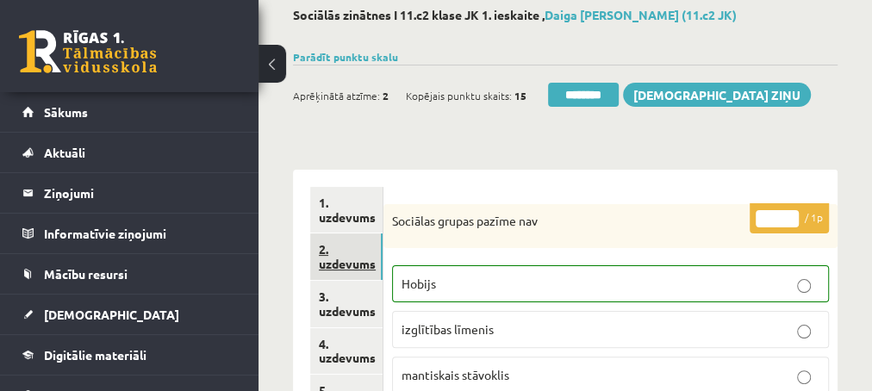
click at [328, 262] on link "2. uzdevums" at bounding box center [346, 256] width 72 height 47
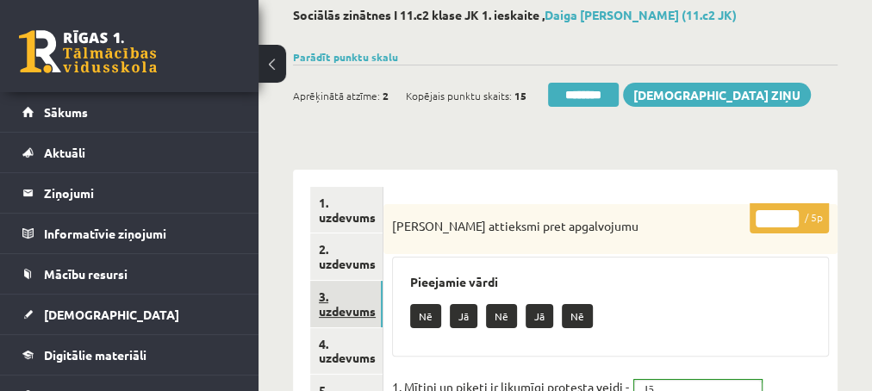
click at [338, 312] on link "3. uzdevums" at bounding box center [346, 304] width 72 height 47
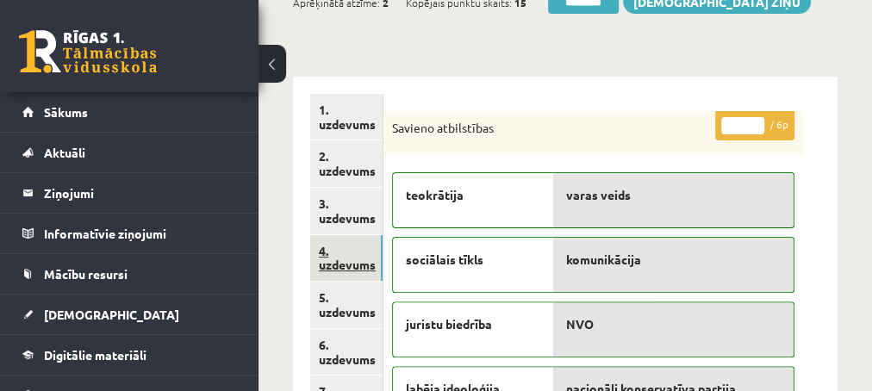
click at [355, 265] on link "4. uzdevums" at bounding box center [346, 258] width 72 height 47
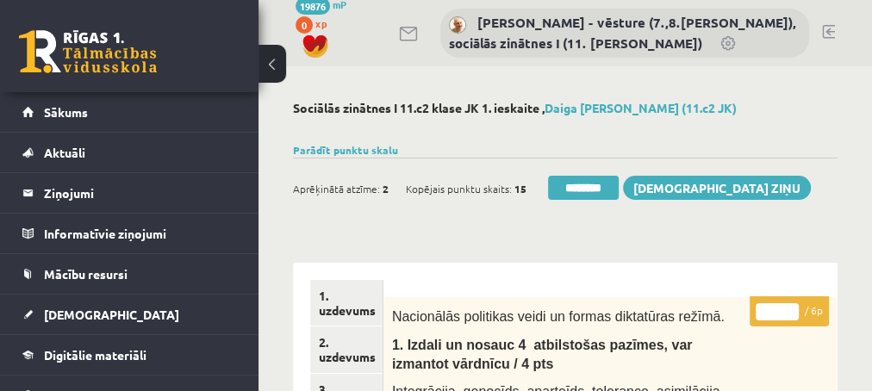
type input "*"
click at [792, 307] on input "*" at bounding box center [776, 311] width 43 height 17
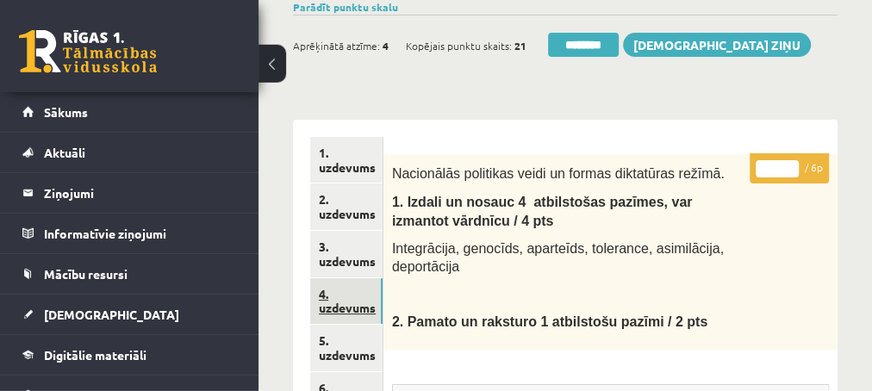
scroll to position [186, 0]
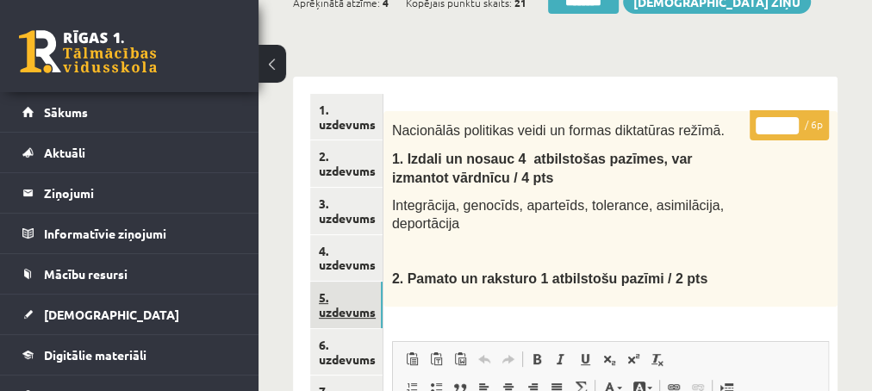
click at [339, 313] on link "5. uzdevums" at bounding box center [346, 305] width 72 height 47
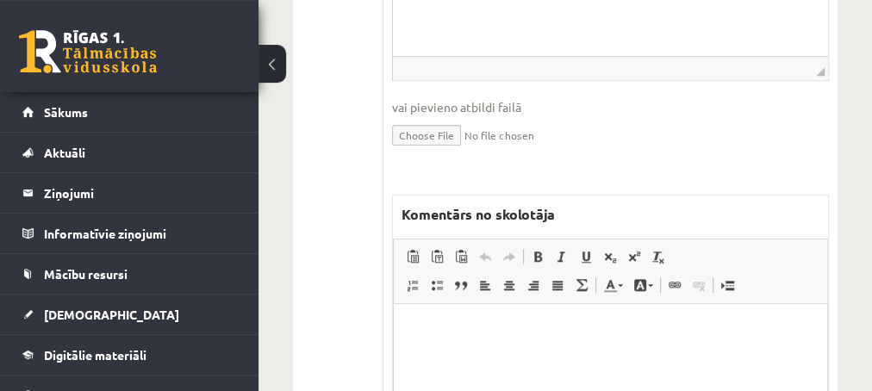
scroll to position [744, 0]
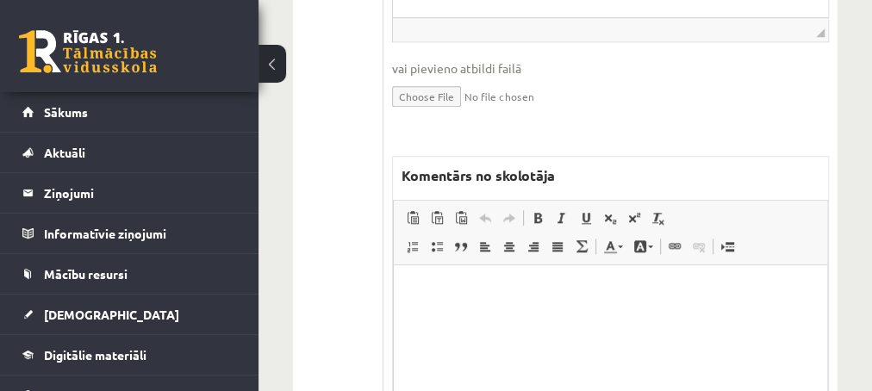
click at [454, 289] on p "Editor, wiswyg-editor-47433776163980-1760183206-586" at bounding box center [609, 292] width 399 height 18
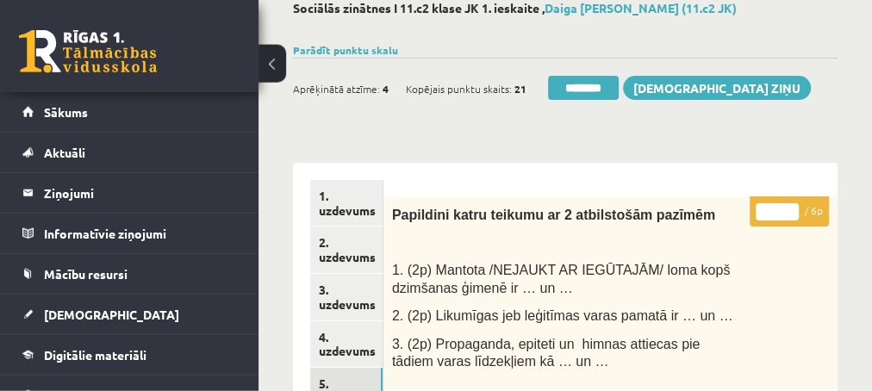
scroll to position [93, 0]
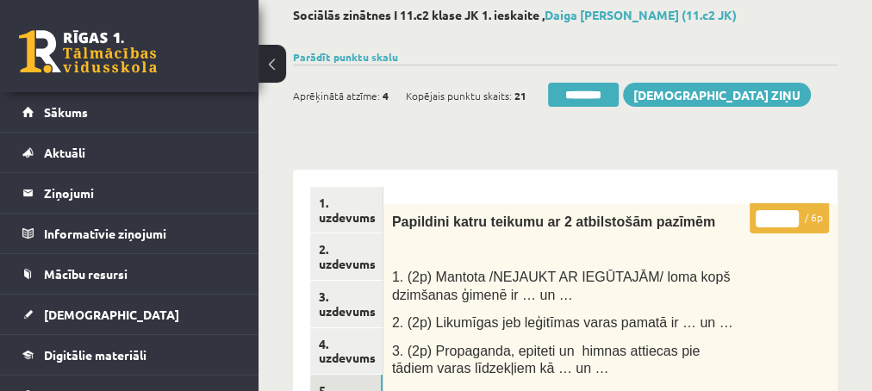
click at [792, 215] on input "*" at bounding box center [776, 218] width 43 height 17
type input "*"
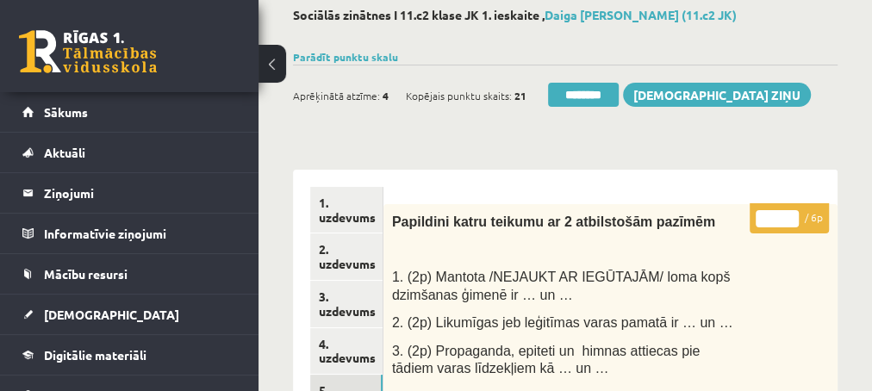
click at [792, 215] on input "*" at bounding box center [776, 218] width 43 height 17
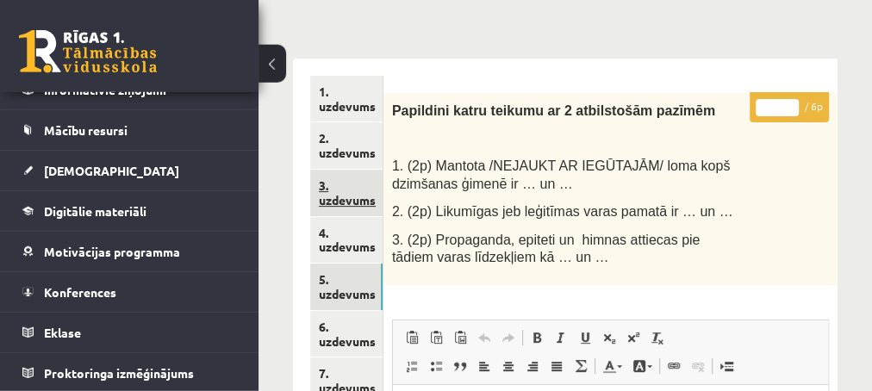
scroll to position [279, 0]
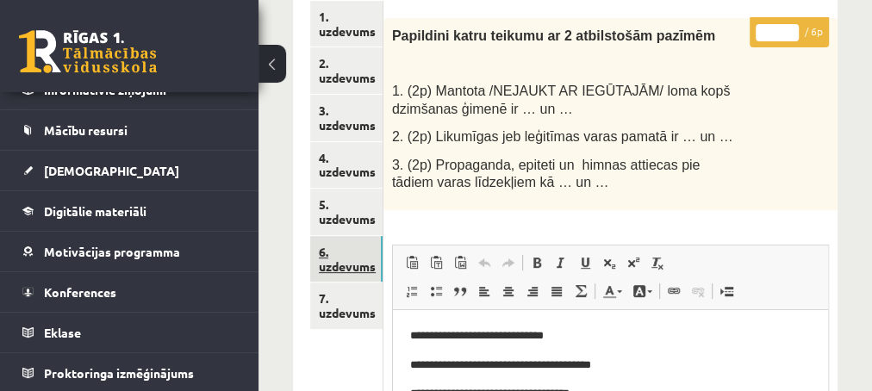
click at [343, 264] on link "6. uzdevums" at bounding box center [346, 259] width 72 height 47
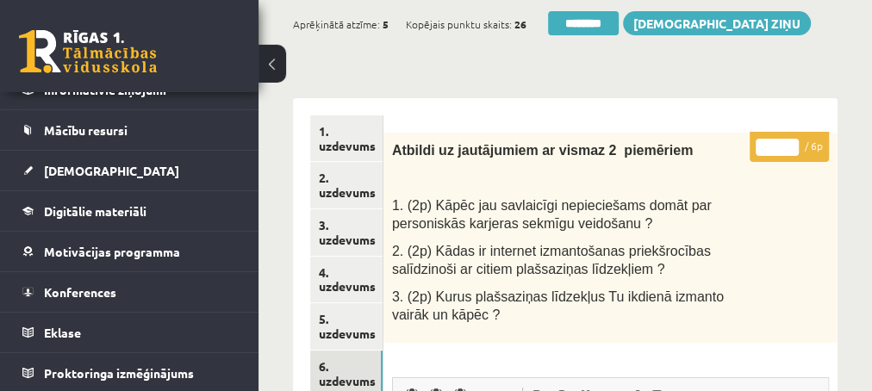
scroll to position [0, 0]
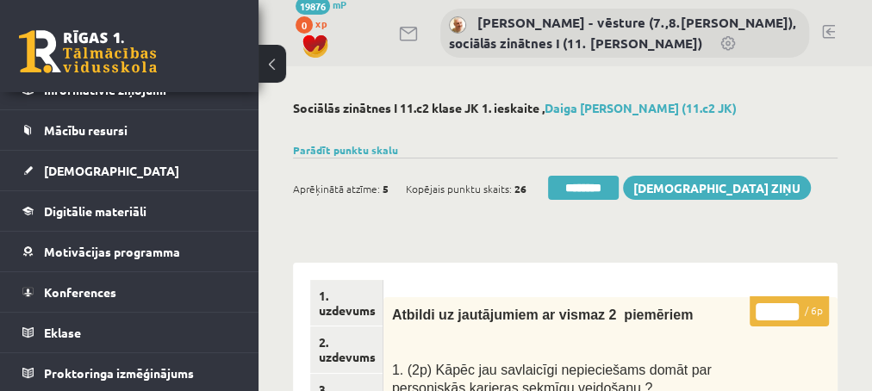
type input "*"
click at [789, 308] on input "*" at bounding box center [776, 311] width 43 height 17
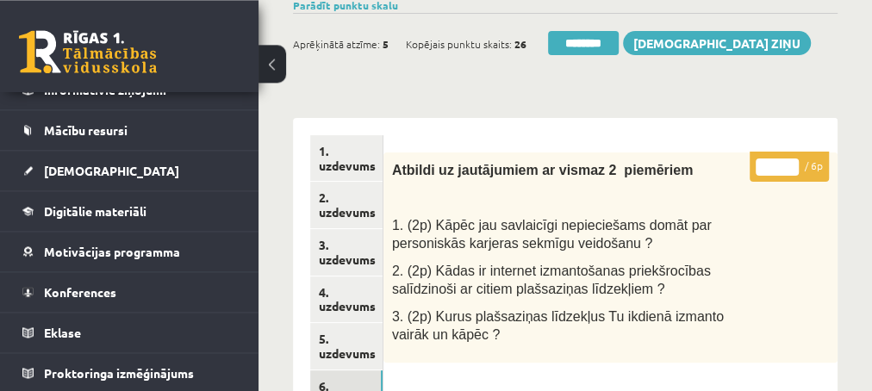
scroll to position [279, 0]
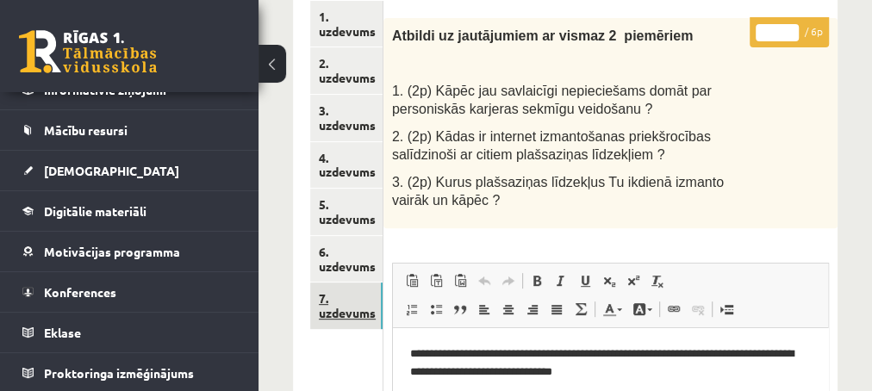
click at [340, 319] on link "7. uzdevums" at bounding box center [346, 306] width 72 height 47
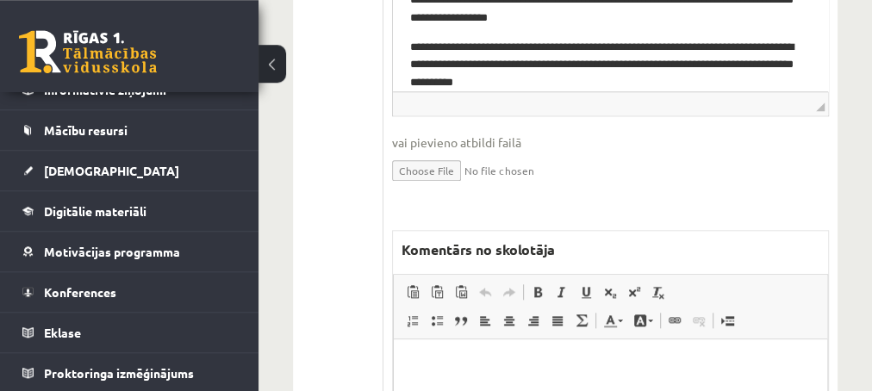
scroll to position [930, 0]
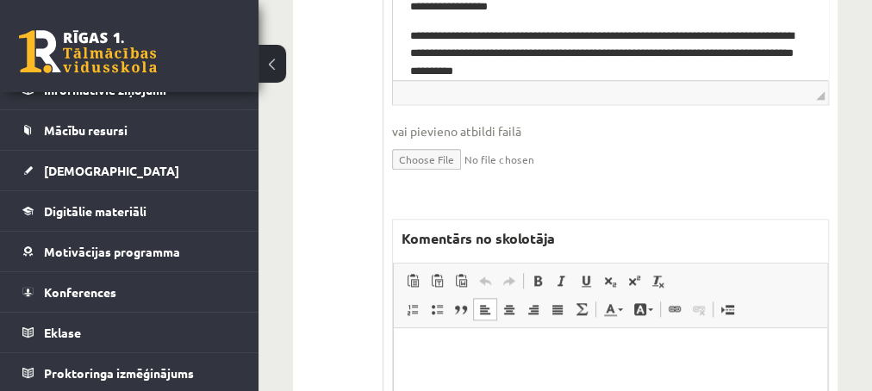
click at [441, 348] on p "Editor, wiswyg-editor-47433774035500-1760183278-631" at bounding box center [609, 354] width 399 height 18
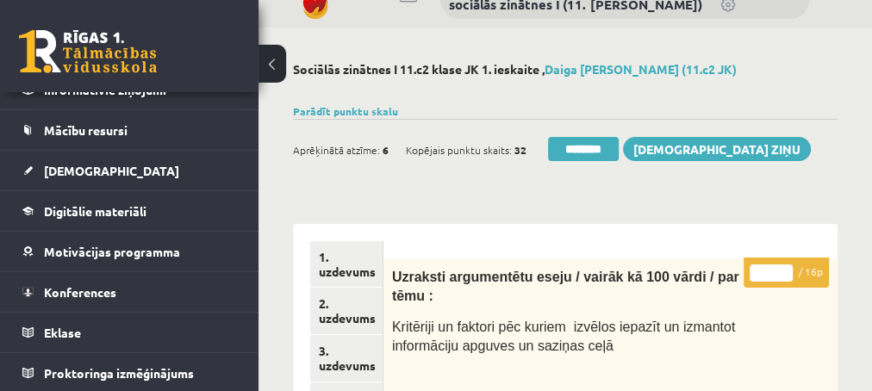
scroll to position [0, 0]
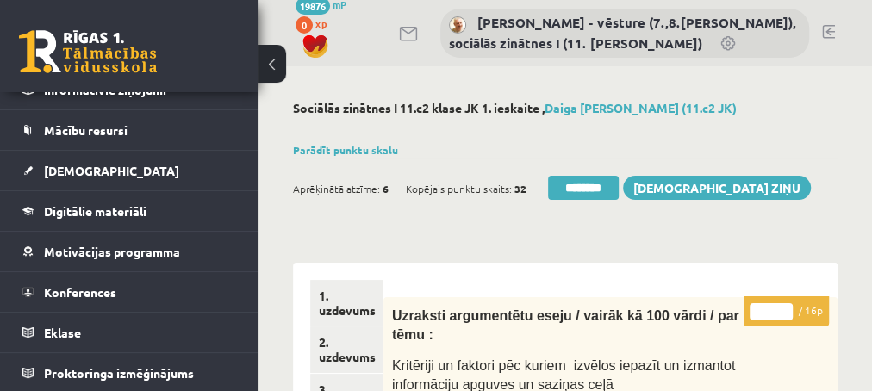
click at [784, 307] on input "*" at bounding box center [770, 311] width 43 height 17
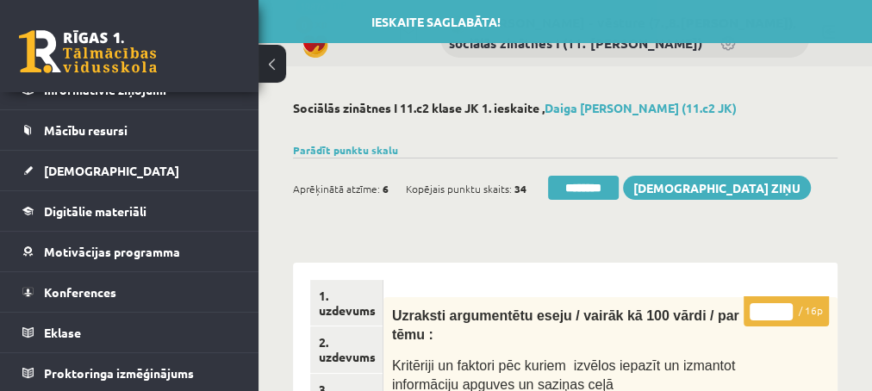
click at [784, 307] on input "*" at bounding box center [770, 311] width 43 height 17
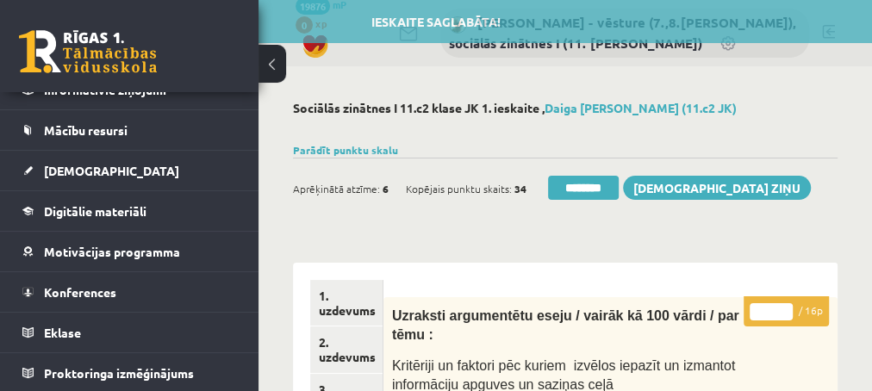
type input "*"
click at [784, 307] on input "*" at bounding box center [770, 311] width 43 height 17
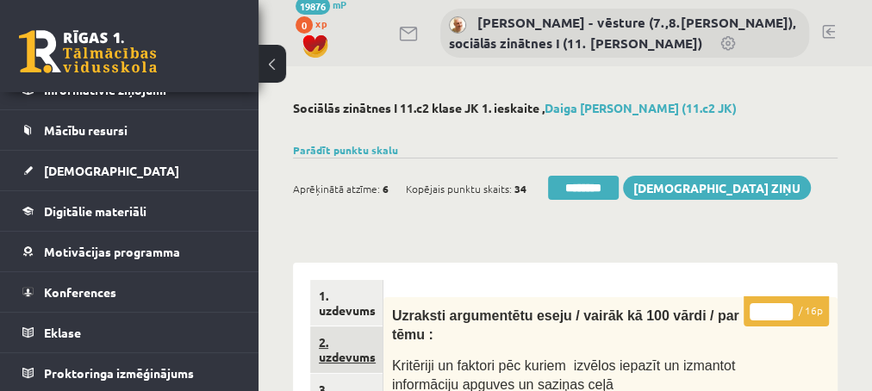
click at [332, 360] on link "2. uzdevums" at bounding box center [346, 349] width 72 height 47
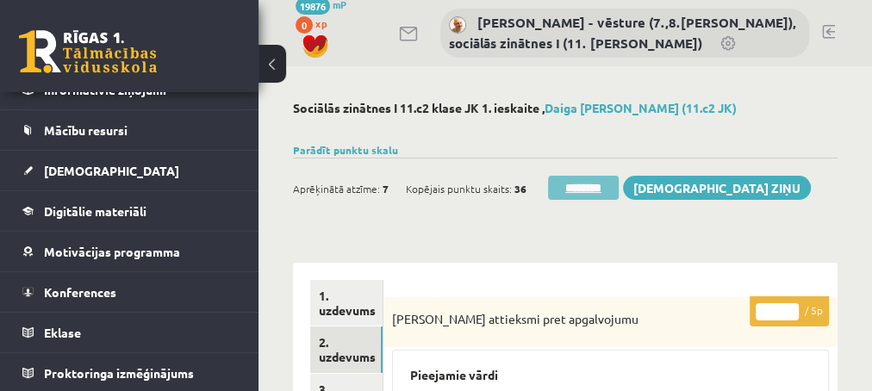
click at [548, 191] on input "********" at bounding box center [583, 188] width 71 height 24
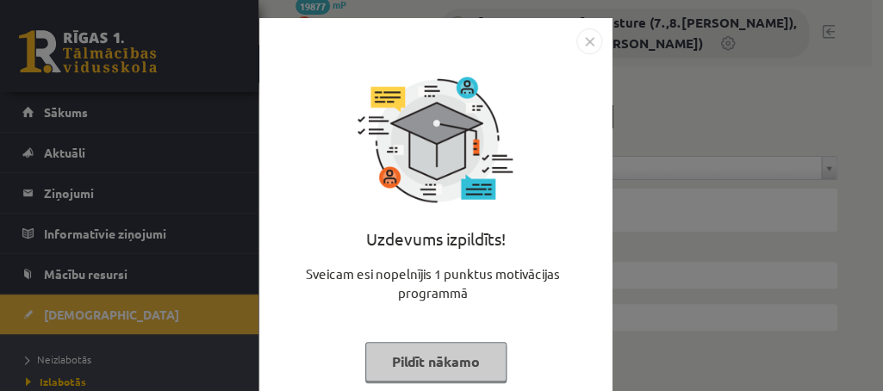
click at [400, 362] on button "Pildīt nākamo" at bounding box center [435, 362] width 141 height 40
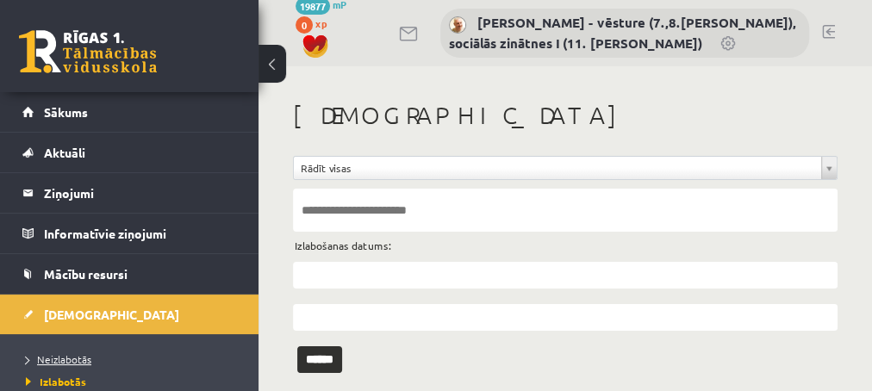
click at [59, 356] on span "Neizlabotās" at bounding box center [58, 359] width 65 height 14
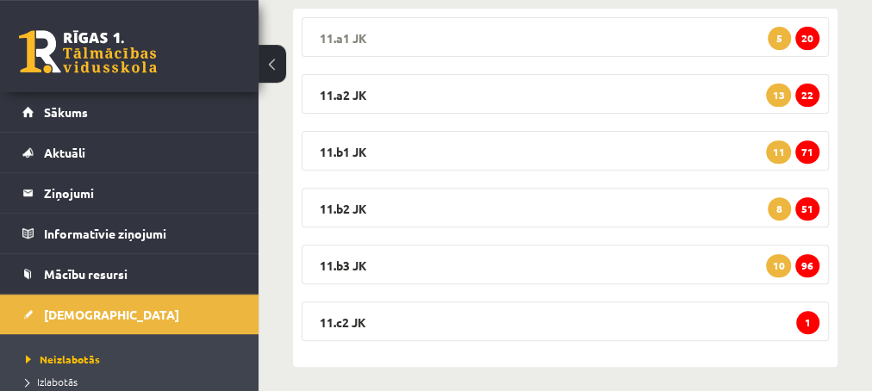
scroll to position [309, 0]
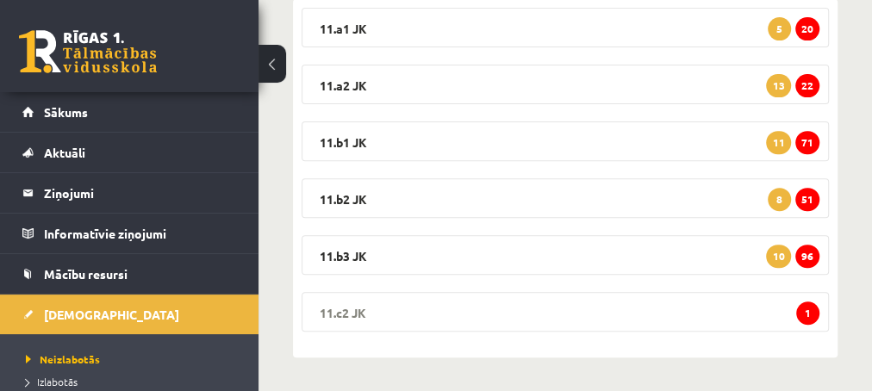
click at [810, 313] on span "1" at bounding box center [807, 312] width 23 height 23
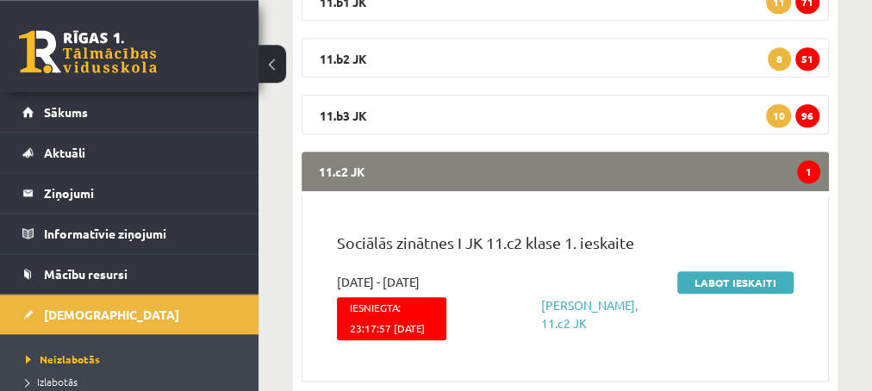
scroll to position [495, 0]
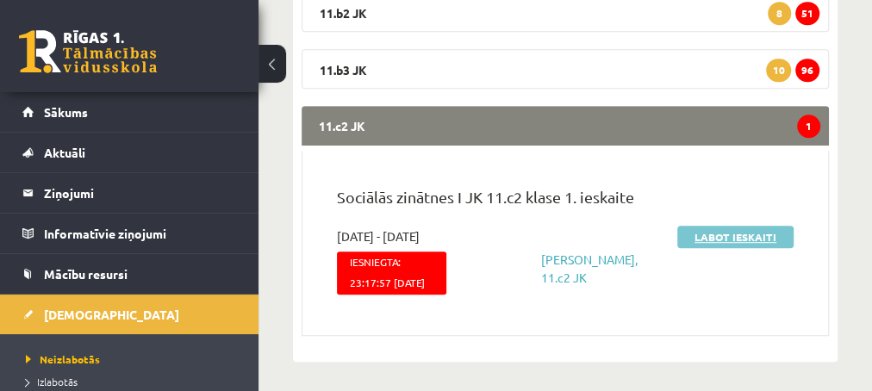
click at [715, 234] on link "Labot ieskaiti" at bounding box center [735, 237] width 116 height 22
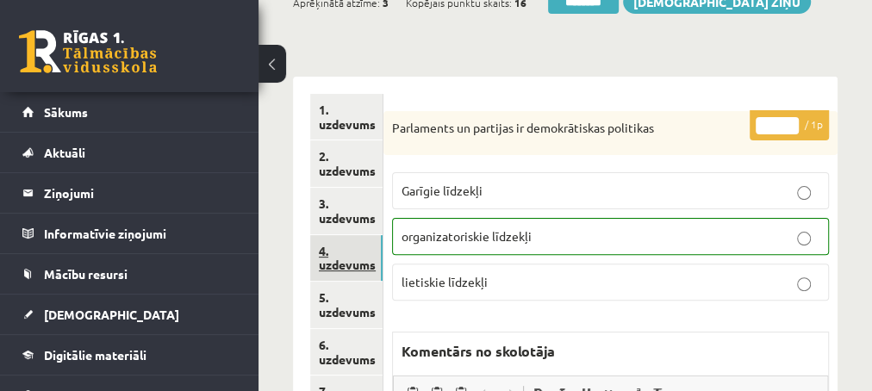
click at [339, 263] on link "4. uzdevums" at bounding box center [346, 258] width 72 height 47
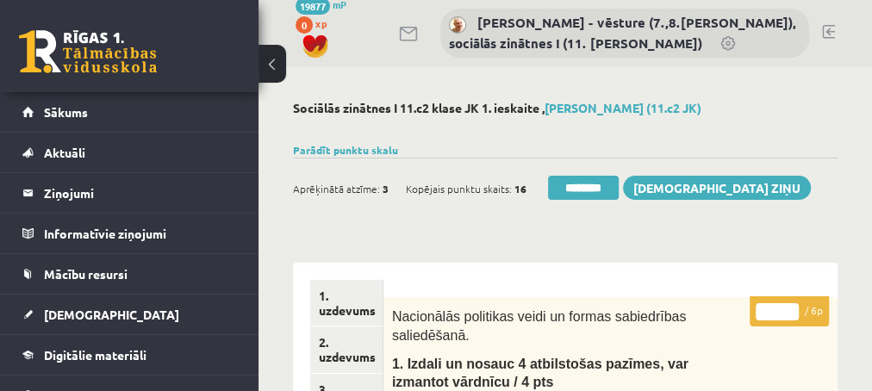
type input "*"
click at [786, 307] on input "*" at bounding box center [776, 311] width 43 height 17
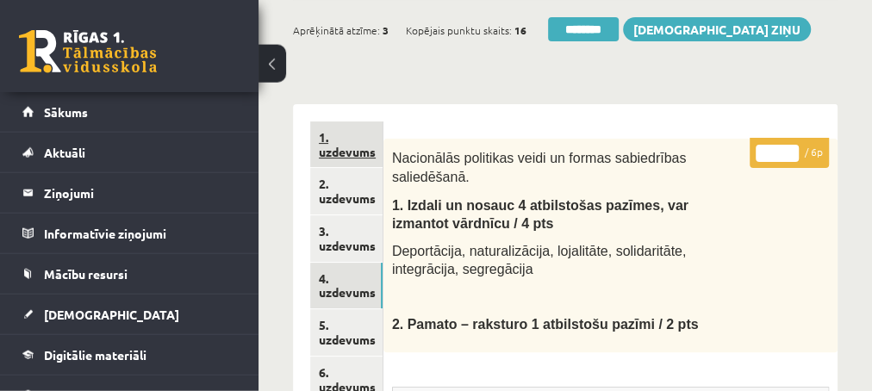
scroll to position [186, 0]
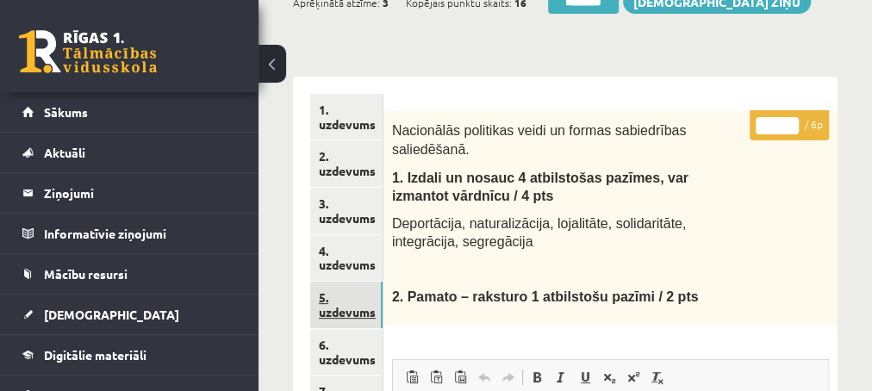
click at [338, 312] on link "5. uzdevums" at bounding box center [346, 305] width 72 height 47
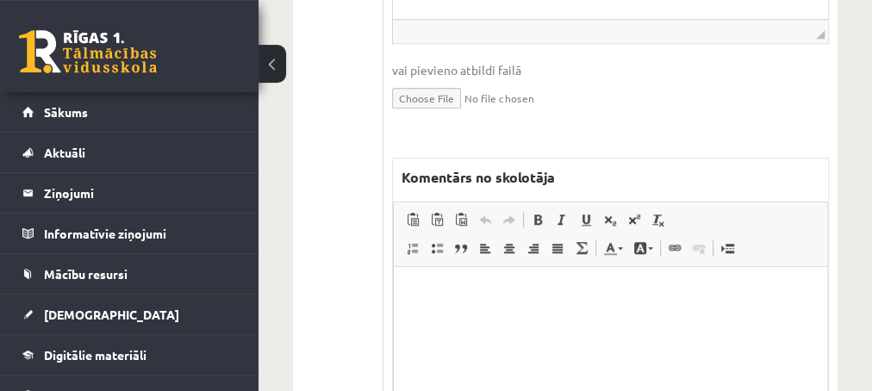
scroll to position [744, 0]
click at [442, 307] on html at bounding box center [609, 351] width 433 height 172
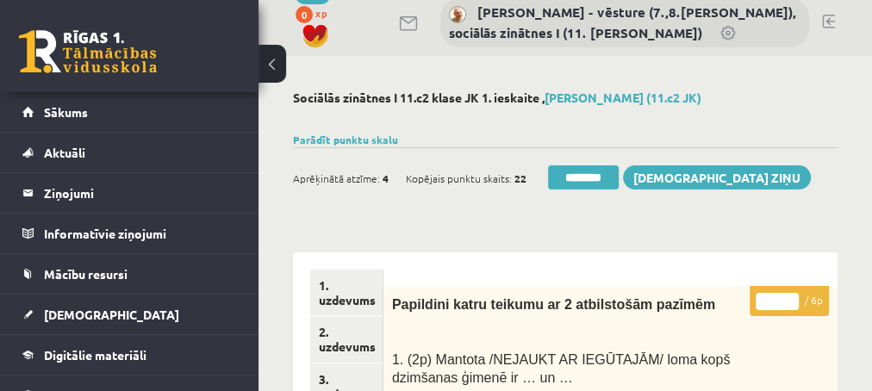
scroll to position [0, 0]
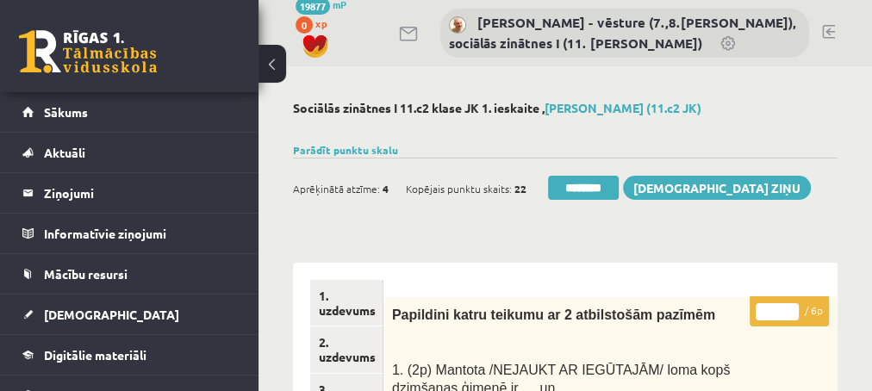
type input "*"
click at [792, 307] on input "*" at bounding box center [776, 311] width 43 height 17
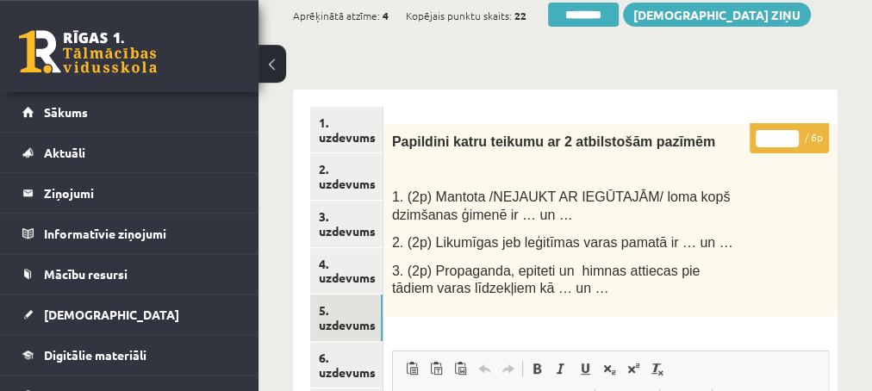
scroll to position [186, 0]
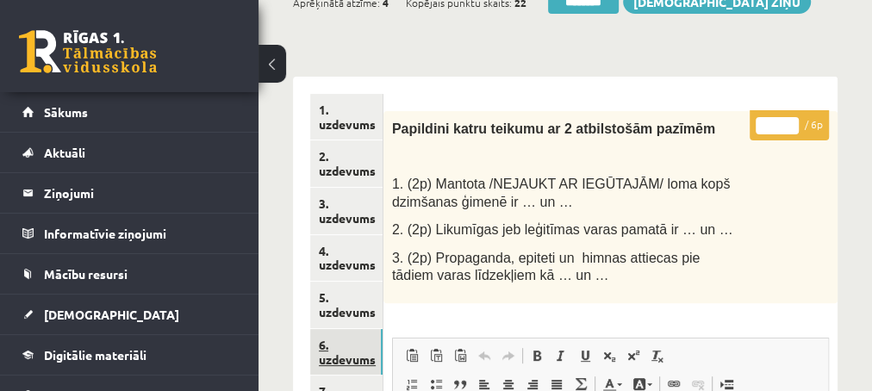
click at [329, 354] on link "6. uzdevums" at bounding box center [346, 352] width 72 height 47
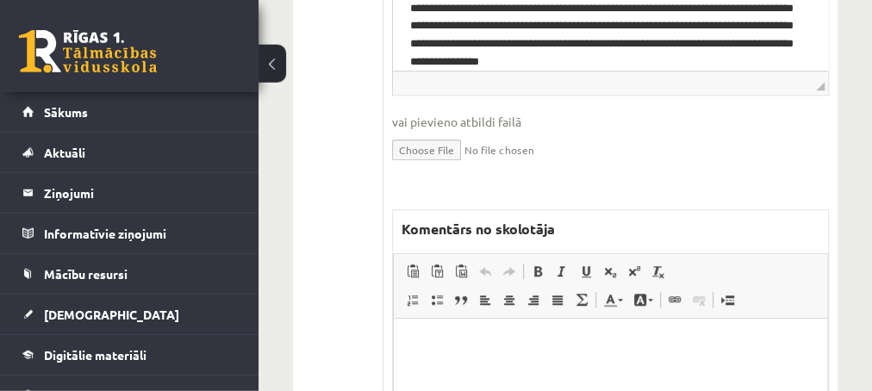
scroll to position [744, 0]
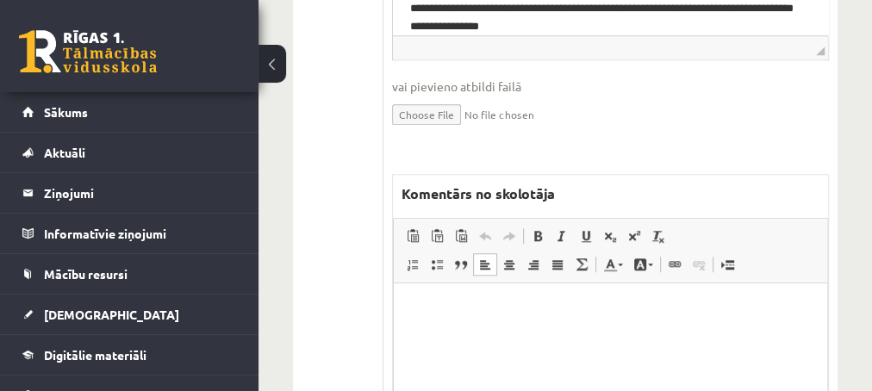
click at [451, 315] on p "Editor, wiswyg-editor-47433940221720-1760183463-311" at bounding box center [609, 309] width 399 height 18
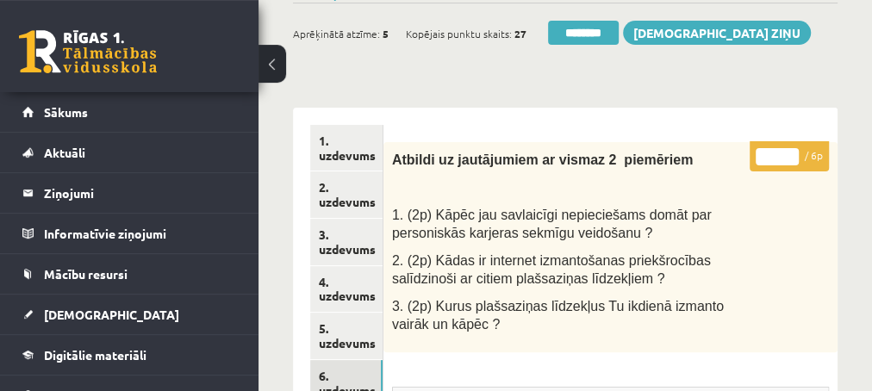
scroll to position [93, 0]
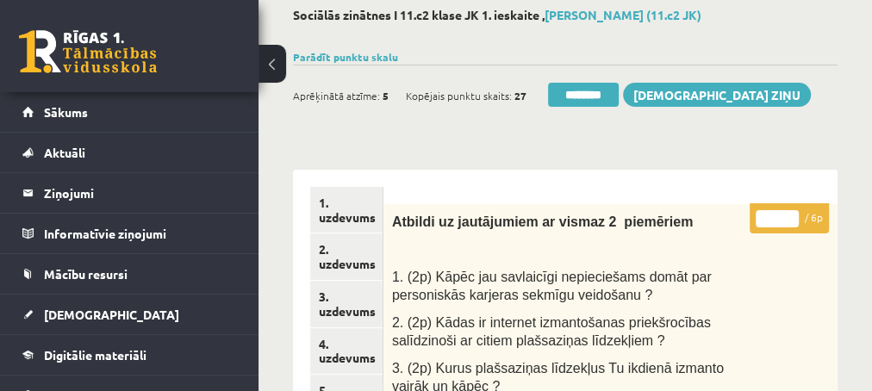
click at [794, 215] on input "*" at bounding box center [776, 218] width 43 height 17
type input "*"
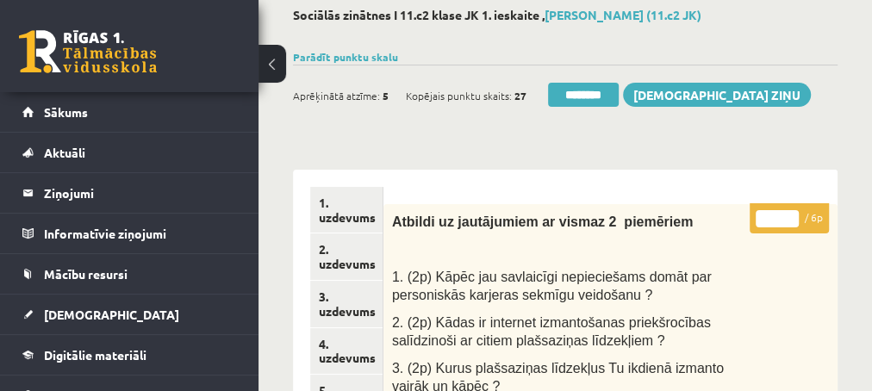
click at [794, 215] on input "*" at bounding box center [776, 218] width 43 height 17
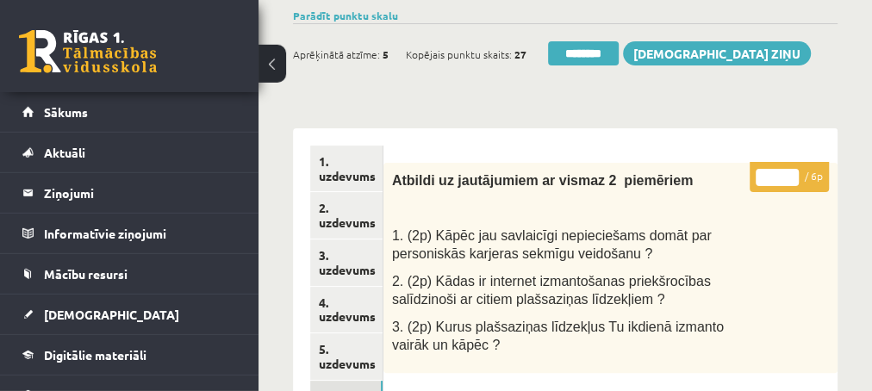
scroll to position [186, 0]
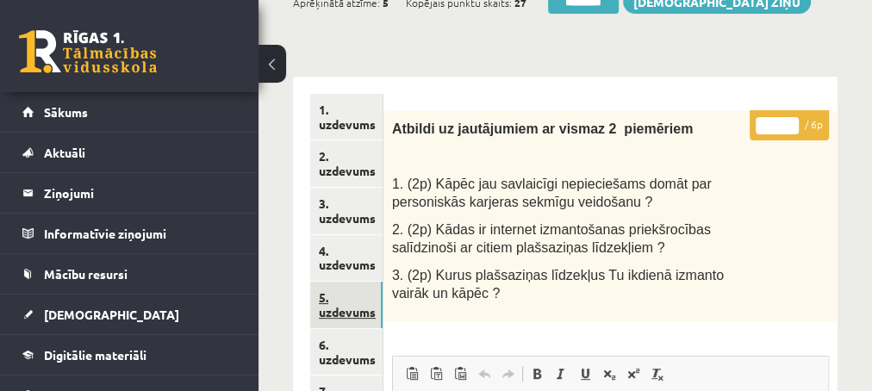
click at [338, 310] on link "5. uzdevums" at bounding box center [346, 305] width 72 height 47
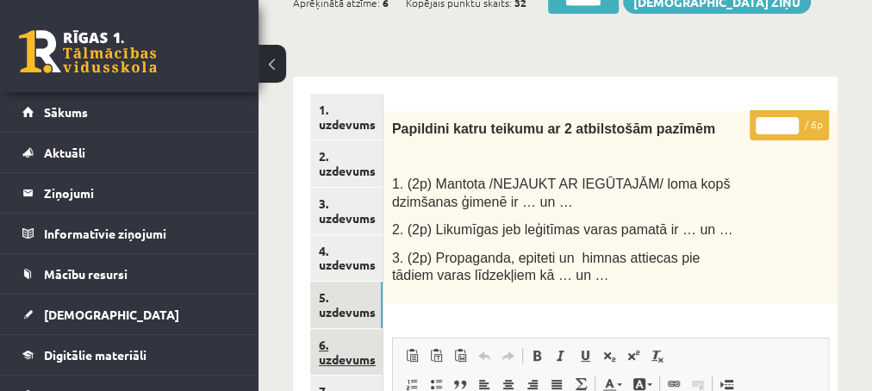
click at [336, 354] on link "6. uzdevums" at bounding box center [346, 352] width 72 height 47
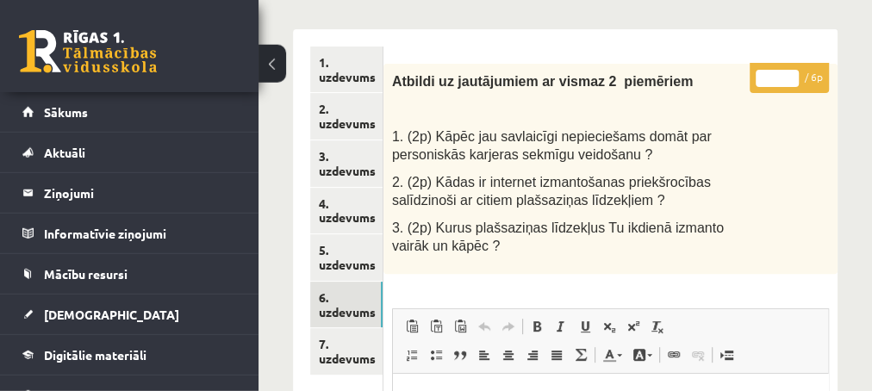
scroll to position [279, 0]
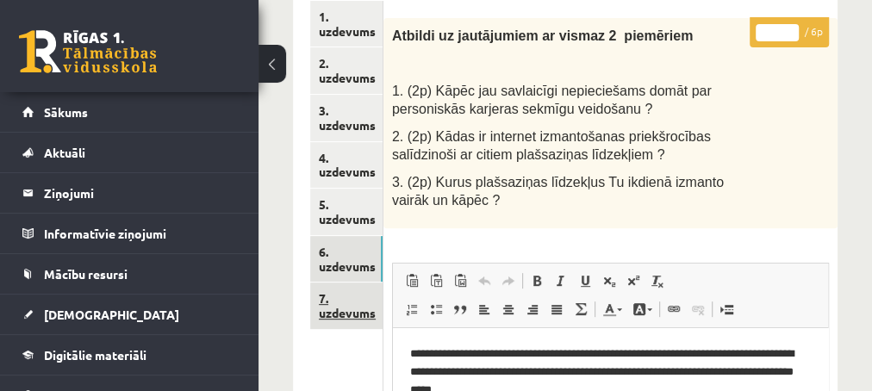
click at [337, 309] on link "7. uzdevums" at bounding box center [346, 306] width 72 height 47
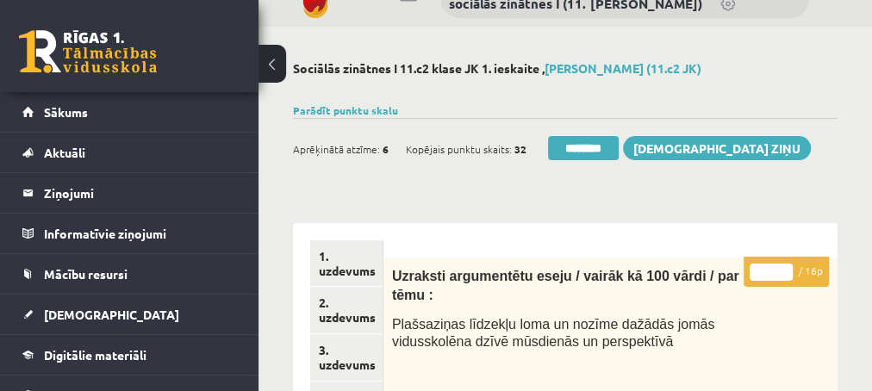
scroll to position [0, 0]
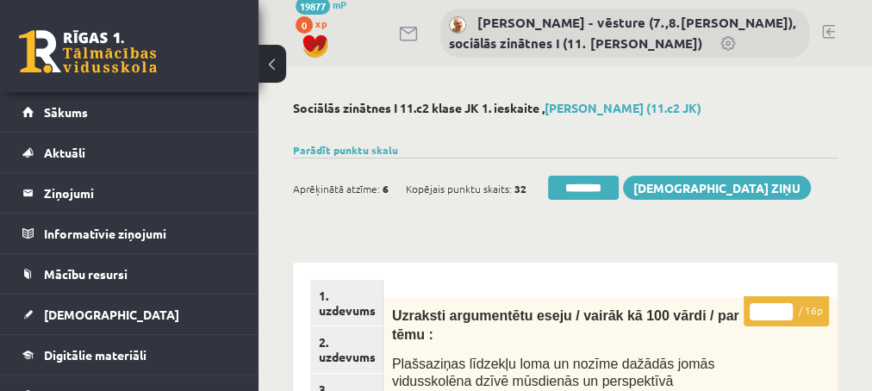
type input "**"
click at [785, 307] on input "**" at bounding box center [770, 311] width 43 height 17
click at [338, 311] on link "1. uzdevums" at bounding box center [346, 303] width 72 height 47
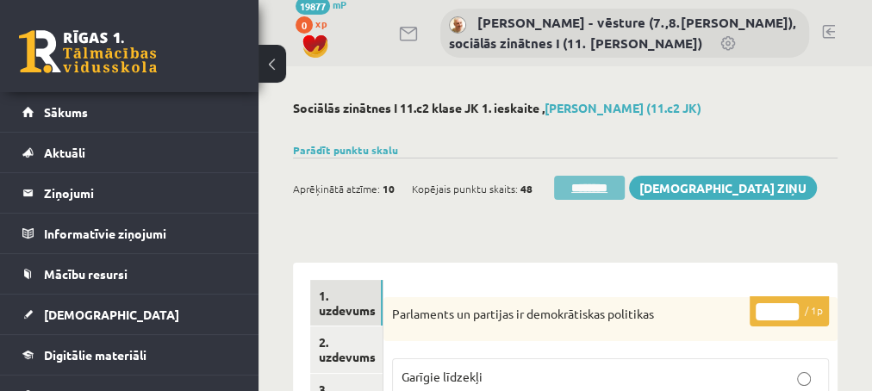
click at [585, 189] on input "********" at bounding box center [589, 188] width 71 height 24
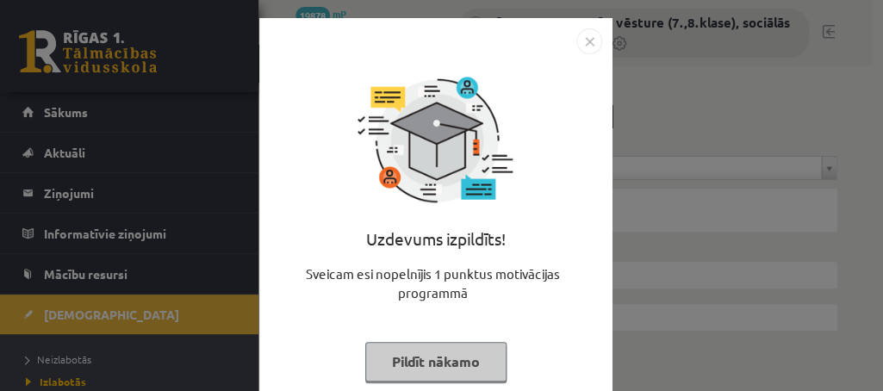
click at [406, 361] on button "Pildīt nākamo" at bounding box center [435, 362] width 141 height 40
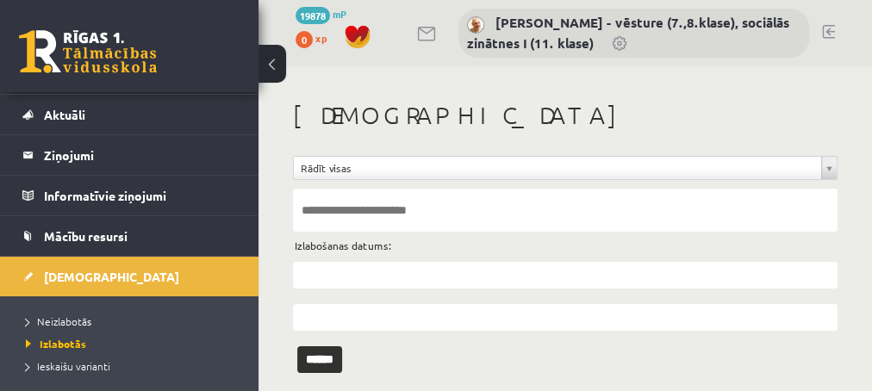
scroll to position [70, 0]
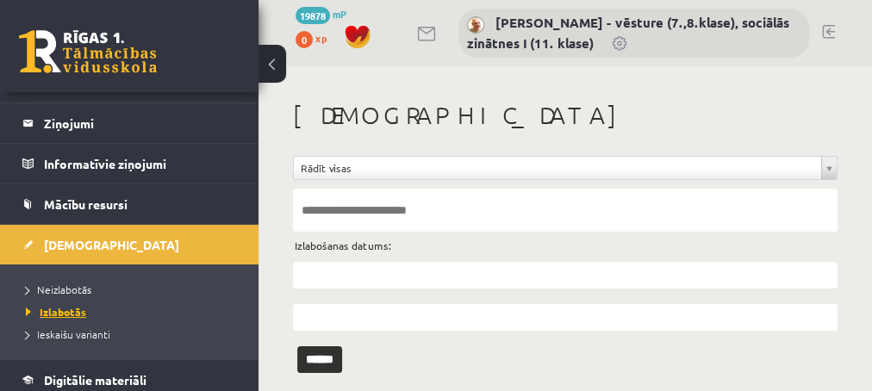
click at [63, 309] on span "Izlabotās" at bounding box center [56, 312] width 60 height 14
click at [309, 264] on input "text" at bounding box center [565, 275] width 544 height 27
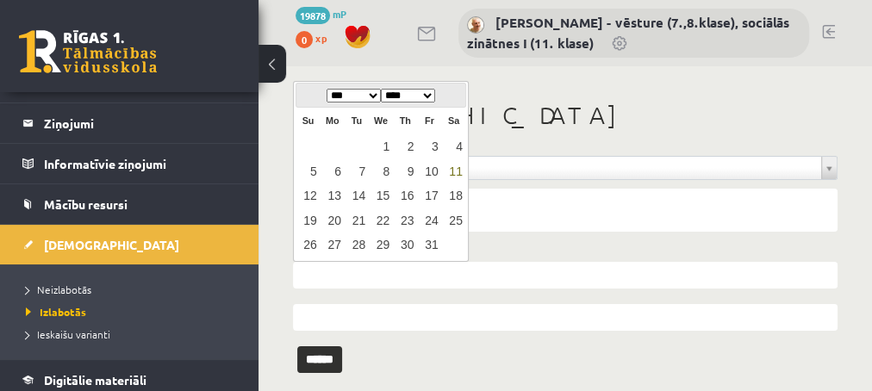
click at [457, 173] on link "11" at bounding box center [453, 171] width 22 height 23
type input "**********"
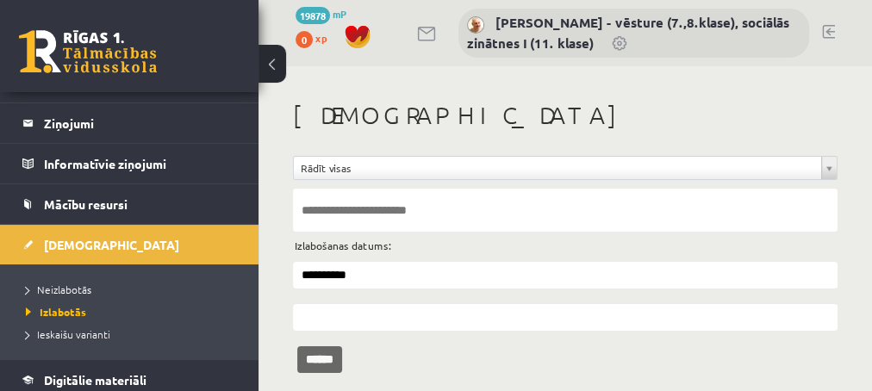
click at [332, 354] on input "******" at bounding box center [319, 359] width 45 height 27
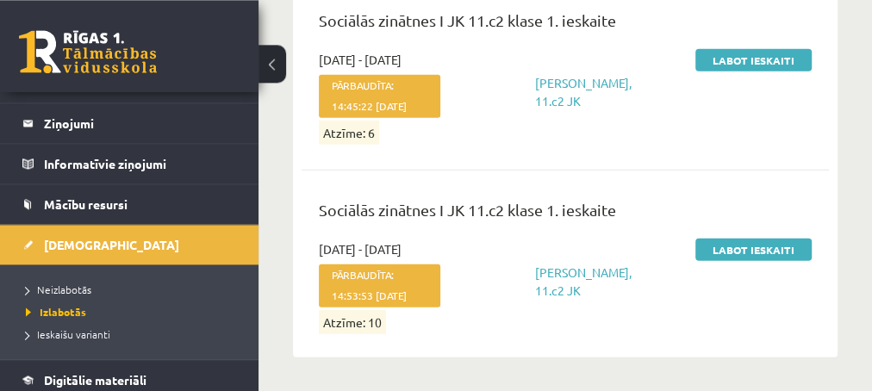
scroll to position [2742, 0]
